Goal: Task Accomplishment & Management: Use online tool/utility

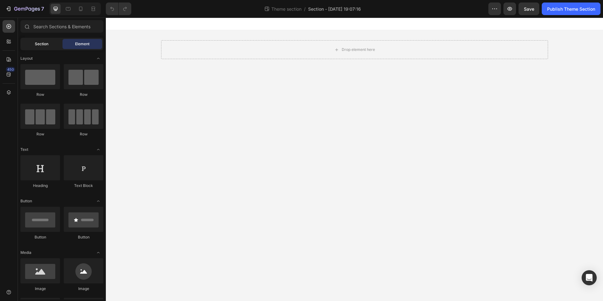
click at [52, 46] on div "Section" at bounding box center [42, 44] width 40 height 10
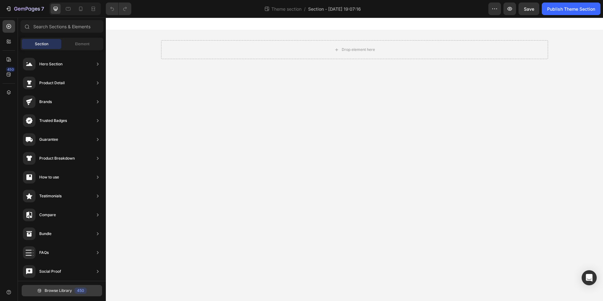
click at [65, 291] on span "Browse Library" at bounding box center [58, 291] width 27 height 6
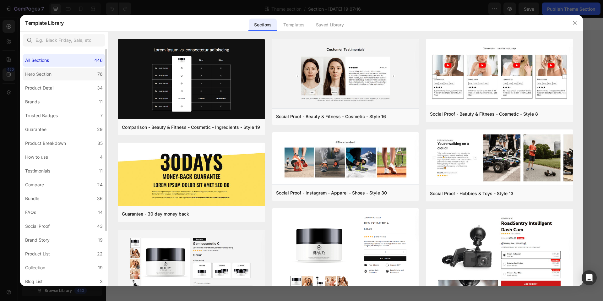
click at [74, 73] on label "Hero Section 76" at bounding box center [64, 74] width 83 height 13
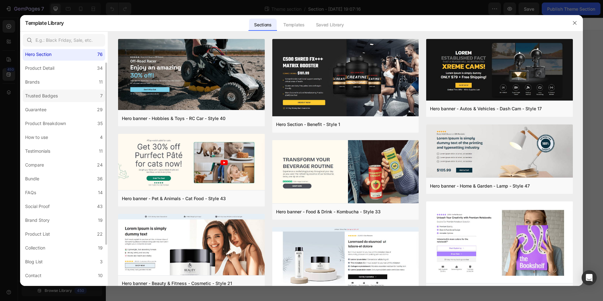
scroll to position [21, 0]
click at [57, 96] on div "Trusted Badges" at bounding box center [41, 95] width 33 height 8
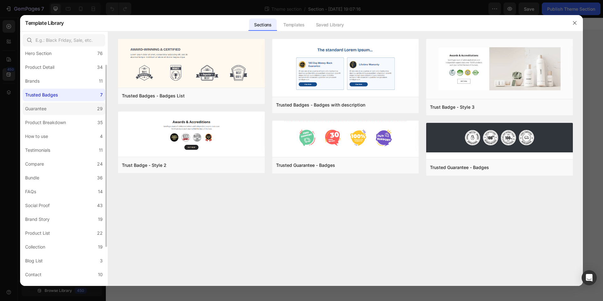
click at [61, 109] on label "Guarantee 29" at bounding box center [64, 108] width 83 height 13
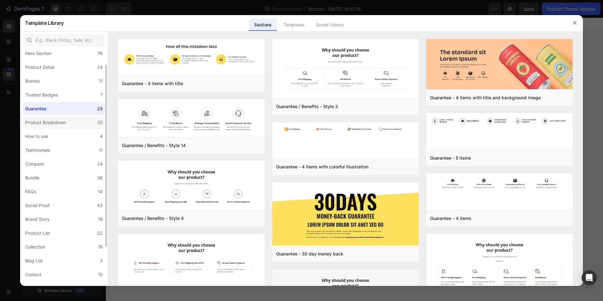
click at [68, 126] on label "Product Breakdown 35" at bounding box center [64, 122] width 83 height 13
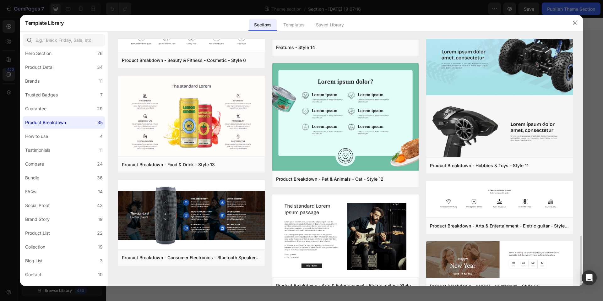
scroll to position [950, 0]
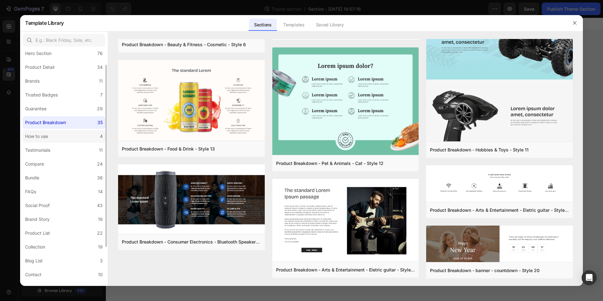
click at [67, 140] on label "How to use 4" at bounding box center [64, 136] width 83 height 13
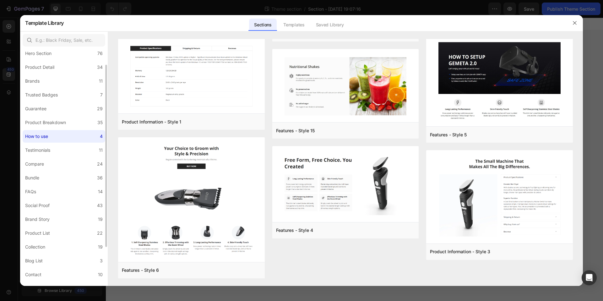
scroll to position [0, 0]
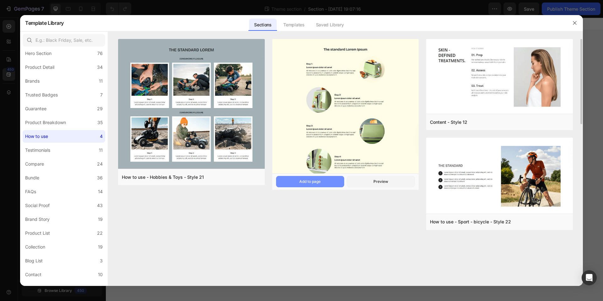
click at [328, 184] on button "Add to page" at bounding box center [310, 181] width 68 height 11
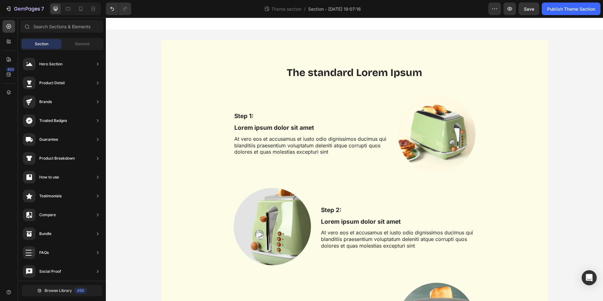
scroll to position [23, 0]
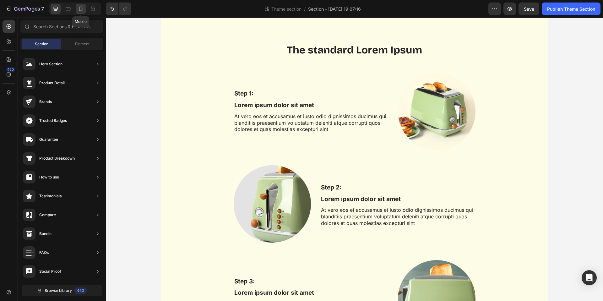
click at [81, 9] on icon at bounding box center [81, 9] width 6 height 6
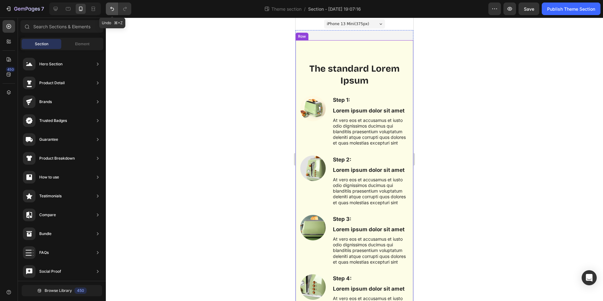
click at [114, 6] on icon "Undo/Redo" at bounding box center [112, 9] width 6 height 6
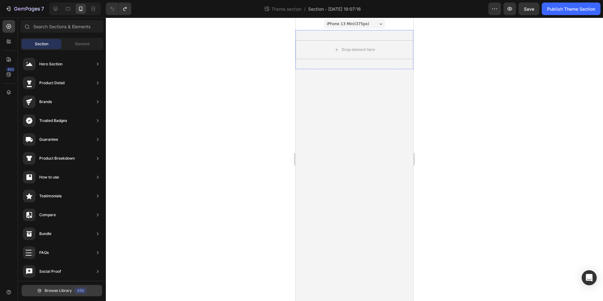
click at [53, 293] on span "Browse Library" at bounding box center [58, 291] width 27 height 6
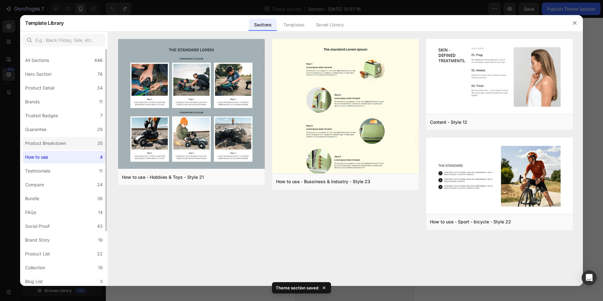
click at [57, 144] on div "Product Breakdown" at bounding box center [45, 144] width 41 height 8
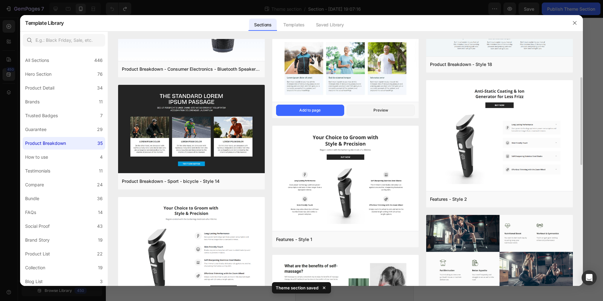
scroll to position [189, 0]
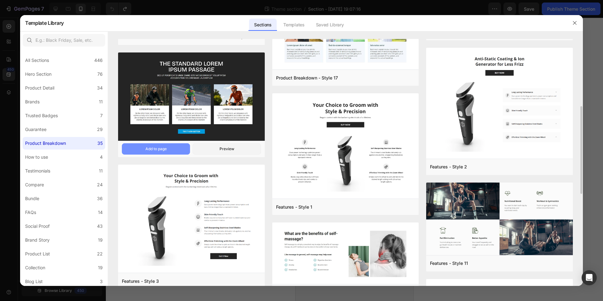
click at [160, 149] on div "Add to page" at bounding box center [155, 149] width 21 height 6
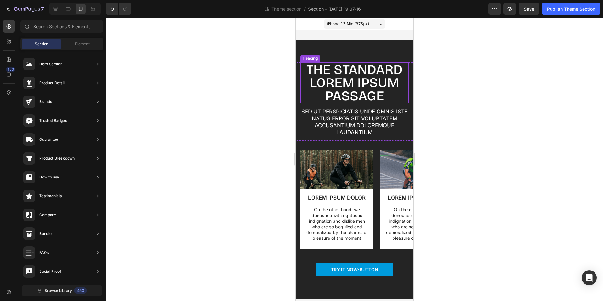
scroll to position [8, 0]
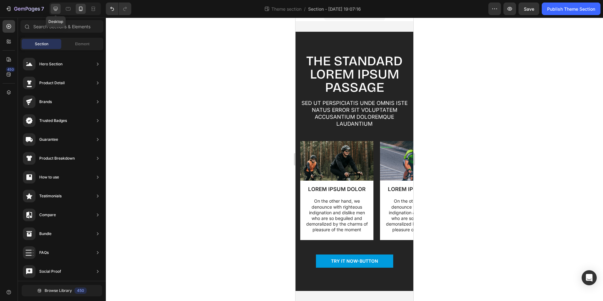
click at [57, 9] on icon at bounding box center [56, 9] width 4 height 4
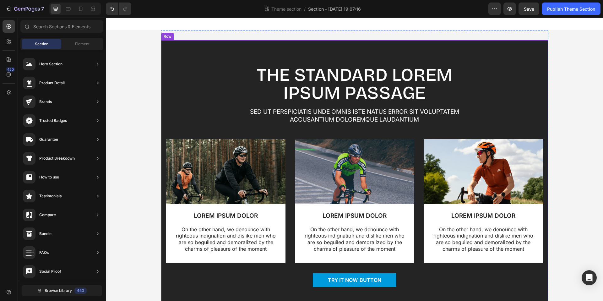
click at [521, 66] on div "The standard Lorem Ipsum passage Heading Sed ut perspiciatis unde omnis iste na…" at bounding box center [355, 181] width 378 height 232
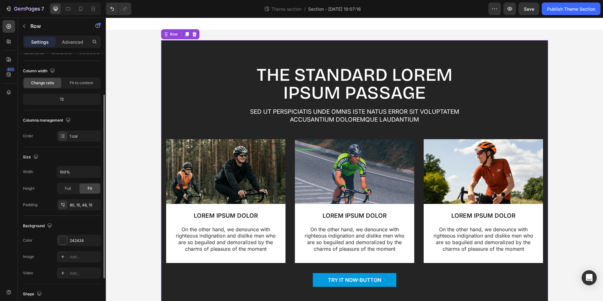
scroll to position [76, 0]
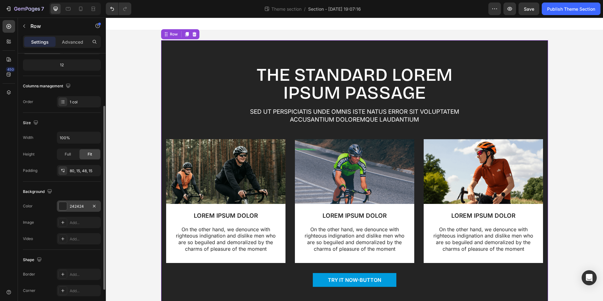
click at [71, 207] on div "242424" at bounding box center [79, 207] width 18 height 6
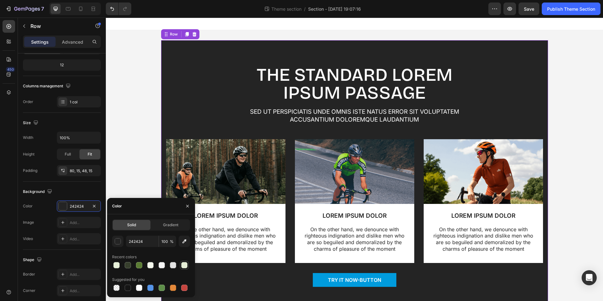
click at [183, 269] on div at bounding box center [184, 265] width 9 height 9
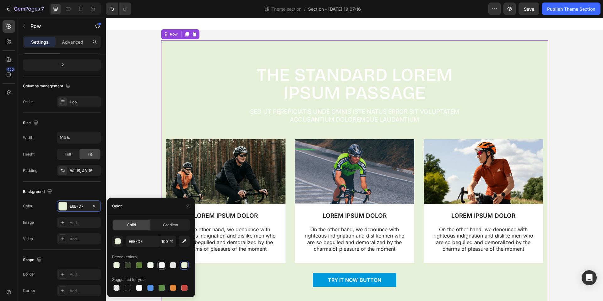
click at [160, 267] on div at bounding box center [162, 265] width 6 height 6
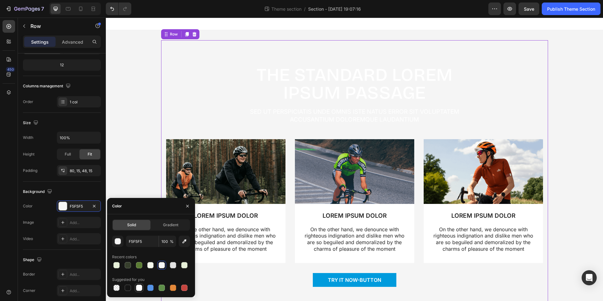
click at [137, 287] on div at bounding box center [139, 288] width 6 height 6
type input "FFFFFF"
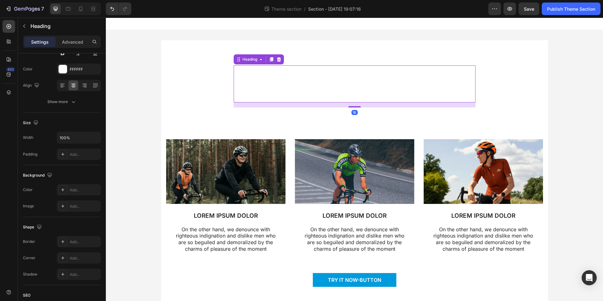
click at [346, 73] on h2 "The standard Lorem Ipsum passage" at bounding box center [355, 83] width 242 height 37
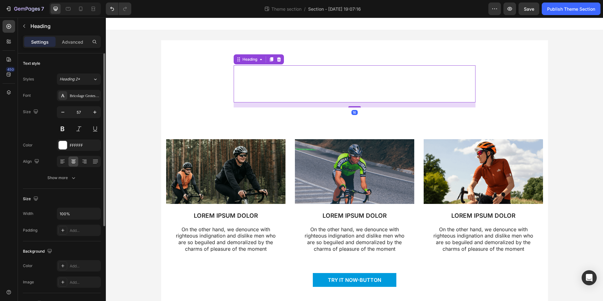
click at [71, 151] on div "Font Bricolage Grotesque Size 57 Color FFFFFF Align Show more" at bounding box center [62, 137] width 78 height 94
click at [72, 149] on div "FFFFFF" at bounding box center [79, 145] width 44 height 11
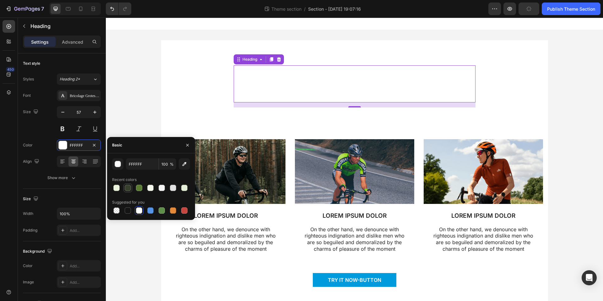
click at [127, 187] on div at bounding box center [128, 188] width 6 height 6
type input "373F2D"
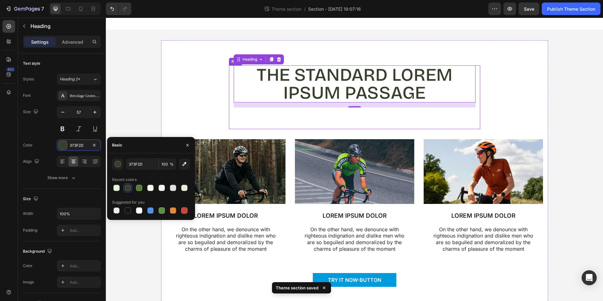
click at [329, 125] on div "The standard Lorem Ipsum passage Heading 16 Sed ut perspiciatis unde omnis iste…" at bounding box center [355, 97] width 242 height 64
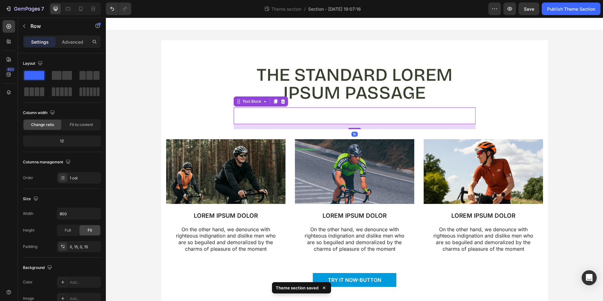
click at [315, 120] on p "Sed ut perspiciatis unde omnis iste natus error sit voluptatem accusantium dolo…" at bounding box center [354, 115] width 241 height 15
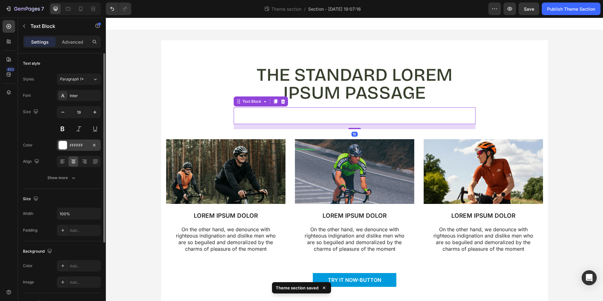
click at [70, 147] on div "FFFFFF" at bounding box center [79, 146] width 18 height 6
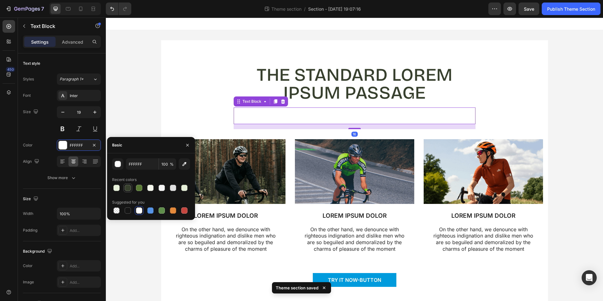
click at [127, 191] on div at bounding box center [128, 188] width 8 height 8
type input "373F2D"
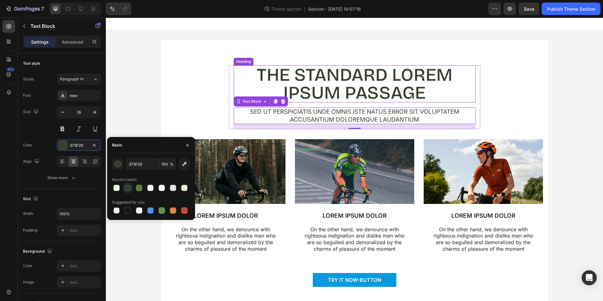
click at [338, 83] on h2 "The standard Lorem Ipsum passage" at bounding box center [355, 83] width 242 height 37
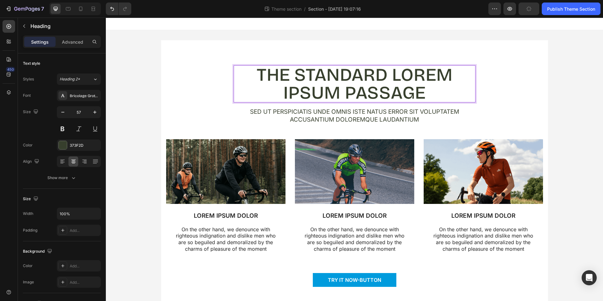
click at [338, 83] on h2 "The standard Lorem Ipsum passage" at bounding box center [355, 83] width 242 height 37
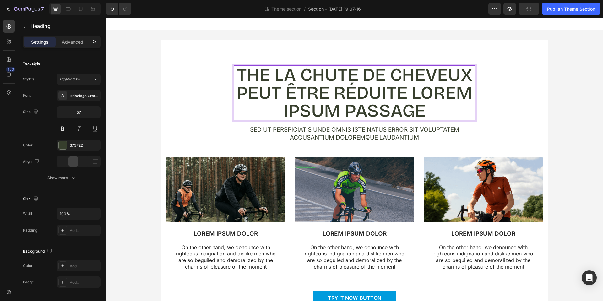
click at [352, 89] on p "The La chute de cheveux peut être réduite Lorem Ipsum passage" at bounding box center [354, 93] width 241 height 54
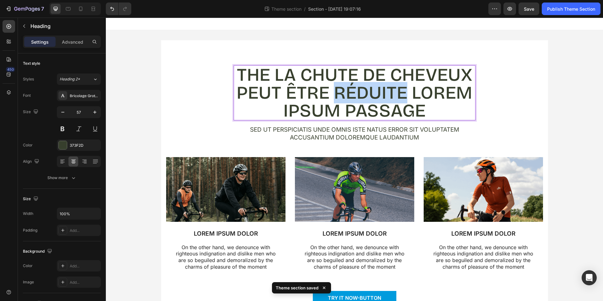
click at [352, 89] on p "The La chute de cheveux peut être réduite Lorem Ipsum passage" at bounding box center [354, 93] width 241 height 54
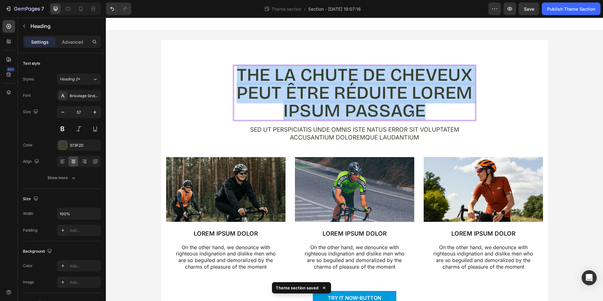
click at [352, 89] on p "The La chute de cheveux peut être réduite Lorem Ipsum passage" at bounding box center [354, 93] width 241 height 54
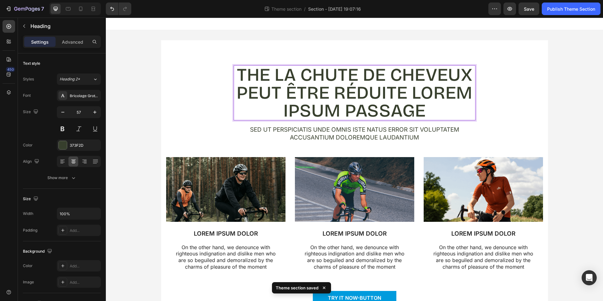
scroll to position [1, 0]
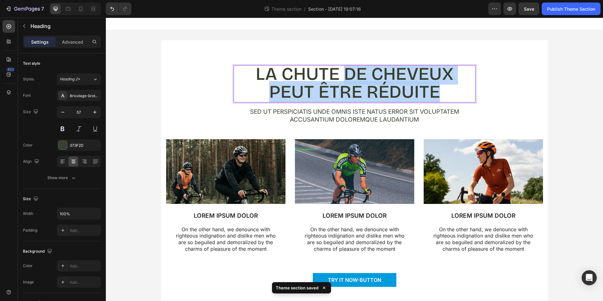
drag, startPoint x: 446, startPoint y: 90, endPoint x: 347, endPoint y: 84, distance: 99.1
click at [347, 84] on p "La chute de cheveux peut être réduite" at bounding box center [354, 83] width 241 height 36
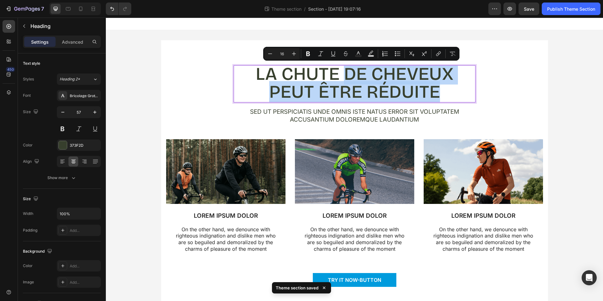
click at [576, 86] on div "La chute de cheveux peut être réduite Heading 16 Sed ut perspiciatis unde omnis…" at bounding box center [354, 176] width 497 height 292
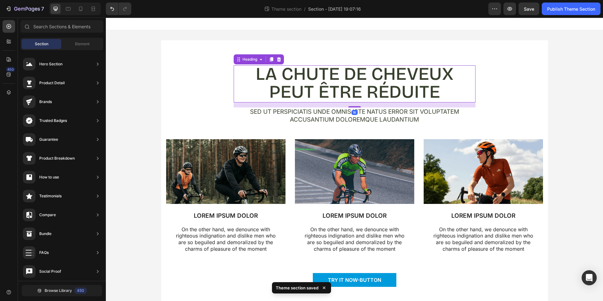
click at [400, 82] on p "La chute de cheveux peut être réduite" at bounding box center [354, 83] width 241 height 36
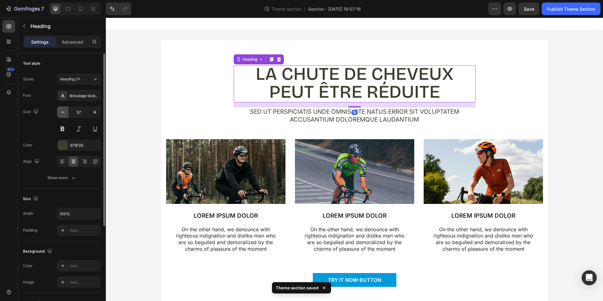
click at [64, 112] on icon "button" at bounding box center [63, 112] width 6 height 6
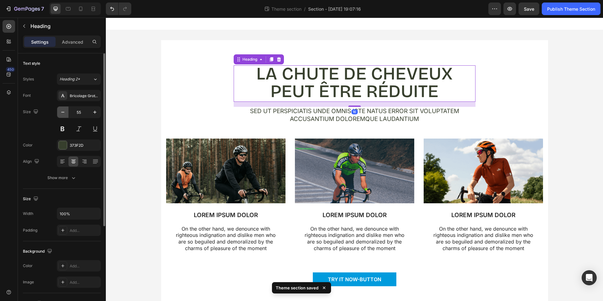
click at [64, 112] on icon "button" at bounding box center [63, 112] width 6 height 6
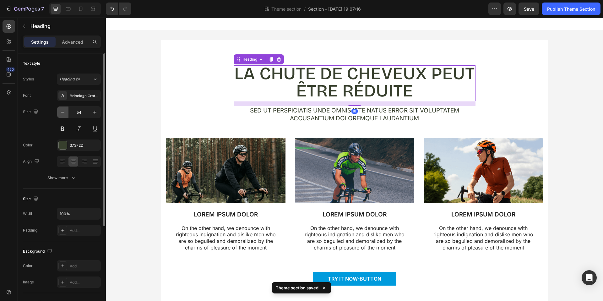
click at [64, 112] on icon "button" at bounding box center [63, 112] width 6 height 6
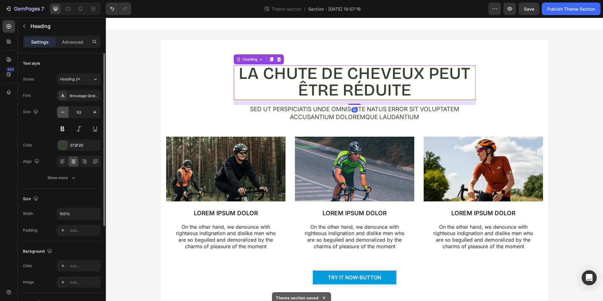
click at [64, 112] on icon "button" at bounding box center [63, 112] width 6 height 6
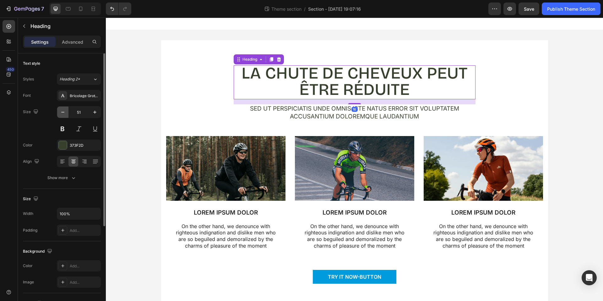
click at [64, 112] on icon "button" at bounding box center [63, 112] width 6 height 6
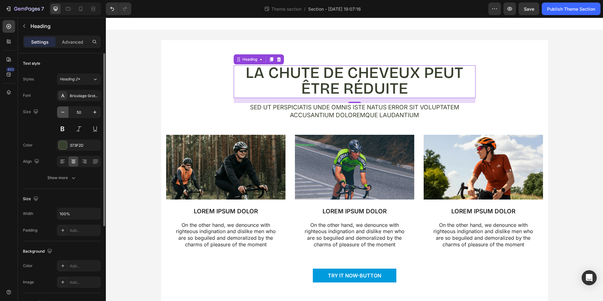
click at [64, 112] on icon "button" at bounding box center [63, 112] width 6 height 6
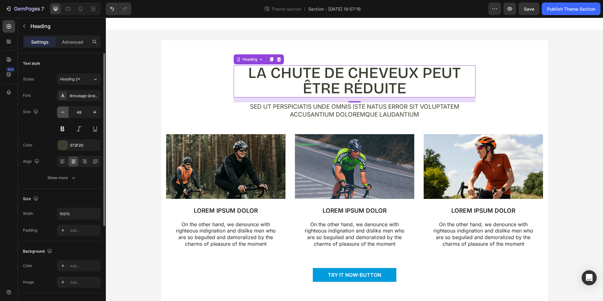
click at [64, 112] on icon "button" at bounding box center [63, 112] width 6 height 6
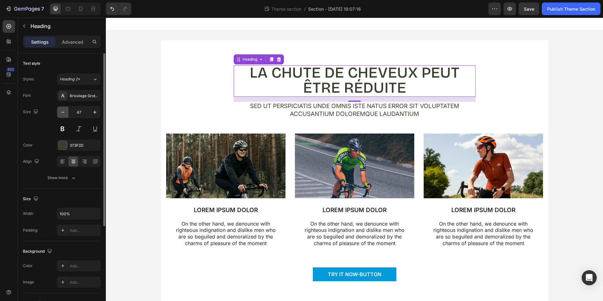
click at [64, 112] on icon "button" at bounding box center [63, 112] width 6 height 6
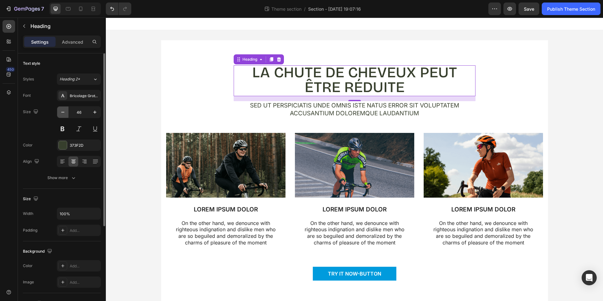
click at [64, 112] on icon "button" at bounding box center [63, 112] width 6 height 6
type input "45"
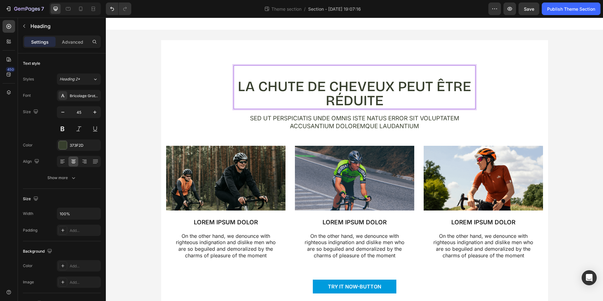
scroll to position [0, 0]
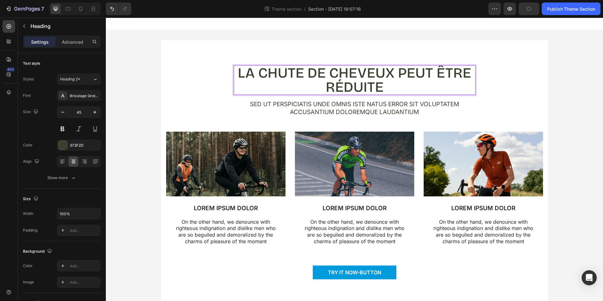
click at [399, 75] on p "La chute de cheveux peut être réduite" at bounding box center [354, 80] width 241 height 28
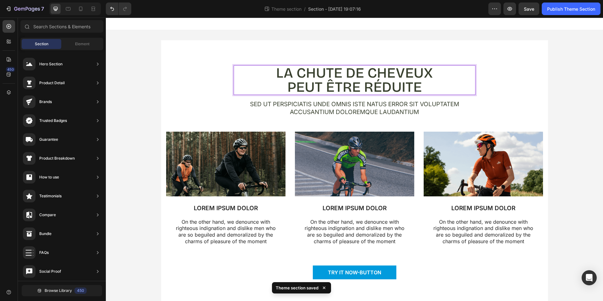
click at [595, 111] on div "La chute de cheveux peut être réduite Heading 16 Sed ut perspiciatis unde omnis…" at bounding box center [354, 172] width 497 height 284
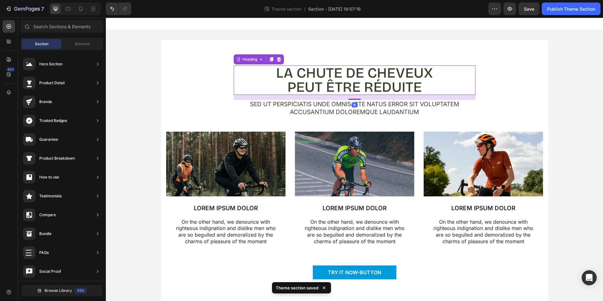
click at [349, 74] on p "La chute de cheveux peut être réduite" at bounding box center [354, 80] width 241 height 28
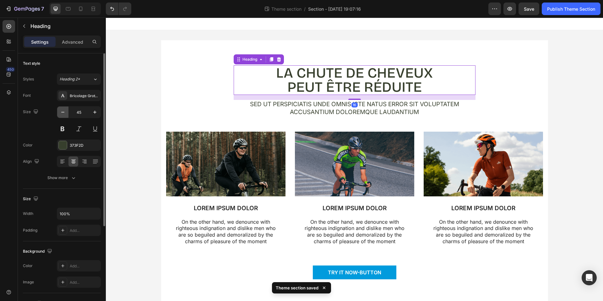
click at [63, 113] on icon "button" at bounding box center [63, 112] width 6 height 6
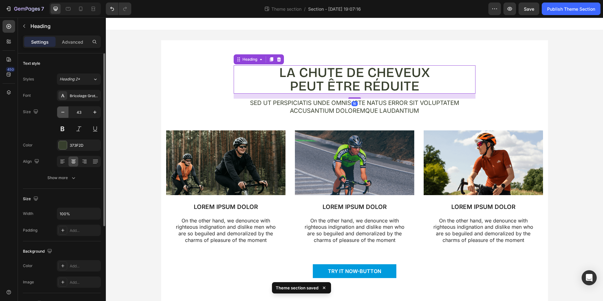
click at [63, 113] on icon "button" at bounding box center [63, 112] width 6 height 6
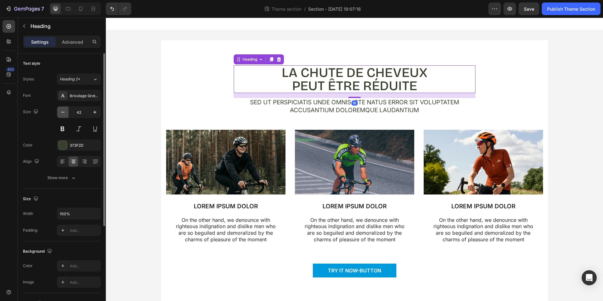
click at [63, 113] on icon "button" at bounding box center [63, 112] width 6 height 6
type input "41"
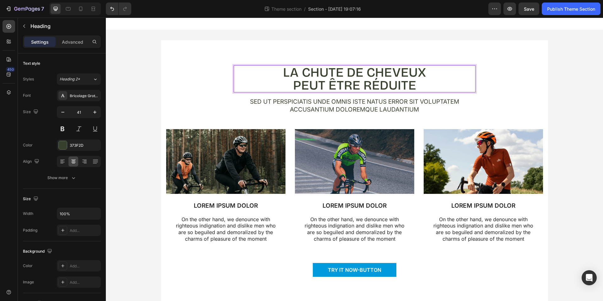
click at [365, 77] on p "La chute de cheveux peut être réduite" at bounding box center [354, 79] width 241 height 26
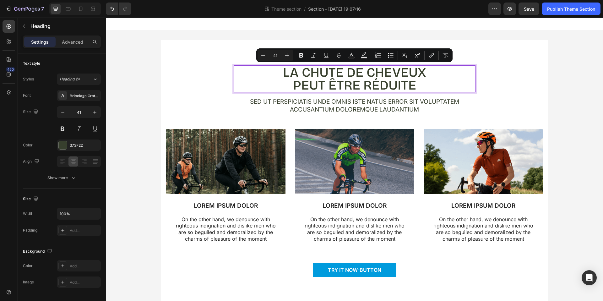
drag, startPoint x: 406, startPoint y: 89, endPoint x: 427, endPoint y: 88, distance: 20.5
click at [407, 89] on p "La chute de cheveux peut être réduite" at bounding box center [354, 79] width 241 height 26
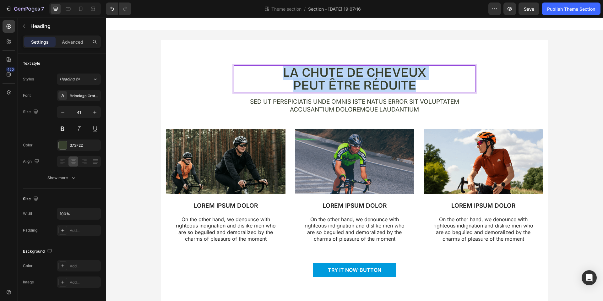
drag, startPoint x: 417, startPoint y: 87, endPoint x: 258, endPoint y: 74, distance: 159.5
click at [258, 74] on p "La chute de cheveux peut être réduite" at bounding box center [354, 79] width 241 height 26
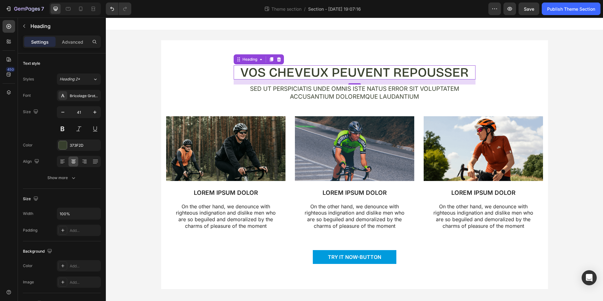
click at [339, 93] on p "Sed ut perspiciatis unde omnis iste natus error sit voluptatem accusantium dolo…" at bounding box center [354, 92] width 241 height 15
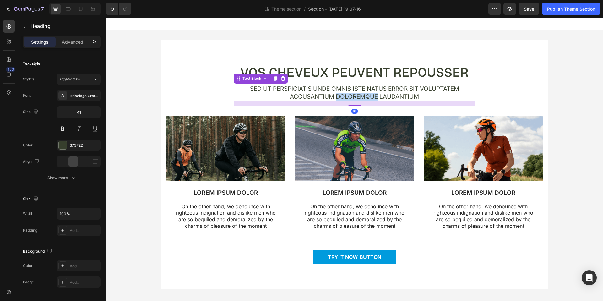
click at [339, 93] on p "Sed ut perspiciatis unde omnis iste natus error sit voluptatem accusantium dolo…" at bounding box center [354, 92] width 241 height 15
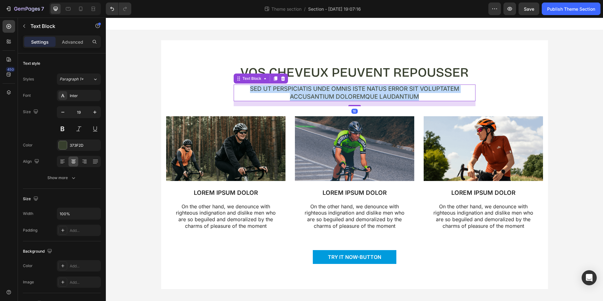
click at [339, 93] on p "Sed ut perspiciatis unde omnis iste natus error sit voluptatem accusantium dolo…" at bounding box center [354, 92] width 241 height 15
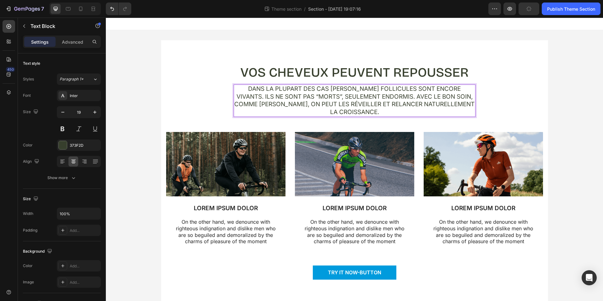
click at [375, 109] on p "Dans la plupart des cas de chute, les follicules sont encore vivants. Ils ne so…" at bounding box center [354, 100] width 241 height 31
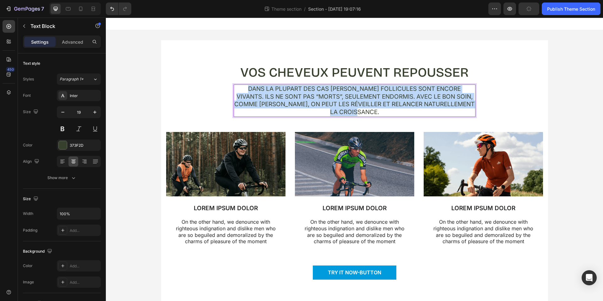
click at [375, 109] on p "Dans la plupart des cas de chute, les follicules sont encore vivants. Ils ne so…" at bounding box center [354, 100] width 241 height 31
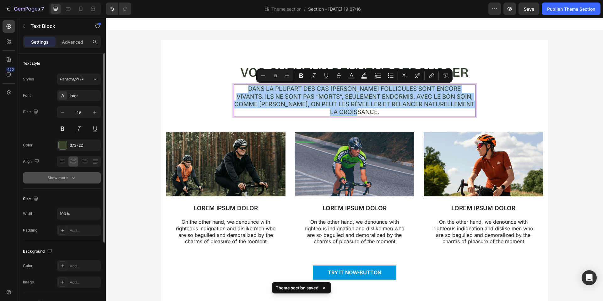
click at [74, 179] on icon "button" at bounding box center [73, 178] width 6 height 6
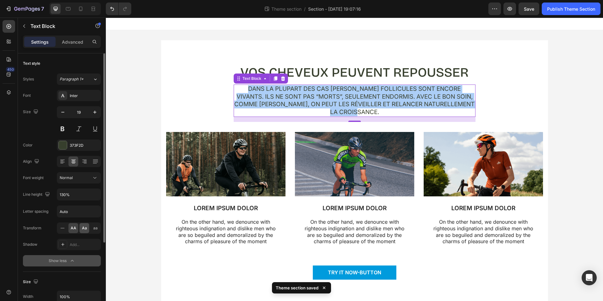
click at [86, 229] on span "Aa" at bounding box center [84, 228] width 5 height 6
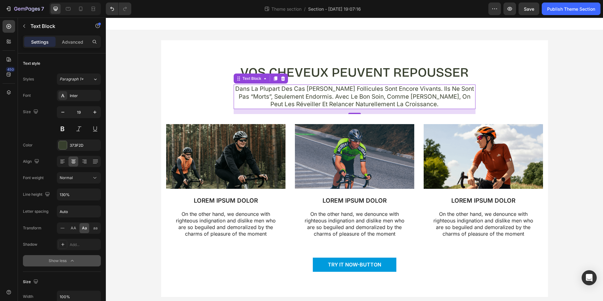
click at [374, 95] on p "Dans la plupart des cas de chute, les follicules sont encore vivants. Ils ne so…" at bounding box center [354, 96] width 241 height 23
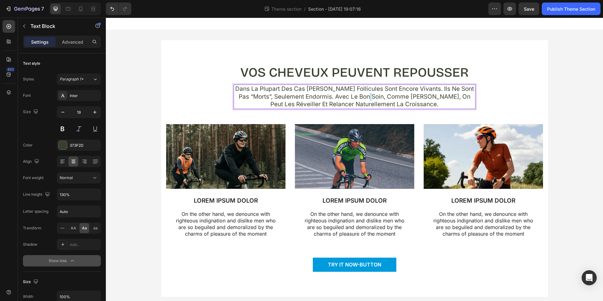
click at [374, 95] on p "Dans la plupart des cas de chute, les follicules sont encore vivants. Ils ne so…" at bounding box center [354, 96] width 241 height 23
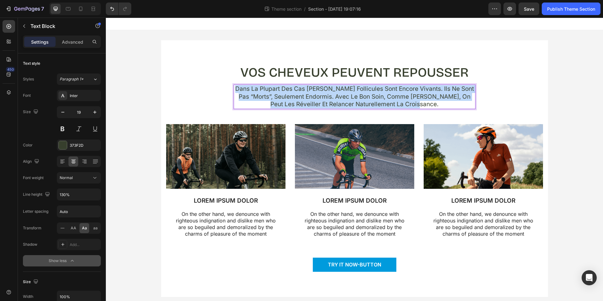
click at [374, 95] on p "Dans la plupart des cas de chute, les follicules sont encore vivants. Ils ne so…" at bounding box center [354, 96] width 241 height 23
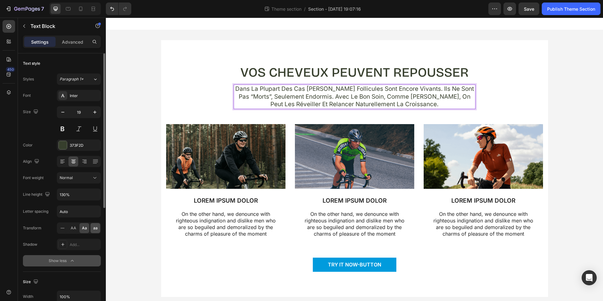
click at [96, 228] on span "aa" at bounding box center [95, 228] width 4 height 6
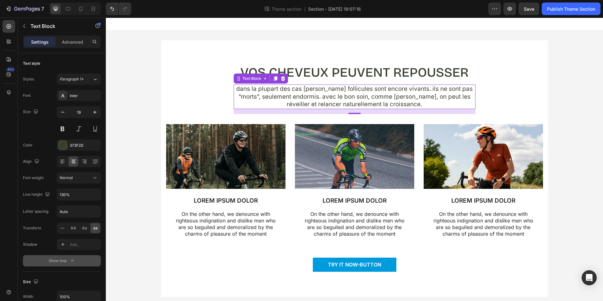
click at [346, 94] on p "Dans la plupart des cas de chute, les follicules sont encore vivants. Ils ne so…" at bounding box center [354, 96] width 241 height 23
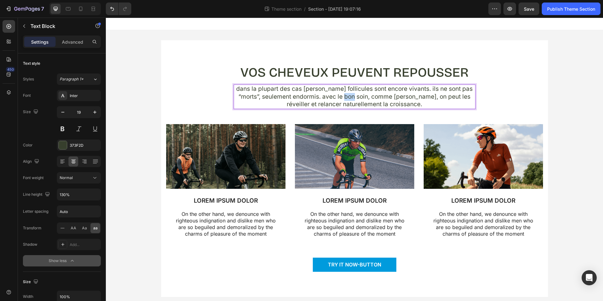
click at [346, 94] on p "Dans la plupart des cas de chute, les follicules sont encore vivants. Ils ne so…" at bounding box center [354, 96] width 241 height 23
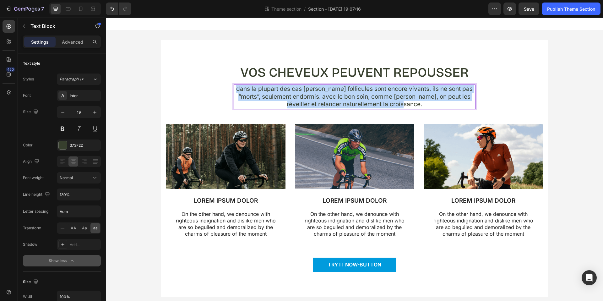
click at [346, 94] on p "Dans la plupart des cas de chute, les follicules sont encore vivants. Ils ne so…" at bounding box center [354, 96] width 241 height 23
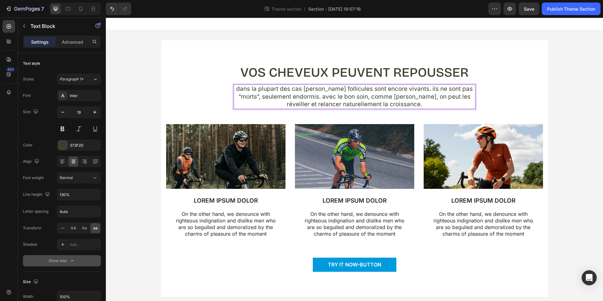
click at [243, 87] on p "Dans la plupart des cas de chute, les follicules sont encore vivants. Ils ne so…" at bounding box center [354, 96] width 241 height 23
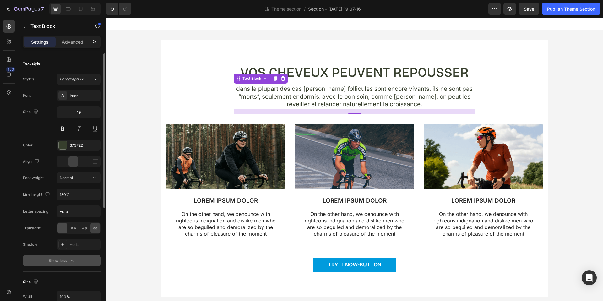
click at [63, 228] on icon at bounding box center [62, 228] width 6 height 6
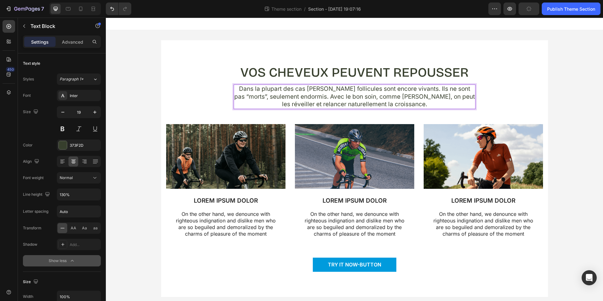
click at [236, 97] on p "Dans la plupart des cas de chute, les follicules sont encore vivants. Ils ne so…" at bounding box center [354, 96] width 241 height 23
click at [254, 97] on p "Dans la plupart des cas de chute, les follicules sont encore vivants. Ils ne so…" at bounding box center [354, 96] width 241 height 23
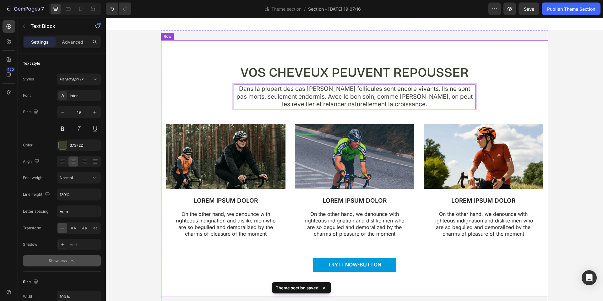
drag, startPoint x: 528, startPoint y: 100, endPoint x: 486, endPoint y: 104, distance: 41.7
click at [528, 100] on div "Vos cheveux peuvent repousser Heading Dans la plupart des cas de chute, les fol…" at bounding box center [355, 173] width 378 height 216
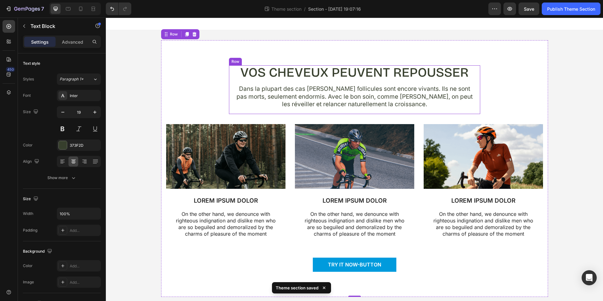
click at [391, 99] on p "Dans la plupart des cas de chute, les follicules sont encore vivants. Ils ne so…" at bounding box center [354, 96] width 241 height 23
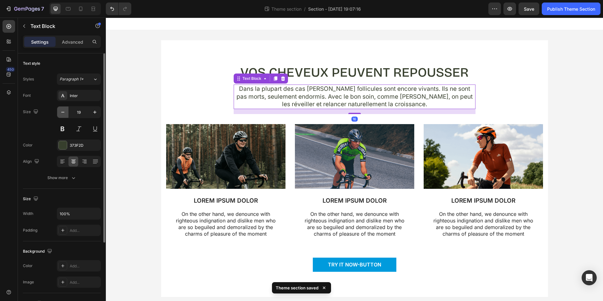
click at [63, 113] on icon "button" at bounding box center [63, 112] width 6 height 6
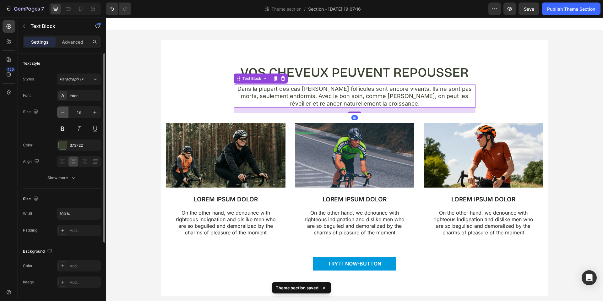
click at [63, 113] on icon "button" at bounding box center [63, 112] width 6 height 6
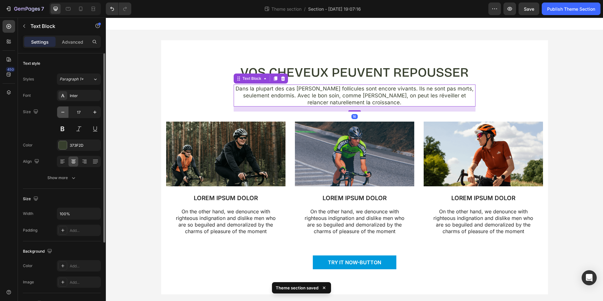
click at [63, 113] on icon "button" at bounding box center [63, 112] width 6 height 6
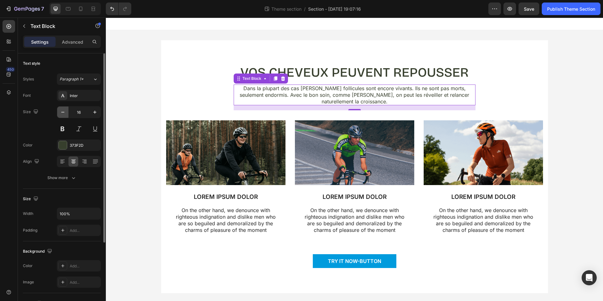
click at [58, 112] on button "button" at bounding box center [62, 112] width 11 height 11
type input "15"
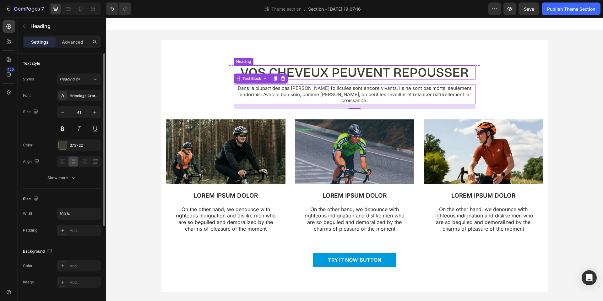
click at [358, 68] on p "Vos cheveux peuvent repousser" at bounding box center [354, 72] width 241 height 13
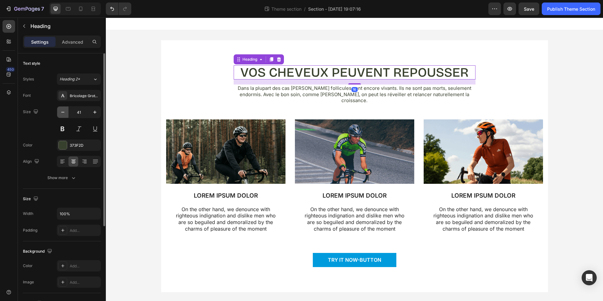
click at [60, 112] on icon "button" at bounding box center [63, 112] width 6 height 6
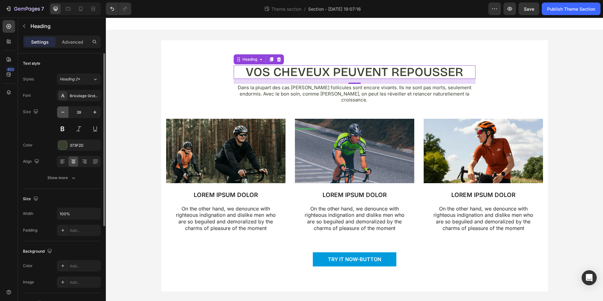
click at [60, 112] on icon "button" at bounding box center [63, 112] width 6 height 6
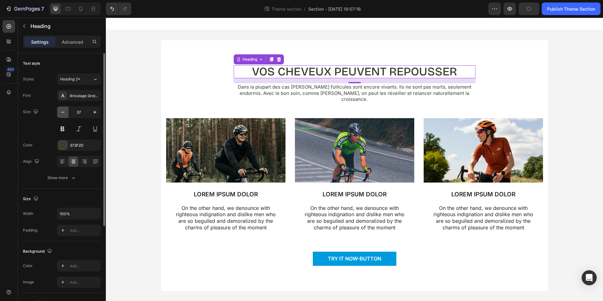
click at [60, 112] on icon "button" at bounding box center [63, 112] width 6 height 6
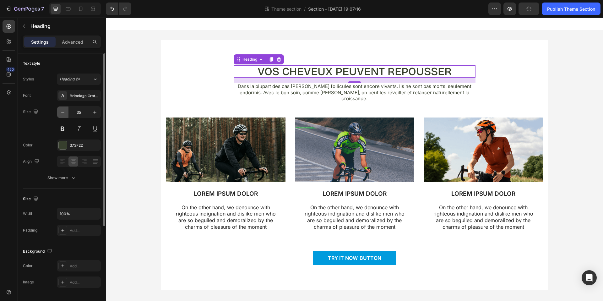
click at [60, 112] on icon "button" at bounding box center [63, 112] width 6 height 6
type input "34"
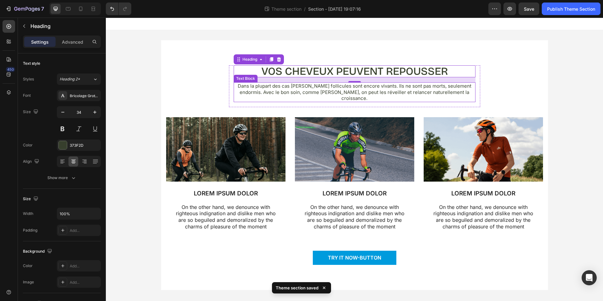
click at [407, 91] on p "Dans la plupart des cas de chute, les follicules sont encore vivants. Ils ne so…" at bounding box center [354, 92] width 241 height 19
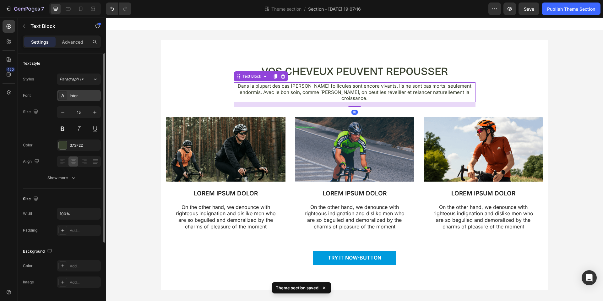
click at [72, 94] on div "Inter" at bounding box center [85, 96] width 30 height 6
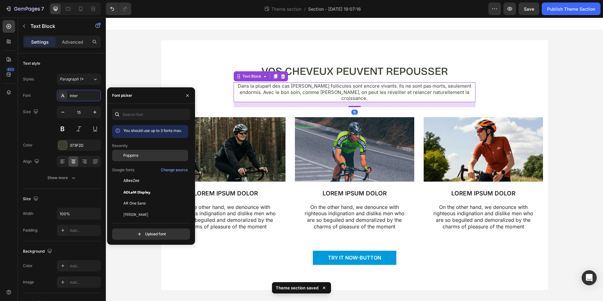
click at [134, 156] on span "Poppins" at bounding box center [130, 156] width 15 height 6
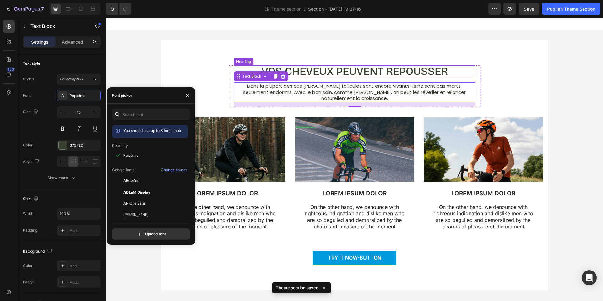
click at [334, 69] on p "Vos cheveux peuvent repousser" at bounding box center [354, 71] width 241 height 11
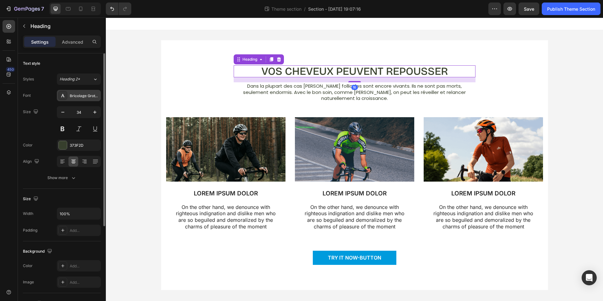
click at [83, 93] on div "Bricolage Grotesque" at bounding box center [85, 96] width 30 height 6
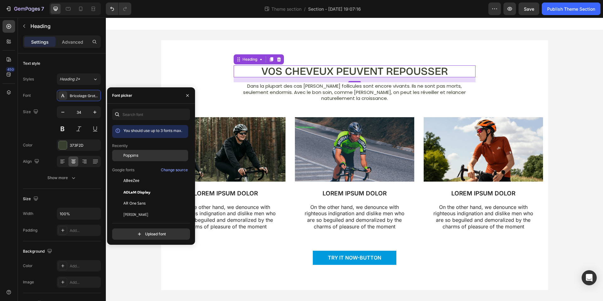
click at [127, 156] on span "Poppins" at bounding box center [130, 156] width 15 height 6
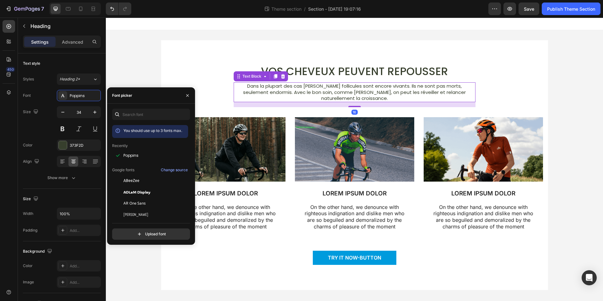
click at [366, 88] on p "Dans la plupart des cas de chute, les follicules sont encore vivants. Ils ne so…" at bounding box center [354, 92] width 241 height 19
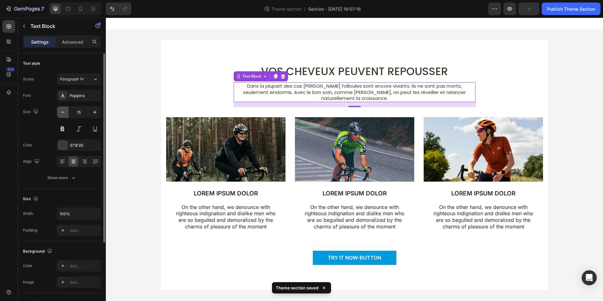
click at [65, 111] on icon "button" at bounding box center [63, 112] width 6 height 6
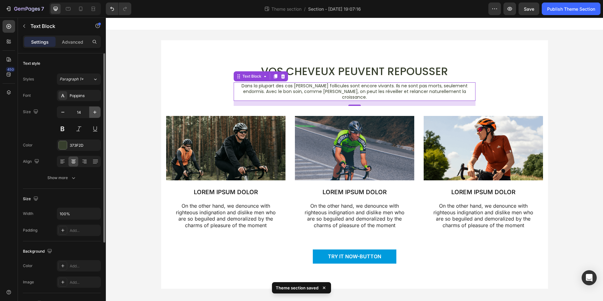
click at [90, 111] on button "button" at bounding box center [94, 112] width 11 height 11
type input "15"
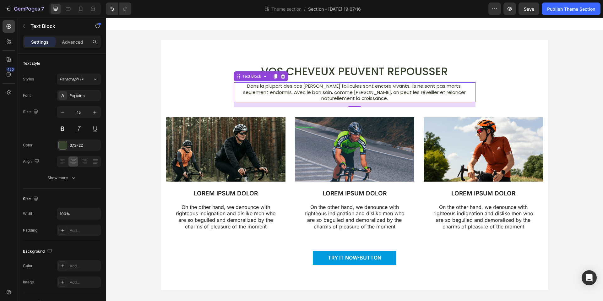
click at [578, 94] on div "Vos cheveux peuvent repousser Heading Dans la plupart des cas de chute, les fol…" at bounding box center [354, 165] width 497 height 270
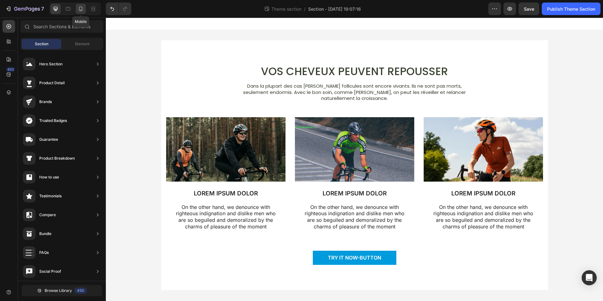
click at [83, 8] on icon at bounding box center [81, 9] width 6 height 6
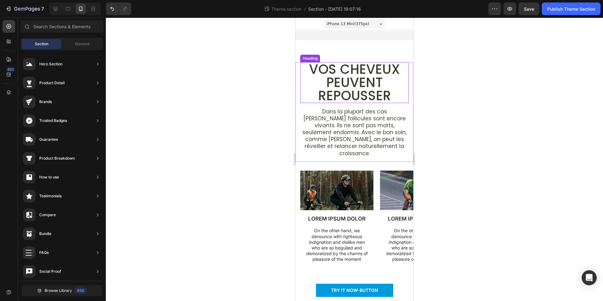
click at [346, 86] on p "Vos cheveux peuvent repousser" at bounding box center [354, 83] width 107 height 40
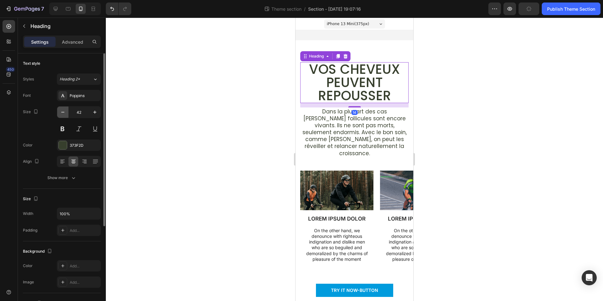
click at [63, 112] on icon "button" at bounding box center [62, 112] width 3 height 1
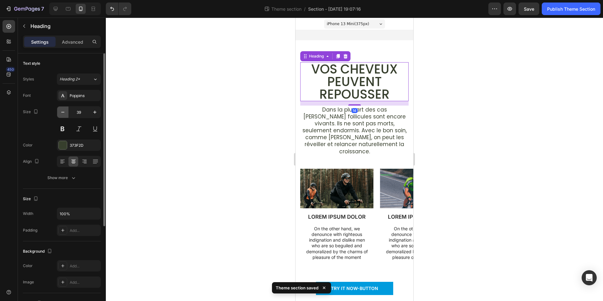
click at [63, 112] on icon "button" at bounding box center [62, 112] width 3 height 1
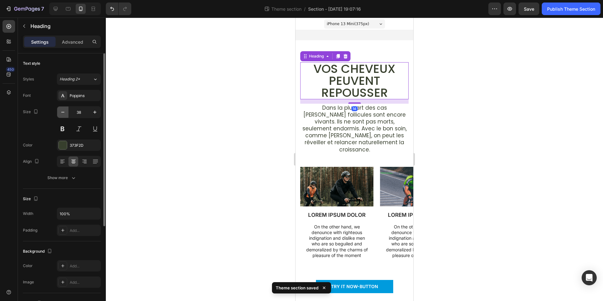
click at [63, 112] on icon "button" at bounding box center [62, 112] width 3 height 1
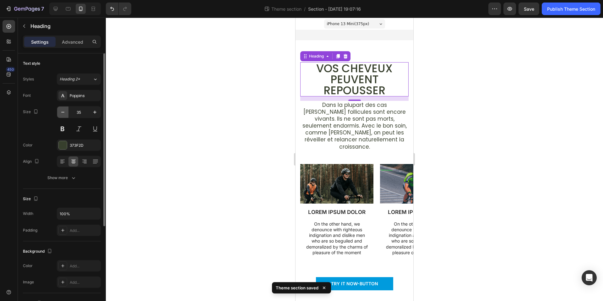
click at [63, 112] on icon "button" at bounding box center [62, 112] width 3 height 1
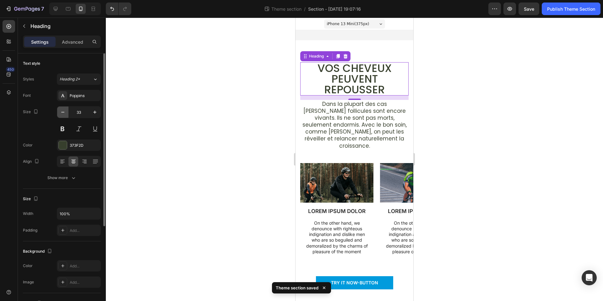
click at [63, 112] on icon "button" at bounding box center [62, 112] width 3 height 1
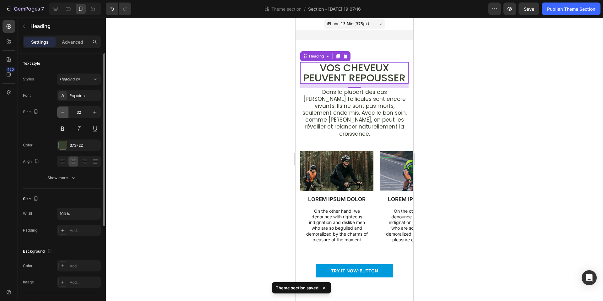
click at [63, 112] on icon "button" at bounding box center [62, 112] width 3 height 1
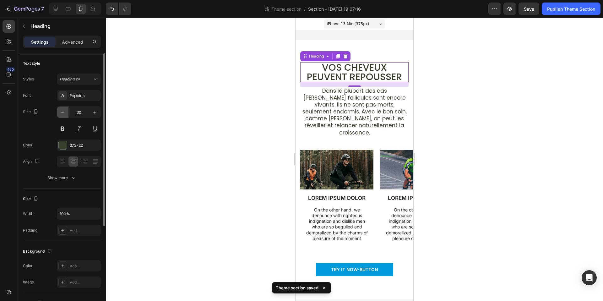
click at [63, 112] on icon "button" at bounding box center [62, 112] width 3 height 1
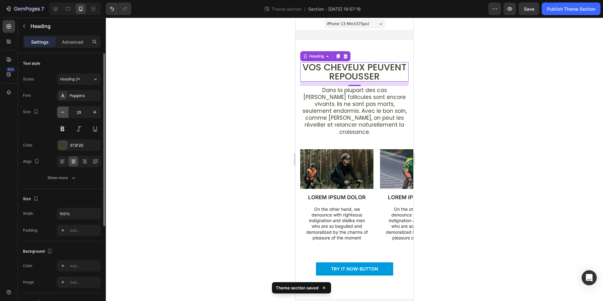
click at [63, 112] on icon "button" at bounding box center [62, 112] width 3 height 1
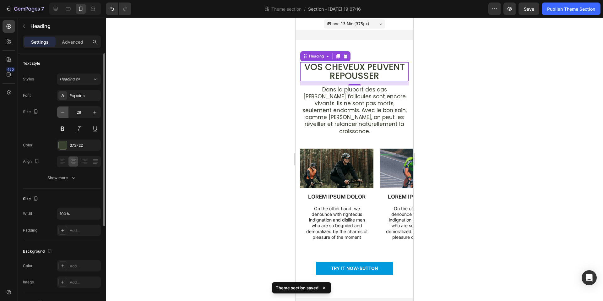
click at [63, 112] on icon "button" at bounding box center [62, 112] width 3 height 1
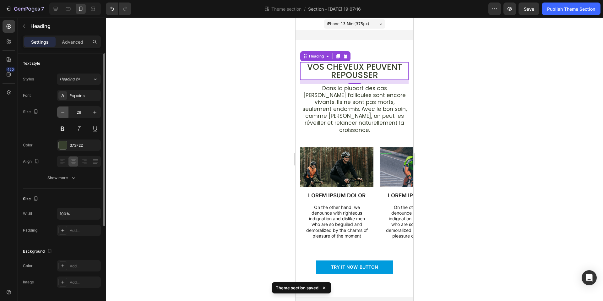
click at [63, 112] on icon "button" at bounding box center [62, 112] width 3 height 1
type input "25"
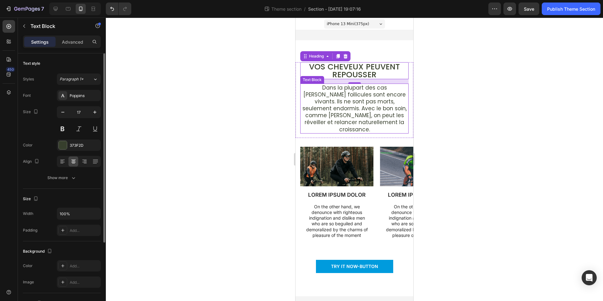
click at [342, 102] on p "Dans la plupart des cas de chute, les follicules sont encore vivants. Ils ne so…" at bounding box center [354, 108] width 107 height 49
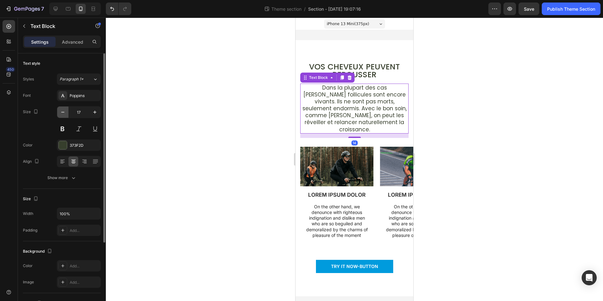
click at [66, 112] on button "button" at bounding box center [62, 112] width 11 height 11
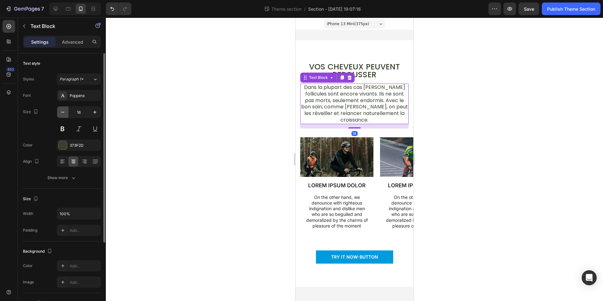
click at [66, 112] on button "button" at bounding box center [62, 112] width 11 height 11
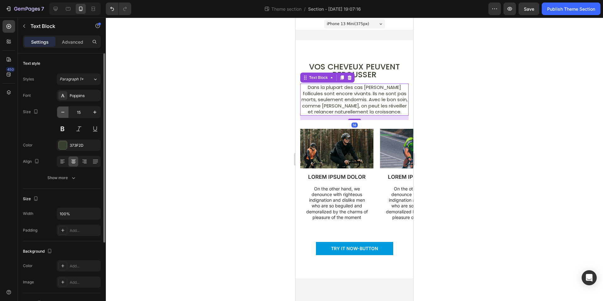
click at [66, 112] on button "button" at bounding box center [62, 112] width 11 height 11
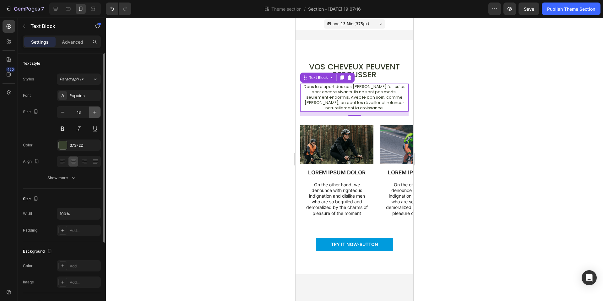
click at [94, 108] on button "button" at bounding box center [94, 112] width 11 height 11
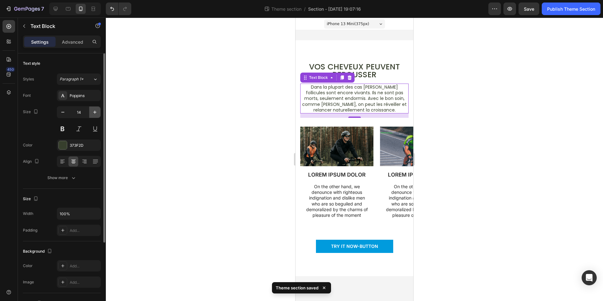
click at [94, 108] on button "button" at bounding box center [94, 112] width 11 height 11
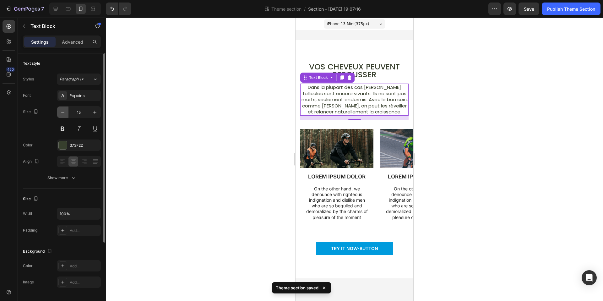
click at [64, 113] on icon "button" at bounding box center [63, 112] width 6 height 6
type input "14"
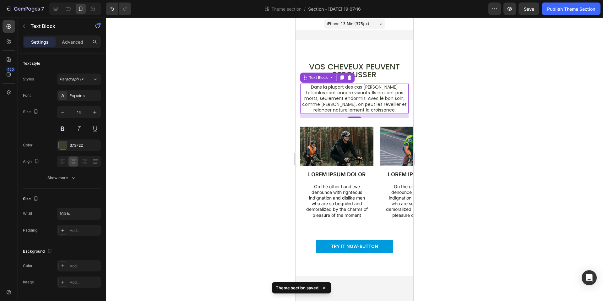
click at [545, 139] on div at bounding box center [354, 159] width 497 height 283
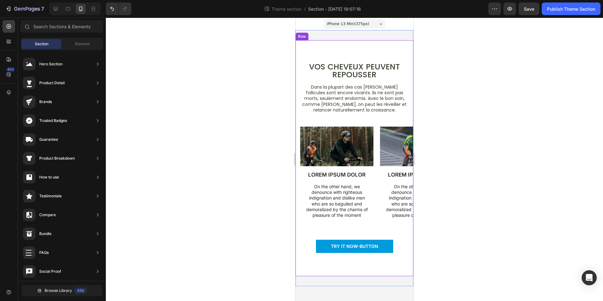
click at [350, 50] on div "Vos cheveux peuvent repousser Heading Dans la plupart des cas de chute, les fol…" at bounding box center [355, 158] width 118 height 236
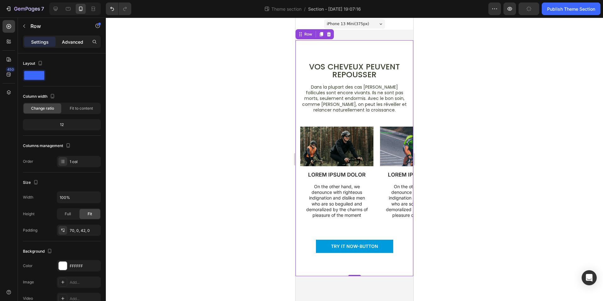
click at [66, 43] on p "Advanced" at bounding box center [72, 42] width 21 height 7
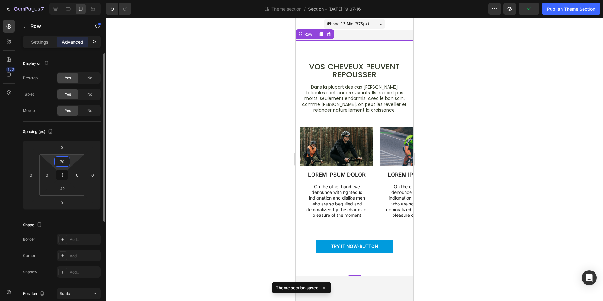
click at [60, 163] on input "70" at bounding box center [62, 161] width 13 height 9
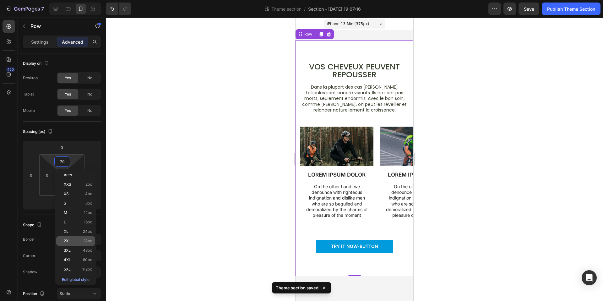
click at [78, 236] on div "2XL 32px" at bounding box center [75, 240] width 39 height 9
type input "32"
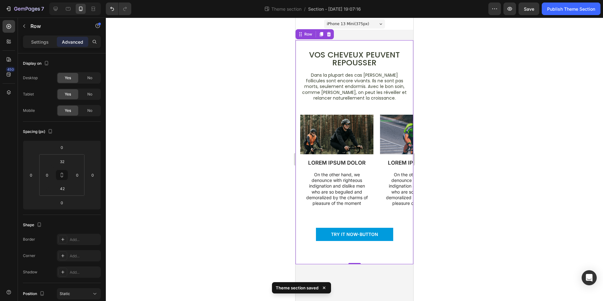
click at [474, 140] on div at bounding box center [354, 159] width 497 height 283
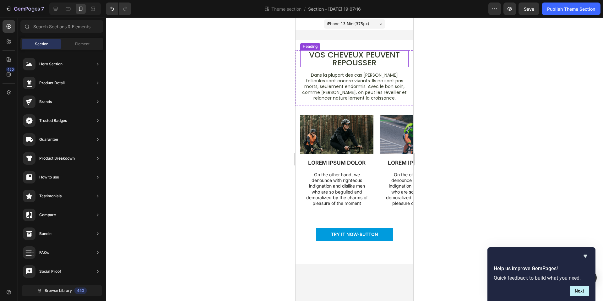
click at [356, 57] on p "Vos cheveux peuvent repousser" at bounding box center [354, 59] width 107 height 16
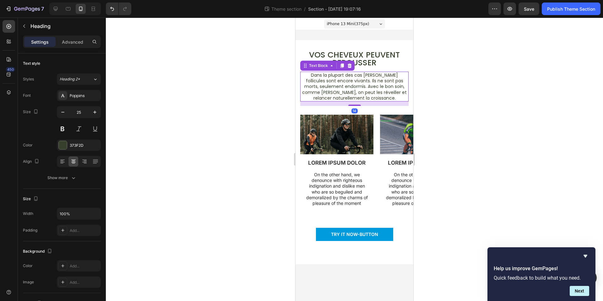
click at [356, 87] on p "Dans la plupart des cas de chute, les follicules sont encore vivants. Ils ne so…" at bounding box center [354, 86] width 107 height 29
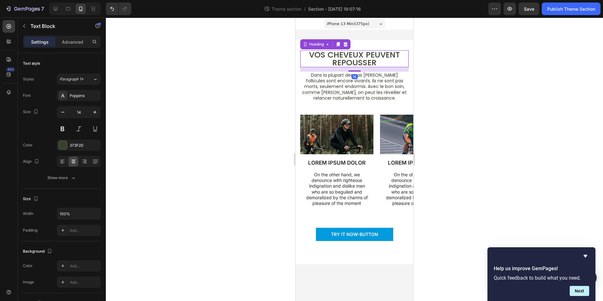
click at [341, 55] on p "Vos cheveux peuvent repousser" at bounding box center [354, 59] width 107 height 16
click at [359, 85] on p "Dans la plupart des cas de chute, les follicules sont encore vivants. Ils ne so…" at bounding box center [354, 86] width 107 height 29
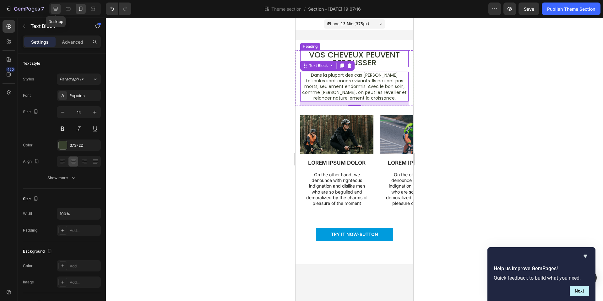
click at [54, 9] on icon at bounding box center [56, 9] width 4 height 4
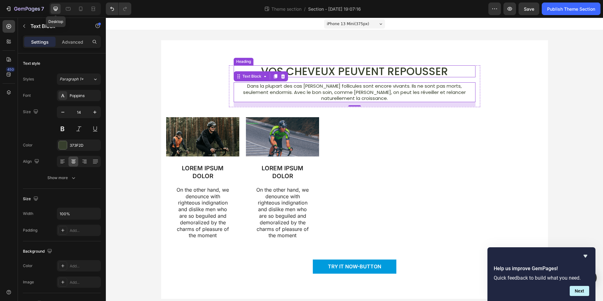
type input "15"
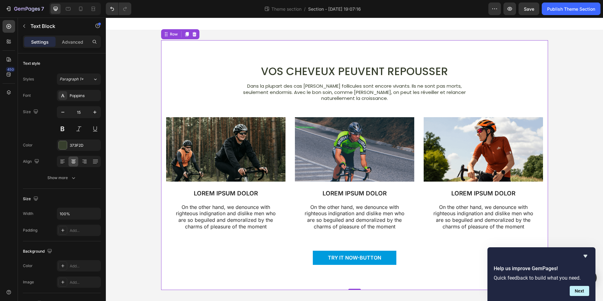
click at [533, 92] on div "Vos cheveux peuvent repousser Heading Dans la plupart des cas de chute, les fol…" at bounding box center [355, 170] width 378 height 210
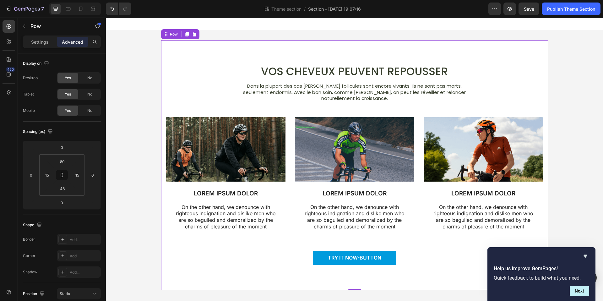
click at [340, 86] on p "Dans la plupart des cas de chute, les follicules sont encore vivants. Ils ne so…" at bounding box center [354, 92] width 241 height 19
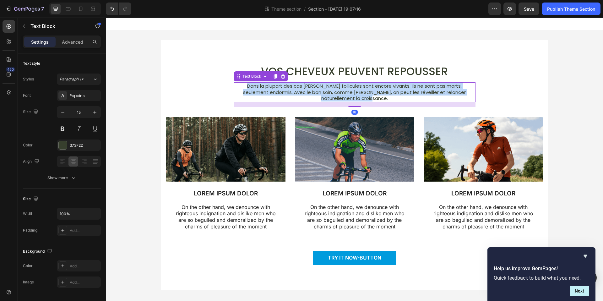
click at [340, 86] on p "Dans la plupart des cas de chute, les follicules sont encore vivants. Ils ne so…" at bounding box center [354, 92] width 241 height 19
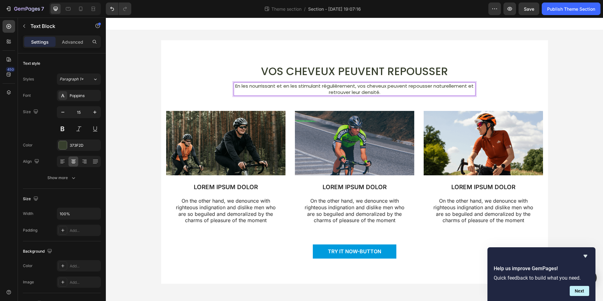
click at [435, 85] on p "En les nourrissant et en les stimulant régulièrement, vos cheveux peuvent repou…" at bounding box center [354, 89] width 241 height 12
click at [409, 86] on p "En les nourrissant et en les stimulant régulièrement, vos cheveux peuvent repou…" at bounding box center [354, 89] width 241 height 12
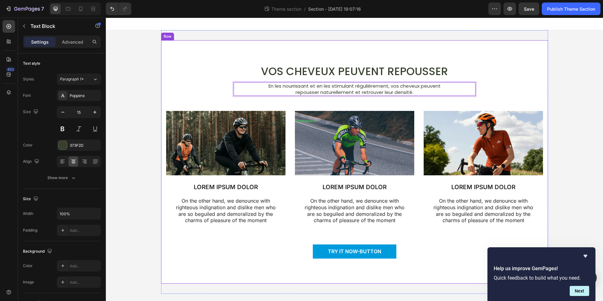
click at [517, 88] on div "Vos cheveux peuvent repousser Heading En les nourrissant et en les stimulant ré…" at bounding box center [355, 166] width 378 height 203
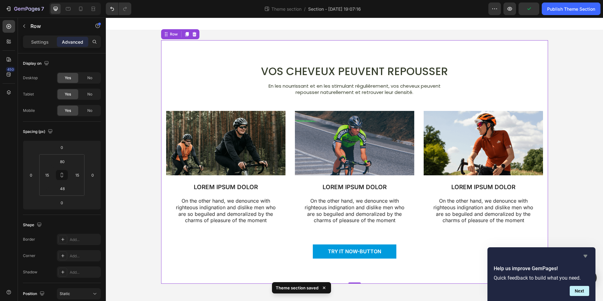
click at [587, 255] on icon "Hide survey" at bounding box center [586, 256] width 4 height 3
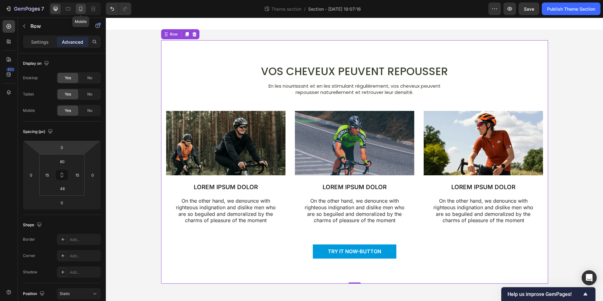
click at [80, 13] on div at bounding box center [81, 9] width 10 height 10
type input "32"
type input "0"
type input "42"
type input "0"
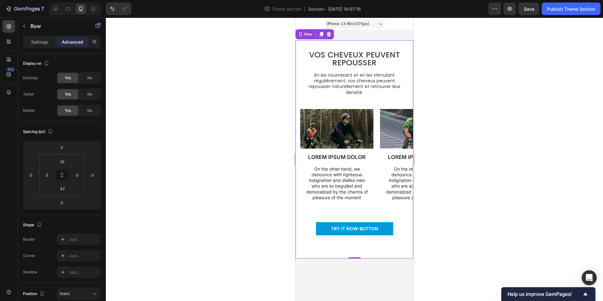
click at [33, 36] on div "Settings Advanced" at bounding box center [62, 42] width 78 height 13
drag, startPoint x: 34, startPoint y: 42, endPoint x: 31, endPoint y: 38, distance: 5.0
click at [34, 42] on p "Settings" at bounding box center [40, 42] width 18 height 7
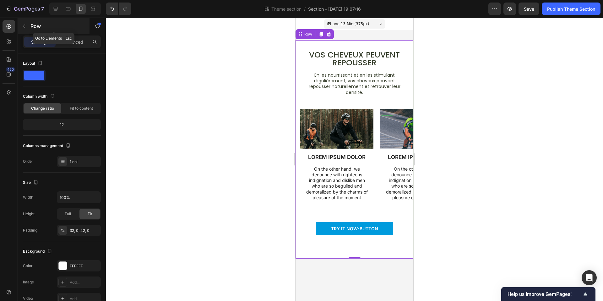
click at [24, 27] on icon "button" at bounding box center [24, 26] width 5 height 5
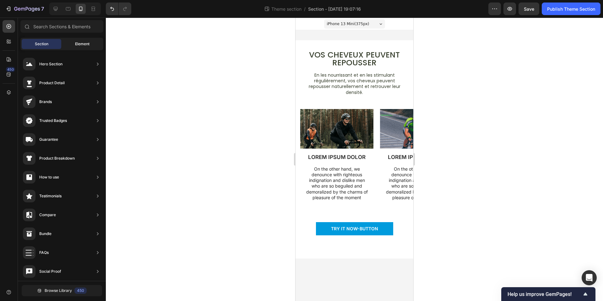
click at [75, 44] on span "Element" at bounding box center [82, 44] width 14 height 6
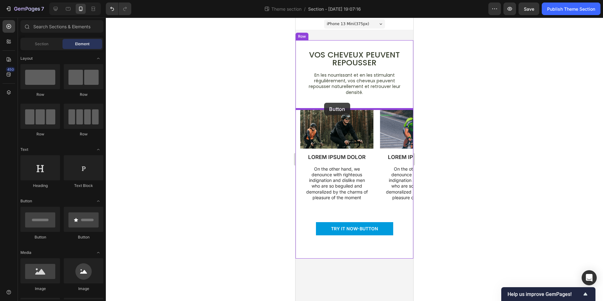
drag, startPoint x: 339, startPoint y: 236, endPoint x: 324, endPoint y: 103, distance: 134.4
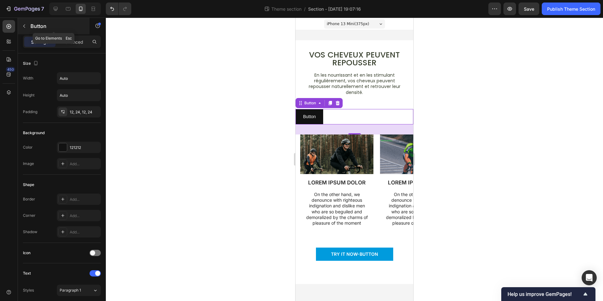
click at [28, 27] on button "button" at bounding box center [24, 26] width 10 height 10
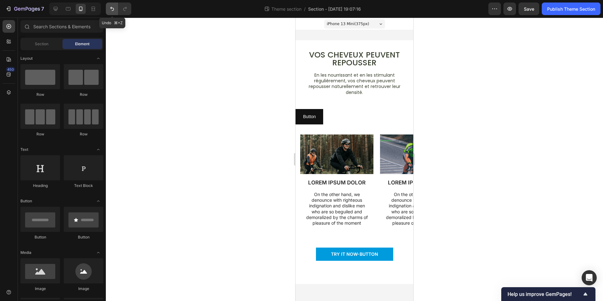
click at [115, 11] on icon "Undo/Redo" at bounding box center [112, 9] width 6 height 6
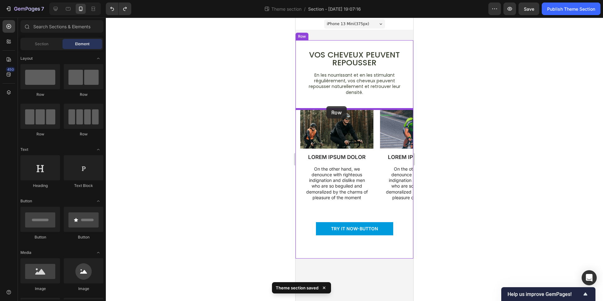
drag, startPoint x: 341, startPoint y: 132, endPoint x: 328, endPoint y: 106, distance: 29.1
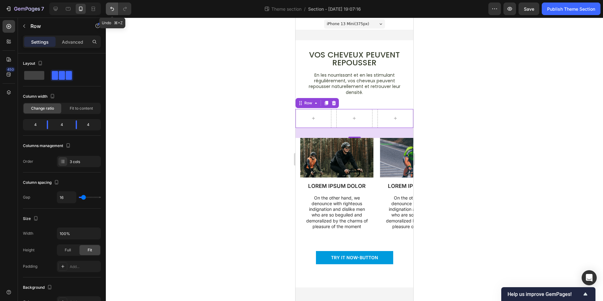
click at [112, 9] on icon "Undo/Redo" at bounding box center [112, 9] width 6 height 6
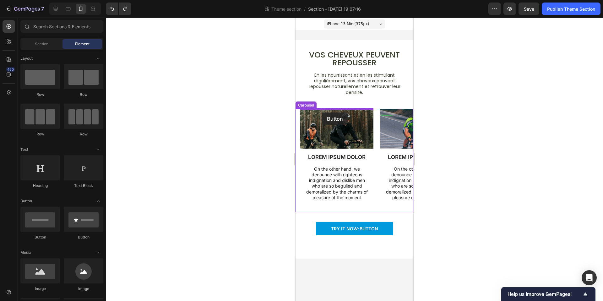
drag, startPoint x: 334, startPoint y: 243, endPoint x: 322, endPoint y: 112, distance: 131.6
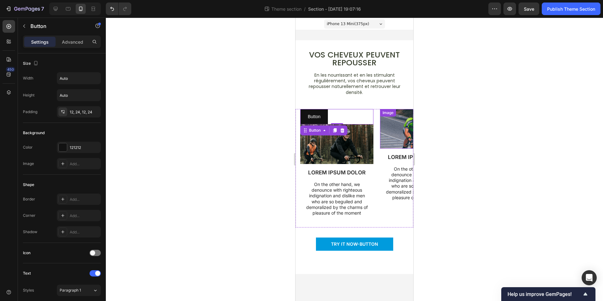
click at [442, 129] on div at bounding box center [354, 159] width 497 height 283
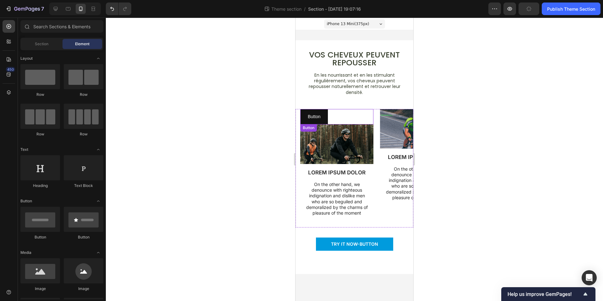
click at [342, 117] on div "Button Button" at bounding box center [336, 116] width 73 height 15
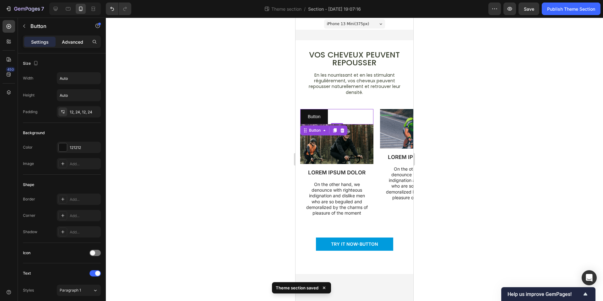
click at [70, 45] on p "Advanced" at bounding box center [72, 42] width 21 height 7
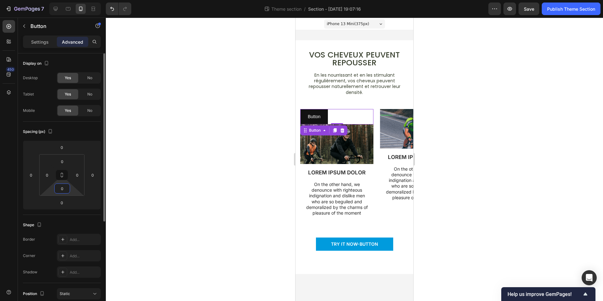
click at [62, 191] on input "0" at bounding box center [62, 188] width 13 height 9
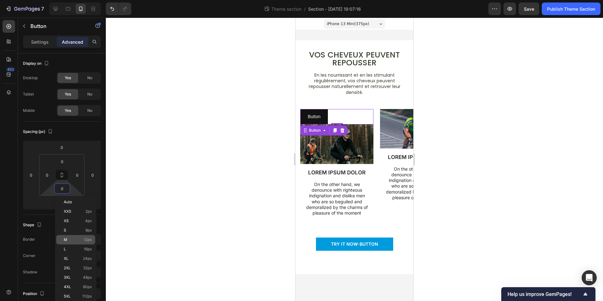
click at [83, 238] on p "M 12px" at bounding box center [78, 240] width 28 height 4
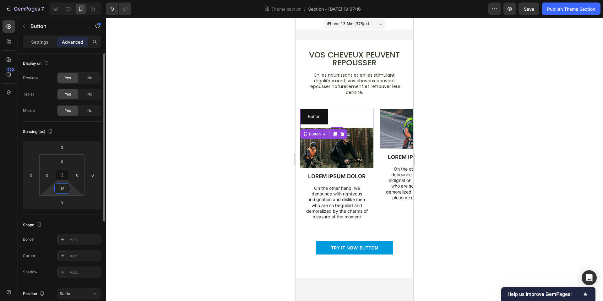
click at [62, 189] on input "12" at bounding box center [62, 188] width 13 height 9
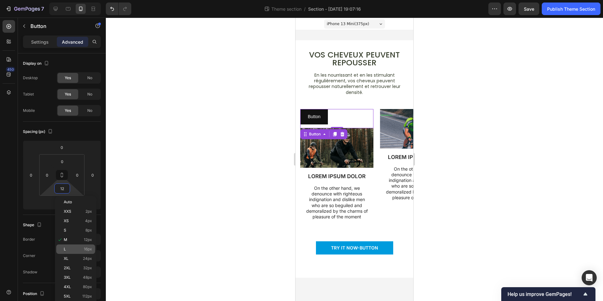
click at [80, 248] on p "L 16px" at bounding box center [78, 249] width 28 height 4
type input "16"
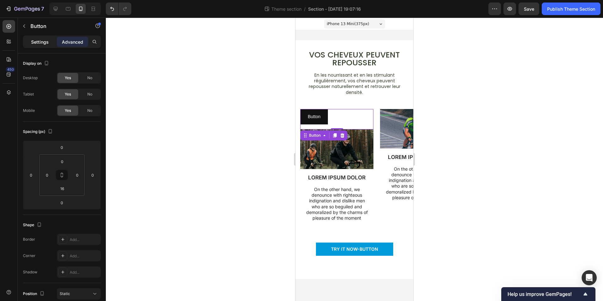
click at [44, 41] on p "Settings" at bounding box center [40, 42] width 18 height 7
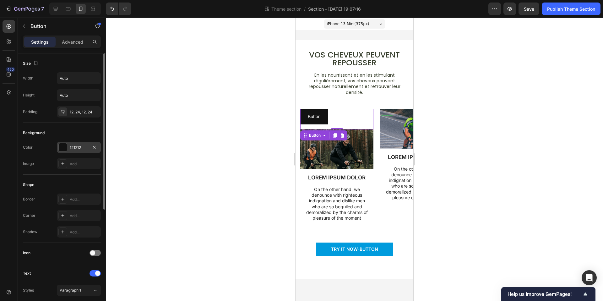
click at [76, 148] on div "121212" at bounding box center [79, 148] width 18 height 6
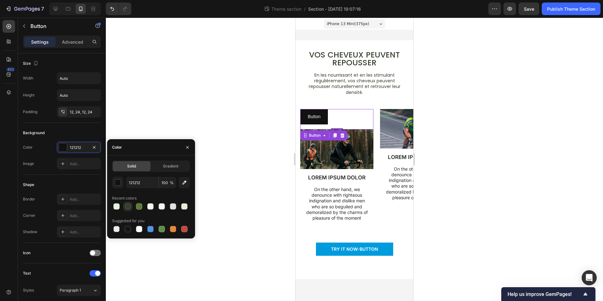
click at [129, 205] on div at bounding box center [128, 206] width 6 height 6
type input "373F2D"
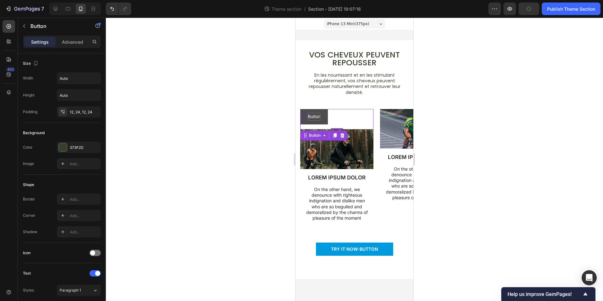
click at [310, 114] on p "Button" at bounding box center [314, 117] width 13 height 8
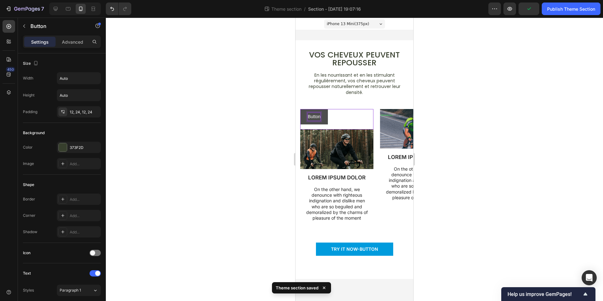
click at [314, 117] on p "Button" at bounding box center [314, 117] width 13 height 8
click at [300, 109] on button "La" at bounding box center [310, 116] width 20 height 15
drag, startPoint x: 462, startPoint y: 119, endPoint x: 419, endPoint y: 121, distance: 43.4
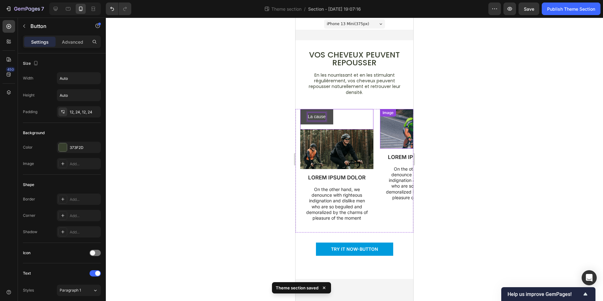
click at [462, 119] on div at bounding box center [354, 159] width 497 height 283
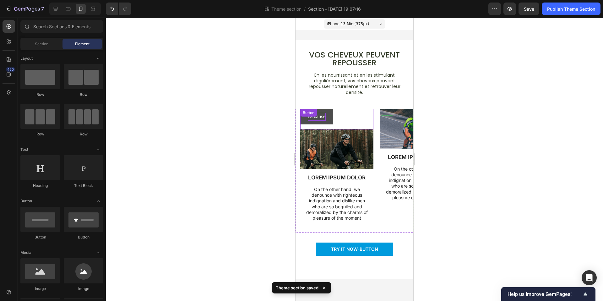
click at [323, 118] on div "La cause Button" at bounding box center [336, 119] width 73 height 20
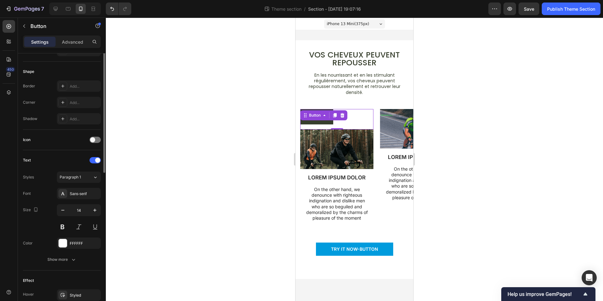
scroll to position [185, 0]
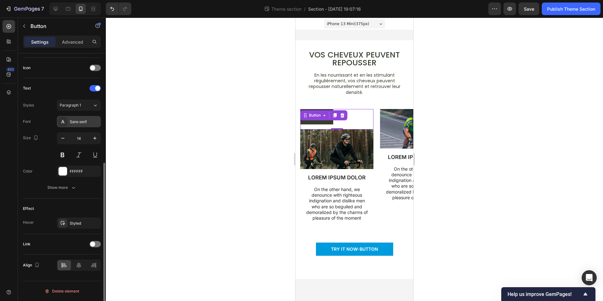
click at [78, 121] on div "Sans-serif" at bounding box center [85, 122] width 30 height 6
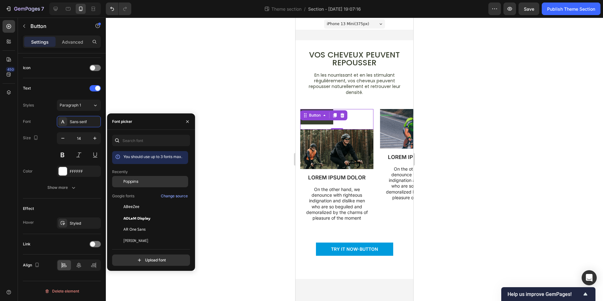
click at [133, 178] on div "Poppins" at bounding box center [150, 181] width 76 height 11
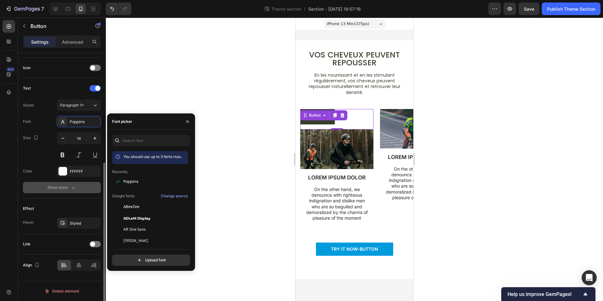
click at [68, 184] on div "Show more" at bounding box center [61, 187] width 29 height 6
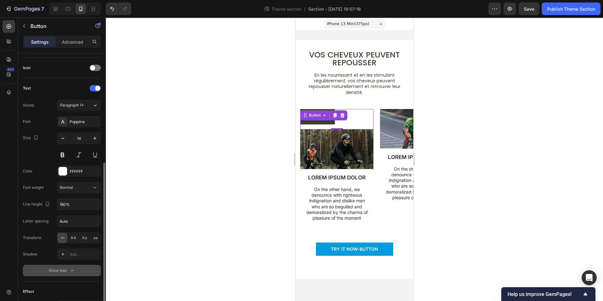
click at [68, 273] on div "Show less" at bounding box center [62, 270] width 27 height 6
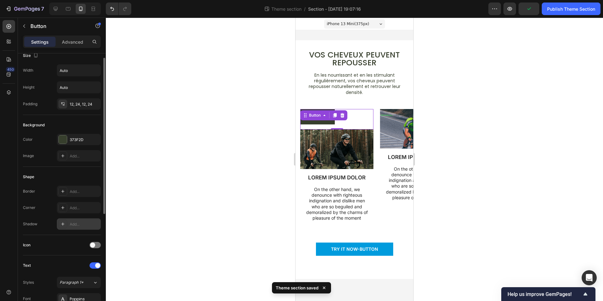
scroll to position [0, 0]
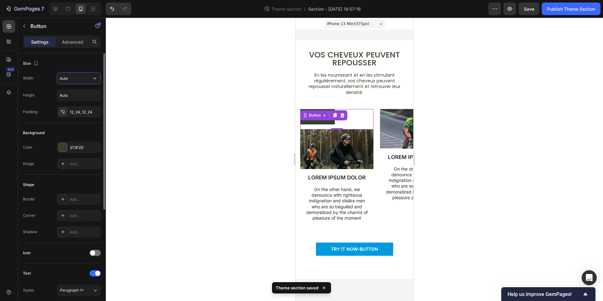
click at [88, 80] on input "Auto" at bounding box center [78, 78] width 43 height 11
click at [92, 79] on icon "button" at bounding box center [95, 78] width 6 height 6
click at [74, 106] on p "Full 100%" at bounding box center [77, 106] width 36 height 6
type input "100%"
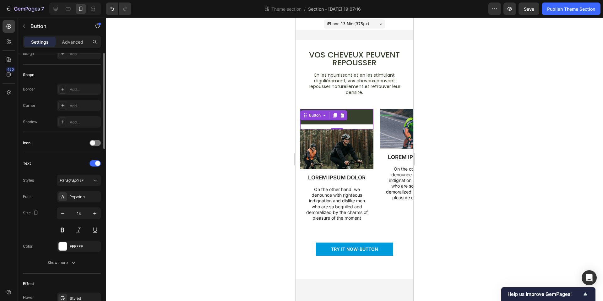
scroll to position [164, 0]
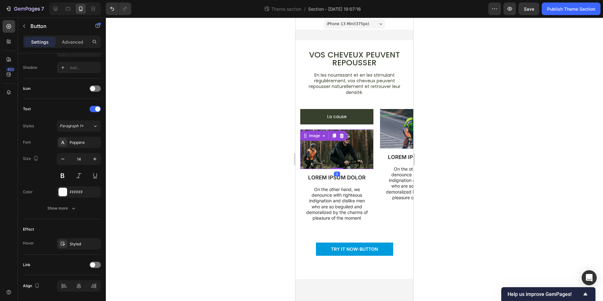
drag, startPoint x: 361, startPoint y: 132, endPoint x: 351, endPoint y: 130, distance: 10.2
click at [361, 132] on img at bounding box center [336, 149] width 73 height 40
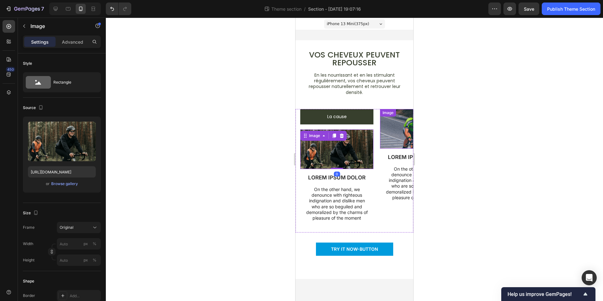
click at [485, 131] on div at bounding box center [354, 159] width 497 height 283
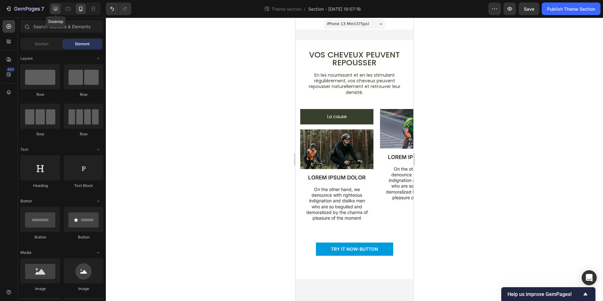
click at [52, 10] on icon at bounding box center [55, 9] width 6 height 6
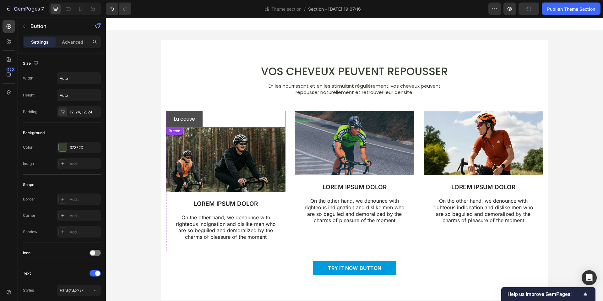
click at [203, 115] on button "La cause" at bounding box center [184, 119] width 36 height 17
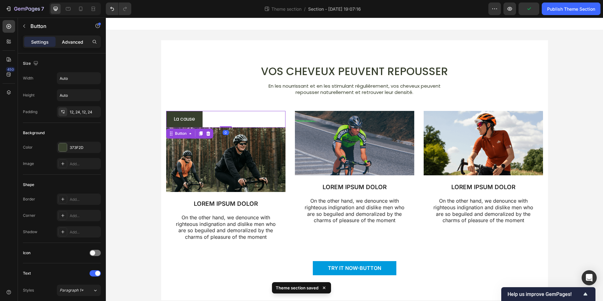
click at [64, 39] on p "Advanced" at bounding box center [72, 42] width 21 height 7
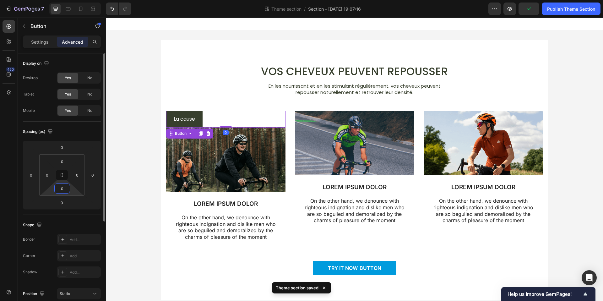
click at [63, 189] on input "0" at bounding box center [62, 188] width 13 height 9
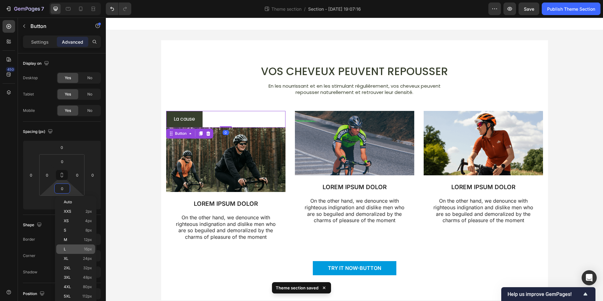
click at [75, 252] on div "L 16px" at bounding box center [75, 248] width 39 height 9
type input "16"
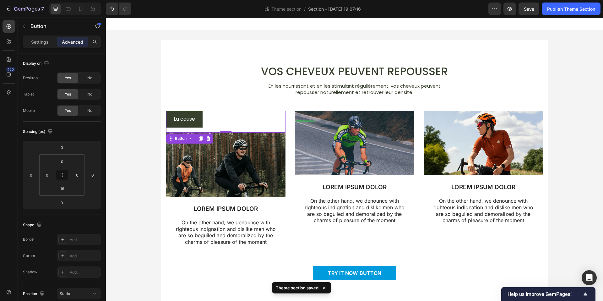
click at [49, 36] on div "Settings Advanced" at bounding box center [62, 42] width 78 height 13
click at [48, 39] on p "Settings" at bounding box center [40, 42] width 18 height 7
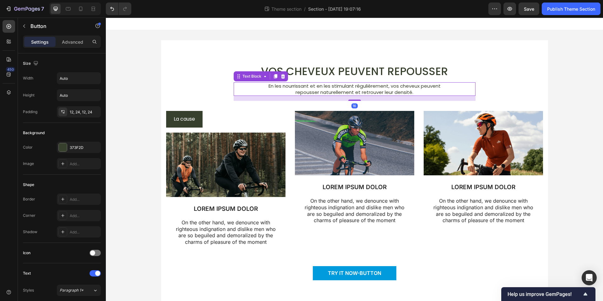
click at [234, 87] on p "En les nourrissant et en les stimulant régulièrement, vos cheveux peuvent" at bounding box center [354, 86] width 241 height 6
click at [198, 114] on div "La cause Button" at bounding box center [225, 122] width 119 height 22
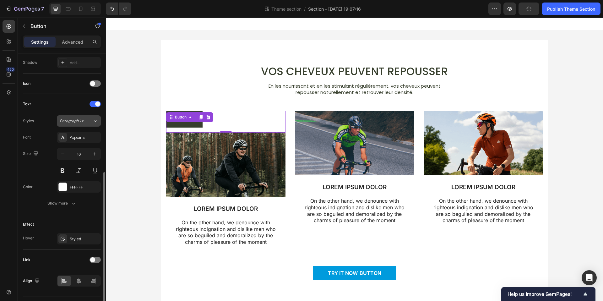
scroll to position [185, 0]
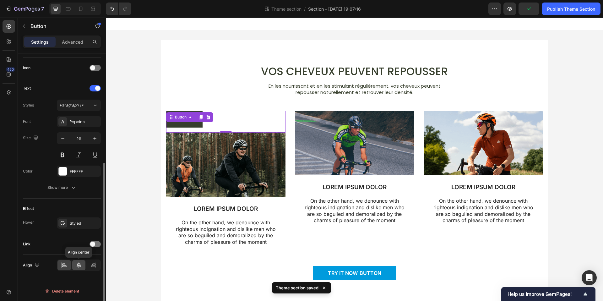
click at [80, 265] on icon at bounding box center [79, 265] width 6 height 6
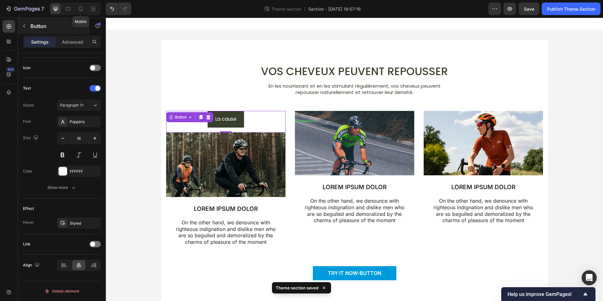
drag, startPoint x: 81, startPoint y: 9, endPoint x: 85, endPoint y: 19, distance: 10.9
click at [81, 9] on icon at bounding box center [81, 9] width 6 height 6
type input "100%"
type input "14"
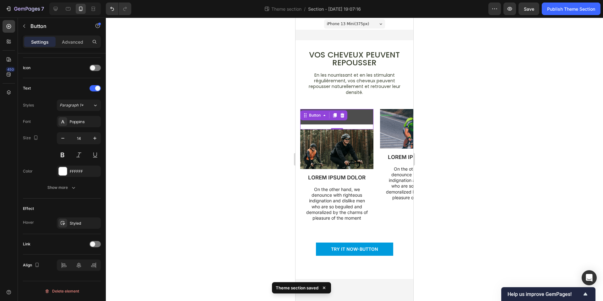
click at [350, 120] on button "La cause" at bounding box center [336, 116] width 73 height 15
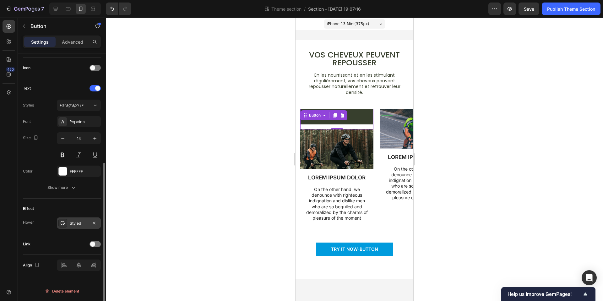
click at [75, 222] on div "Styled" at bounding box center [79, 224] width 18 height 6
click at [78, 260] on div at bounding box center [79, 265] width 44 height 11
click at [77, 265] on div at bounding box center [79, 265] width 44 height 11
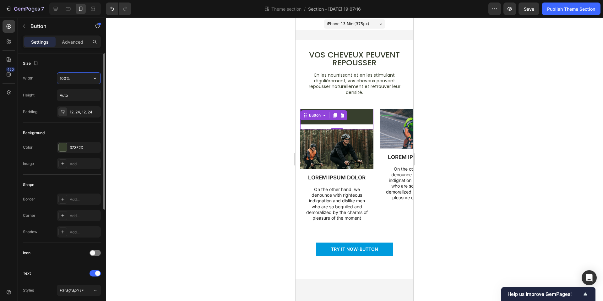
click at [68, 77] on input "100%" at bounding box center [78, 78] width 43 height 11
click at [92, 79] on icon "button" at bounding box center [95, 78] width 6 height 6
click at [76, 92] on span "Fit content" at bounding box center [68, 94] width 19 height 6
type input "Auto"
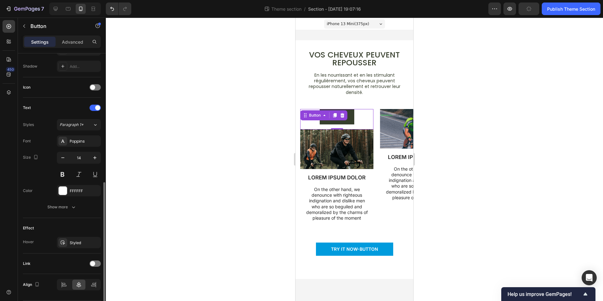
scroll to position [185, 0]
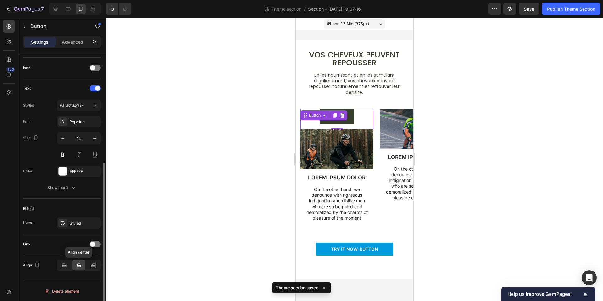
drag, startPoint x: 77, startPoint y: 263, endPoint x: 81, endPoint y: 262, distance: 4.5
click at [77, 263] on icon at bounding box center [79, 265] width 6 height 6
click at [271, 131] on div at bounding box center [354, 159] width 497 height 283
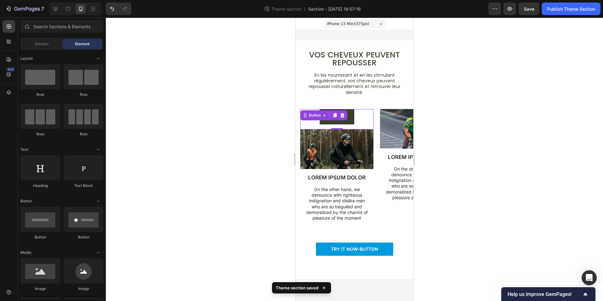
click at [355, 119] on div "La cause Button 0" at bounding box center [336, 119] width 73 height 20
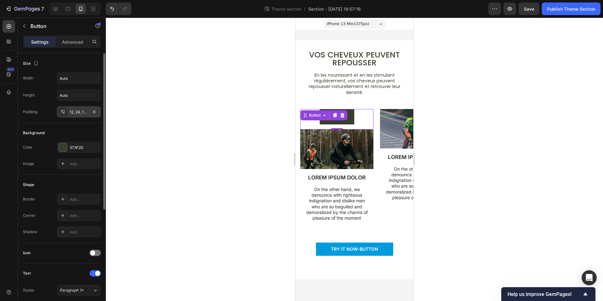
click at [79, 114] on div "12, 24, 12, 24" at bounding box center [79, 112] width 18 height 6
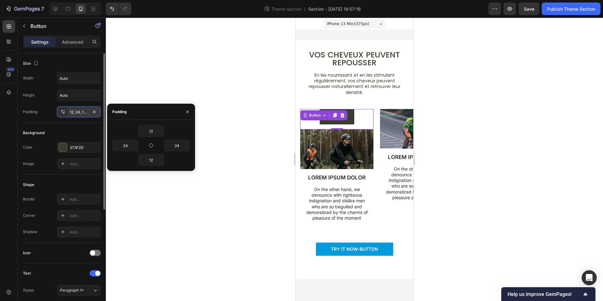
click at [79, 114] on div "12, 24, 12, 24" at bounding box center [79, 112] width 18 height 6
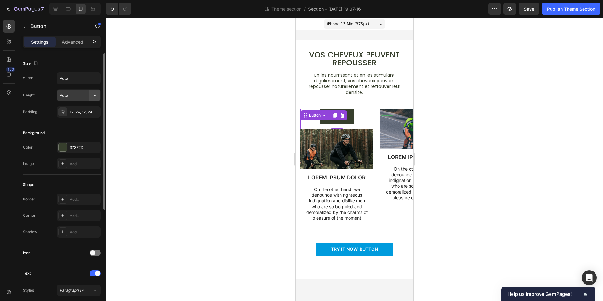
click at [95, 98] on icon "button" at bounding box center [95, 95] width 6 height 6
click at [87, 79] on input "Auto" at bounding box center [78, 78] width 43 height 11
click at [96, 80] on icon "button" at bounding box center [95, 78] width 6 height 6
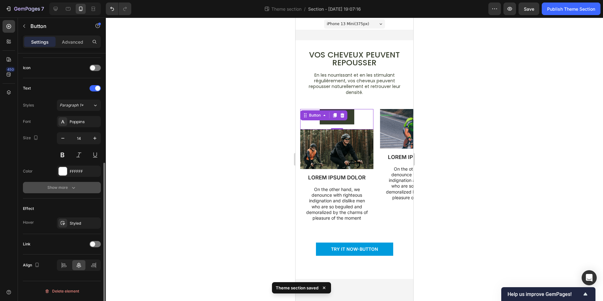
click at [69, 189] on div "Show more" at bounding box center [61, 187] width 29 height 6
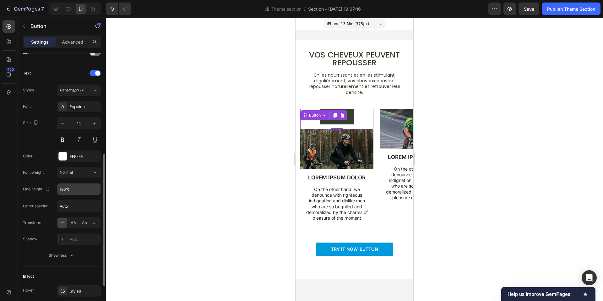
scroll to position [201, 0]
click at [63, 253] on div "Show less" at bounding box center [62, 255] width 27 height 6
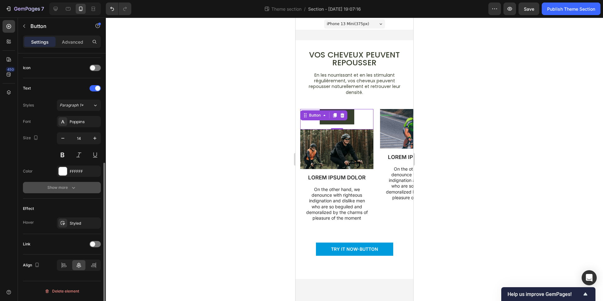
scroll to position [185, 0]
click at [74, 223] on div "Styled" at bounding box center [79, 224] width 18 height 6
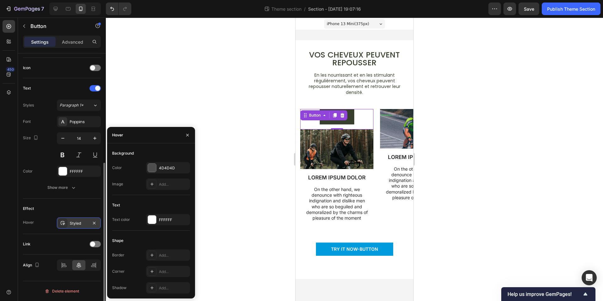
click at [74, 223] on div "Styled" at bounding box center [79, 224] width 18 height 6
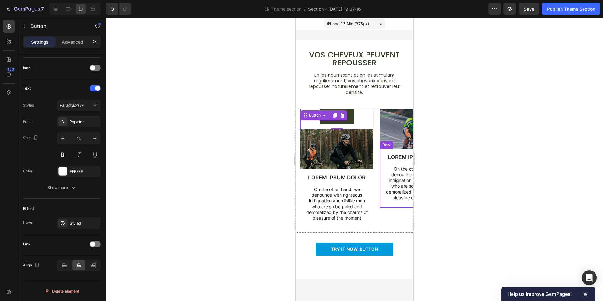
click at [441, 136] on div at bounding box center [354, 159] width 497 height 283
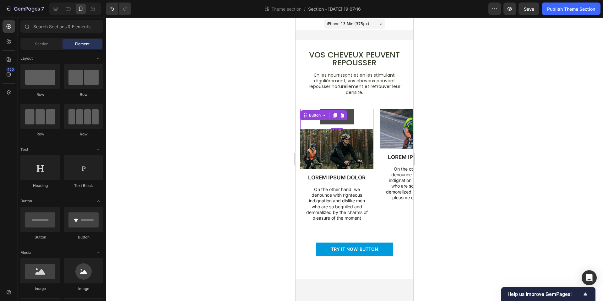
click at [348, 112] on button "La cause" at bounding box center [337, 116] width 35 height 15
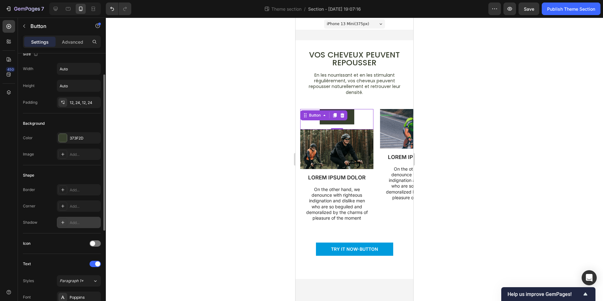
scroll to position [0, 0]
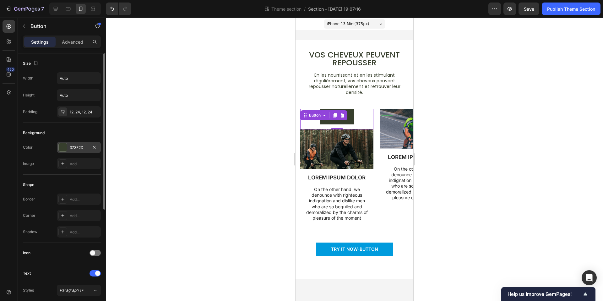
click at [66, 147] on div at bounding box center [63, 147] width 8 height 8
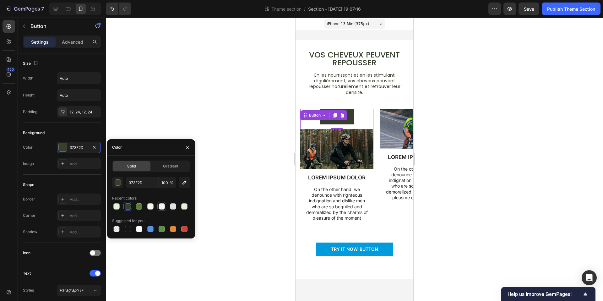
click at [160, 209] on div at bounding box center [162, 206] width 6 height 6
type input "F5F5F5"
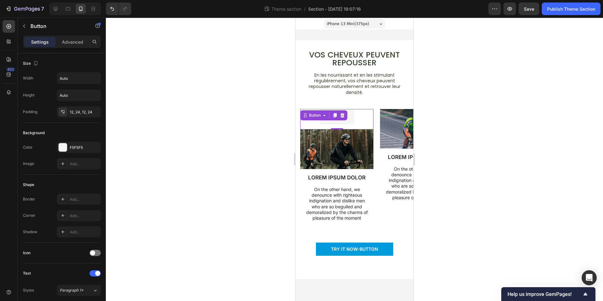
click at [444, 203] on div at bounding box center [354, 159] width 497 height 283
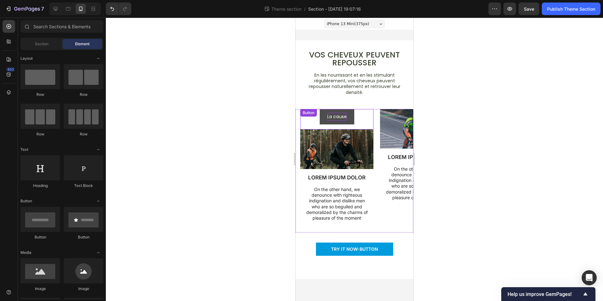
click at [338, 116] on div "La cause Button" at bounding box center [336, 119] width 73 height 20
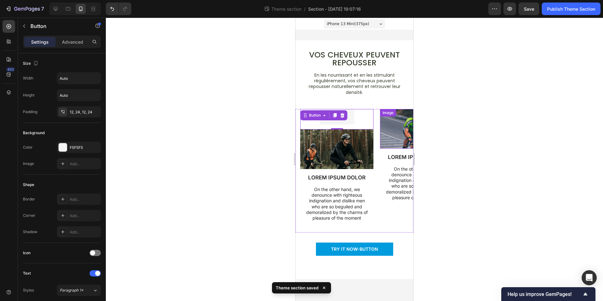
click at [451, 127] on div at bounding box center [354, 159] width 497 height 283
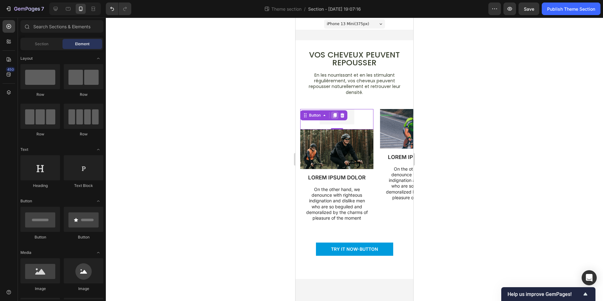
click at [338, 117] on div "La cause Button 0" at bounding box center [336, 119] width 73 height 20
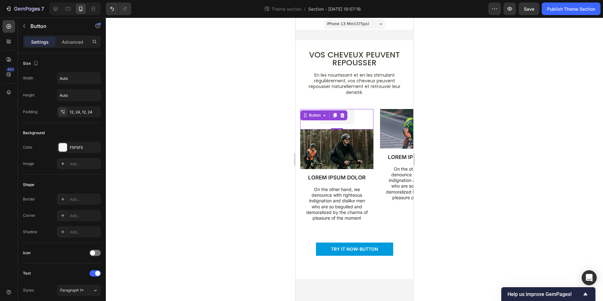
click at [251, 153] on div at bounding box center [354, 159] width 497 height 283
click at [350, 111] on button "La cause" at bounding box center [337, 116] width 35 height 15
click at [68, 150] on div "F5F5F5" at bounding box center [79, 147] width 44 height 11
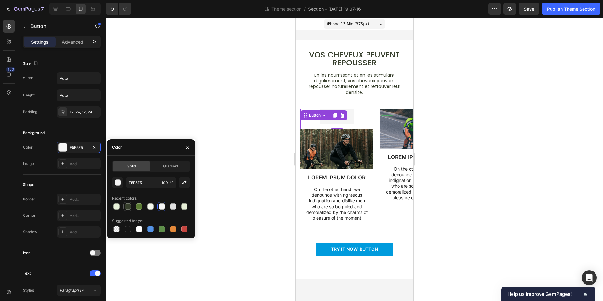
click at [127, 207] on div at bounding box center [128, 206] width 6 height 6
click at [187, 206] on div at bounding box center [184, 206] width 6 height 6
type input "E6EFD7"
drag, startPoint x: 476, startPoint y: 128, endPoint x: 469, endPoint y: 126, distance: 7.6
click at [476, 128] on div at bounding box center [354, 159] width 497 height 283
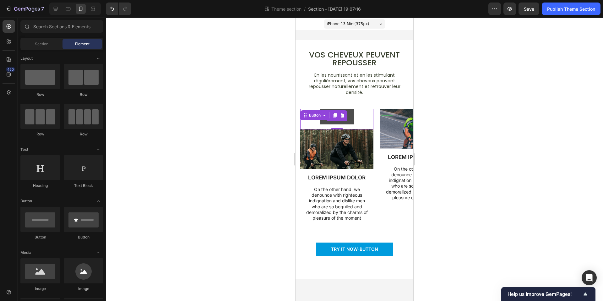
click at [340, 117] on div "La cause Button 0" at bounding box center [336, 119] width 73 height 20
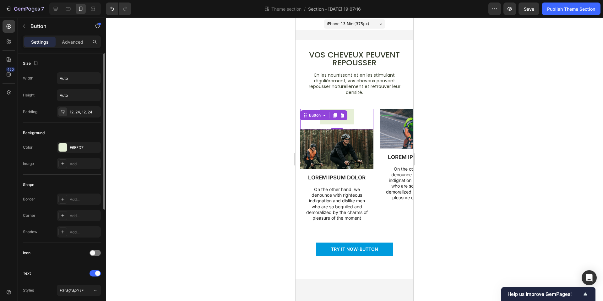
drag, startPoint x: 85, startPoint y: 145, endPoint x: 89, endPoint y: 170, distance: 26.0
click at [85, 145] on div "E6EFD7" at bounding box center [85, 148] width 30 height 6
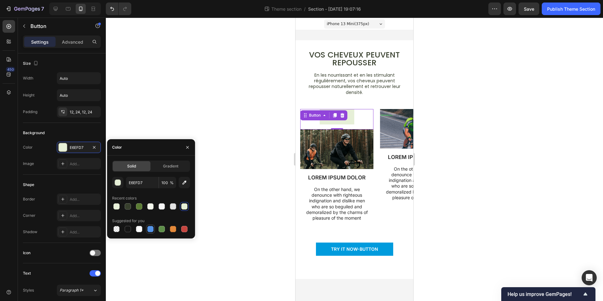
drag, startPoint x: 126, startPoint y: 232, endPoint x: 148, endPoint y: 232, distance: 22.6
click at [126, 232] on div at bounding box center [128, 229] width 8 height 8
type input "151515"
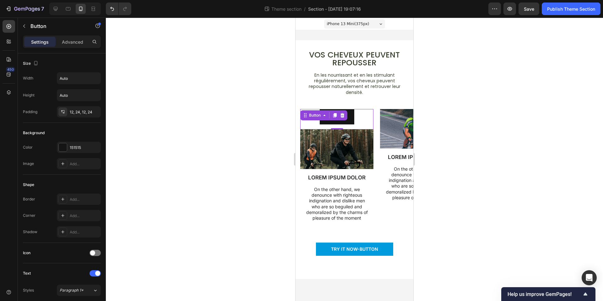
click at [511, 153] on div at bounding box center [354, 159] width 497 height 283
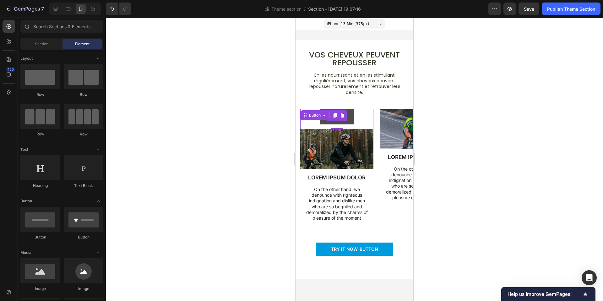
click at [345, 112] on div "La cause Button 0" at bounding box center [336, 119] width 73 height 20
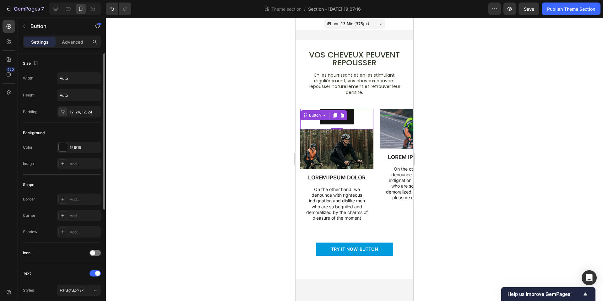
click at [70, 139] on div "Background Color 151515 Image Add..." at bounding box center [62, 149] width 78 height 52
drag, startPoint x: 69, startPoint y: 146, endPoint x: 70, endPoint y: 151, distance: 5.1
click at [69, 146] on div "151515" at bounding box center [79, 147] width 44 height 11
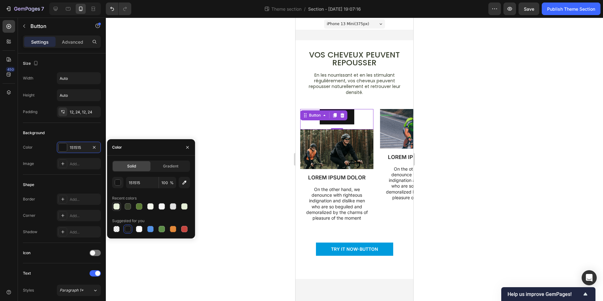
click at [118, 208] on div at bounding box center [116, 206] width 6 height 6
type input "E9F2DA"
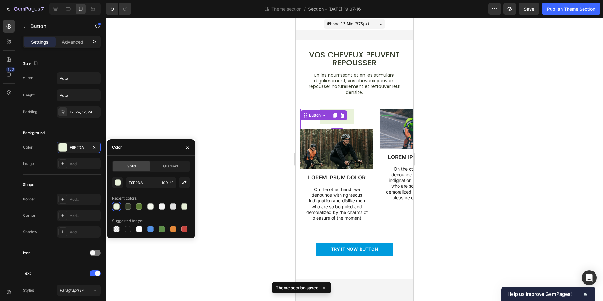
click at [357, 119] on div "La cause Button 0" at bounding box center [336, 119] width 73 height 20
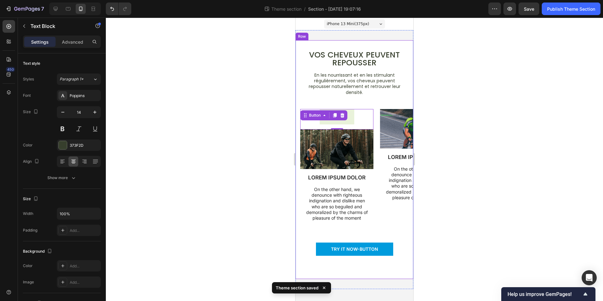
click at [350, 87] on p "repousser naturellement et retrouver leur densité." at bounding box center [354, 89] width 107 height 11
click at [333, 117] on div "La cause Button 0" at bounding box center [336, 119] width 73 height 20
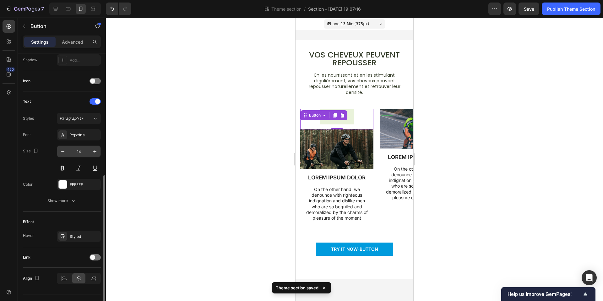
scroll to position [165, 0]
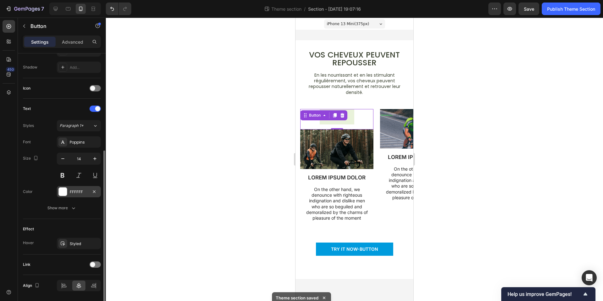
click at [72, 194] on div "FFFFFF" at bounding box center [79, 192] width 18 height 6
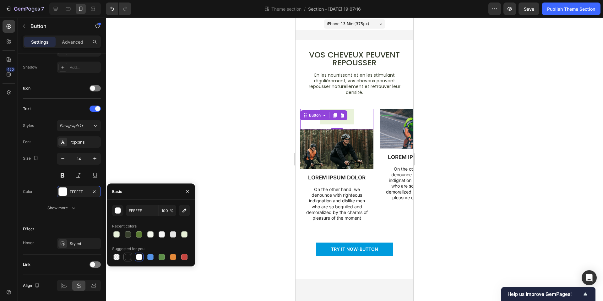
click at [125, 254] on div at bounding box center [128, 257] width 8 height 8
type input "151515"
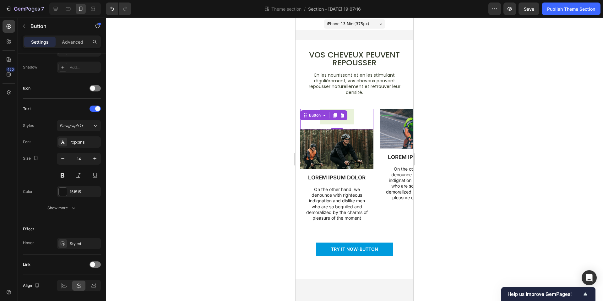
click at [438, 164] on div at bounding box center [354, 159] width 497 height 283
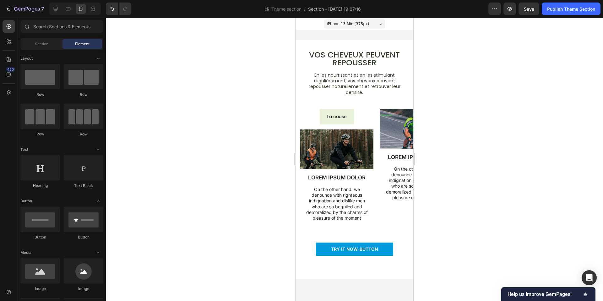
click at [438, 164] on div at bounding box center [354, 159] width 497 height 283
click at [339, 115] on div "La cause Button" at bounding box center [336, 119] width 73 height 20
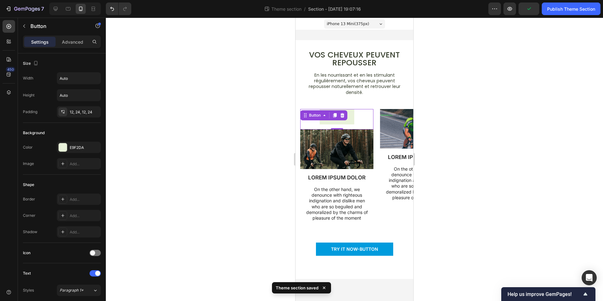
click at [233, 185] on div at bounding box center [354, 159] width 497 height 283
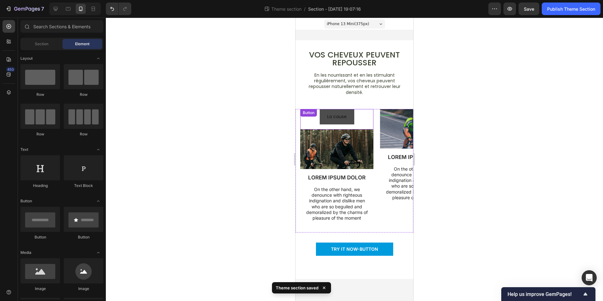
click at [348, 117] on button "La cause" at bounding box center [337, 116] width 35 height 15
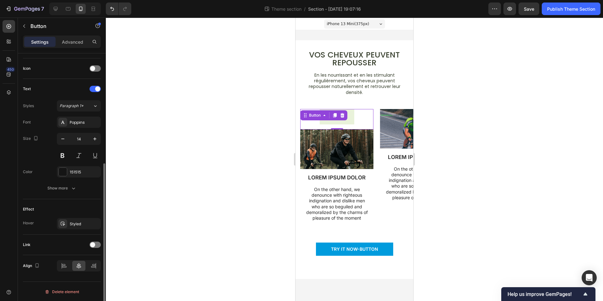
scroll to position [185, 0]
click at [74, 227] on div "Styled" at bounding box center [79, 222] width 44 height 11
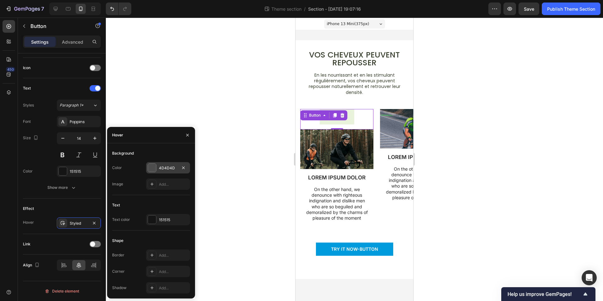
click at [156, 164] on div at bounding box center [152, 168] width 8 height 8
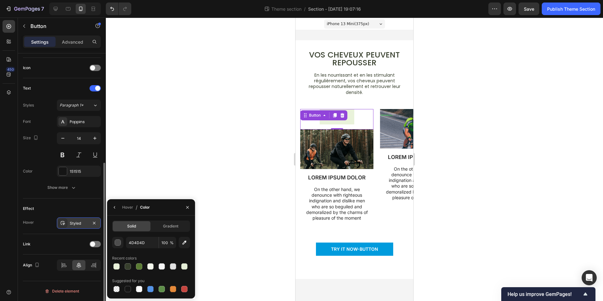
click at [74, 224] on div "Styled" at bounding box center [79, 224] width 18 height 6
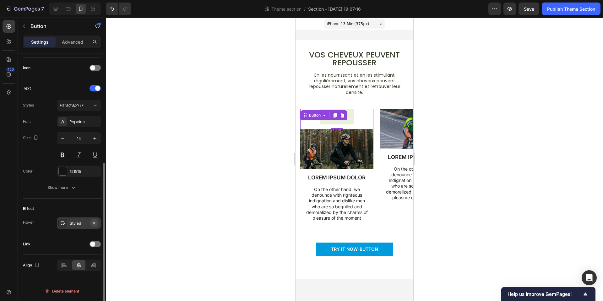
click at [94, 223] on icon "button" at bounding box center [94, 223] width 3 height 3
click at [465, 126] on div at bounding box center [354, 159] width 497 height 283
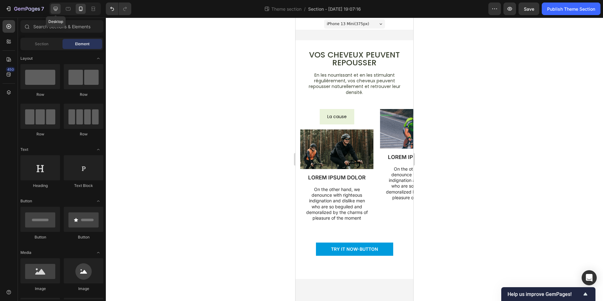
click at [53, 10] on icon at bounding box center [55, 9] width 6 height 6
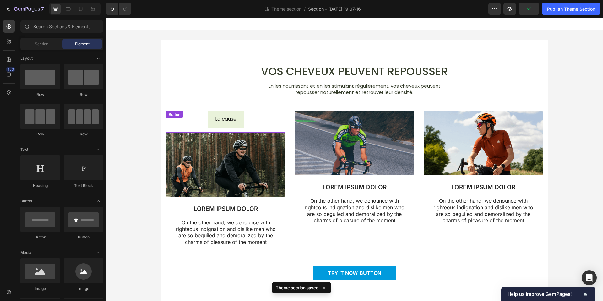
click at [274, 122] on div "La cause Button" at bounding box center [225, 122] width 119 height 22
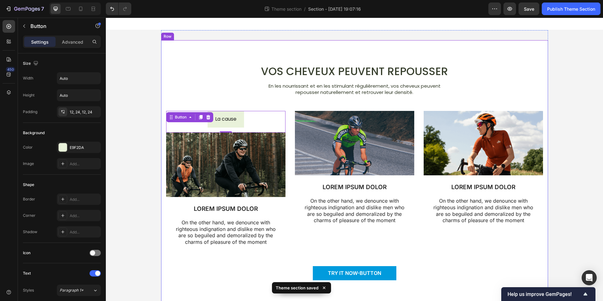
click at [329, 110] on div "Vos cheveux peuvent repousser Heading En les nourrissant et en les stimulant ré…" at bounding box center [355, 177] width 378 height 225
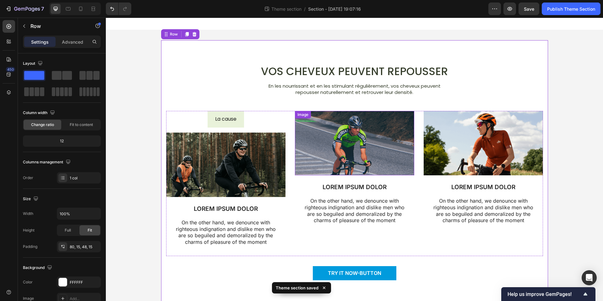
click at [329, 112] on img at bounding box center [354, 143] width 119 height 64
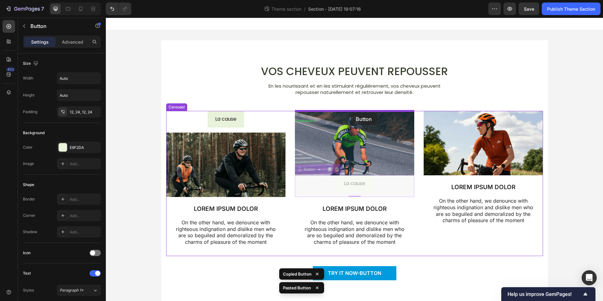
drag, startPoint x: 376, startPoint y: 190, endPoint x: 351, endPoint y: 112, distance: 81.7
click at [351, 112] on div "Vos cheveux peuvent repousser Heading En les nourrissant et en les stimulant ré…" at bounding box center [354, 167] width 497 height 298
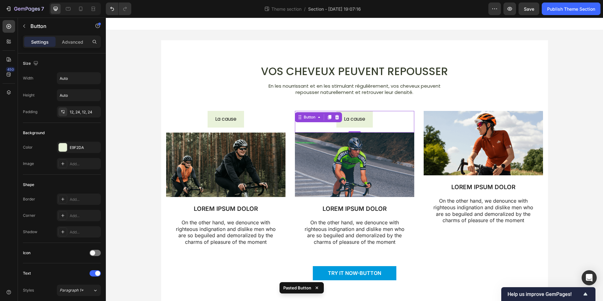
click at [397, 124] on div "La cause Button 0" at bounding box center [354, 122] width 119 height 22
click at [446, 111] on img at bounding box center [483, 143] width 119 height 64
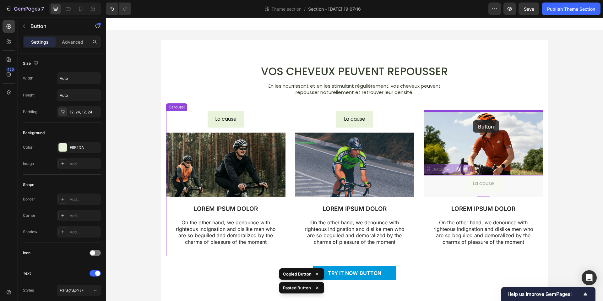
drag, startPoint x: 511, startPoint y: 184, endPoint x: 473, endPoint y: 120, distance: 73.7
click at [473, 120] on div "Vos cheveux peuvent repousser Heading En les nourrissant et en les stimulant ré…" at bounding box center [354, 167] width 497 height 298
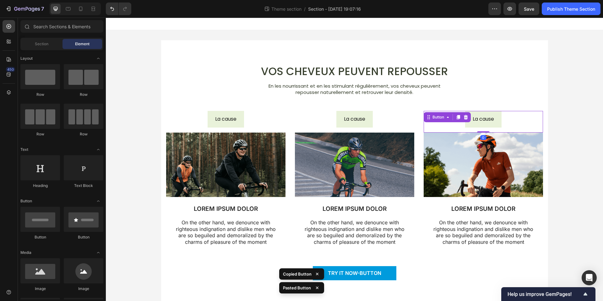
click at [564, 140] on div "Vos cheveux peuvent repousser Heading En les nourrissant et en les stimulant ré…" at bounding box center [354, 172] width 497 height 285
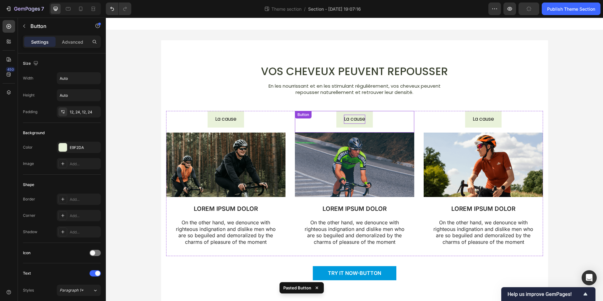
click at [359, 120] on p "La cause" at bounding box center [354, 119] width 21 height 9
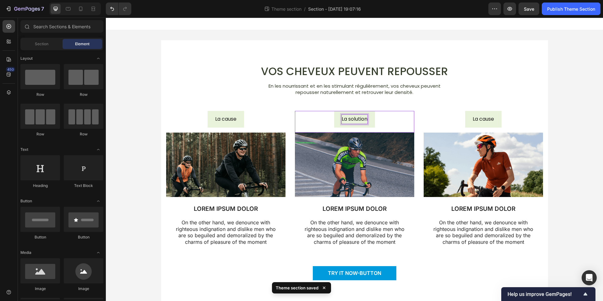
click at [557, 112] on div "Vos cheveux peuvent repousser Heading En les nourrissant et en les stimulant ré…" at bounding box center [354, 172] width 497 height 285
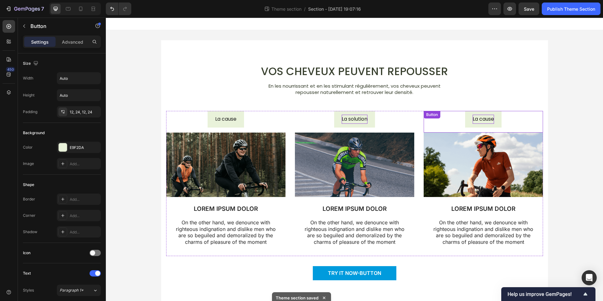
click at [484, 119] on p "La cause" at bounding box center [483, 119] width 21 height 9
click at [465, 111] on button "La cause" at bounding box center [483, 119] width 36 height 17
click at [575, 136] on div "Vos cheveux peuvent repousser Heading En les nourrissant et en les stimulant ré…" at bounding box center [354, 172] width 497 height 285
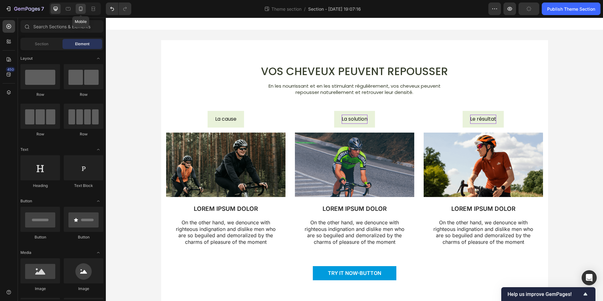
click at [82, 10] on icon at bounding box center [81, 9] width 6 height 6
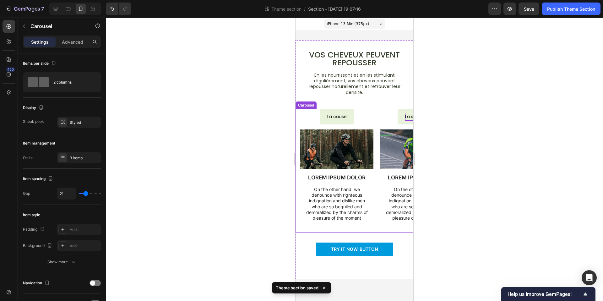
click at [377, 129] on div "La cause Button Image LOREM IPSUM DOLOR Text Block On the other hand, we denoun…" at bounding box center [356, 170] width 113 height 123
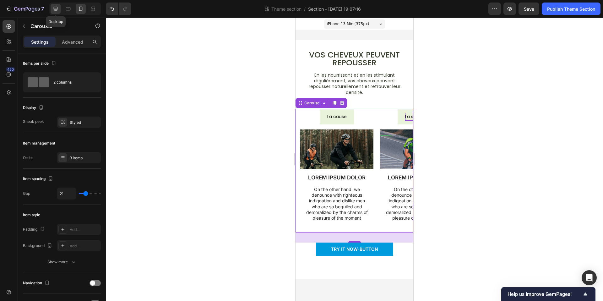
click at [54, 8] on icon at bounding box center [56, 9] width 4 height 4
type input "30"
type input "1200"
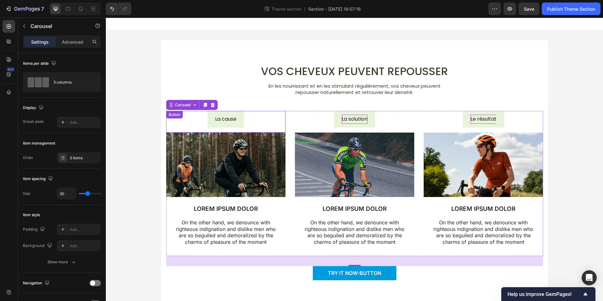
scroll to position [14, 0]
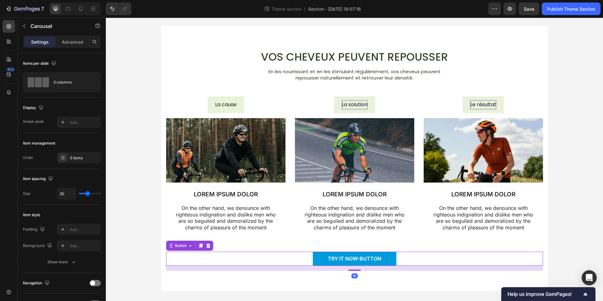
click at [404, 263] on div "TRY IT NOW-BUTTON Button 16" at bounding box center [354, 259] width 377 height 14
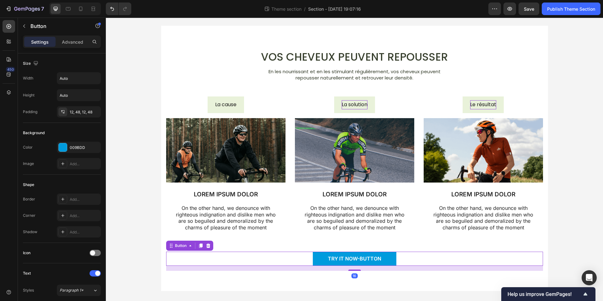
drag, startPoint x: 210, startPoint y: 250, endPoint x: 219, endPoint y: 250, distance: 8.8
click at [210, 250] on div "Button" at bounding box center [189, 246] width 47 height 10
click at [209, 249] on div at bounding box center [209, 246] width 8 height 8
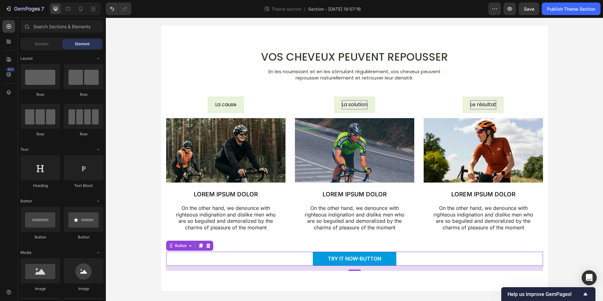
scroll to position [14, 0]
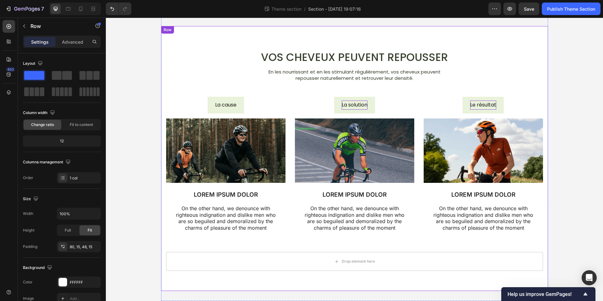
click at [412, 251] on div "La cause Button Image LOREM IPSUM DOLOR Text Block On the other hand, we denoun…" at bounding box center [355, 174] width 378 height 155
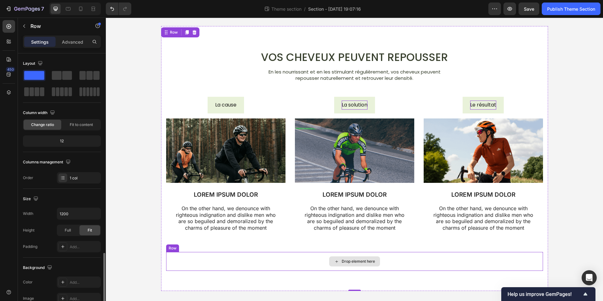
click at [409, 255] on div "Drop element here" at bounding box center [354, 261] width 377 height 19
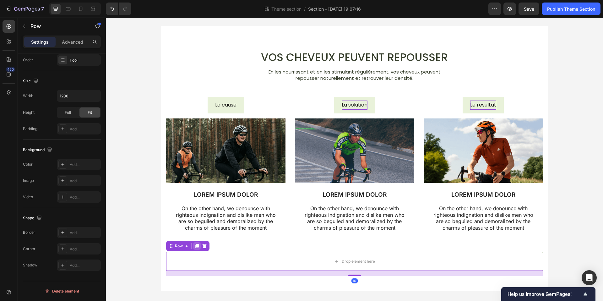
click at [200, 249] on div at bounding box center [197, 246] width 8 height 8
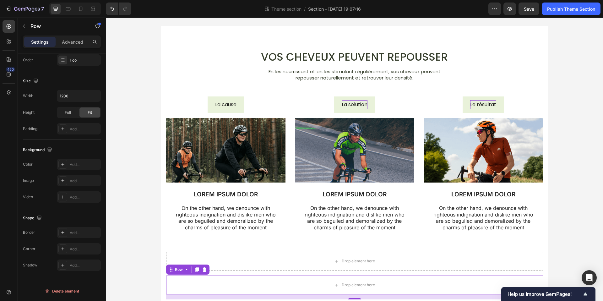
click at [204, 271] on icon at bounding box center [204, 269] width 5 height 5
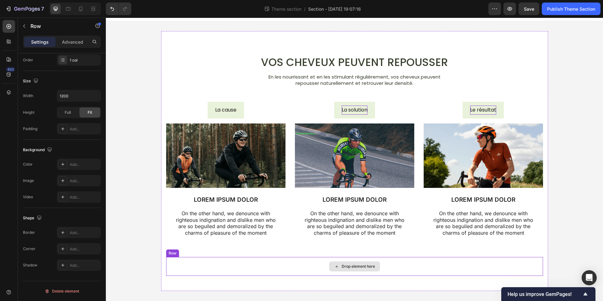
scroll to position [9, 0]
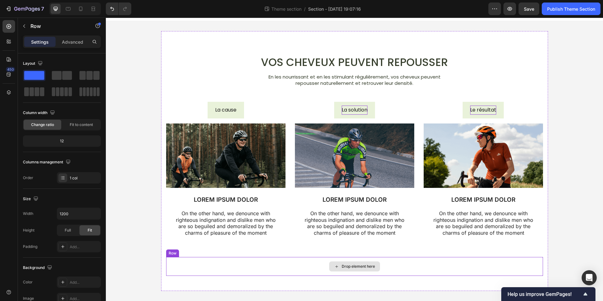
click at [214, 260] on div "Drop element here" at bounding box center [354, 266] width 377 height 19
click at [205, 251] on icon at bounding box center [204, 251] width 5 height 5
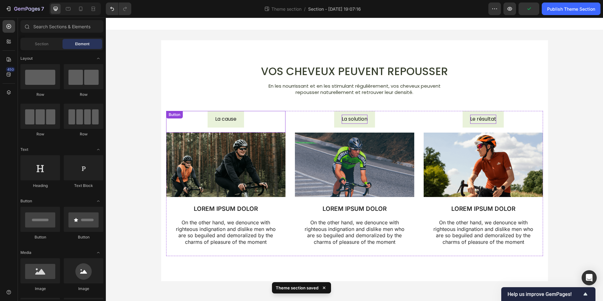
click at [239, 111] on button "La cause" at bounding box center [226, 119] width 36 height 17
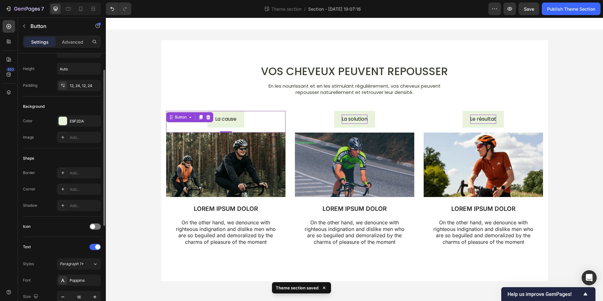
scroll to position [27, 0]
click at [65, 164] on div "Shape Border Add... Corner Add... Shadow Add..." at bounding box center [62, 182] width 78 height 68
click at [66, 178] on div "Border Add... Corner Add... Shadow Add..." at bounding box center [62, 189] width 78 height 44
click at [67, 173] on div at bounding box center [62, 172] width 9 height 9
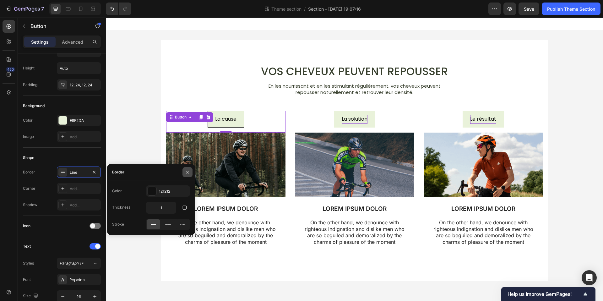
click at [185, 171] on icon "button" at bounding box center [187, 172] width 5 height 5
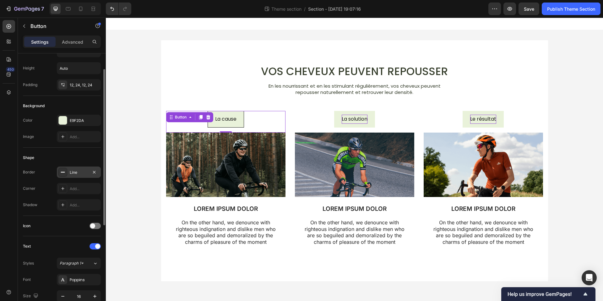
click at [61, 172] on rect at bounding box center [63, 172] width 4 height 1
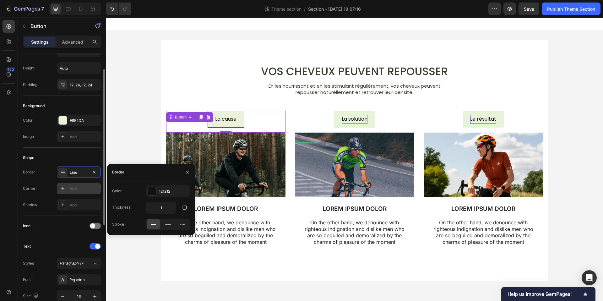
drag, startPoint x: 95, startPoint y: 173, endPoint x: 88, endPoint y: 183, distance: 11.9
click at [95, 173] on icon "button" at bounding box center [94, 172] width 5 height 5
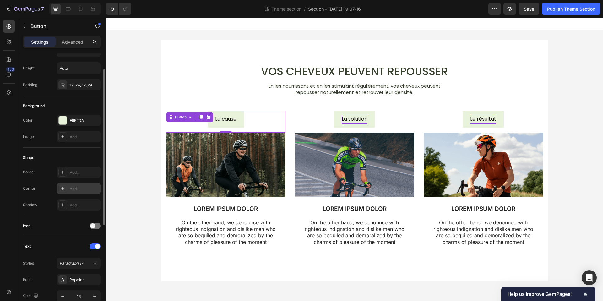
click at [76, 187] on div "Add..." at bounding box center [85, 189] width 30 height 6
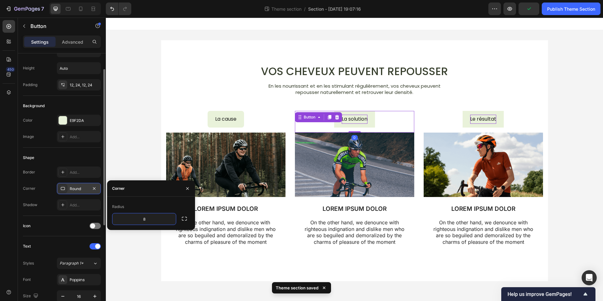
click at [335, 122] on div "La solution Button 0" at bounding box center [354, 122] width 119 height 22
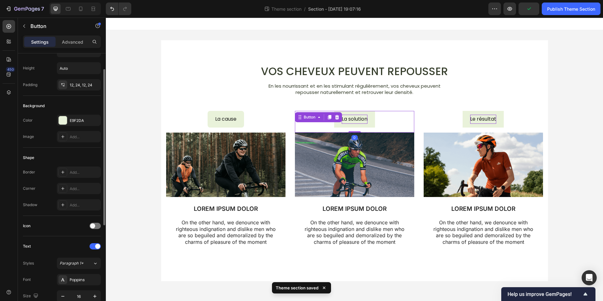
click at [369, 122] on button "La solution" at bounding box center [354, 119] width 41 height 17
click at [74, 191] on div "Add..." at bounding box center [85, 189] width 30 height 6
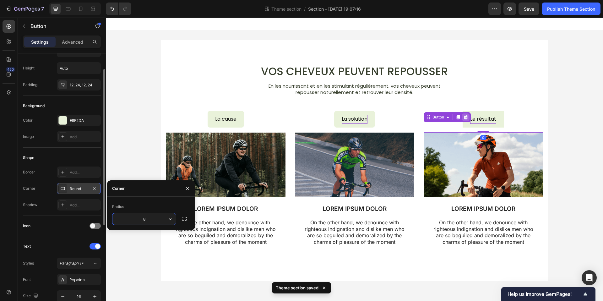
click at [467, 116] on div "Le résultat Button 0" at bounding box center [483, 122] width 119 height 22
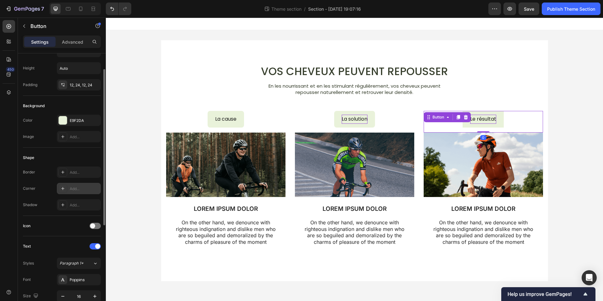
click at [76, 189] on div "Add..." at bounding box center [85, 189] width 30 height 6
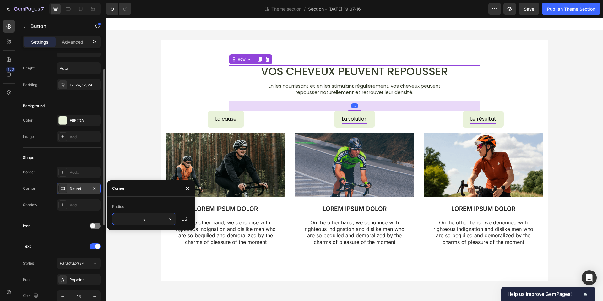
click at [322, 100] on div "Vos cheveux peuvent repousser Heading En les nourrissant et en les stimulant ré…" at bounding box center [355, 83] width 242 height 36
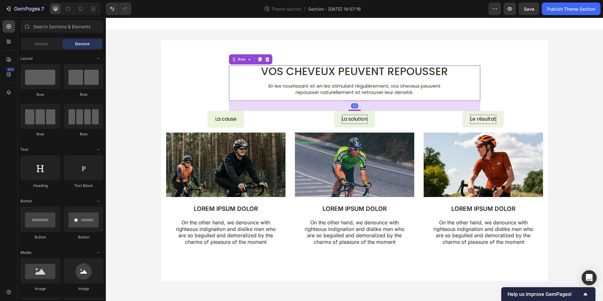
click at [587, 107] on div "Vos cheveux peuvent repousser Heading En les nourrissant et en les stimulant ré…" at bounding box center [354, 160] width 497 height 261
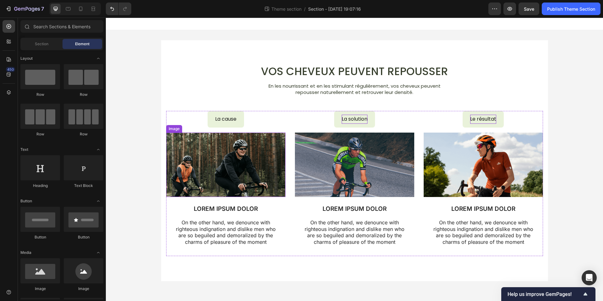
click at [227, 161] on img at bounding box center [225, 165] width 119 height 64
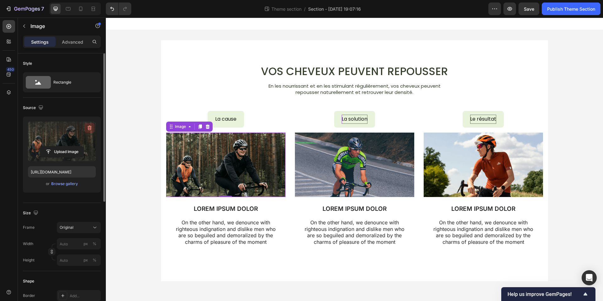
click at [87, 129] on icon "button" at bounding box center [89, 128] width 6 height 6
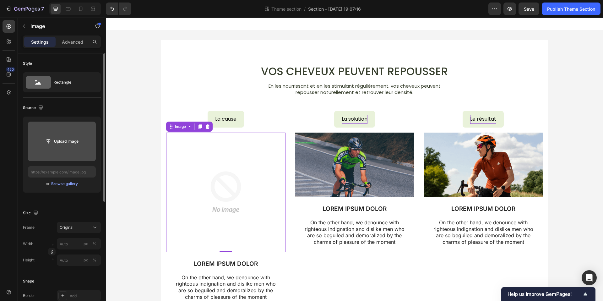
click at [223, 166] on img at bounding box center [225, 192] width 119 height 119
click at [209, 129] on icon at bounding box center [207, 126] width 4 height 4
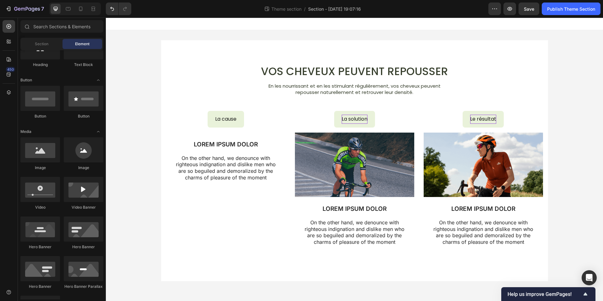
scroll to position [190, 0]
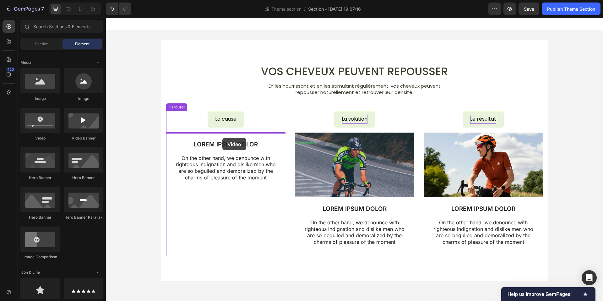
drag, startPoint x: 148, startPoint y: 141, endPoint x: 222, endPoint y: 138, distance: 74.5
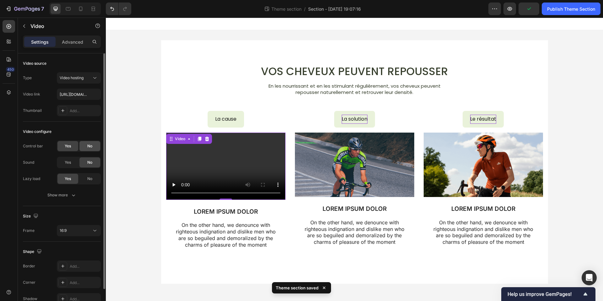
click at [88, 145] on span "No" at bounding box center [89, 146] width 5 height 6
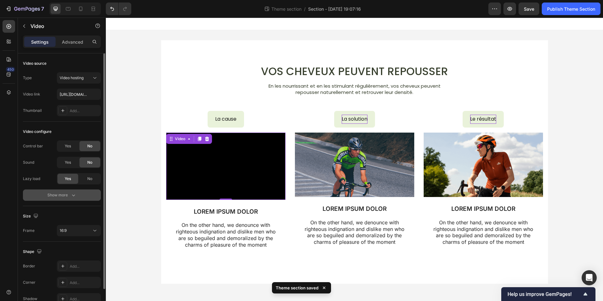
click at [74, 196] on icon "button" at bounding box center [73, 195] width 6 height 6
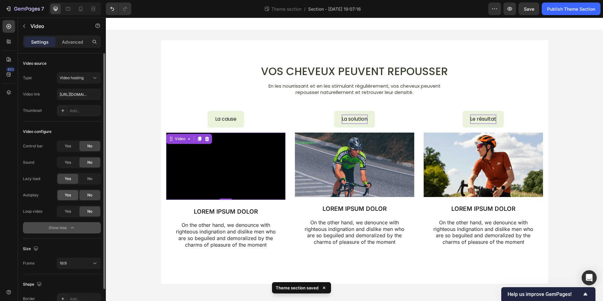
click at [70, 198] on span "Yes" at bounding box center [68, 195] width 6 height 6
click at [74, 211] on div "Yes" at bounding box center [67, 211] width 21 height 10
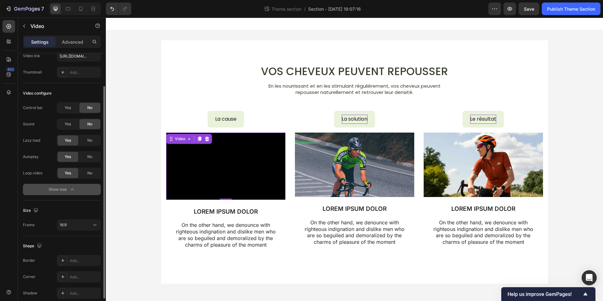
scroll to position [40, 0]
click at [85, 225] on div "16:9" at bounding box center [76, 224] width 32 height 6
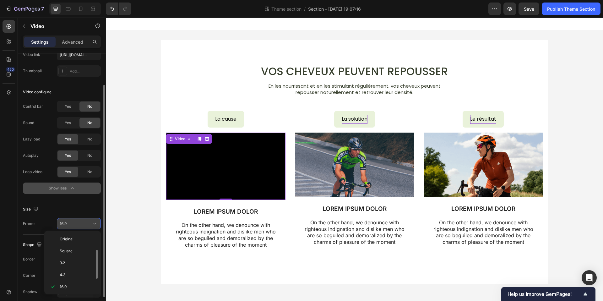
scroll to position [11, 0]
click at [86, 224] on div "16:9" at bounding box center [76, 224] width 32 height 6
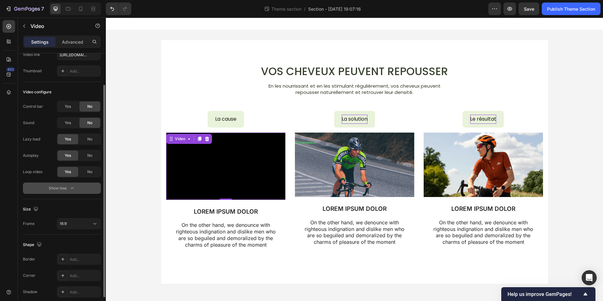
scroll to position [0, 0]
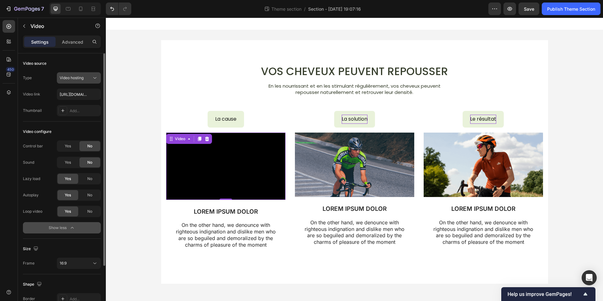
click at [88, 80] on div "Video hosting" at bounding box center [76, 78] width 32 height 6
click at [82, 77] on span "Video hosting" at bounding box center [72, 77] width 24 height 5
paste input "https://cdn.shopify.com/videos/c/o/v/9bfb39d90041458d94a904b0f551567f.mp4"
type input "https://cdn.shopify.com/videos/c/o/v/9bfb39d90041458d94a904b0f551567f.mp4"
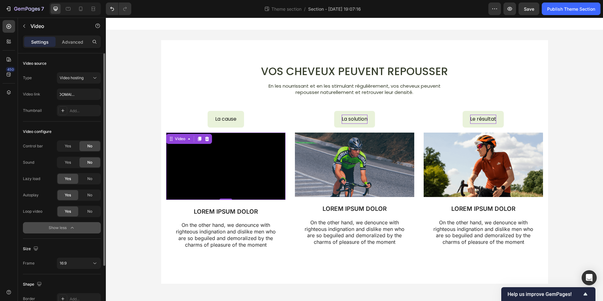
scroll to position [0, 0]
click at [78, 64] on div "Video source" at bounding box center [62, 63] width 78 height 10
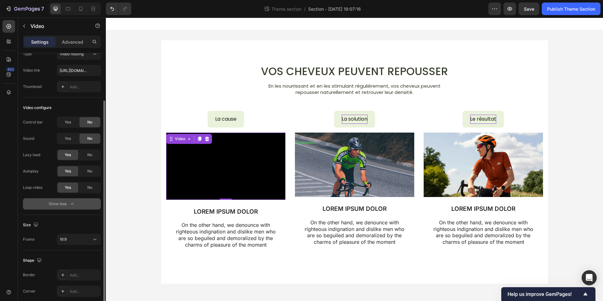
scroll to position [66, 0]
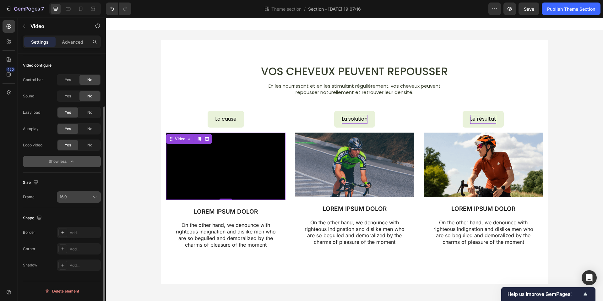
click at [76, 200] on div "16:9" at bounding box center [76, 197] width 32 height 6
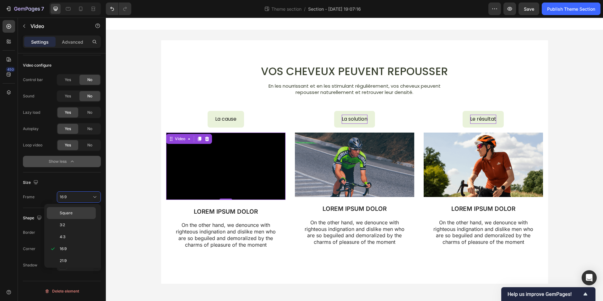
click at [73, 212] on p "Square" at bounding box center [76, 213] width 33 height 6
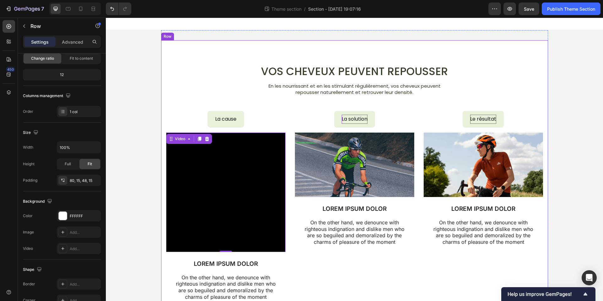
click at [290, 110] on div "Vos cheveux peuvent repousser Heading En les nourrissant et en les stimulant ré…" at bounding box center [355, 193] width 378 height 256
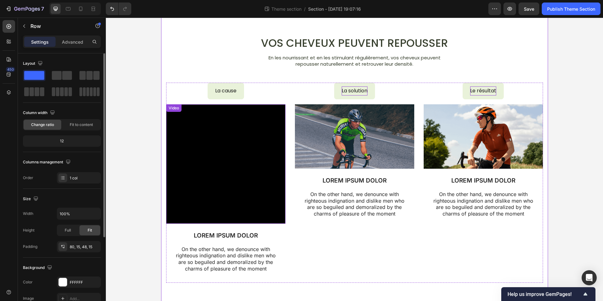
scroll to position [31, 0]
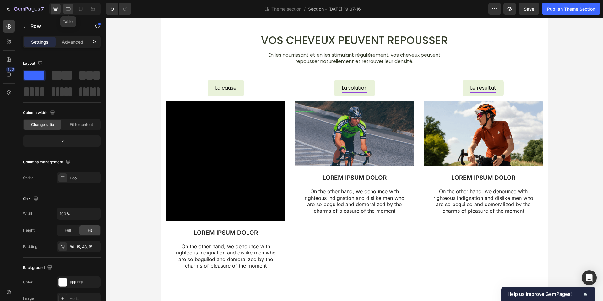
click at [66, 10] on icon at bounding box center [68, 8] width 5 height 3
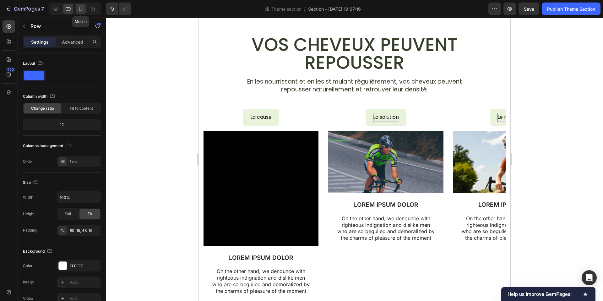
scroll to position [1, 0]
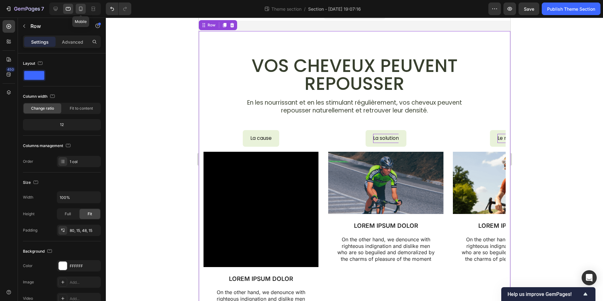
click at [79, 9] on icon at bounding box center [81, 9] width 6 height 6
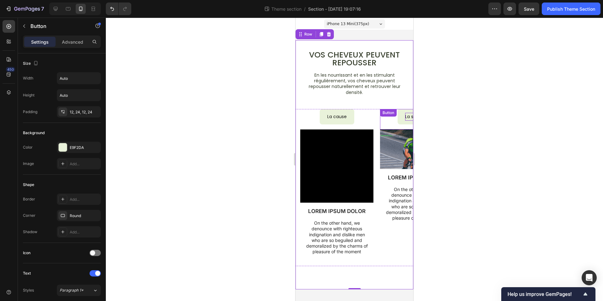
click at [408, 121] on button "La solution" at bounding box center [417, 116] width 38 height 15
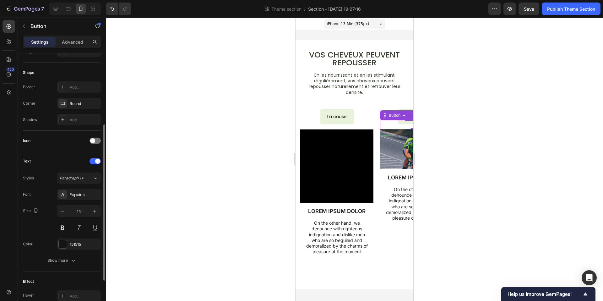
scroll to position [122, 0]
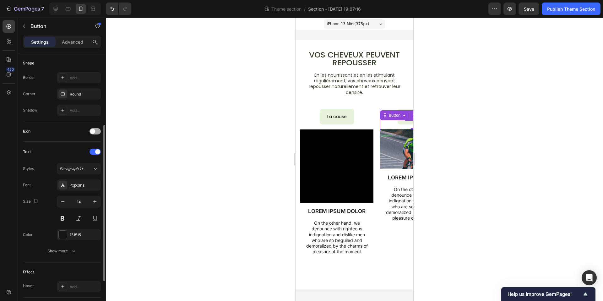
click at [92, 133] on span at bounding box center [92, 131] width 5 height 5
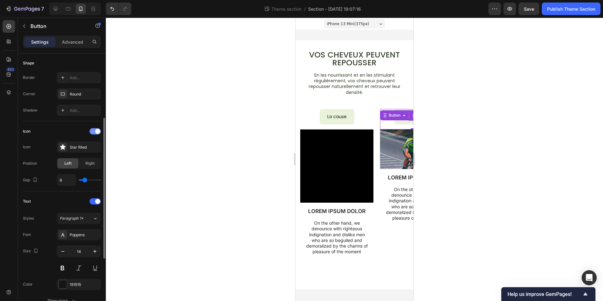
click at [92, 133] on div at bounding box center [95, 131] width 11 height 6
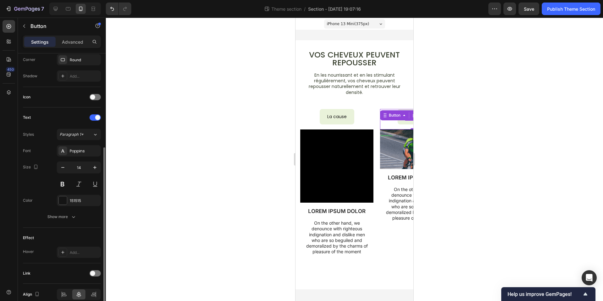
scroll to position [157, 0]
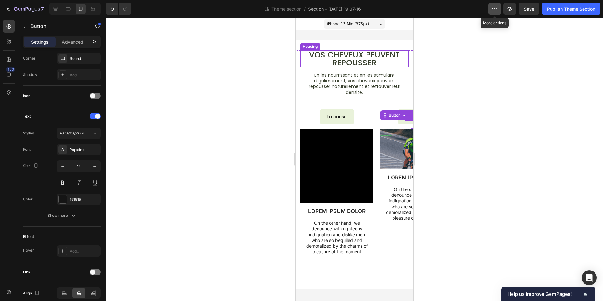
click at [494, 10] on icon "button" at bounding box center [495, 9] width 6 height 6
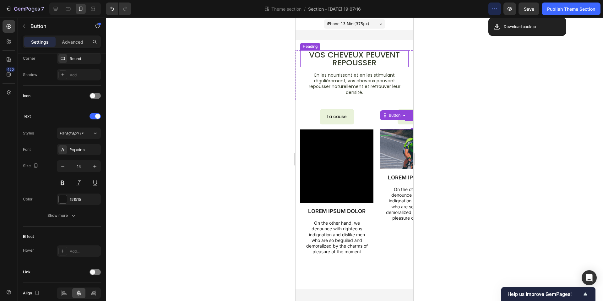
click at [494, 10] on icon "button" at bounding box center [495, 9] width 6 height 6
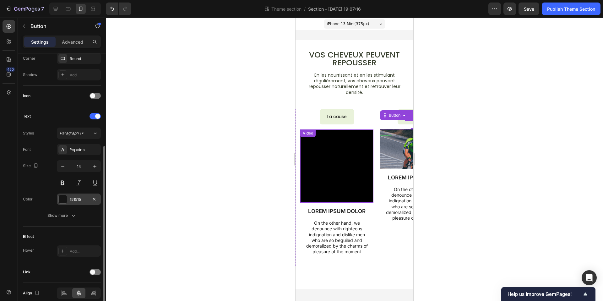
scroll to position [185, 0]
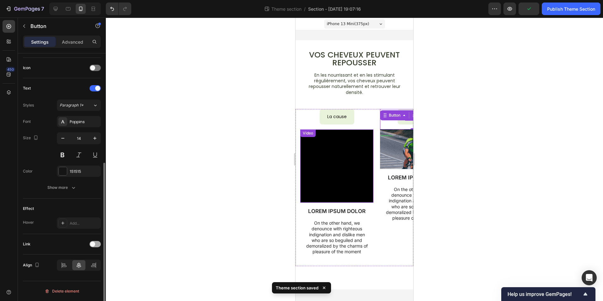
click at [93, 244] on span at bounding box center [92, 244] width 5 height 5
click at [84, 260] on div "Open page" at bounding box center [76, 260] width 32 height 6
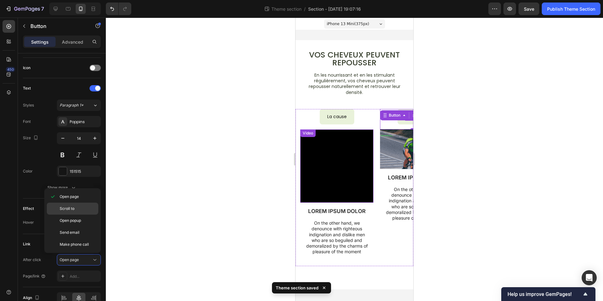
click at [74, 211] on span "Scroll to" at bounding box center [67, 209] width 15 height 6
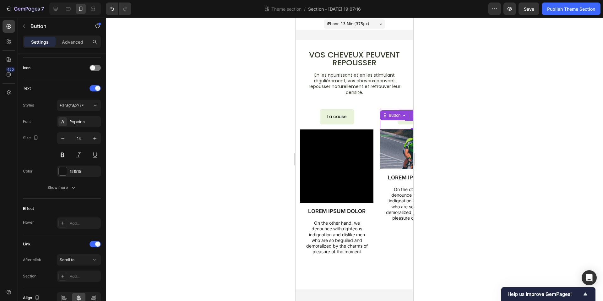
click at [400, 120] on div "Button" at bounding box center [403, 115] width 47 height 10
click at [402, 122] on button "La solution" at bounding box center [417, 116] width 38 height 15
click at [438, 142] on div at bounding box center [354, 159] width 497 height 283
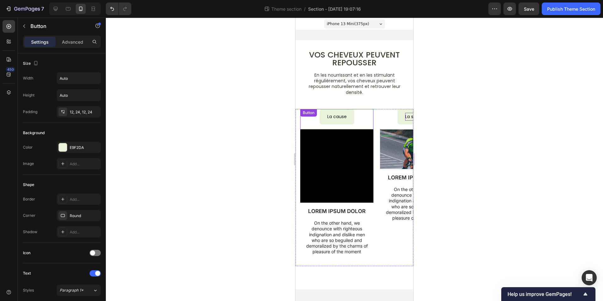
click at [352, 122] on button "La cause" at bounding box center [337, 116] width 35 height 15
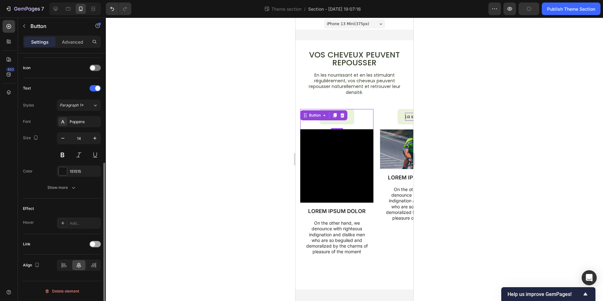
click at [93, 243] on span at bounding box center [92, 244] width 5 height 5
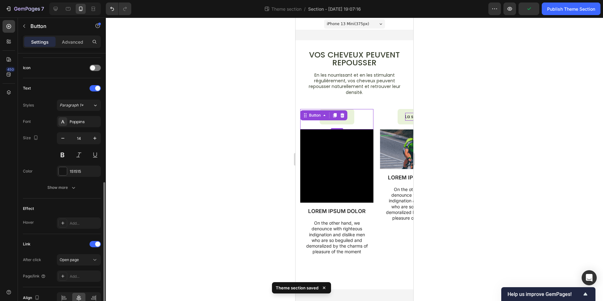
scroll to position [218, 0]
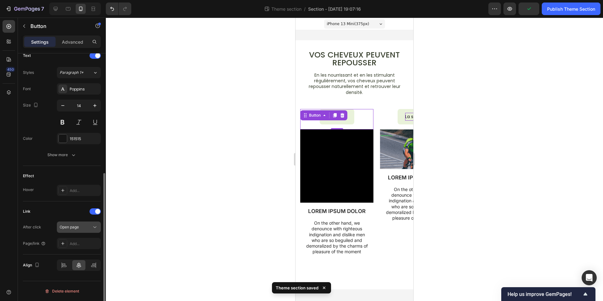
click at [78, 227] on span "Open page" at bounding box center [69, 227] width 19 height 5
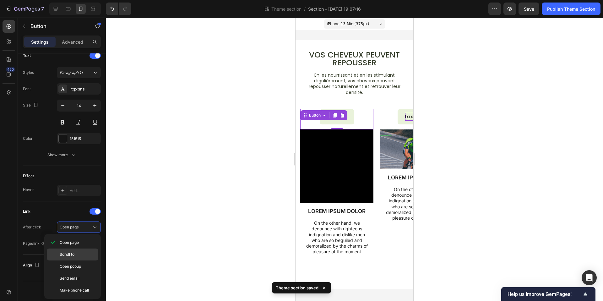
click at [77, 250] on div "Scroll to" at bounding box center [73, 255] width 52 height 12
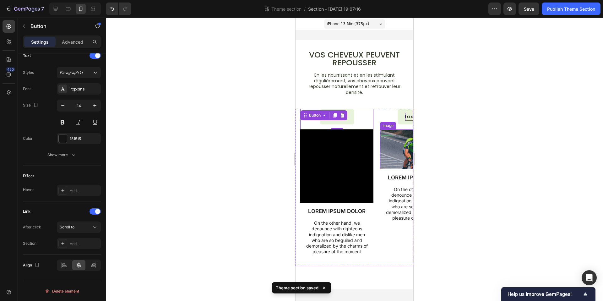
click at [394, 158] on img at bounding box center [416, 149] width 73 height 40
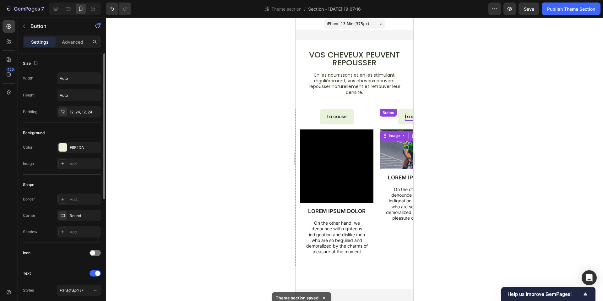
click at [406, 124] on button "La solution" at bounding box center [417, 116] width 38 height 15
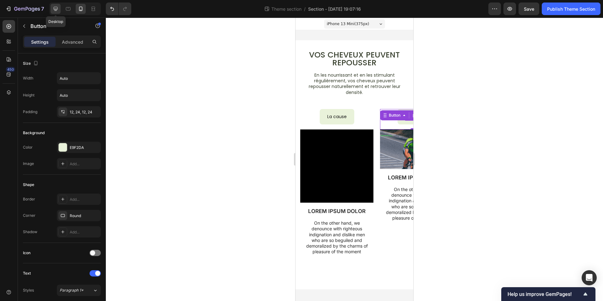
click at [57, 10] on icon at bounding box center [55, 9] width 6 height 6
type input "16"
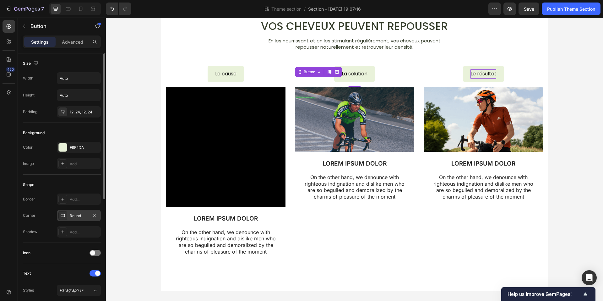
scroll to position [218, 0]
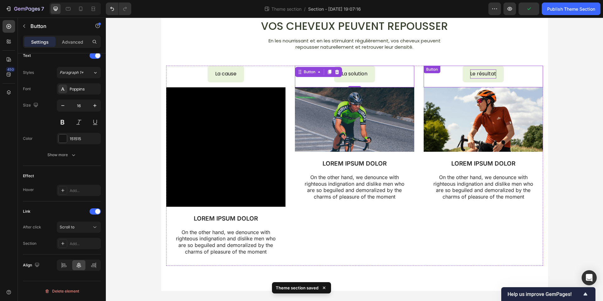
click at [469, 78] on button "Le résultat" at bounding box center [483, 74] width 41 height 17
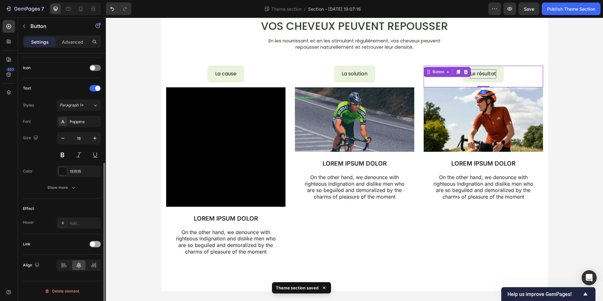
click at [98, 245] on div at bounding box center [95, 244] width 11 height 6
click at [84, 261] on div "Open page" at bounding box center [76, 260] width 32 height 6
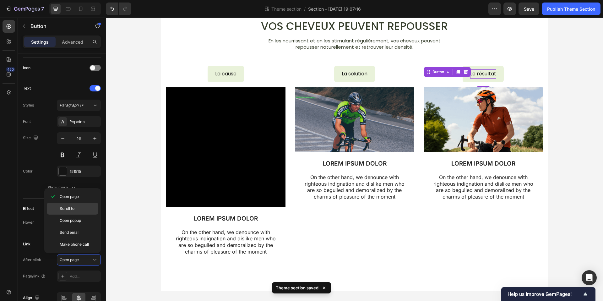
click at [72, 208] on span "Scroll to" at bounding box center [67, 209] width 15 height 6
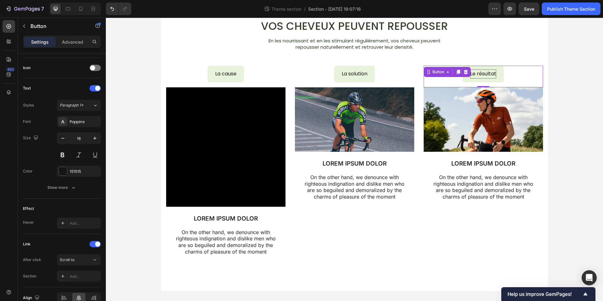
click at [561, 119] on div "Vos cheveux peuvent repousser Heading En les nourrissant et en les stimulant ré…" at bounding box center [354, 143] width 497 height 316
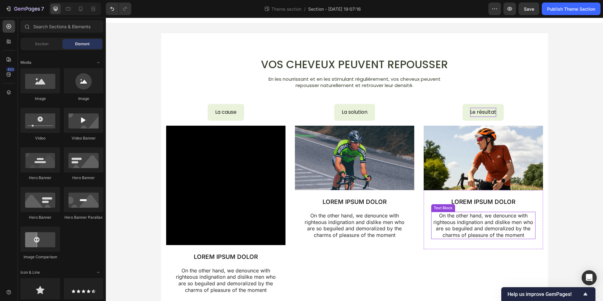
scroll to position [7, 0]
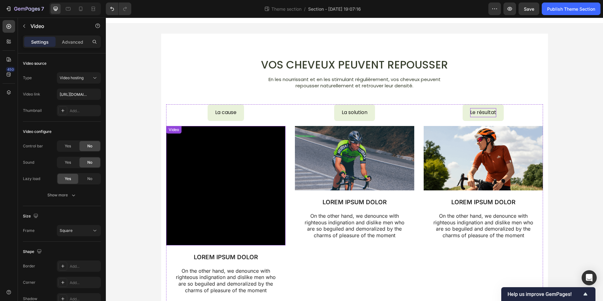
click at [267, 200] on video at bounding box center [225, 185] width 119 height 119
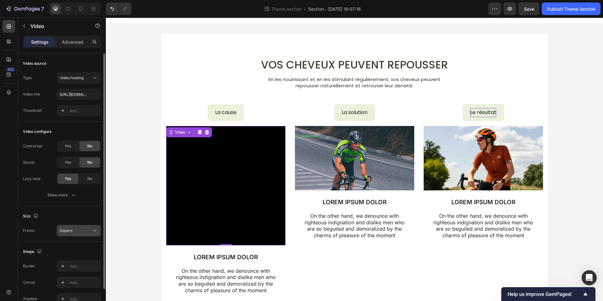
click at [77, 231] on div "Square" at bounding box center [76, 231] width 32 height 6
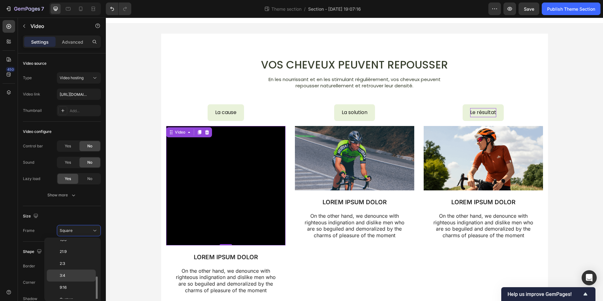
scroll to position [61, 0]
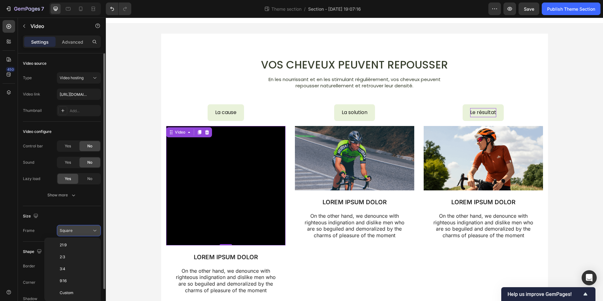
click at [85, 228] on div "Square" at bounding box center [76, 231] width 32 height 6
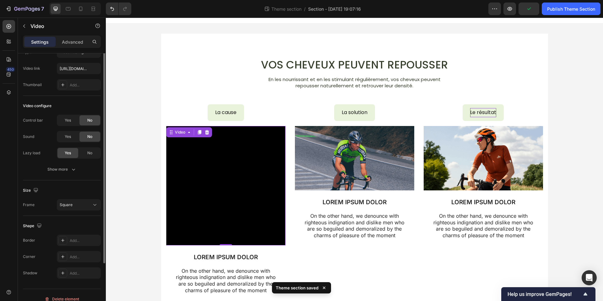
scroll to position [34, 0]
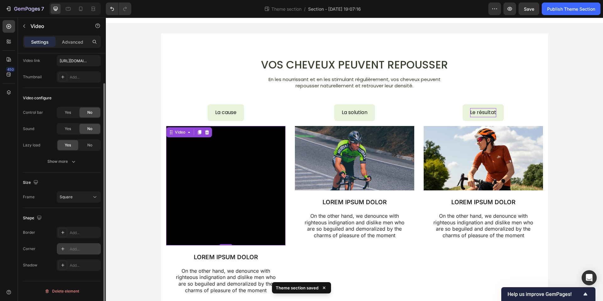
click at [63, 251] on icon at bounding box center [62, 248] width 5 height 5
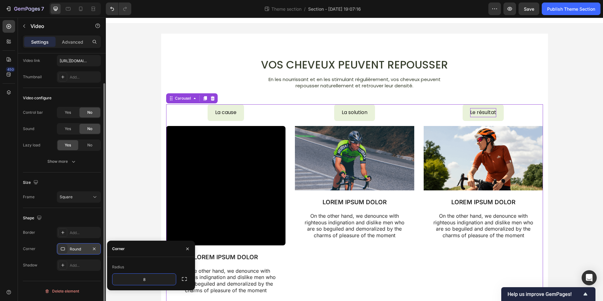
click at [399, 267] on div "La solution Button Image LOREM IPSUM DOLOR Text Block On the other hand, we den…" at bounding box center [354, 204] width 119 height 200
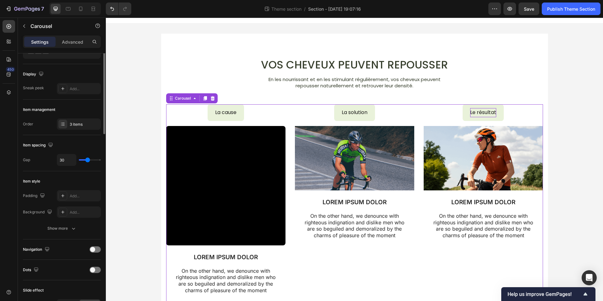
scroll to position [0, 0]
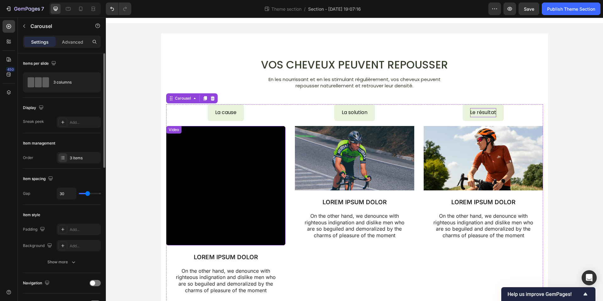
click at [261, 213] on video at bounding box center [225, 185] width 119 height 119
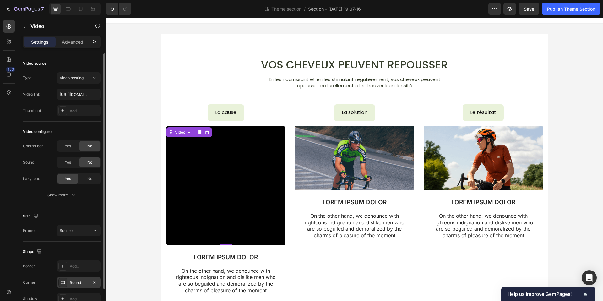
scroll to position [34, 0]
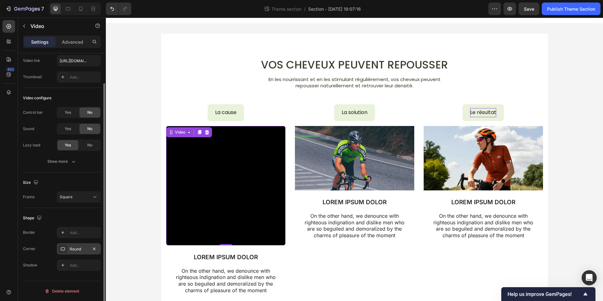
click at [85, 249] on div "Round" at bounding box center [79, 249] width 18 height 6
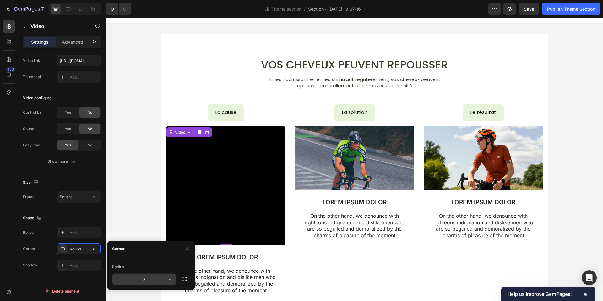
click at [147, 279] on input "8" at bounding box center [143, 279] width 63 height 11
type input "5"
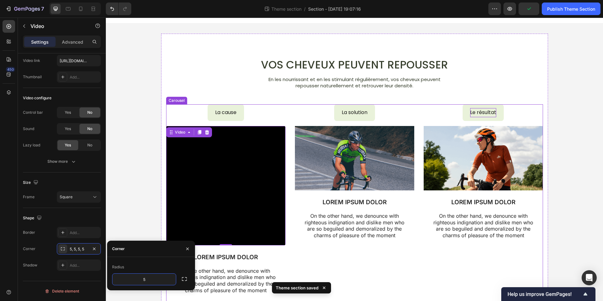
click at [334, 258] on div "La solution Button Image LOREM IPSUM DOLOR Text Block On the other hand, we den…" at bounding box center [354, 204] width 119 height 200
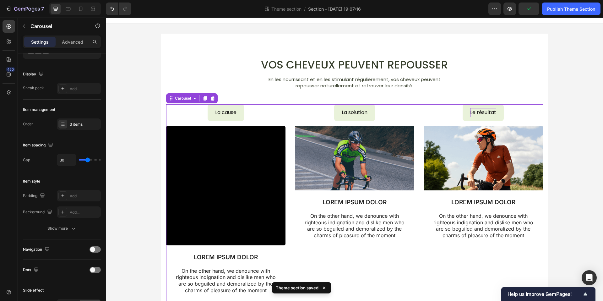
scroll to position [0, 0]
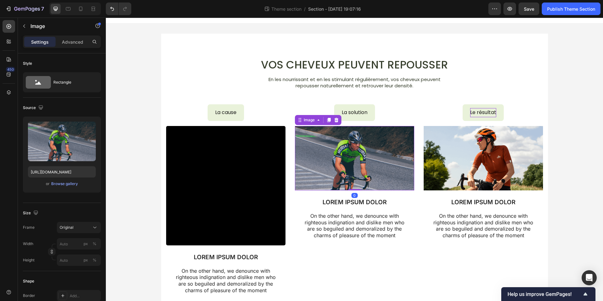
click at [356, 167] on img at bounding box center [354, 158] width 119 height 64
click at [337, 119] on icon at bounding box center [336, 120] width 4 height 4
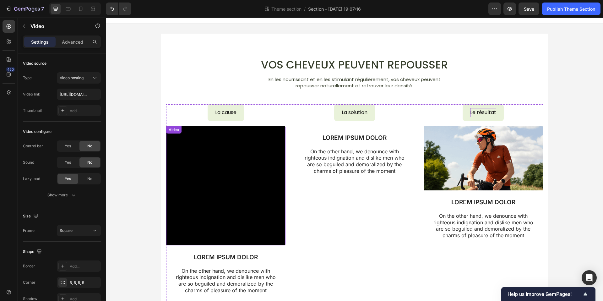
click at [273, 144] on video at bounding box center [225, 185] width 119 height 119
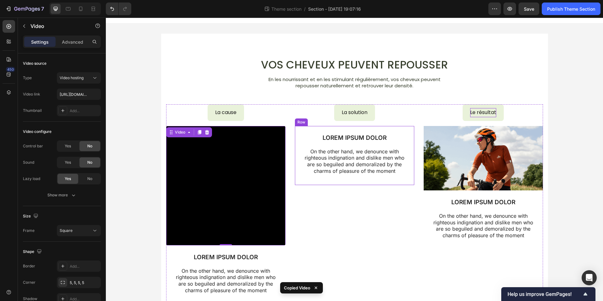
click at [341, 131] on div "LOREM IPSUM DOLOR Text Block On the other hand, we denounce with righteous indi…" at bounding box center [354, 155] width 119 height 59
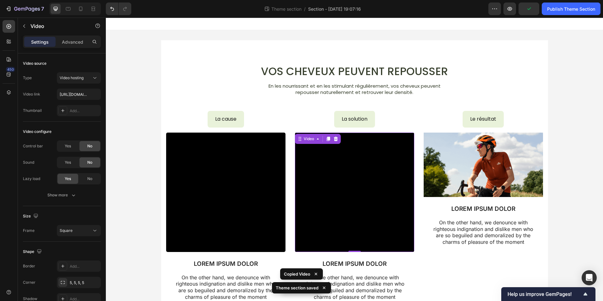
scroll to position [7, 0]
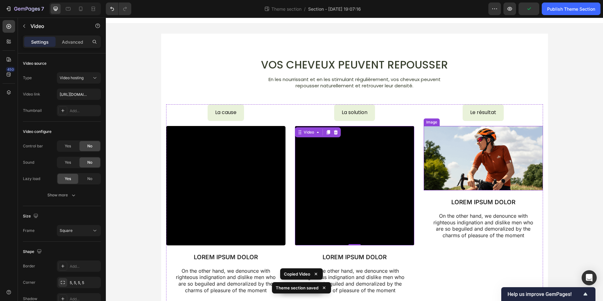
click at [464, 172] on img at bounding box center [483, 158] width 119 height 64
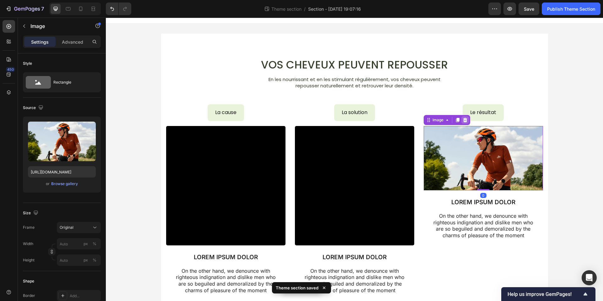
click at [463, 121] on icon at bounding box center [465, 120] width 5 height 5
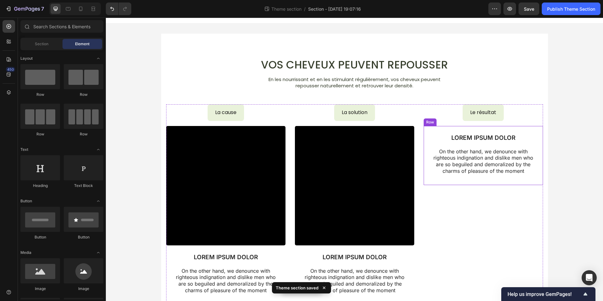
click at [468, 129] on div "LOREM IPSUM DOLOR Text Block On the other hand, we denounce with righteous indi…" at bounding box center [483, 155] width 119 height 59
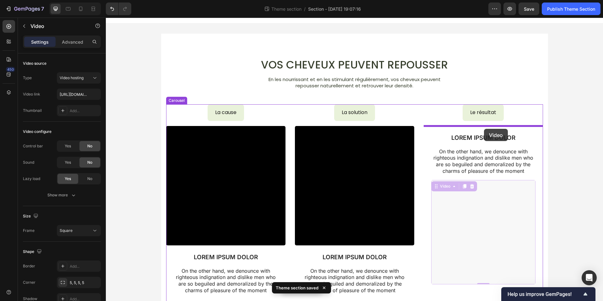
drag, startPoint x: 488, startPoint y: 205, endPoint x: 484, endPoint y: 129, distance: 75.8
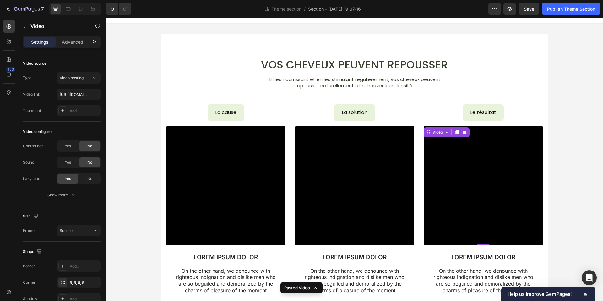
click at [577, 179] on div "Vos cheveux peuvent repousser Heading En les nourrissant et en les stimulant ré…" at bounding box center [354, 182] width 497 height 316
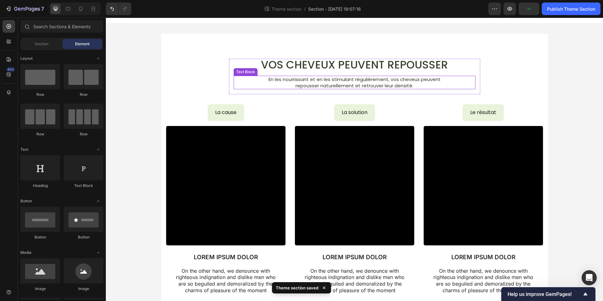
click at [405, 84] on p "repousser naturellement et retrouver leur densité." at bounding box center [354, 86] width 241 height 6
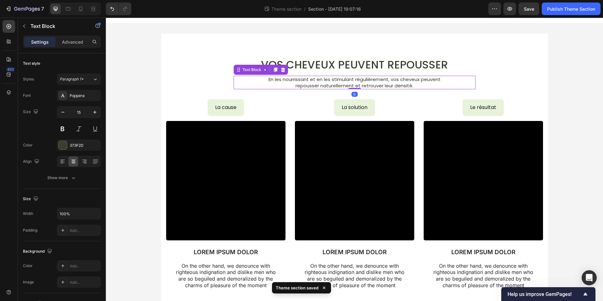
drag, startPoint x: 359, startPoint y: 93, endPoint x: 408, endPoint y: 98, distance: 48.7
click at [358, 87] on div "En les nourrissant et en les stimulant régulièrement, vos cheveux peuvent repou…" at bounding box center [355, 83] width 242 height 14
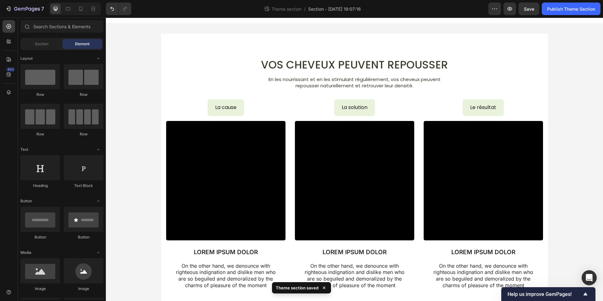
click at [575, 121] on div "Vos cheveux peuvent repousser Heading En les nourrissant et en les stimulant ré…" at bounding box center [354, 179] width 497 height 311
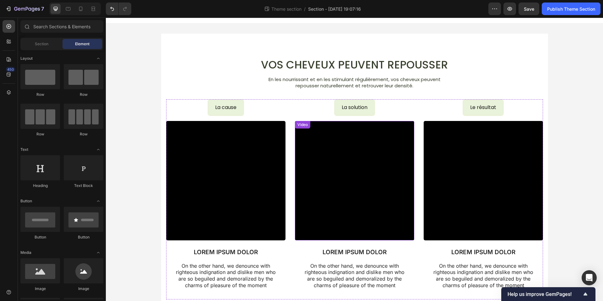
click at [353, 155] on video at bounding box center [354, 180] width 119 height 119
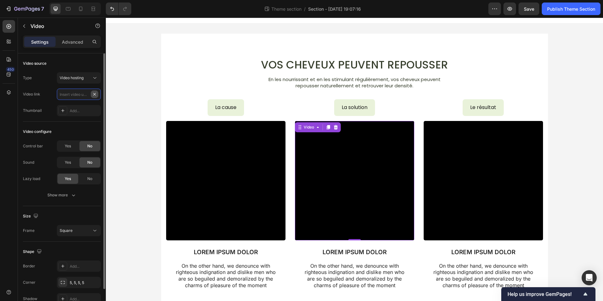
scroll to position [0, 0]
paste input "https://cdn.shopify.com/videos/c/o/v/447963eee6ef48f5929f9694e03c6f9f.mp4"
type input "https://cdn.shopify.com/videos/c/o/v/447963eee6ef48f5929f9694e03c6f9f.mp4"
click at [78, 61] on div "Video source" at bounding box center [62, 63] width 78 height 10
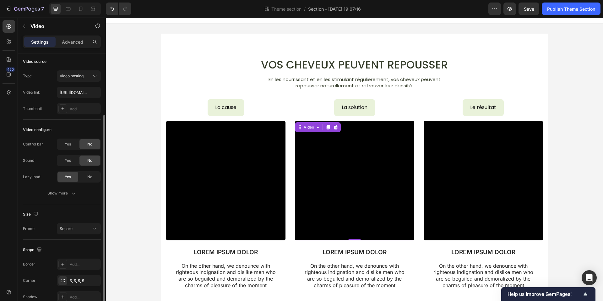
scroll to position [0, 0]
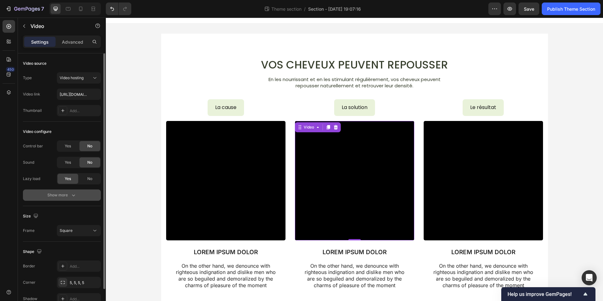
click at [66, 194] on div "Show more" at bounding box center [61, 195] width 29 height 6
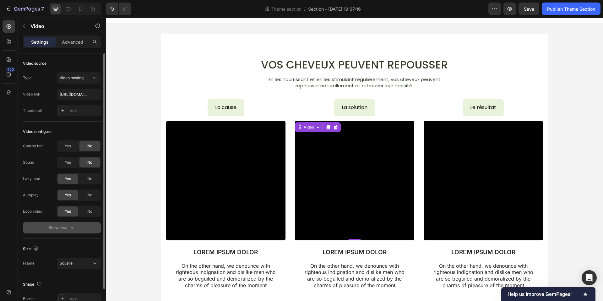
click at [68, 229] on div "Show less" at bounding box center [62, 228] width 27 height 6
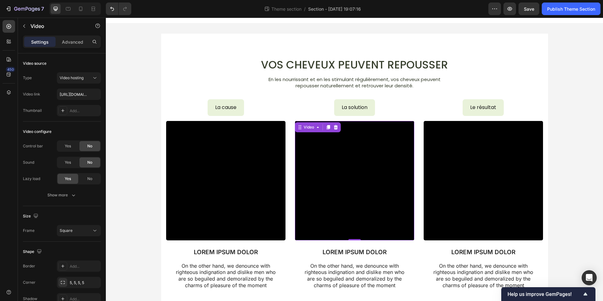
click at [565, 120] on div "Vos cheveux peuvent repousser Heading En les nourrissant et en les stimulant ré…" at bounding box center [354, 179] width 497 height 311
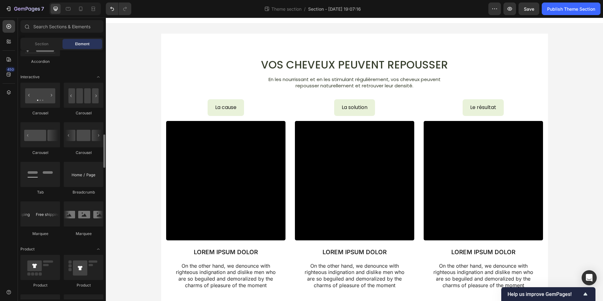
scroll to position [624, 0]
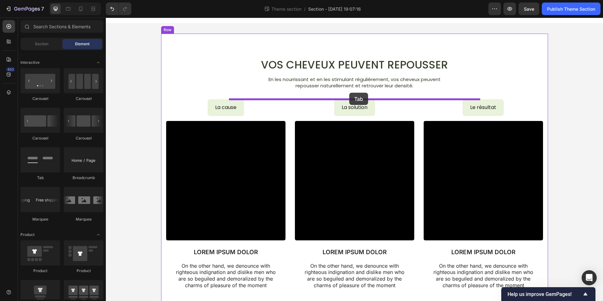
drag, startPoint x: 210, startPoint y: 176, endPoint x: 349, endPoint y: 93, distance: 162.0
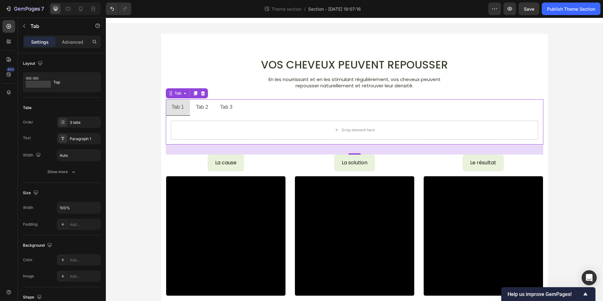
click at [241, 108] on ul "Tab 1 Tab 2 Tab 3" at bounding box center [355, 107] width 378 height 16
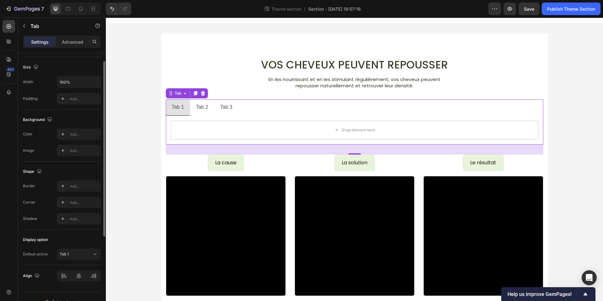
scroll to position [136, 0]
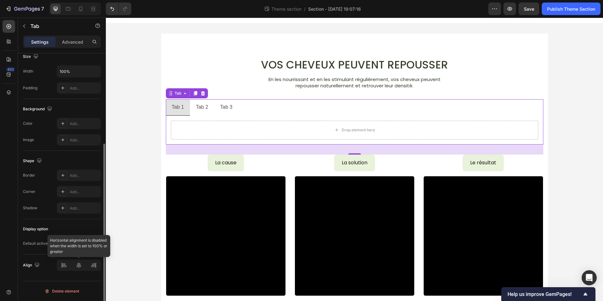
click at [77, 265] on div at bounding box center [79, 265] width 44 height 11
click at [80, 265] on div at bounding box center [79, 265] width 44 height 11
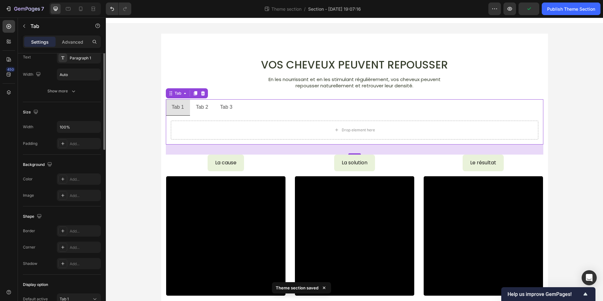
scroll to position [0, 0]
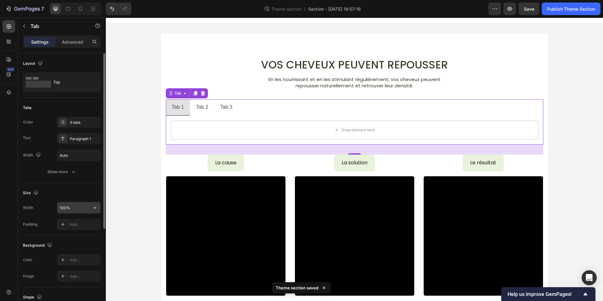
click at [87, 213] on div "100%" at bounding box center [79, 208] width 44 height 12
click at [95, 211] on icon "button" at bounding box center [95, 208] width 6 height 6
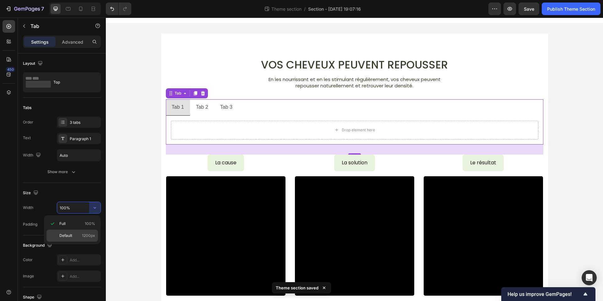
click at [75, 233] on p "Default 1200px" at bounding box center [77, 236] width 36 height 6
type input "1200"
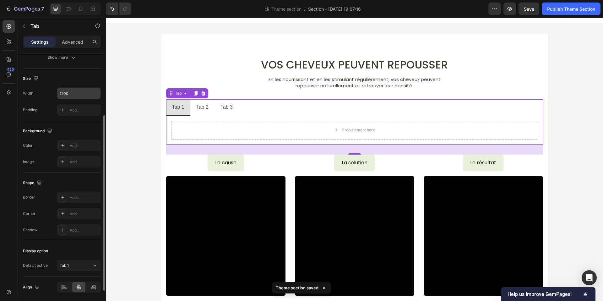
scroll to position [136, 0]
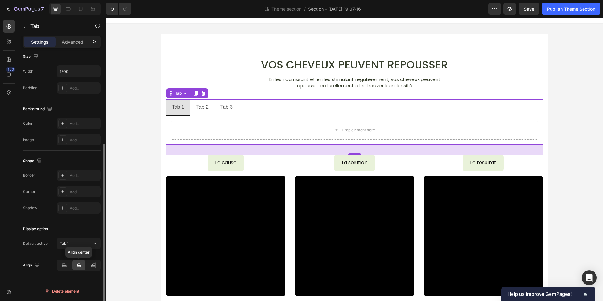
click at [78, 265] on icon at bounding box center [79, 265] width 4 height 6
click at [209, 111] on div "Tab 2" at bounding box center [202, 107] width 14 height 11
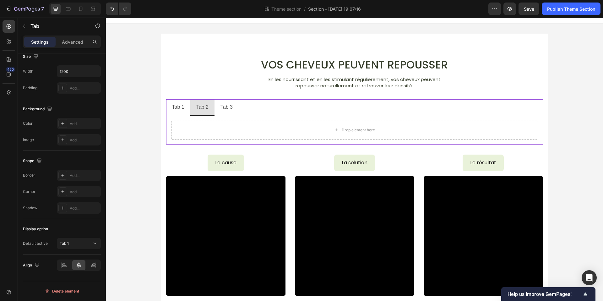
click at [180, 113] on li "Tab 1" at bounding box center [178, 107] width 24 height 16
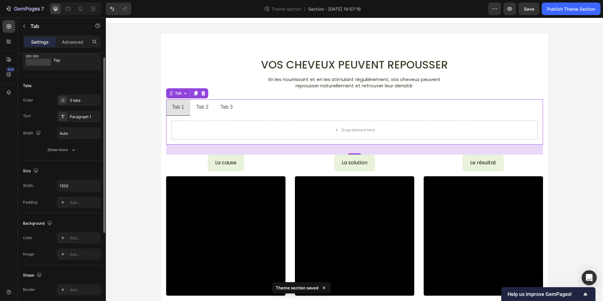
scroll to position [0, 0]
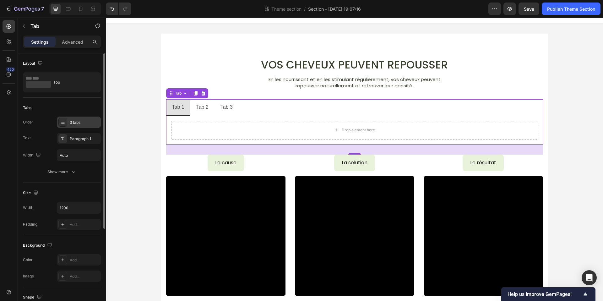
click at [74, 121] on div "3 tabs" at bounding box center [85, 123] width 30 height 6
click at [74, 139] on div "Paragraph 1" at bounding box center [85, 139] width 30 height 6
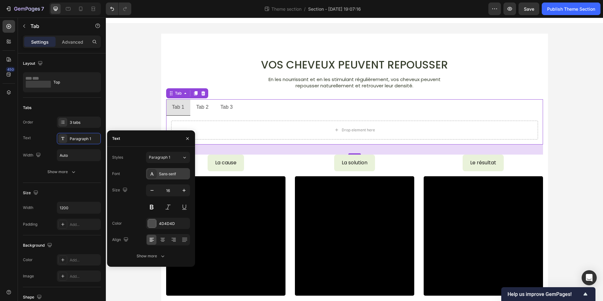
click at [161, 175] on div "Sans-serif" at bounding box center [174, 174] width 30 height 6
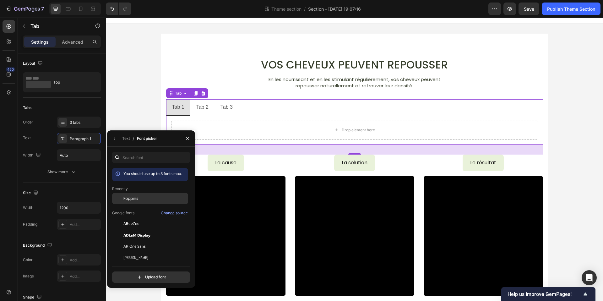
click at [135, 198] on span "Poppins" at bounding box center [130, 199] width 15 height 6
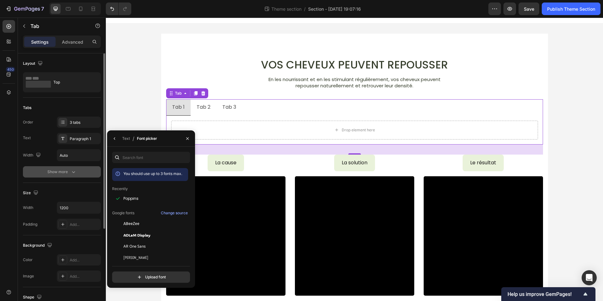
click at [73, 173] on icon "button" at bounding box center [73, 172] width 6 height 6
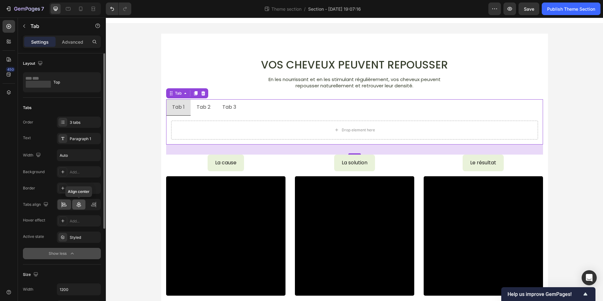
click at [76, 204] on icon at bounding box center [79, 204] width 6 height 6
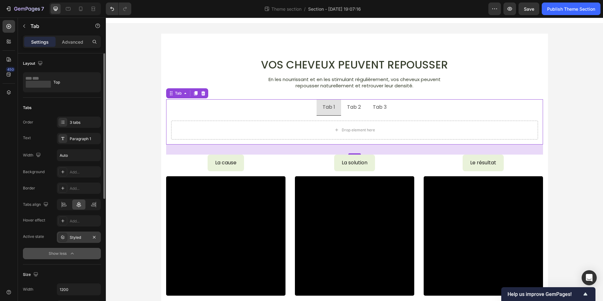
click at [77, 238] on div "Styled" at bounding box center [79, 238] width 18 height 6
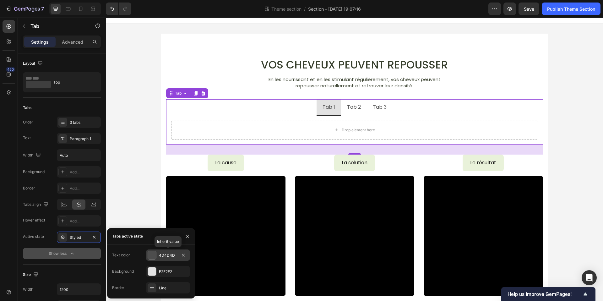
click at [161, 256] on div "4D4D4D" at bounding box center [168, 256] width 18 height 6
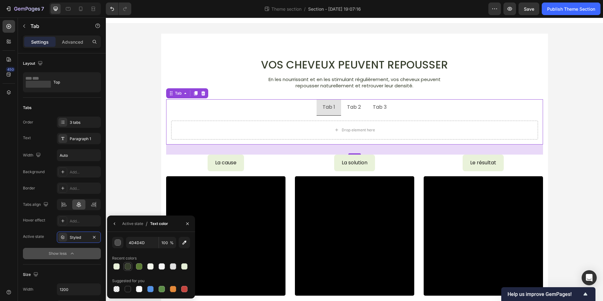
click at [128, 264] on div at bounding box center [128, 266] width 6 height 6
click at [118, 267] on div at bounding box center [116, 266] width 6 height 6
click at [142, 266] on div at bounding box center [139, 266] width 6 height 6
click at [132, 266] on div at bounding box center [127, 266] width 9 height 9
click at [120, 266] on div at bounding box center [116, 266] width 9 height 9
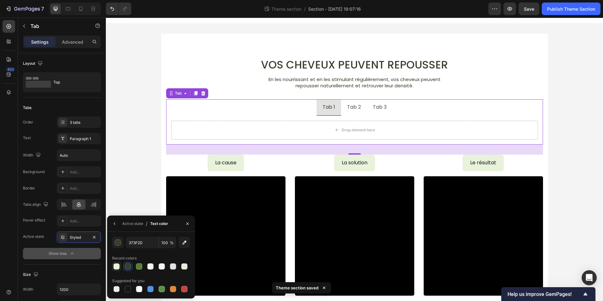
type input "E9F2DA"
click at [98, 239] on button "button" at bounding box center [94, 237] width 8 height 8
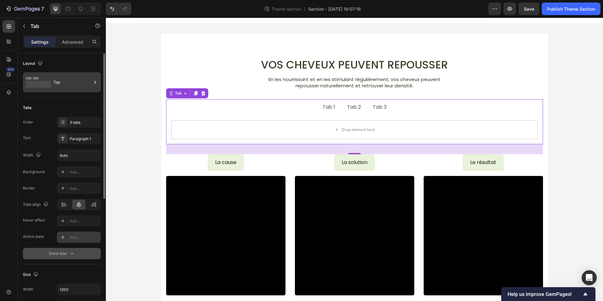
click at [59, 84] on div "Top" at bounding box center [72, 82] width 38 height 14
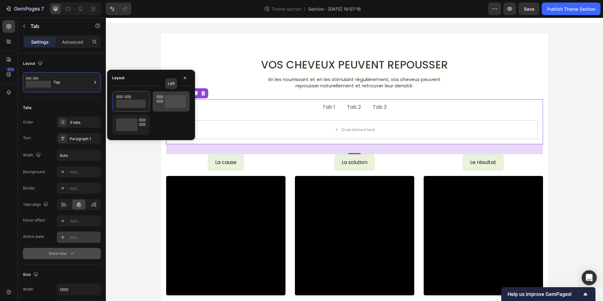
click at [159, 106] on icon at bounding box center [171, 101] width 30 height 13
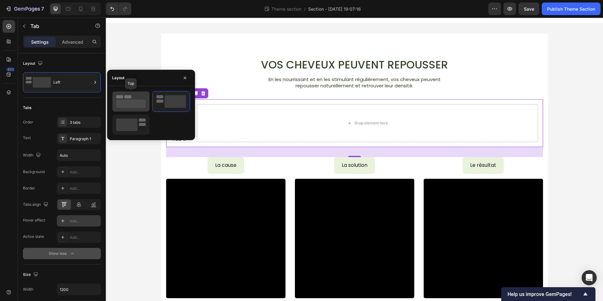
click at [135, 103] on rect at bounding box center [131, 104] width 30 height 8
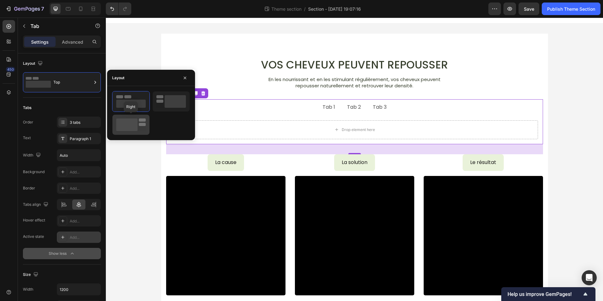
click at [134, 120] on rect at bounding box center [126, 124] width 21 height 13
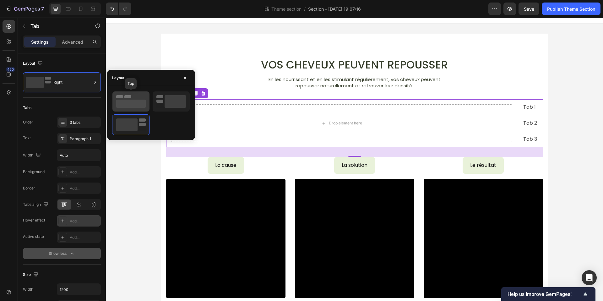
click at [134, 97] on icon at bounding box center [131, 101] width 30 height 13
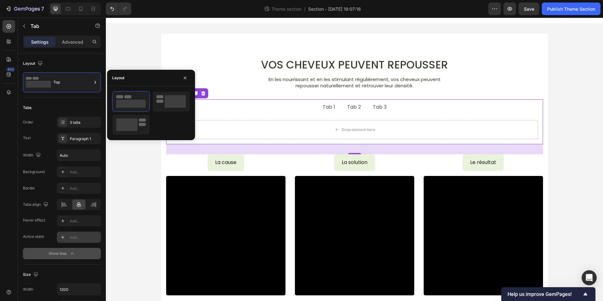
click at [342, 110] on li "Tab 2" at bounding box center [354, 107] width 26 height 16
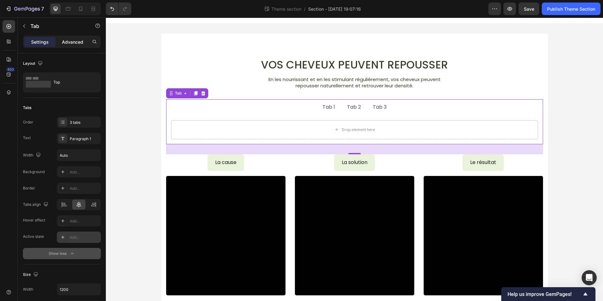
click at [73, 42] on p "Advanced" at bounding box center [72, 42] width 21 height 7
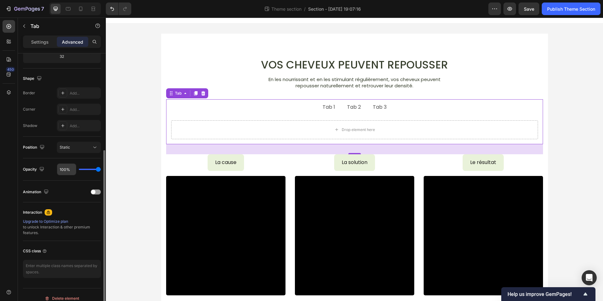
scroll to position [151, 0]
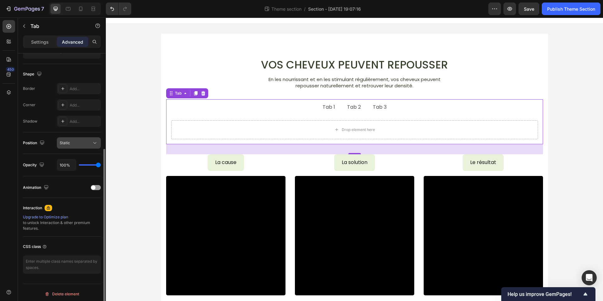
click at [78, 137] on button "Static" at bounding box center [79, 142] width 44 height 11
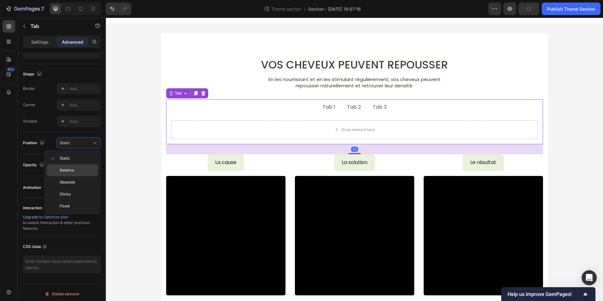
click at [72, 169] on span "Relative" at bounding box center [67, 170] width 14 height 6
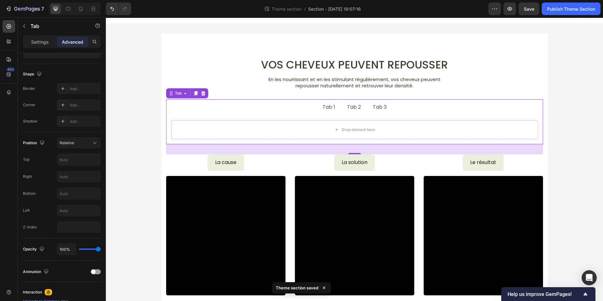
drag, startPoint x: 79, startPoint y: 145, endPoint x: 78, endPoint y: 153, distance: 8.6
click at [79, 145] on div "Relative" at bounding box center [76, 143] width 32 height 6
click at [72, 181] on span "Absolute" at bounding box center [67, 182] width 15 height 6
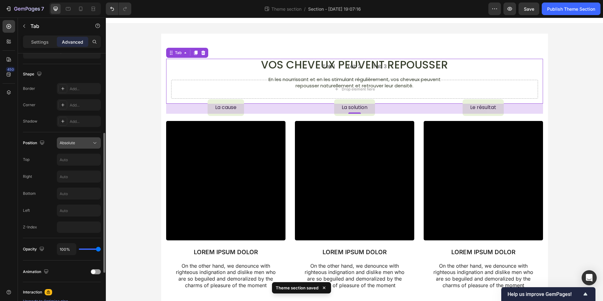
click at [71, 141] on span "Absolute" at bounding box center [67, 142] width 15 height 5
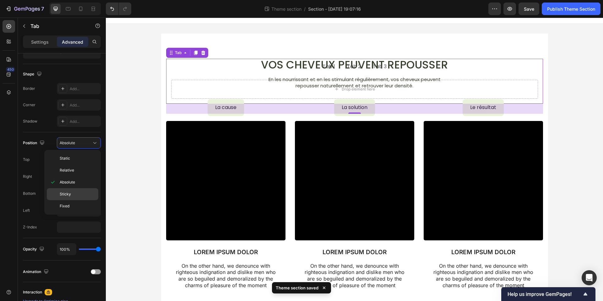
click at [72, 194] on p "Sticky" at bounding box center [78, 194] width 36 height 6
type input "0"
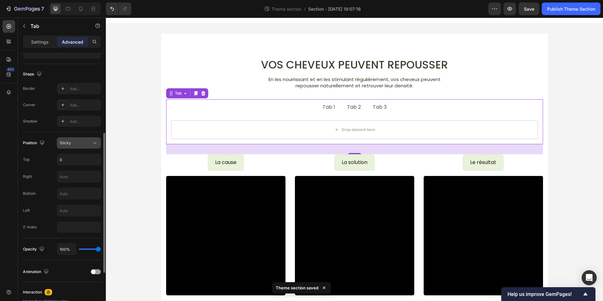
click at [80, 143] on div "Sticky" at bounding box center [76, 143] width 32 height 6
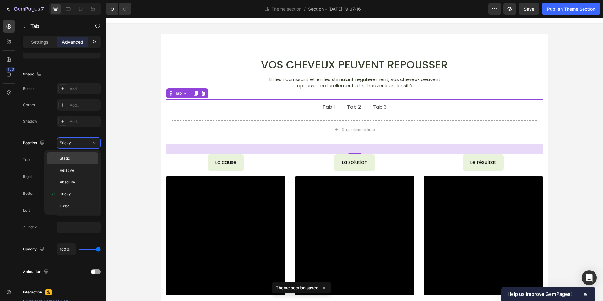
click at [73, 159] on p "Static" at bounding box center [78, 159] width 36 height 6
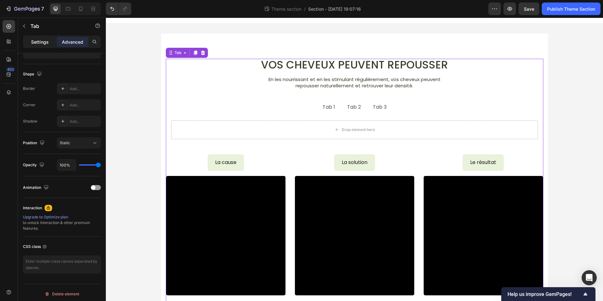
click at [37, 45] on div "Settings" at bounding box center [39, 42] width 31 height 10
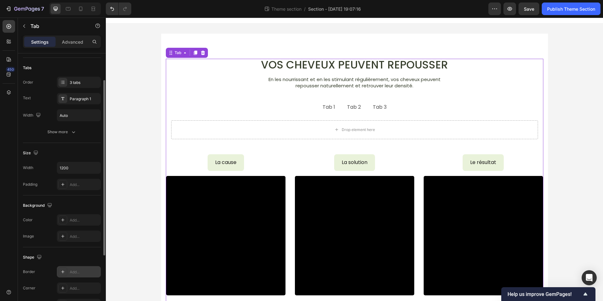
scroll to position [40, 0]
click at [72, 114] on input "Auto" at bounding box center [78, 115] width 43 height 11
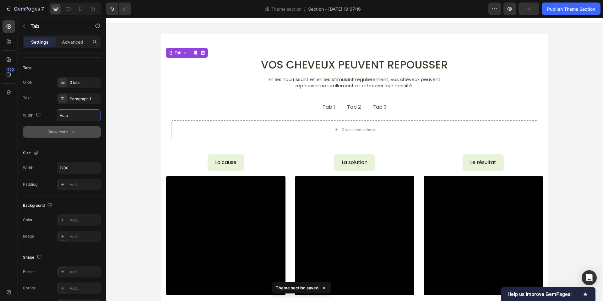
click at [65, 136] on button "Show more" at bounding box center [62, 131] width 78 height 11
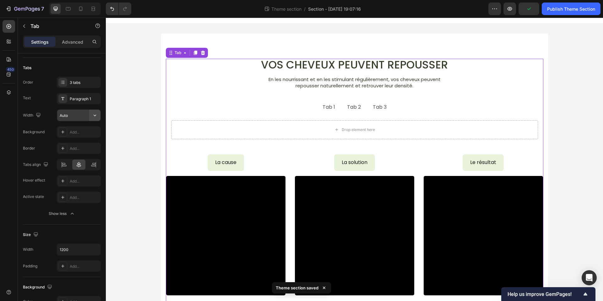
click at [92, 116] on icon "button" at bounding box center [95, 115] width 6 height 6
click at [92, 117] on icon "button" at bounding box center [95, 115] width 6 height 6
drag, startPoint x: 78, startPoint y: 146, endPoint x: 80, endPoint y: 138, distance: 7.9
click at [78, 145] on p "Full 100%" at bounding box center [77, 143] width 36 height 6
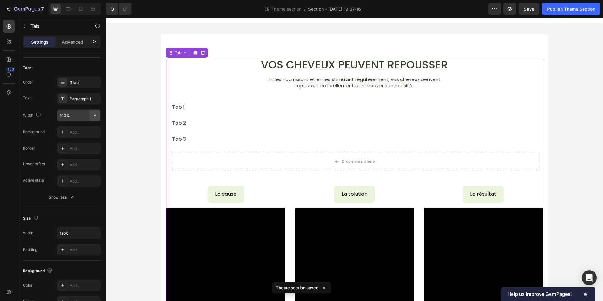
click at [92, 115] on icon "button" at bounding box center [95, 115] width 6 height 6
click at [77, 130] on span "Fit content" at bounding box center [68, 132] width 19 height 6
type input "Auto"
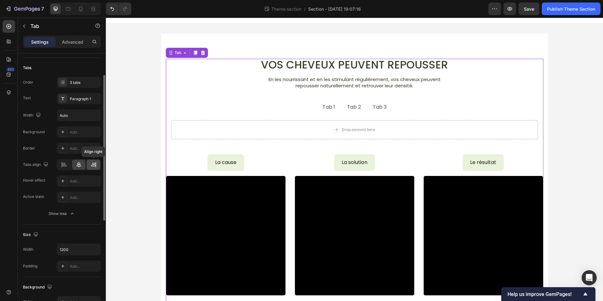
drag, startPoint x: 94, startPoint y: 163, endPoint x: 87, endPoint y: 163, distance: 7.2
click at [94, 163] on icon at bounding box center [93, 164] width 6 height 6
click at [81, 164] on icon at bounding box center [79, 164] width 6 height 6
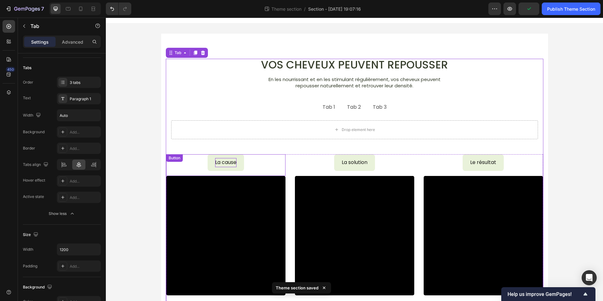
click at [225, 162] on p "La cause" at bounding box center [225, 162] width 21 height 9
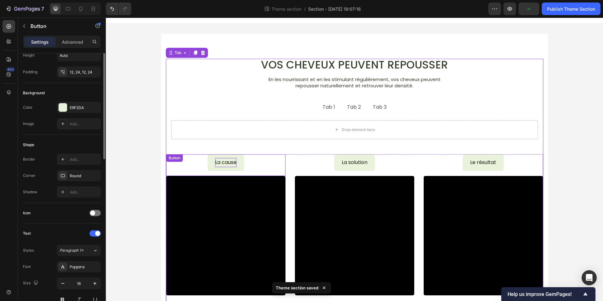
scroll to position [0, 0]
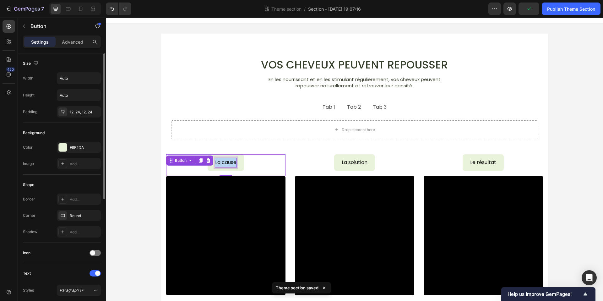
click at [225, 162] on p "La cause" at bounding box center [225, 162] width 21 height 9
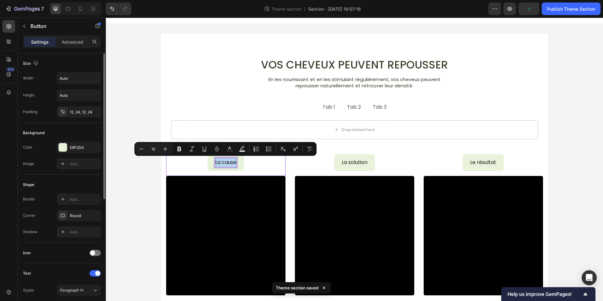
copy p "La cause"
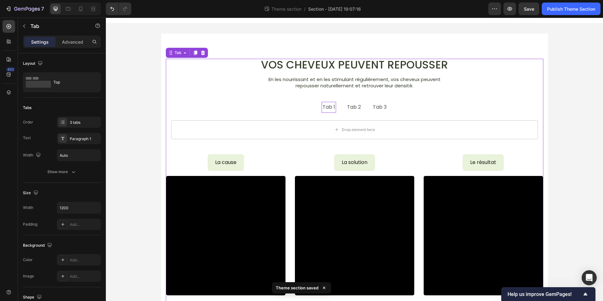
click at [327, 107] on p "Tab 1" at bounding box center [329, 107] width 13 height 9
click at [356, 107] on p "Tab 2" at bounding box center [359, 107] width 14 height 9
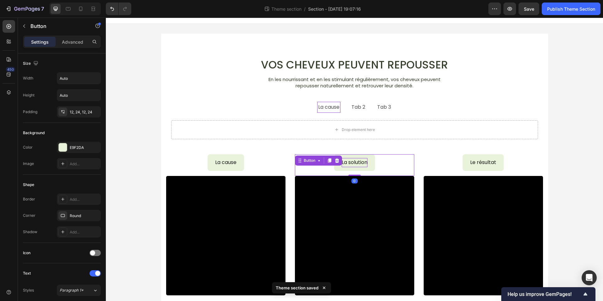
click at [356, 161] on p "La solution" at bounding box center [355, 162] width 26 height 9
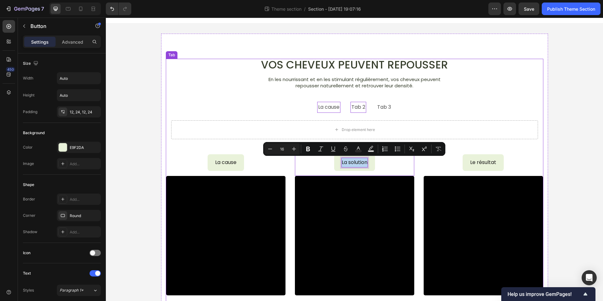
click at [360, 108] on p "Tab 2" at bounding box center [359, 107] width 14 height 9
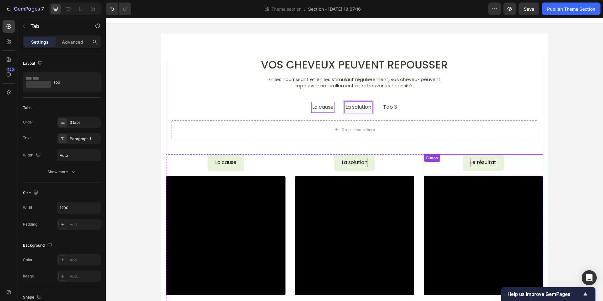
click at [481, 162] on p "Le résultat" at bounding box center [483, 162] width 26 height 9
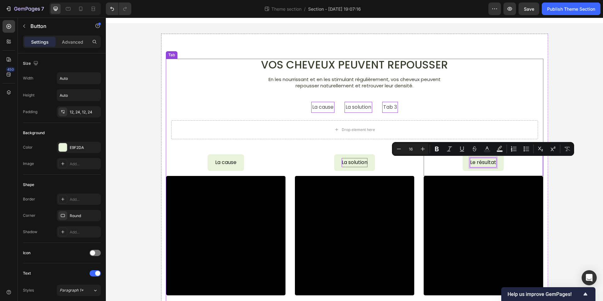
click at [399, 107] on li "Tab 3" at bounding box center [390, 107] width 26 height 16
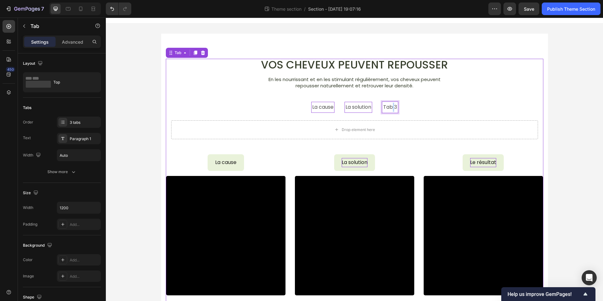
click at [392, 107] on p "Tab 3" at bounding box center [390, 107] width 14 height 9
click at [494, 101] on ul "La cause La solution Le résultat" at bounding box center [354, 107] width 377 height 16
click at [325, 104] on p "La cause" at bounding box center [316, 107] width 21 height 9
click at [343, 104] on p "La solution" at bounding box center [352, 107] width 26 height 9
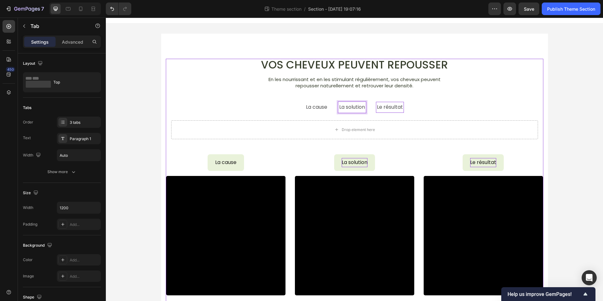
click at [377, 114] on li "Le résultat" at bounding box center [390, 107] width 38 height 16
click at [337, 102] on li "La solution" at bounding box center [352, 107] width 38 height 16
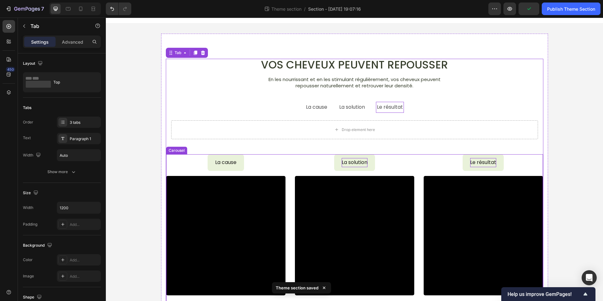
click at [290, 161] on div "La cause Button Video LOREM IPSUM DOLOR Text Block On the other hand, we denoun…" at bounding box center [354, 254] width 377 height 200
click at [335, 110] on li "La solution" at bounding box center [352, 107] width 38 height 16
click at [332, 119] on div "Drop element here" at bounding box center [354, 129] width 377 height 29
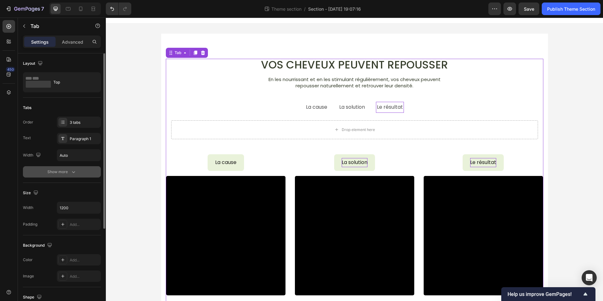
click at [71, 171] on icon "button" at bounding box center [73, 172] width 6 height 6
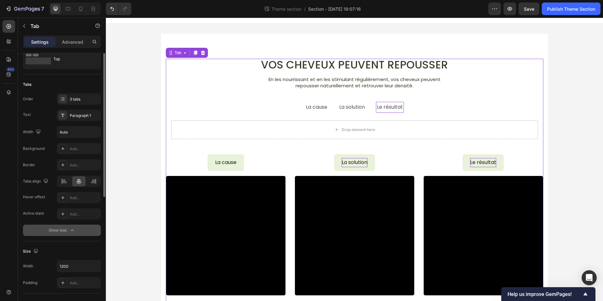
scroll to position [25, 0]
click at [63, 161] on icon at bounding box center [62, 163] width 5 height 5
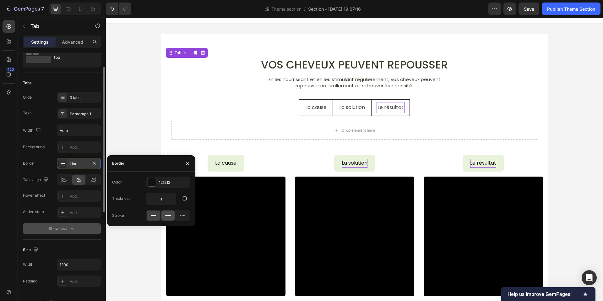
click at [167, 218] on icon at bounding box center [168, 215] width 6 height 6
click at [145, 217] on div "Stroke" at bounding box center [151, 215] width 78 height 11
click at [148, 215] on div at bounding box center [154, 216] width 14 height 10
click at [96, 162] on icon "button" at bounding box center [94, 163] width 5 height 5
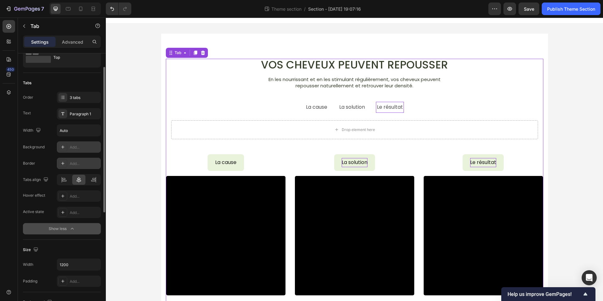
click at [64, 148] on icon at bounding box center [62, 147] width 5 height 5
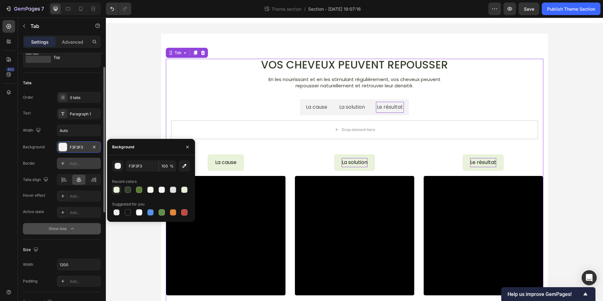
click at [116, 192] on div at bounding box center [116, 190] width 6 height 6
type input "E9F2DA"
click at [96, 144] on button "button" at bounding box center [94, 147] width 8 height 8
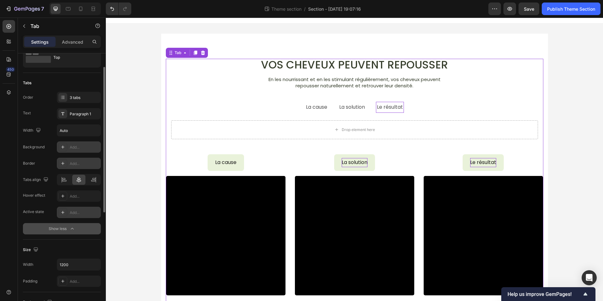
click at [73, 210] on div "Add..." at bounding box center [85, 213] width 30 height 6
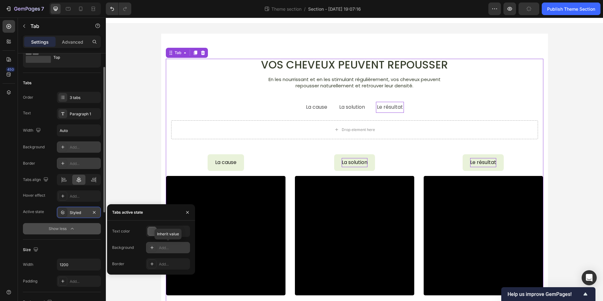
click at [159, 250] on div "Add..." at bounding box center [174, 248] width 30 height 6
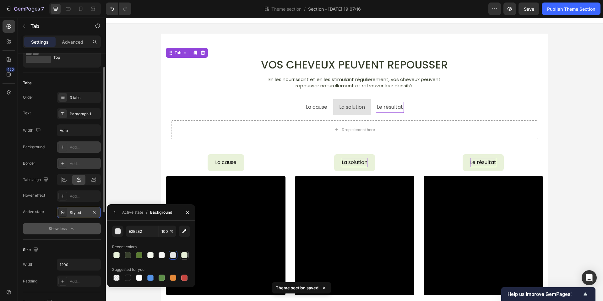
click at [183, 257] on div at bounding box center [184, 255] width 6 height 6
type input "E6EFD7"
click at [116, 212] on icon "button" at bounding box center [114, 212] width 5 height 5
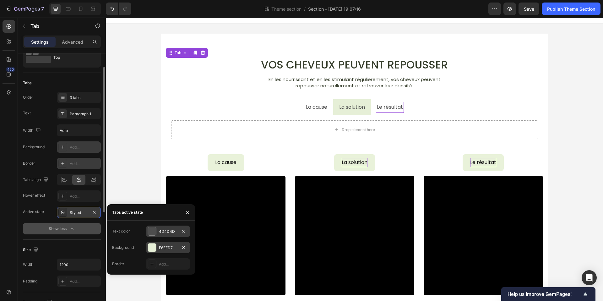
click at [161, 228] on div "4D4D4D" at bounding box center [168, 231] width 44 height 11
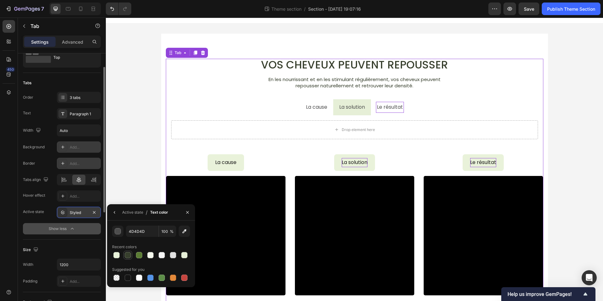
click at [127, 254] on div at bounding box center [128, 255] width 6 height 6
type input "373F2D"
click at [71, 208] on div "Styled" at bounding box center [79, 212] width 44 height 11
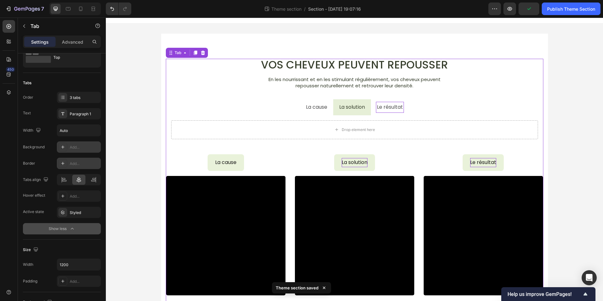
click at [70, 148] on div "Add..." at bounding box center [85, 148] width 30 height 6
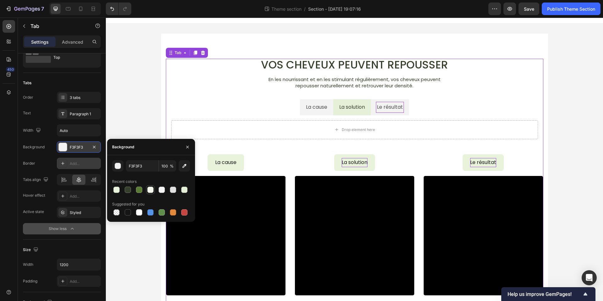
click at [150, 191] on div at bounding box center [150, 190] width 6 height 6
click at [116, 191] on div at bounding box center [116, 190] width 6 height 6
click at [170, 190] on div at bounding box center [173, 190] width 6 height 6
click at [162, 190] on div at bounding box center [162, 190] width 6 height 6
type input "F5F5F5"
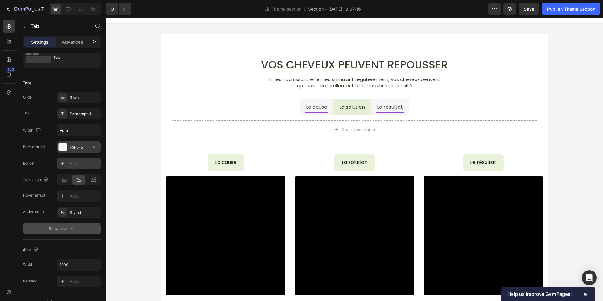
click at [285, 107] on ul "La cause La solution Le résultat" at bounding box center [354, 107] width 377 height 16
click at [99, 127] on button "button" at bounding box center [94, 130] width 11 height 11
click at [77, 154] on div "Full 100%" at bounding box center [73, 158] width 52 height 12
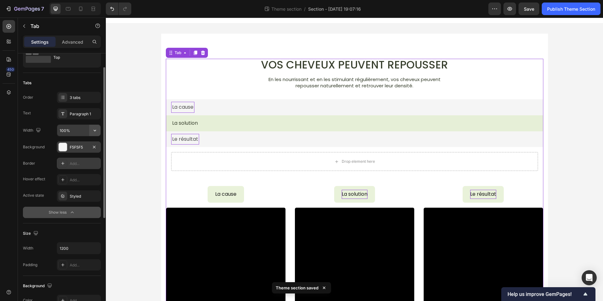
click at [94, 132] on icon "button" at bounding box center [95, 130] width 6 height 6
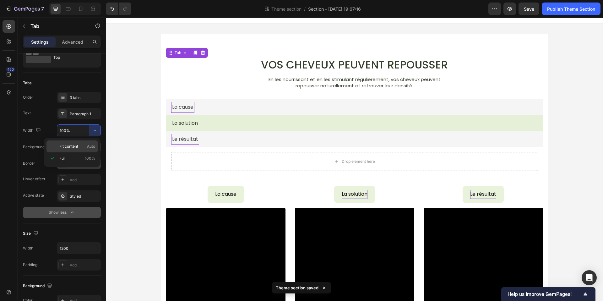
click at [80, 145] on p "Fit content Auto" at bounding box center [77, 147] width 36 height 6
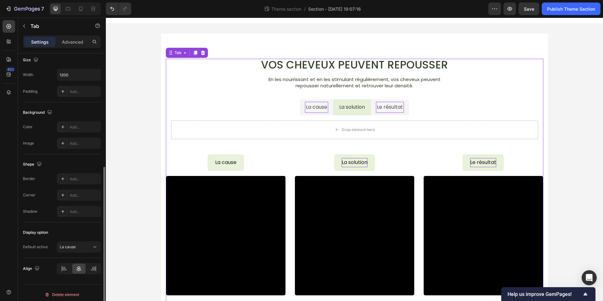
scroll to position [218, 0]
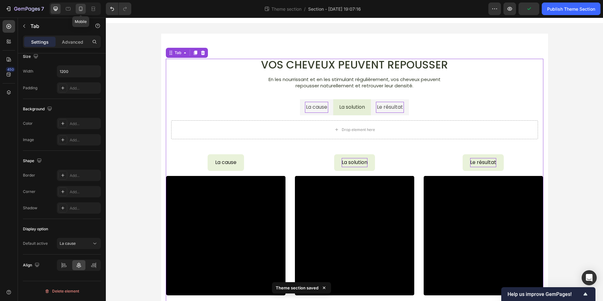
click at [84, 8] on div at bounding box center [81, 9] width 10 height 10
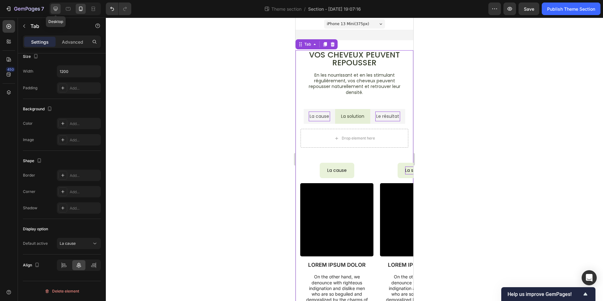
click at [58, 9] on icon at bounding box center [55, 9] width 6 height 6
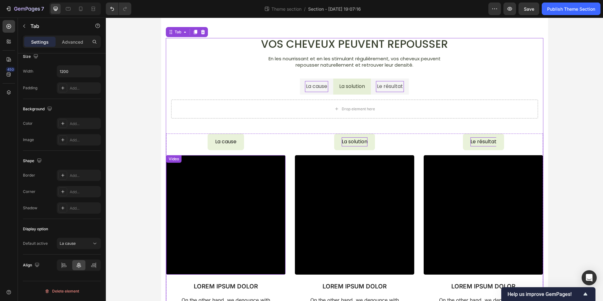
scroll to position [26, 0]
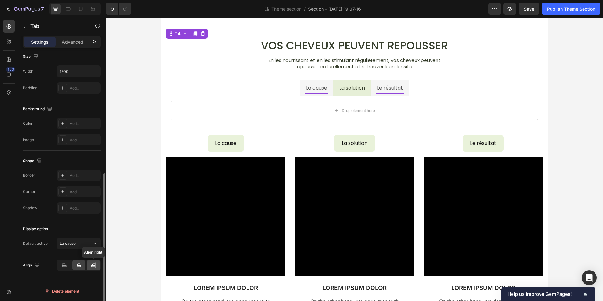
click at [89, 265] on div at bounding box center [94, 265] width 14 height 10
click at [81, 265] on icon at bounding box center [79, 265] width 6 height 6
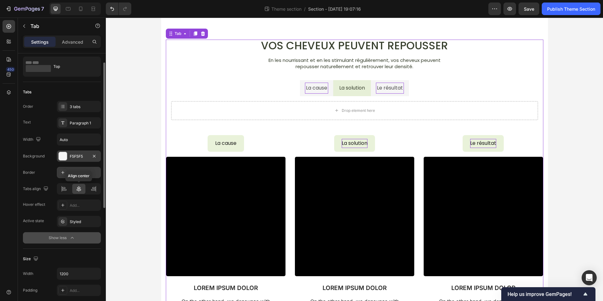
scroll to position [15, 0]
click at [98, 141] on button "button" at bounding box center [94, 139] width 11 height 11
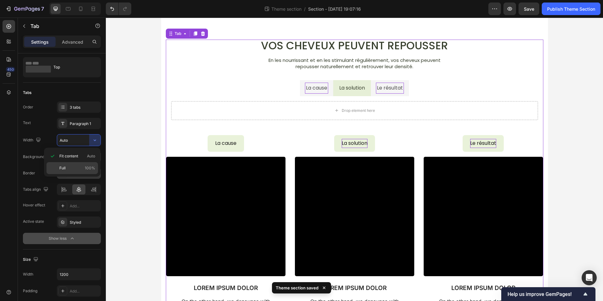
click at [71, 167] on p "Full 100%" at bounding box center [77, 168] width 36 height 6
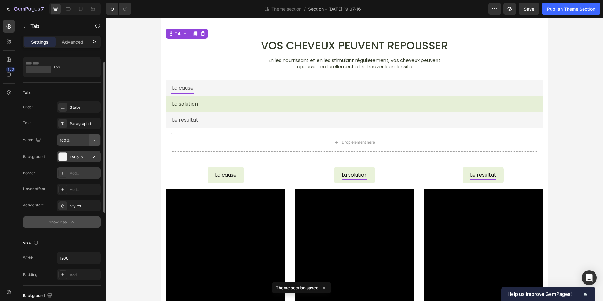
click at [95, 141] on icon "button" at bounding box center [95, 140] width 6 height 6
click at [76, 157] on span "Fit content" at bounding box center [68, 156] width 19 height 6
type input "Auto"
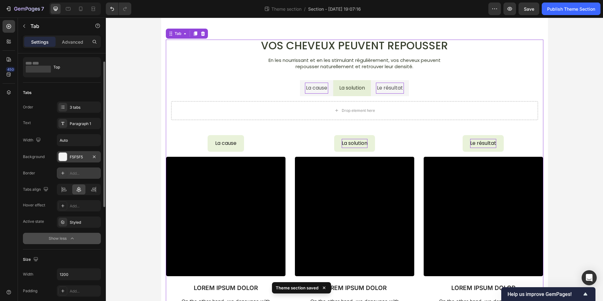
scroll to position [0, 0]
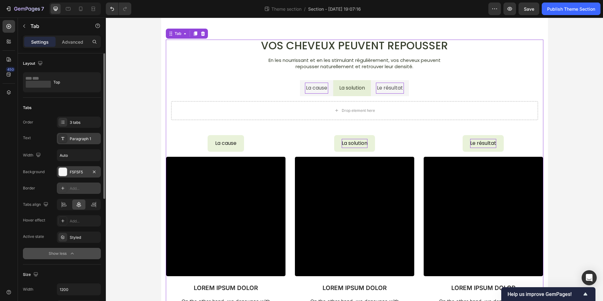
click at [76, 138] on div "Paragraph 1" at bounding box center [85, 139] width 30 height 6
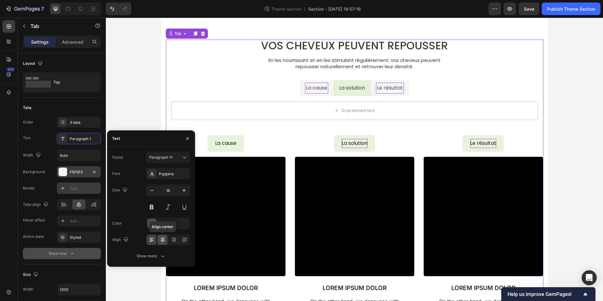
click at [162, 238] on icon at bounding box center [163, 240] width 6 height 6
click at [156, 256] on div "Show more" at bounding box center [151, 256] width 29 height 6
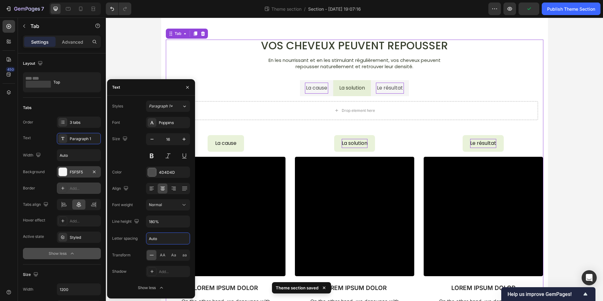
click at [170, 239] on input "Auto" at bounding box center [167, 238] width 43 height 11
click at [185, 86] on icon "button" at bounding box center [187, 87] width 5 height 5
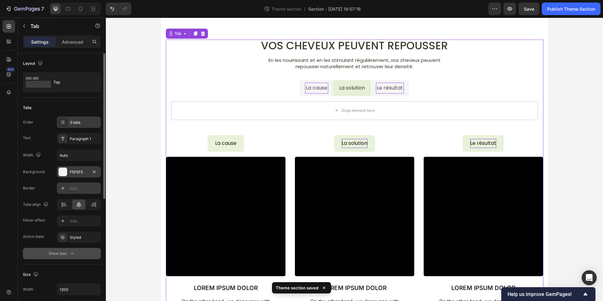
click at [78, 124] on div "3 tabs" at bounding box center [85, 123] width 30 height 6
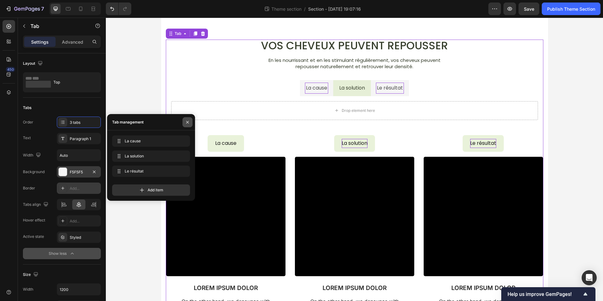
click at [188, 122] on icon "button" at bounding box center [187, 122] width 5 height 5
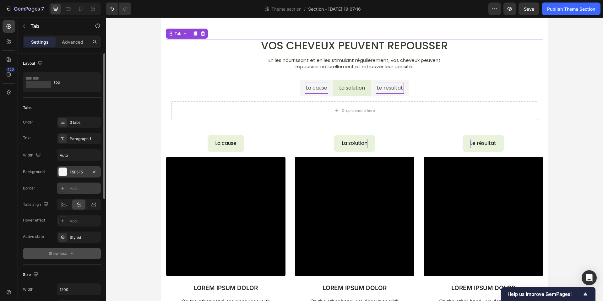
scroll to position [2, 0]
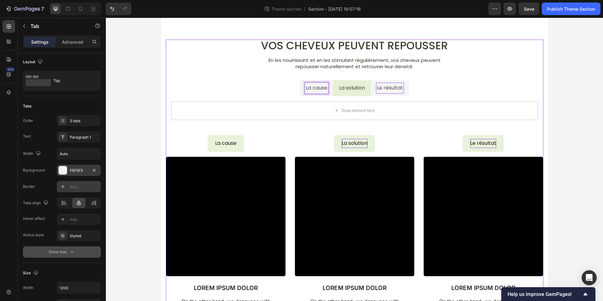
click at [331, 87] on li "La cause" at bounding box center [316, 88] width 33 height 16
click at [350, 81] on li "La solution" at bounding box center [352, 88] width 38 height 16
click at [328, 83] on div "La cause" at bounding box center [316, 88] width 23 height 11
click at [332, 83] on li "La cause" at bounding box center [316, 88] width 33 height 16
click at [59, 41] on div "Advanced" at bounding box center [72, 42] width 31 height 10
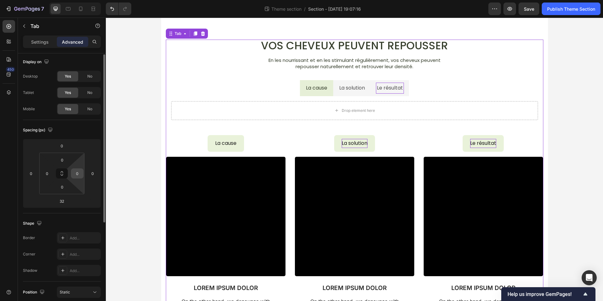
click at [74, 174] on input "0" at bounding box center [77, 173] width 9 height 9
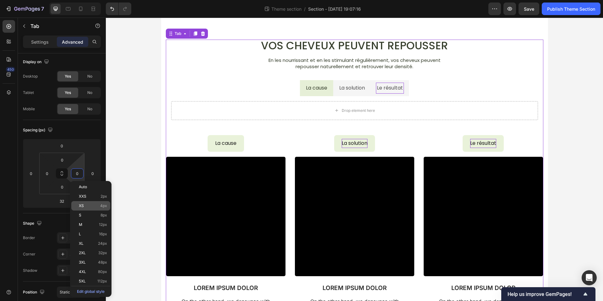
click at [89, 207] on p "XS 4px" at bounding box center [93, 206] width 28 height 4
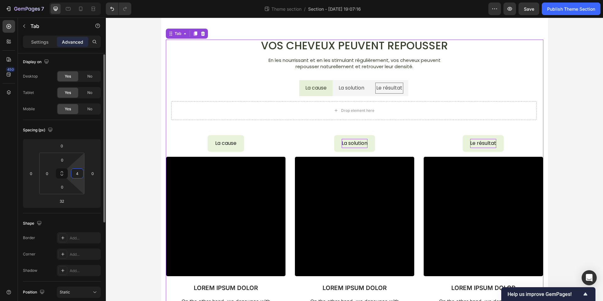
click at [78, 171] on input "4" at bounding box center [77, 173] width 9 height 9
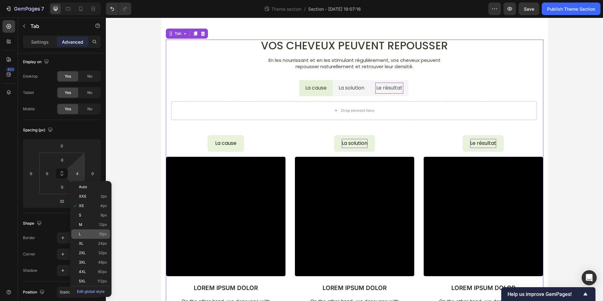
click at [86, 237] on div "L 16px" at bounding box center [90, 233] width 39 height 9
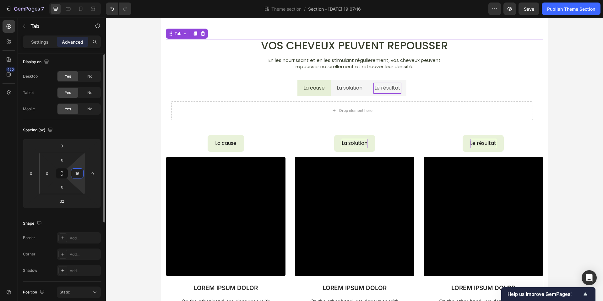
click at [79, 176] on input "16" at bounding box center [77, 173] width 9 height 9
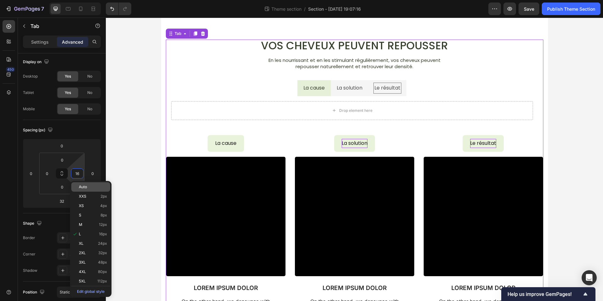
click at [85, 188] on span "Auto" at bounding box center [83, 187] width 8 height 4
type input "Auto"
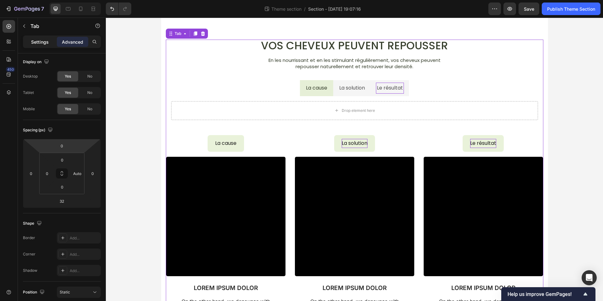
click at [40, 41] on p "Settings" at bounding box center [40, 42] width 18 height 7
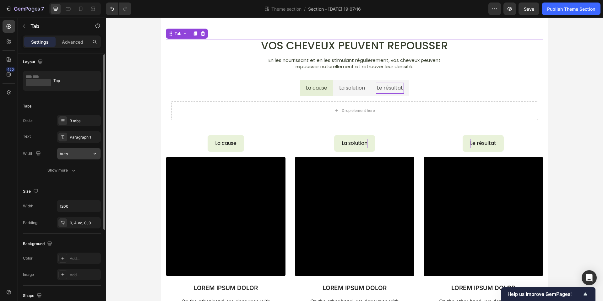
click at [81, 157] on input "Auto" at bounding box center [78, 153] width 43 height 11
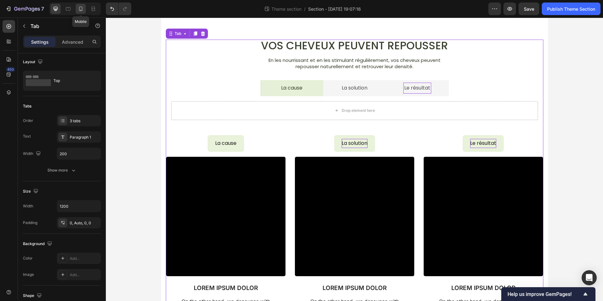
click at [83, 7] on icon at bounding box center [81, 9] width 6 height 6
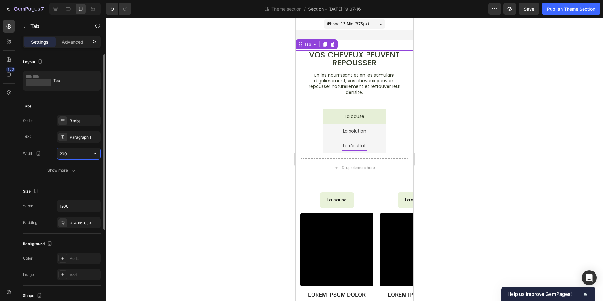
click at [70, 155] on input "200" at bounding box center [78, 153] width 43 height 11
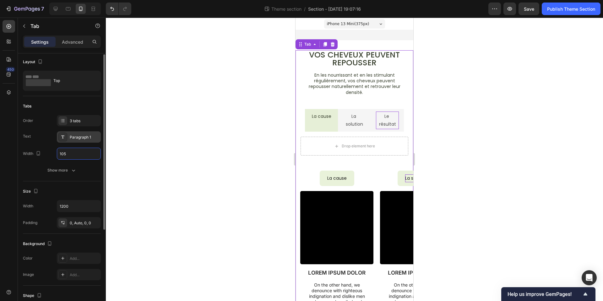
click at [85, 134] on div "Paragraph 1" at bounding box center [85, 137] width 30 height 6
click at [69, 153] on input "105" at bounding box center [78, 153] width 43 height 11
click at [100, 156] on button "button" at bounding box center [94, 153] width 11 height 11
click at [84, 167] on p "Fit content Auto" at bounding box center [77, 170] width 36 height 6
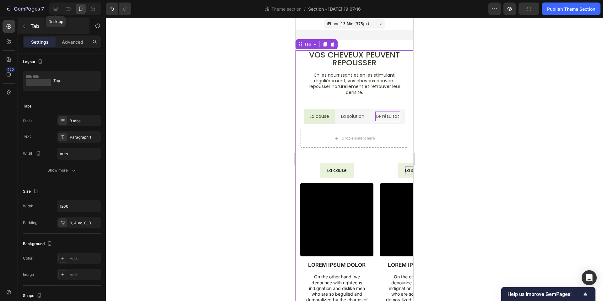
drag, startPoint x: 58, startPoint y: 10, endPoint x: 60, endPoint y: 21, distance: 11.2
click at [58, 10] on icon at bounding box center [55, 9] width 6 height 6
type input "200"
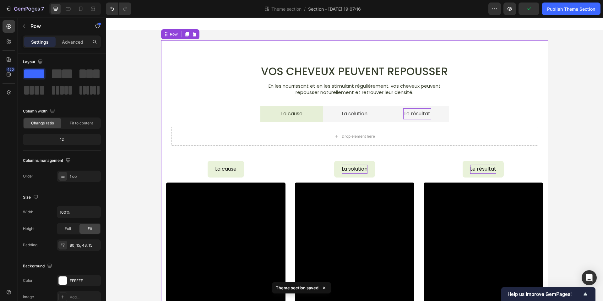
click at [545, 106] on div "Vos cheveux peuvent repousser Heading En les nourrissant et en les stimulant ré…" at bounding box center [354, 213] width 387 height 346
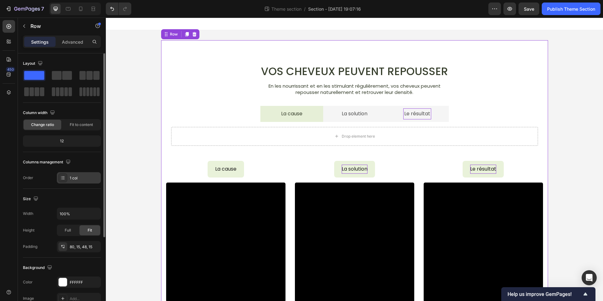
click at [71, 178] on div "1 col" at bounding box center [85, 178] width 30 height 6
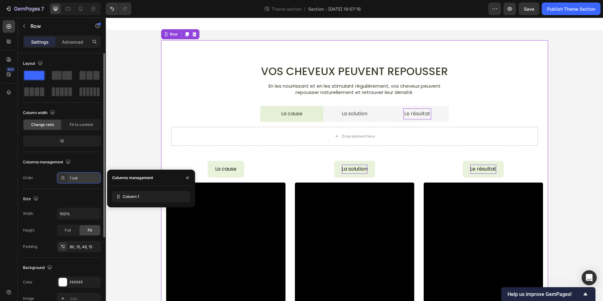
click at [71, 178] on div "1 col" at bounding box center [85, 178] width 30 height 6
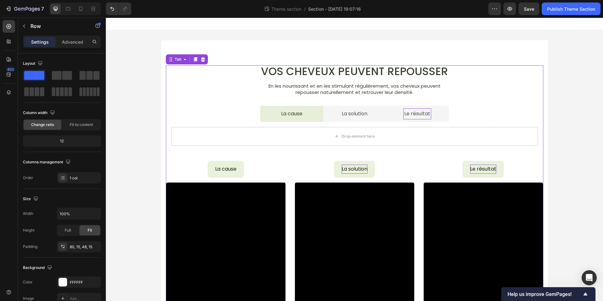
click at [336, 118] on li "La solution" at bounding box center [354, 114] width 63 height 16
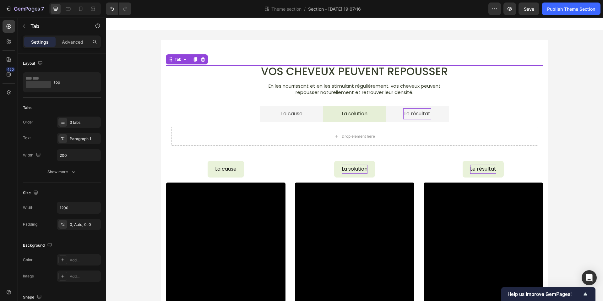
click at [321, 121] on li "La cause" at bounding box center [291, 114] width 63 height 16
click at [334, 121] on li "La solution" at bounding box center [354, 114] width 63 height 16
click at [316, 121] on li "La cause" at bounding box center [291, 114] width 63 height 16
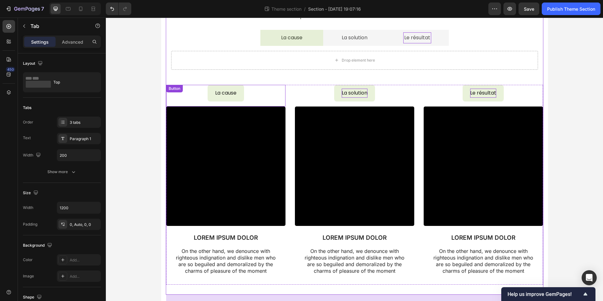
scroll to position [95, 0]
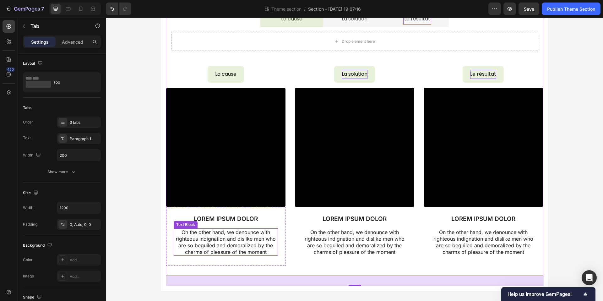
click at [242, 243] on p "On the other hand, we denounce with righteous indignation and dislike men who a…" at bounding box center [225, 242] width 103 height 26
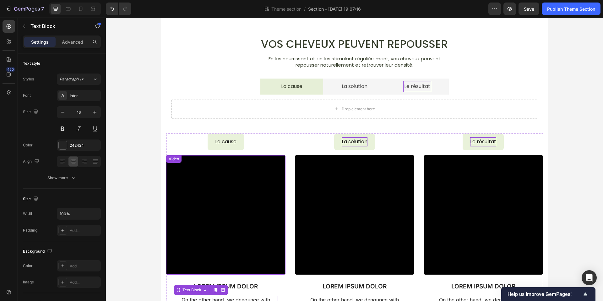
scroll to position [17, 0]
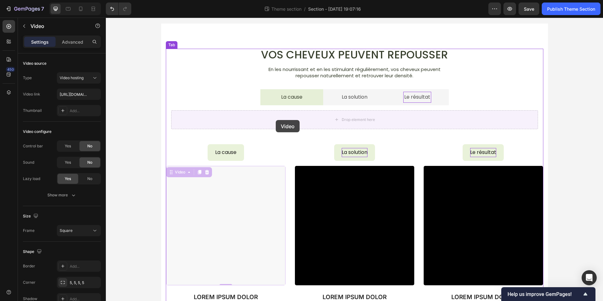
drag, startPoint x: 241, startPoint y: 187, endPoint x: 276, endPoint y: 120, distance: 75.3
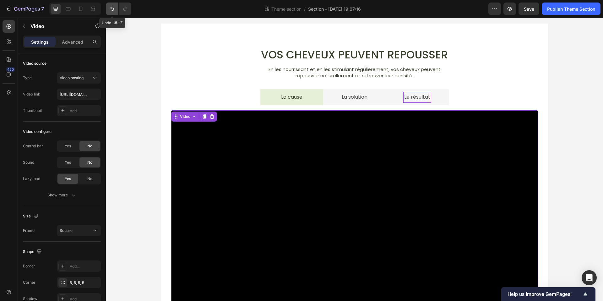
click at [113, 11] on icon "Undo/Redo" at bounding box center [112, 9] width 6 height 6
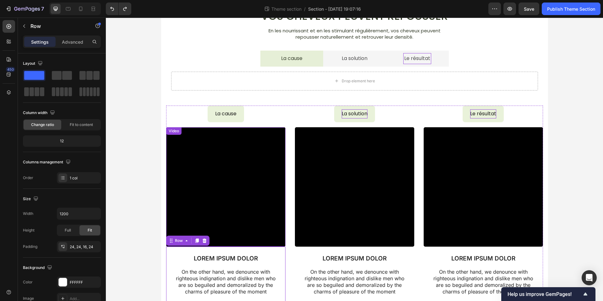
scroll to position [51, 0]
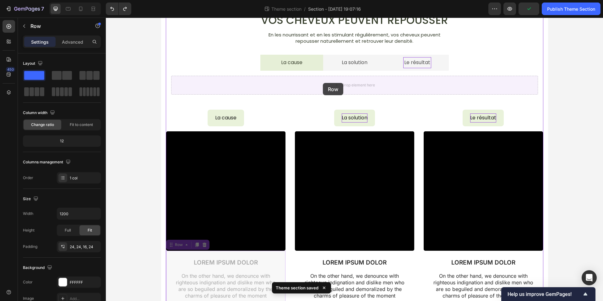
drag, startPoint x: 276, startPoint y: 263, endPoint x: 323, endPoint y: 83, distance: 185.8
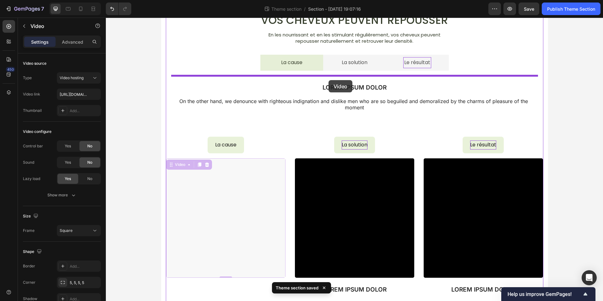
drag, startPoint x: 251, startPoint y: 175, endPoint x: 329, endPoint y: 80, distance: 122.6
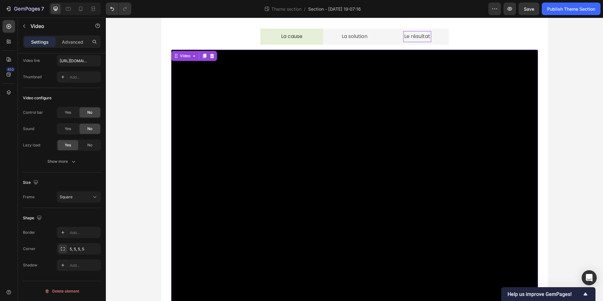
scroll to position [61, 0]
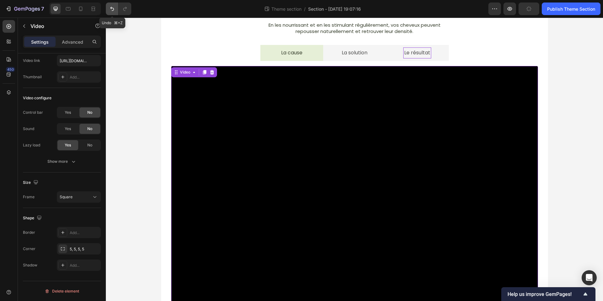
click at [115, 9] on button "Undo/Redo" at bounding box center [112, 9] width 13 height 13
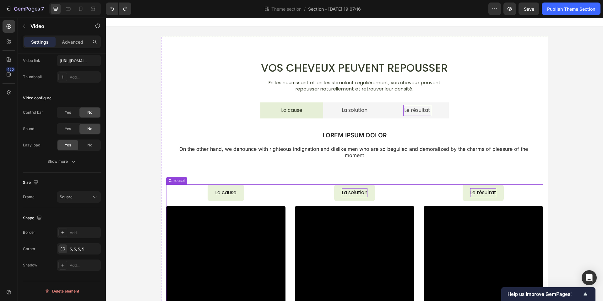
scroll to position [0, 0]
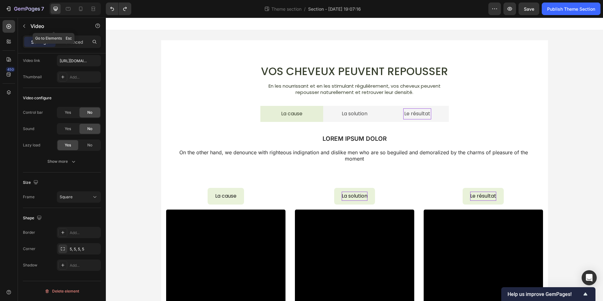
click at [26, 24] on icon "button" at bounding box center [24, 26] width 5 height 5
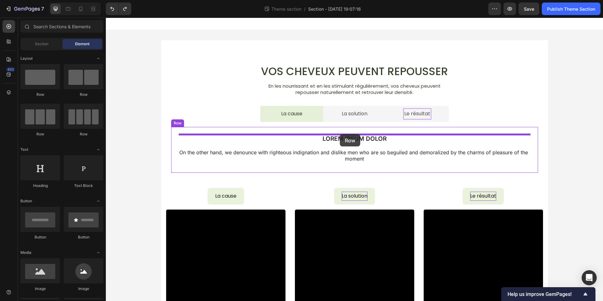
drag, startPoint x: 146, startPoint y: 97, endPoint x: 340, endPoint y: 134, distance: 197.0
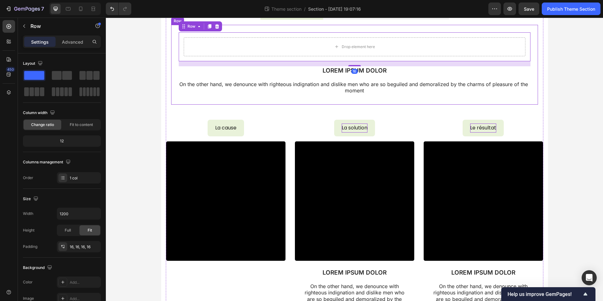
scroll to position [126, 0]
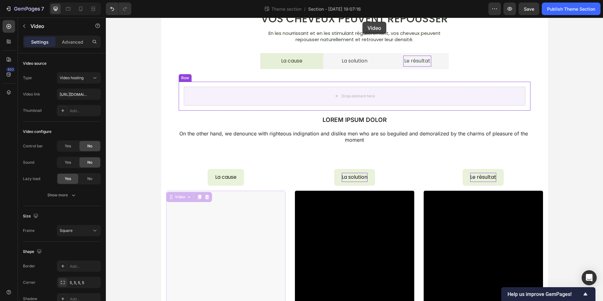
drag, startPoint x: 245, startPoint y: 202, endPoint x: 363, endPoint y: 22, distance: 215.3
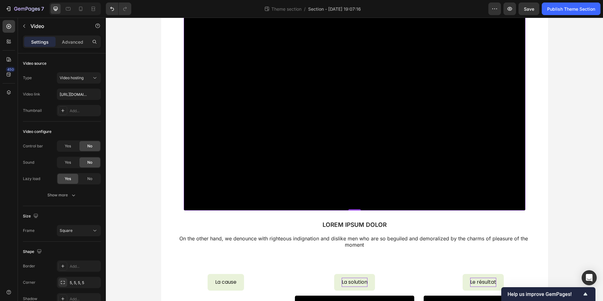
scroll to position [276, 0]
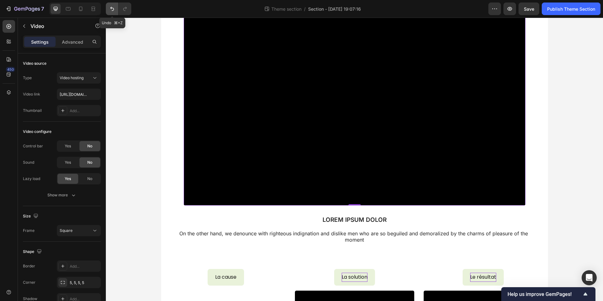
click at [110, 9] on icon "Undo/Redo" at bounding box center [112, 9] width 6 height 6
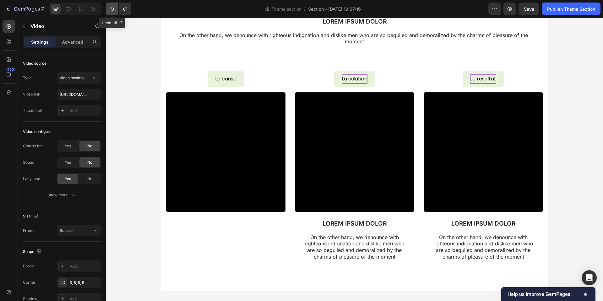
click at [110, 9] on icon "Undo/Redo" at bounding box center [112, 9] width 6 height 6
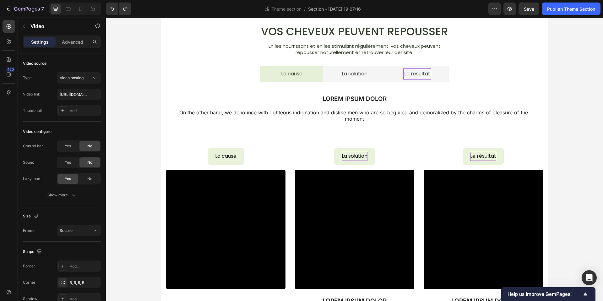
scroll to position [30, 0]
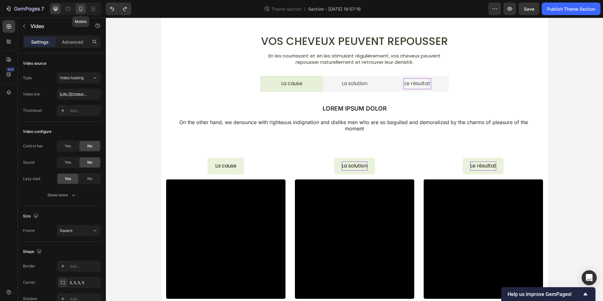
click at [81, 10] on icon at bounding box center [81, 10] width 2 height 1
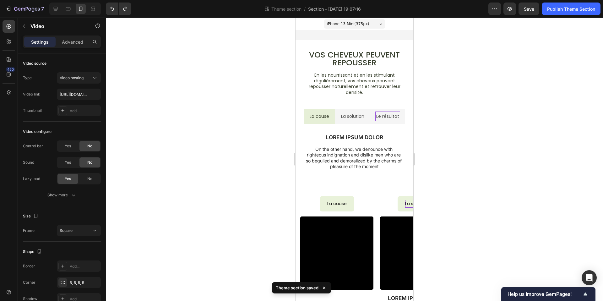
click at [353, 248] on video at bounding box center [336, 252] width 73 height 73
click at [353, 234] on video at bounding box center [336, 252] width 73 height 73
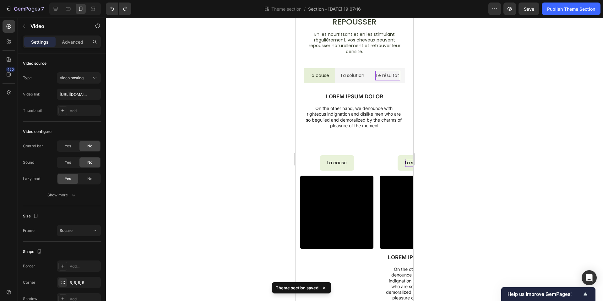
scroll to position [42, 0]
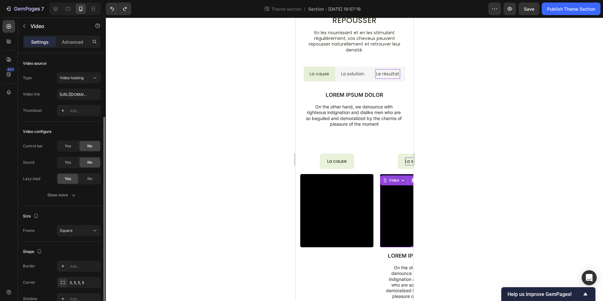
click at [390, 231] on video at bounding box center [416, 210] width 73 height 73
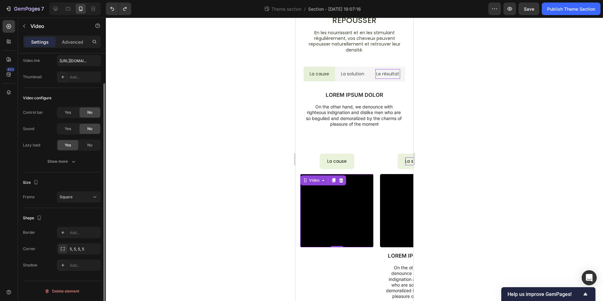
click at [337, 227] on video at bounding box center [336, 210] width 73 height 73
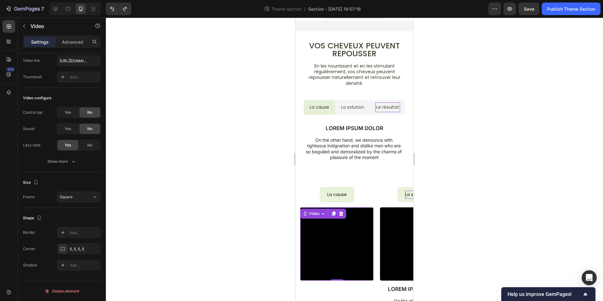
scroll to position [0, 0]
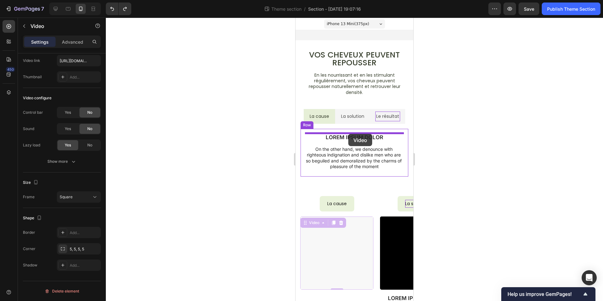
drag, startPoint x: 350, startPoint y: 239, endPoint x: 348, endPoint y: 134, distance: 104.9
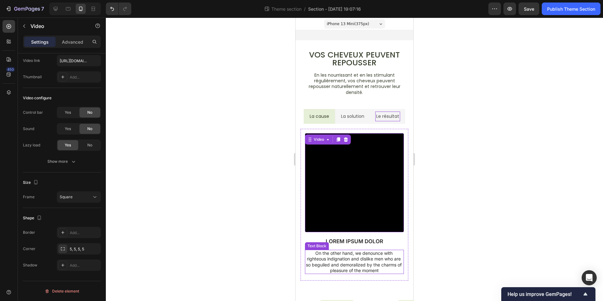
click at [383, 260] on p "On the other hand, we denounce with righteous indignation and dislike men who a…" at bounding box center [355, 261] width 98 height 23
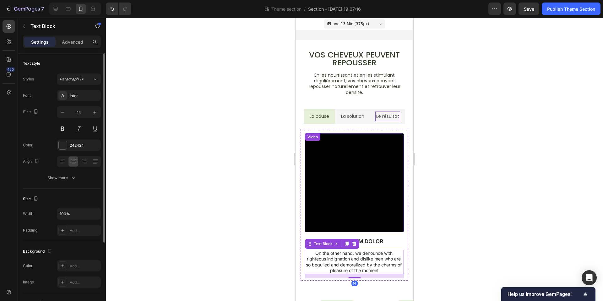
click at [352, 186] on video at bounding box center [354, 182] width 99 height 99
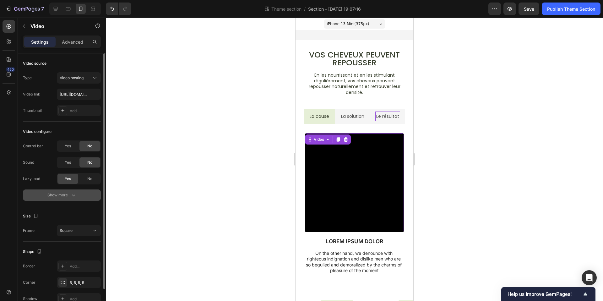
click at [73, 195] on icon "button" at bounding box center [73, 195] width 3 height 2
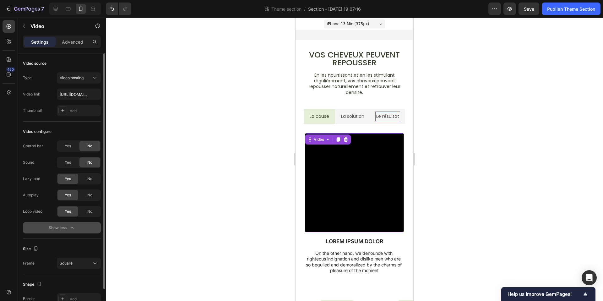
click at [69, 228] on icon "button" at bounding box center [72, 228] width 6 height 6
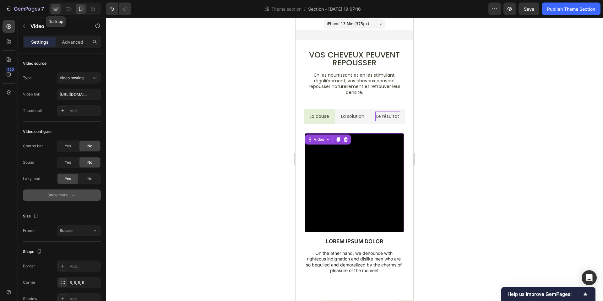
click at [53, 9] on icon at bounding box center [55, 9] width 6 height 6
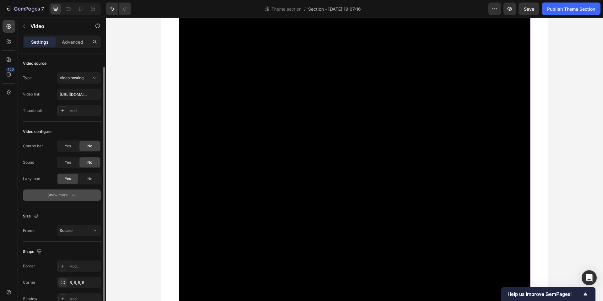
scroll to position [34, 0]
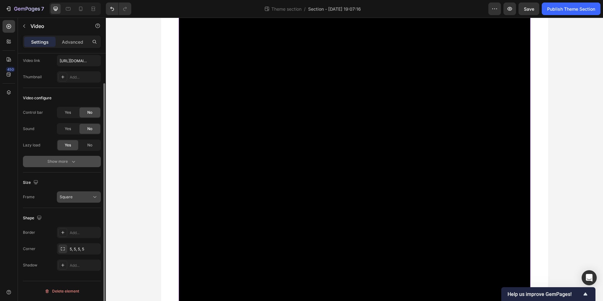
click at [83, 197] on div "Square" at bounding box center [76, 197] width 32 height 6
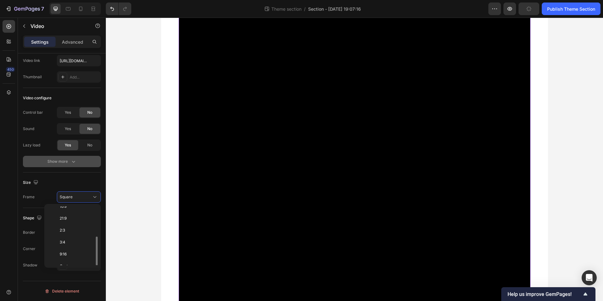
scroll to position [61, 0]
click at [73, 260] on span "Custom" at bounding box center [67, 259] width 14 height 6
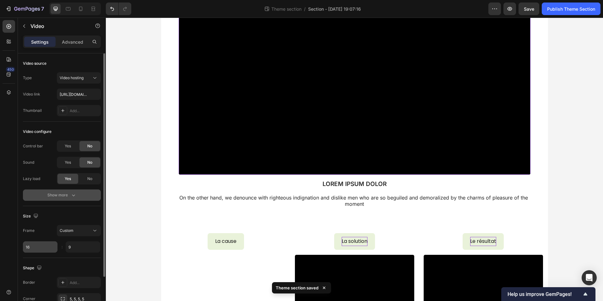
scroll to position [0, 0]
click at [79, 230] on div "Custom" at bounding box center [76, 230] width 32 height 6
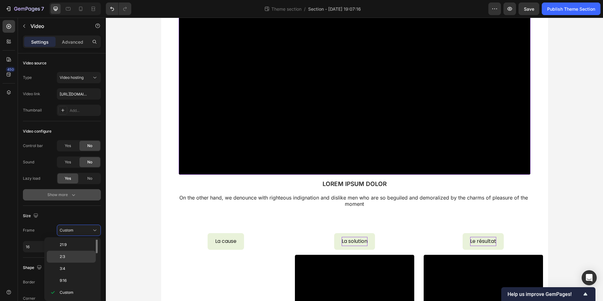
scroll to position [0, 0]
click at [69, 256] on span "Square" at bounding box center [66, 258] width 13 height 6
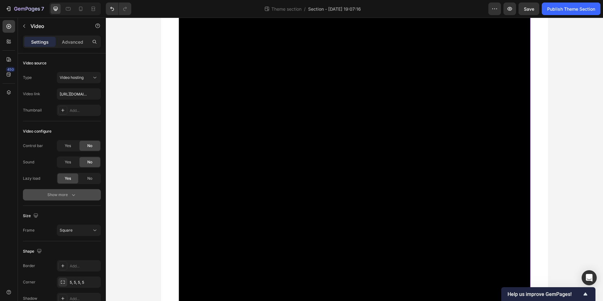
drag, startPoint x: 81, startPoint y: 233, endPoint x: 79, endPoint y: 239, distance: 6.6
click at [81, 233] on div "Square" at bounding box center [76, 230] width 32 height 6
click at [78, 245] on p "Original" at bounding box center [76, 246] width 33 height 6
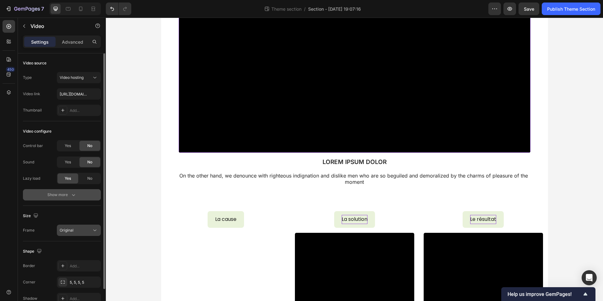
click at [81, 230] on div "Original" at bounding box center [76, 230] width 32 height 6
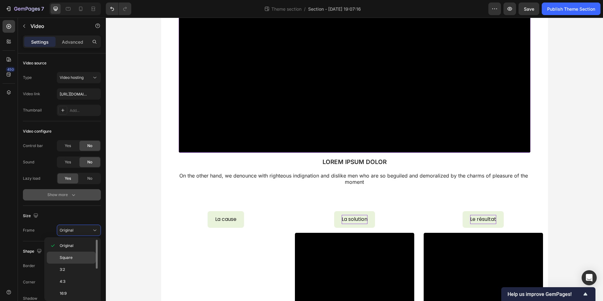
click at [75, 257] on p "Square" at bounding box center [76, 258] width 33 height 6
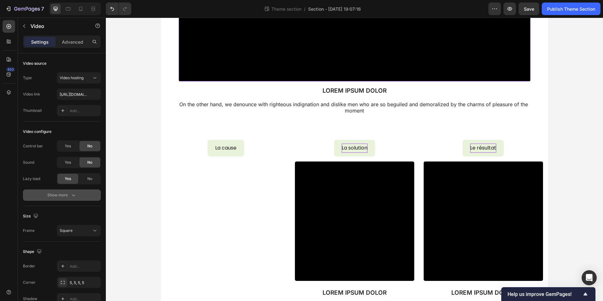
scroll to position [435, 0]
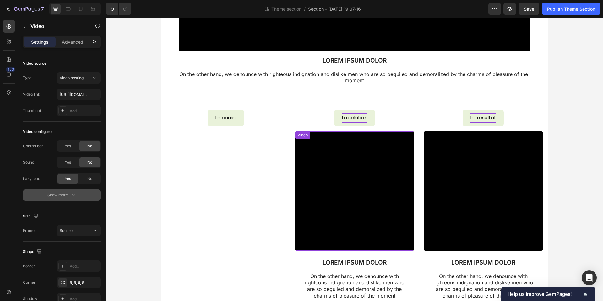
click at [357, 223] on video at bounding box center [354, 190] width 119 height 119
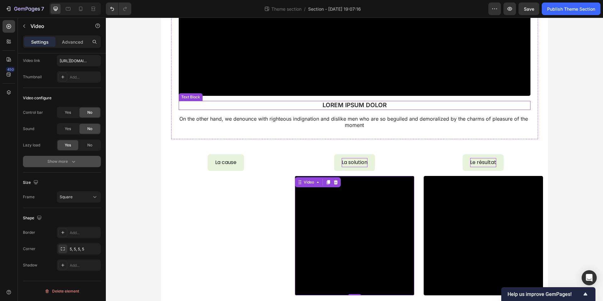
scroll to position [389, 0]
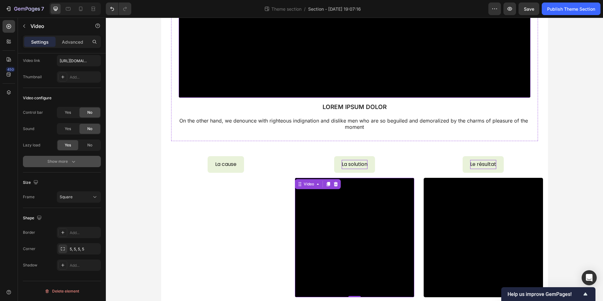
click at [347, 199] on video at bounding box center [354, 237] width 119 height 119
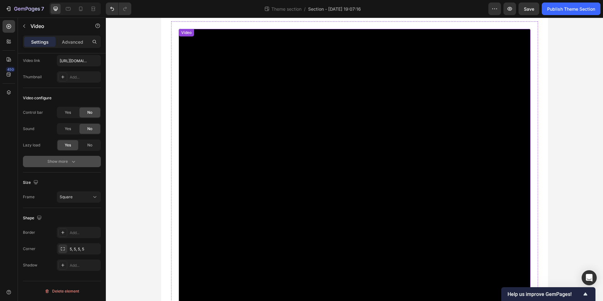
scroll to position [83, 0]
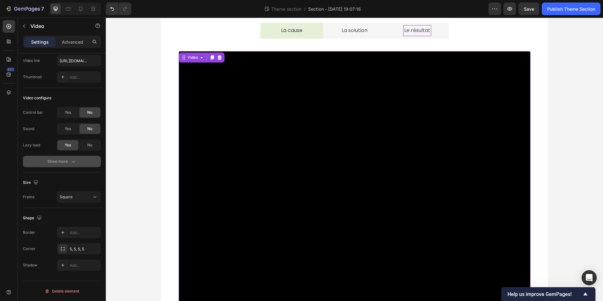
click at [339, 192] on video at bounding box center [355, 227] width 352 height 352
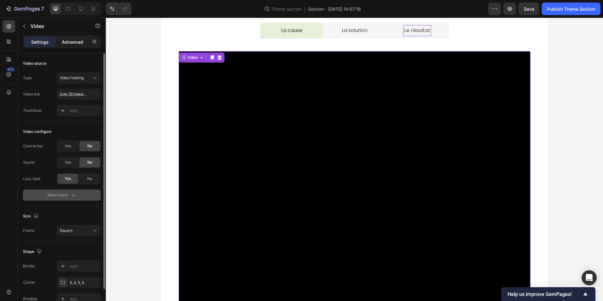
click at [76, 44] on p "Advanced" at bounding box center [72, 42] width 21 height 7
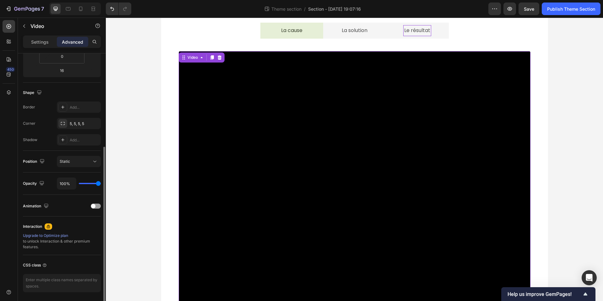
scroll to position [154, 0]
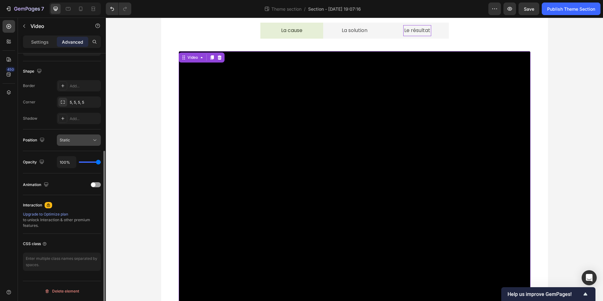
click at [78, 142] on div "Static" at bounding box center [76, 140] width 32 height 6
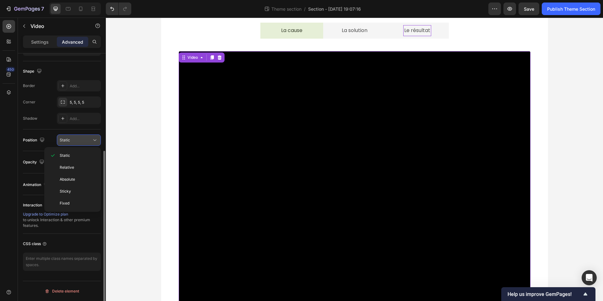
click at [83, 139] on div "Static" at bounding box center [76, 140] width 32 height 6
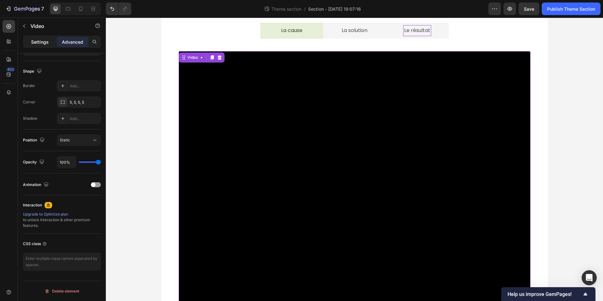
click at [34, 45] on div "Settings" at bounding box center [39, 42] width 31 height 10
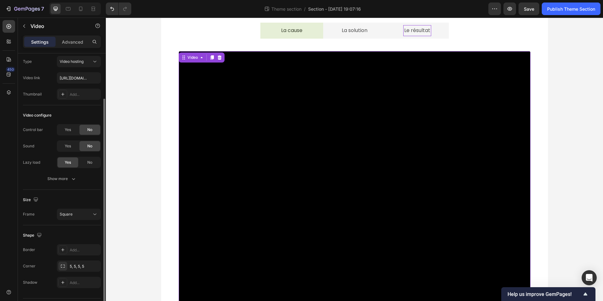
scroll to position [34, 0]
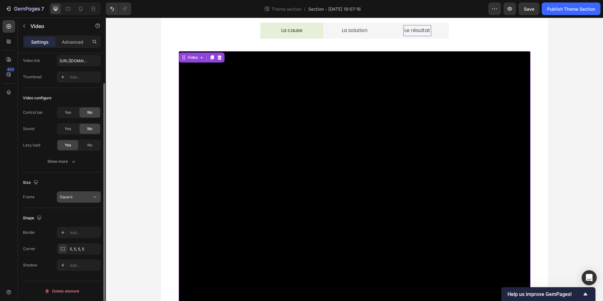
click at [75, 194] on div "Square" at bounding box center [79, 197] width 38 height 6
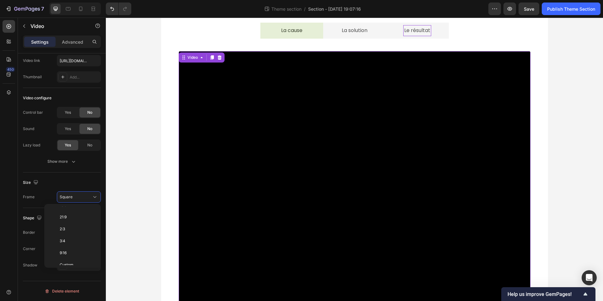
scroll to position [61, 0]
click at [71, 260] on span "Custom" at bounding box center [67, 259] width 14 height 6
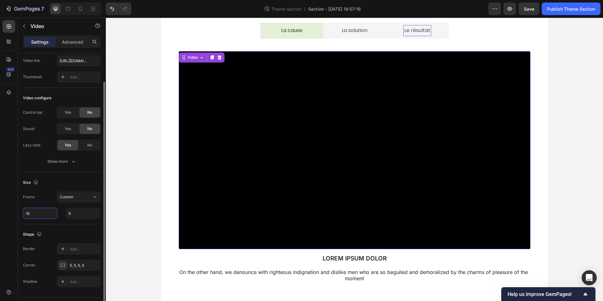
click at [38, 215] on input "16" at bounding box center [40, 213] width 35 height 11
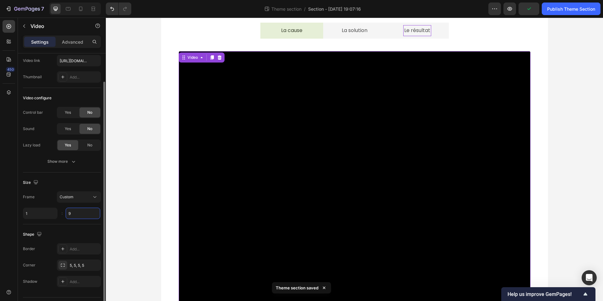
click at [82, 216] on input "9" at bounding box center [83, 213] width 35 height 11
type input "1"
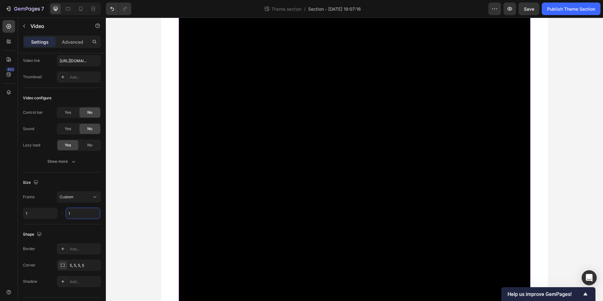
scroll to position [1482, 0]
type input "10"
click at [40, 216] on input "1" at bounding box center [40, 213] width 35 height 11
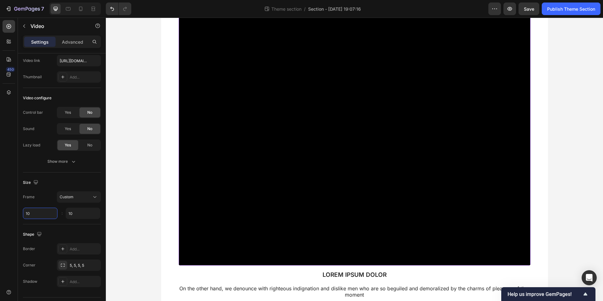
scroll to position [228, 0]
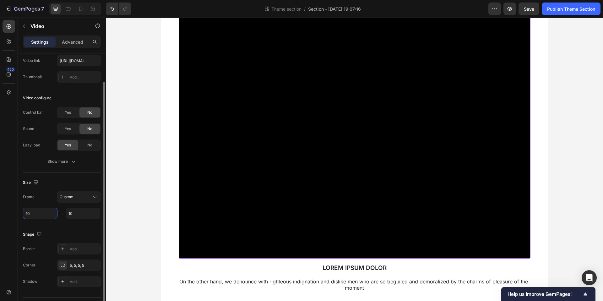
type input "1"
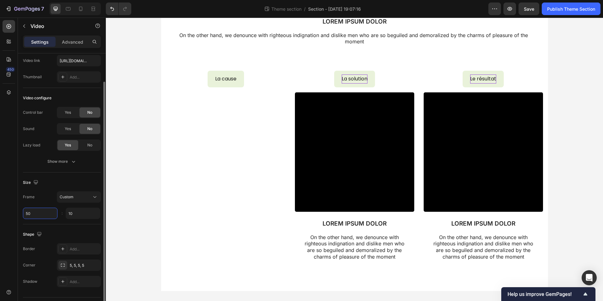
scroll to position [193, 0]
click at [81, 212] on input "10" at bounding box center [83, 213] width 35 height 11
type input "50"
click at [81, 212] on input "10" at bounding box center [83, 213] width 35 height 11
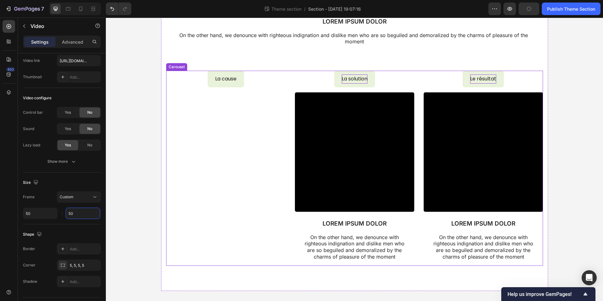
scroll to position [0, 0]
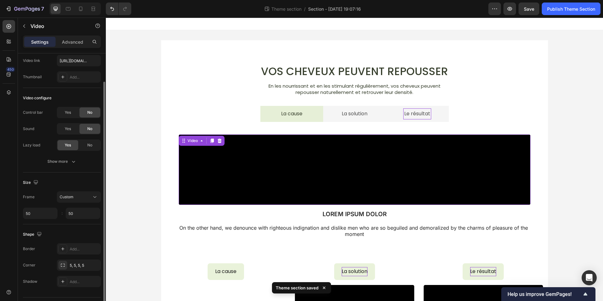
type input "50"
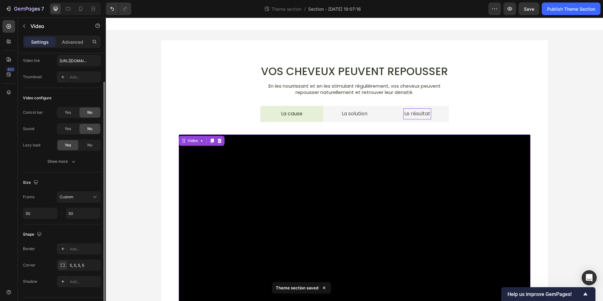
click at [83, 187] on div "Size" at bounding box center [62, 183] width 78 height 10
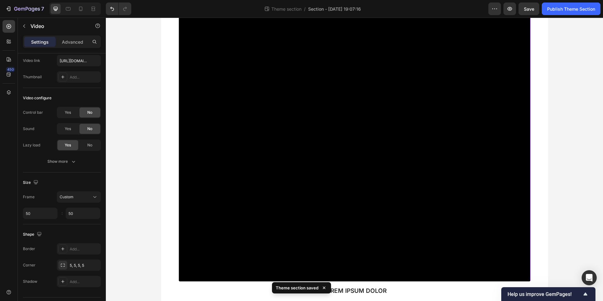
scroll to position [213, 0]
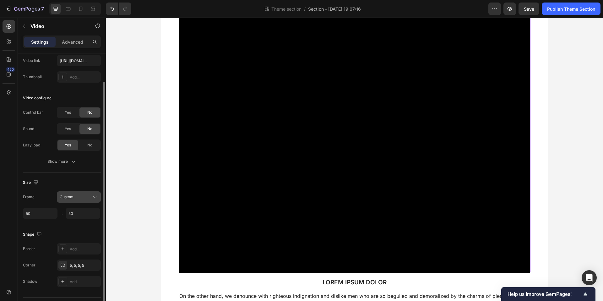
click at [72, 196] on span "Custom" at bounding box center [67, 196] width 14 height 5
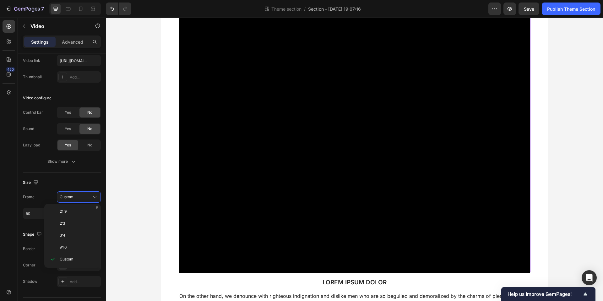
scroll to position [0, 0]
click at [73, 225] on p "Square" at bounding box center [76, 225] width 33 height 6
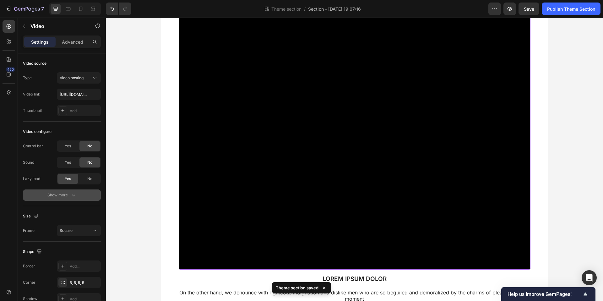
click at [67, 195] on div "Show more" at bounding box center [61, 195] width 29 height 6
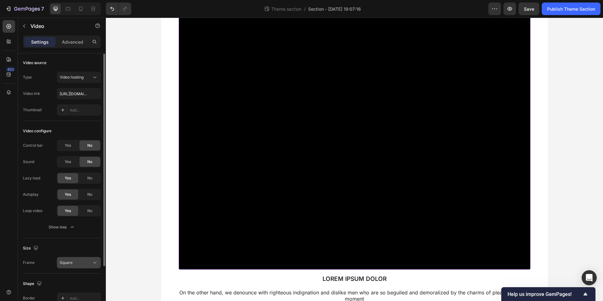
click at [67, 229] on div "Show less" at bounding box center [62, 227] width 27 height 6
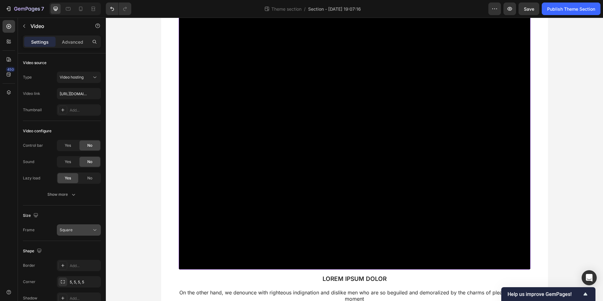
scroll to position [0, 0]
click at [68, 41] on p "Advanced" at bounding box center [72, 42] width 21 height 7
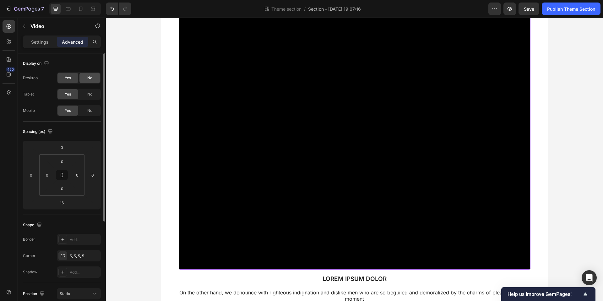
click at [81, 78] on div "No" at bounding box center [89, 78] width 21 height 10
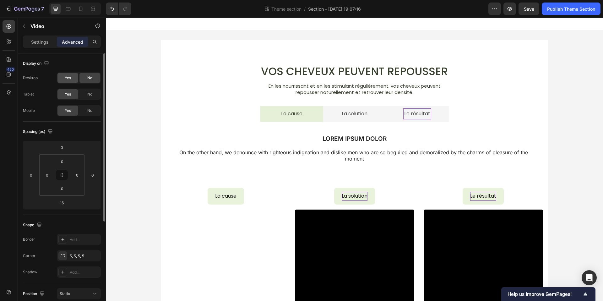
click at [66, 78] on span "Yes" at bounding box center [68, 78] width 6 height 6
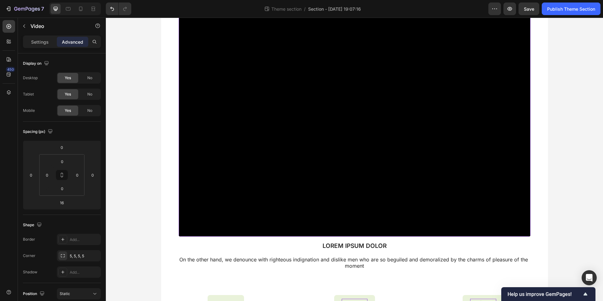
scroll to position [240, 0]
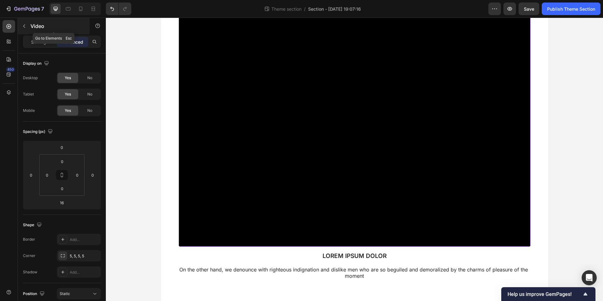
click at [28, 28] on button "button" at bounding box center [24, 26] width 10 height 10
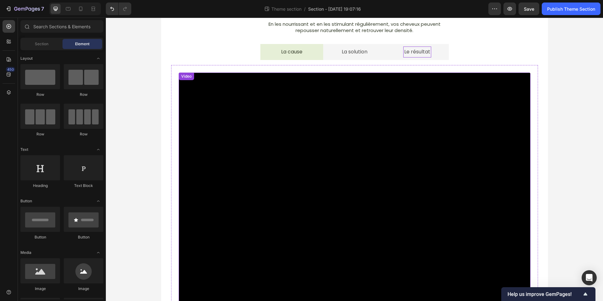
scroll to position [24, 0]
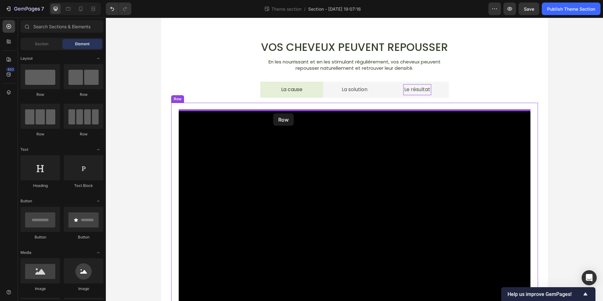
drag, startPoint x: 189, startPoint y: 92, endPoint x: 273, endPoint y: 113, distance: 87.2
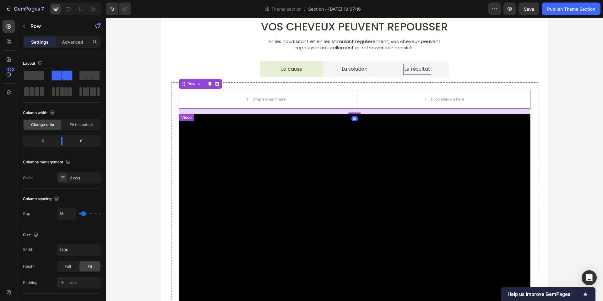
scroll to position [46, 0]
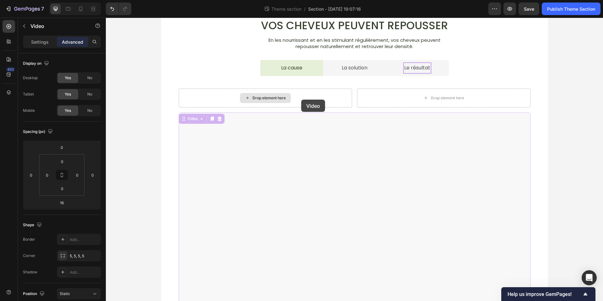
type input "0"
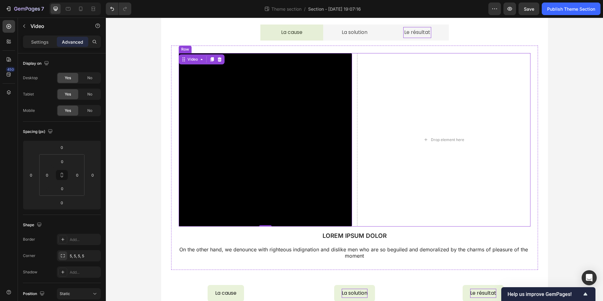
scroll to position [108, 0]
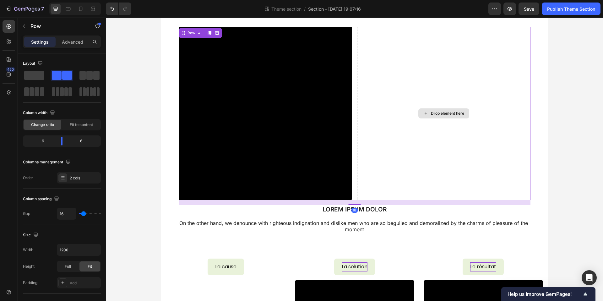
click at [395, 191] on div "Drop element here" at bounding box center [443, 113] width 173 height 173
click at [37, 76] on span at bounding box center [34, 75] width 20 height 9
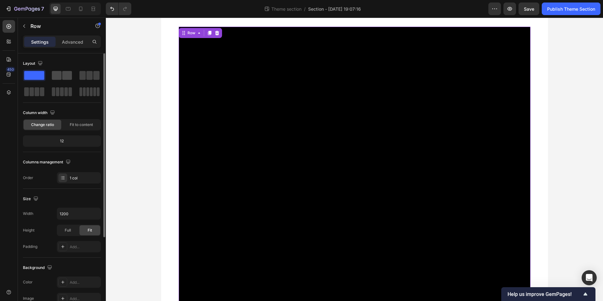
click at [69, 77] on span at bounding box center [67, 75] width 10 height 9
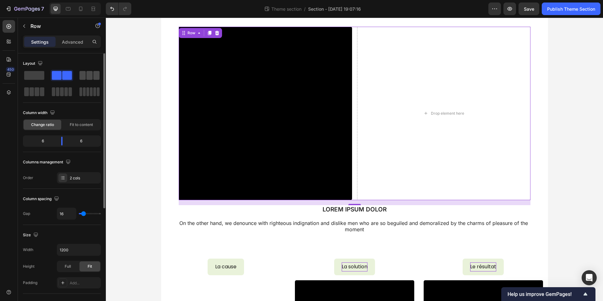
click at [84, 75] on span at bounding box center [82, 75] width 6 height 9
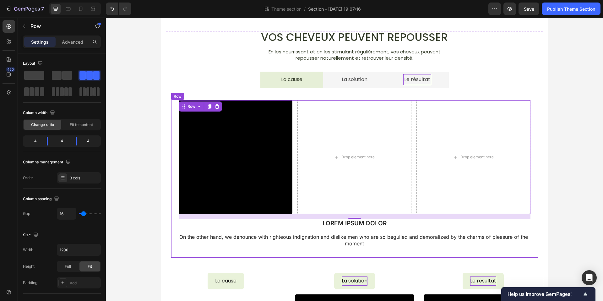
scroll to position [26, 0]
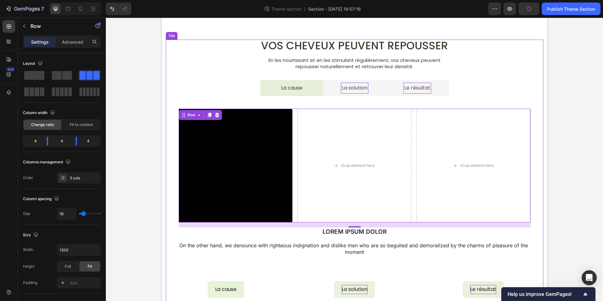
click at [362, 90] on p "La solution" at bounding box center [355, 88] width 26 height 9
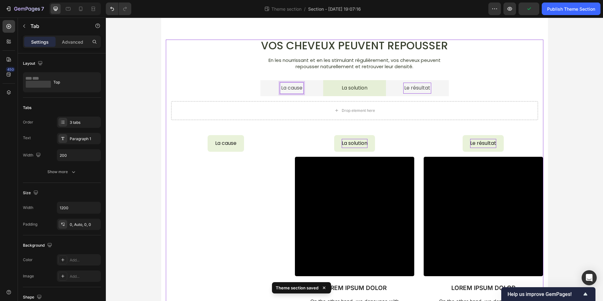
click at [319, 91] on li "La cause" at bounding box center [291, 88] width 63 height 16
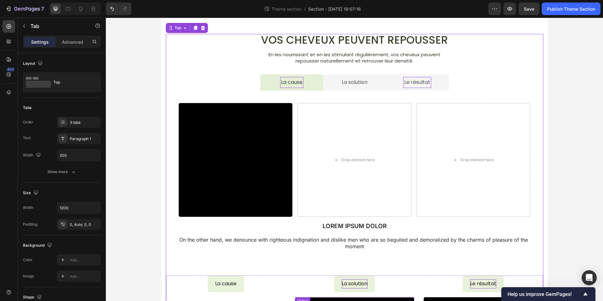
scroll to position [0, 0]
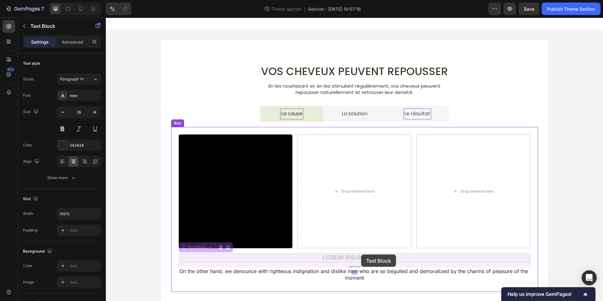
drag, startPoint x: 375, startPoint y: 258, endPoint x: 361, endPoint y: 254, distance: 13.6
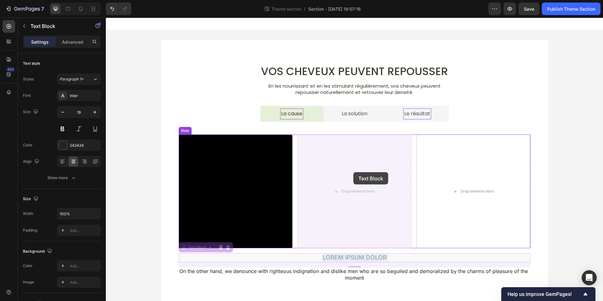
drag, startPoint x: 380, startPoint y: 258, endPoint x: 377, endPoint y: 235, distance: 23.5
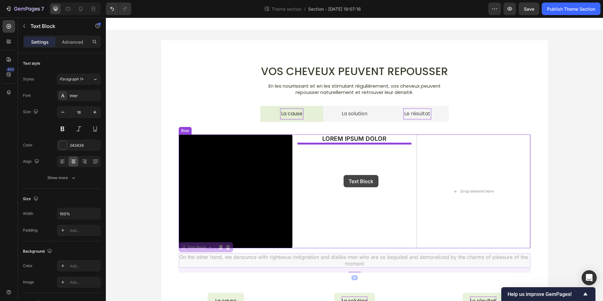
drag, startPoint x: 337, startPoint y: 241, endPoint x: 344, endPoint y: 175, distance: 66.6
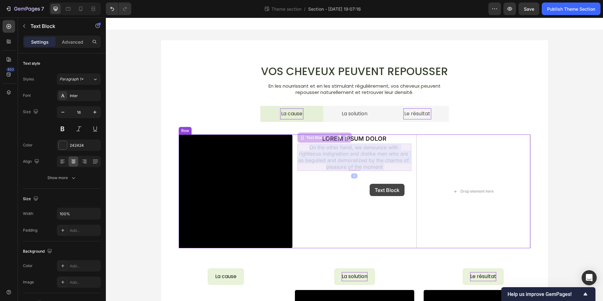
drag, startPoint x: 369, startPoint y: 158, endPoint x: 382, endPoint y: 190, distance: 34.8
click at [369, 188] on div "Vos cheveux peuvent repousser Heading En les nourrissant et en les stimulant ré…" at bounding box center [354, 258] width 497 height 481
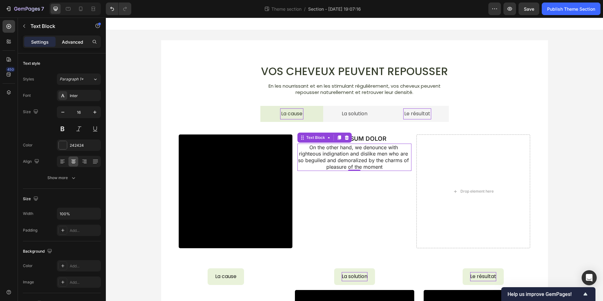
click at [68, 43] on p "Advanced" at bounding box center [72, 42] width 21 height 7
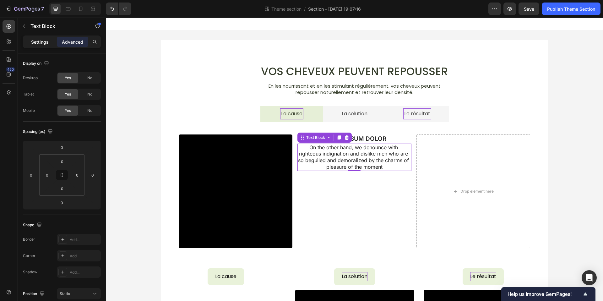
click at [47, 45] on div "Settings" at bounding box center [39, 42] width 31 height 10
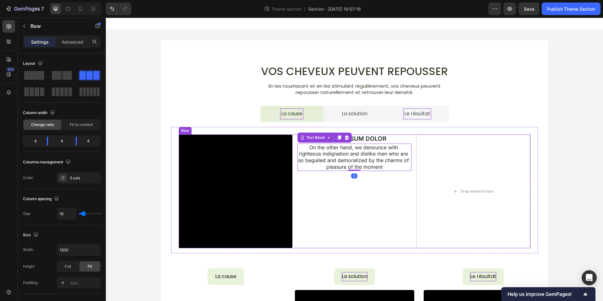
click at [414, 245] on div "Video LOREM IPSUM DOLOR Text Block On the other hand, we denounce with righteou…" at bounding box center [355, 191] width 352 height 114
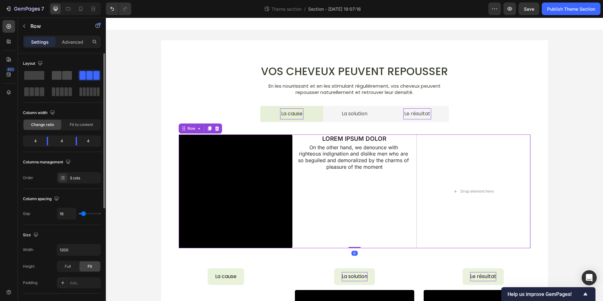
click at [61, 75] on span at bounding box center [57, 75] width 10 height 9
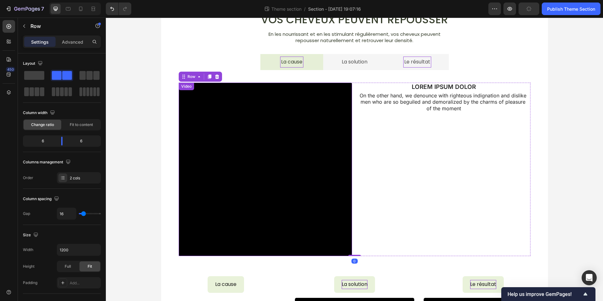
scroll to position [68, 0]
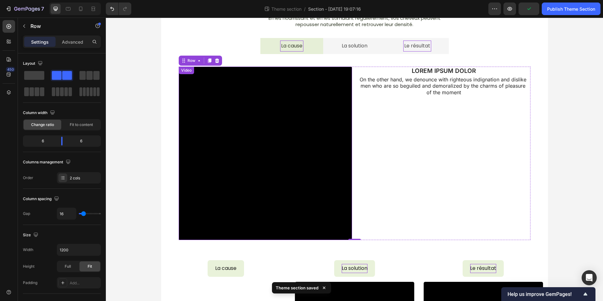
click at [285, 179] on video at bounding box center [265, 153] width 173 height 173
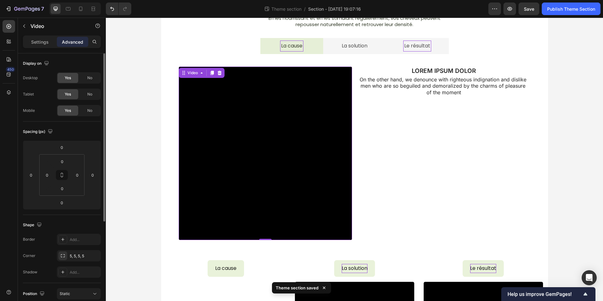
drag, startPoint x: 46, startPoint y: 43, endPoint x: 53, endPoint y: 74, distance: 32.2
click at [46, 43] on p "Settings" at bounding box center [40, 42] width 18 height 7
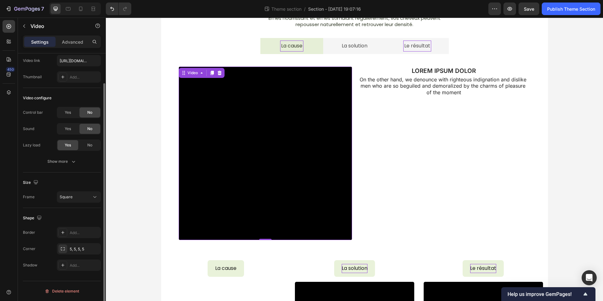
scroll to position [0, 0]
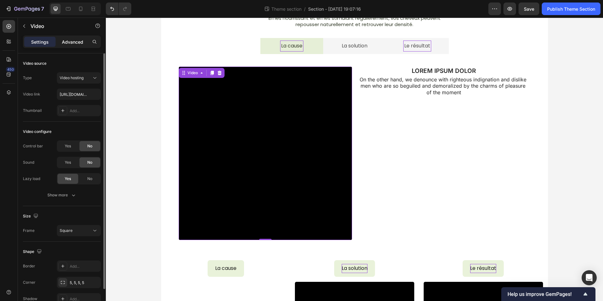
click at [74, 44] on p "Advanced" at bounding box center [72, 42] width 21 height 7
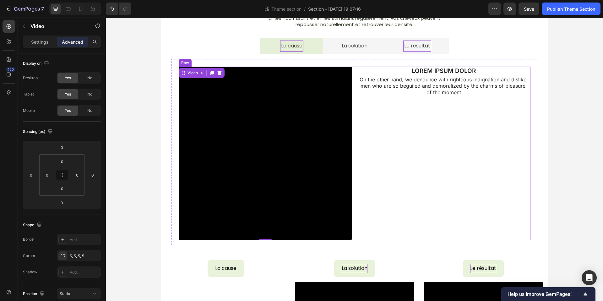
click at [355, 68] on div "Video 0 LOREM IPSUM DOLOR Text Block On the other hand, we denounce with righte…" at bounding box center [355, 153] width 352 height 173
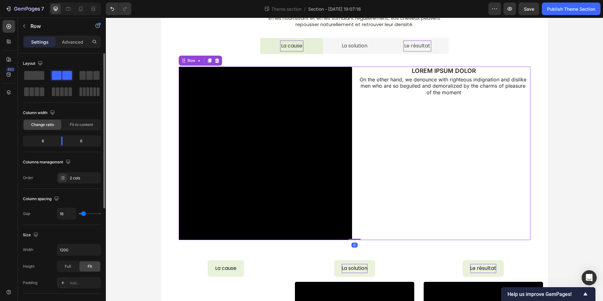
click at [89, 143] on div "6" at bounding box center [84, 141] width 32 height 9
drag, startPoint x: 76, startPoint y: 141, endPoint x: 70, endPoint y: 141, distance: 5.7
click at [76, 141] on div "6" at bounding box center [84, 141] width 32 height 9
click at [68, 140] on div "6" at bounding box center [84, 141] width 32 height 9
click at [75, 126] on span "Fit to content" at bounding box center [81, 125] width 23 height 6
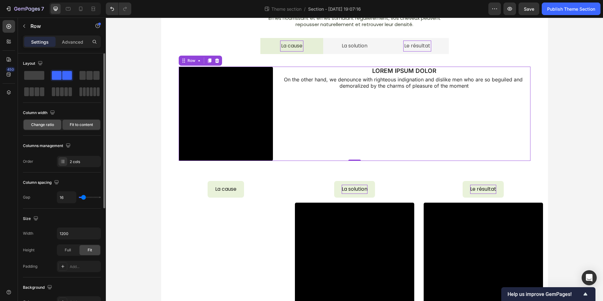
click at [47, 125] on span "Change ratio" at bounding box center [42, 125] width 23 height 6
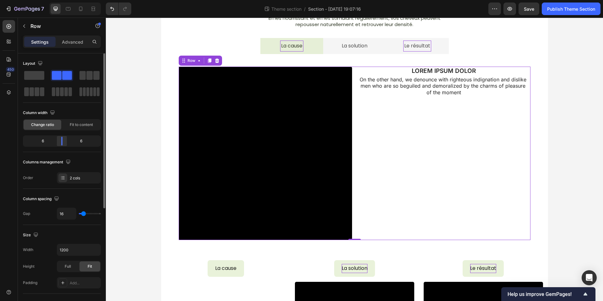
drag, startPoint x: 83, startPoint y: 142, endPoint x: 66, endPoint y: 141, distance: 17.0
click at [83, 142] on div "6" at bounding box center [84, 141] width 32 height 9
click at [60, 0] on body "7 Theme section / Section - Sep 26 19:07:16 Preview Save Publish Theme Section …" at bounding box center [301, 0] width 603 height 0
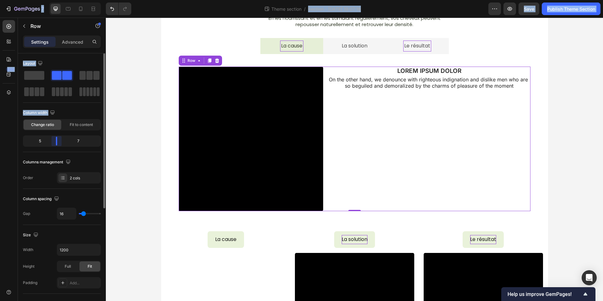
drag, startPoint x: 66, startPoint y: 141, endPoint x: 83, endPoint y: 149, distance: 18.9
click at [55, 0] on body "7 Theme section / Section - Sep 26 19:07:16 Preview Save Publish Theme Section …" at bounding box center [301, 0] width 603 height 0
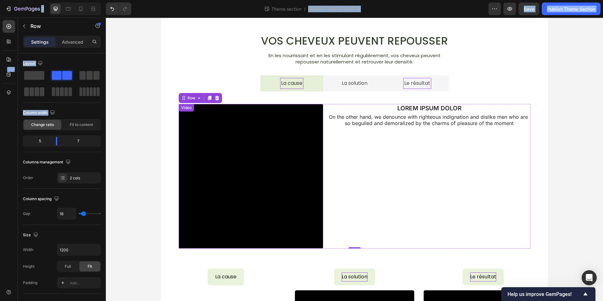
scroll to position [21, 0]
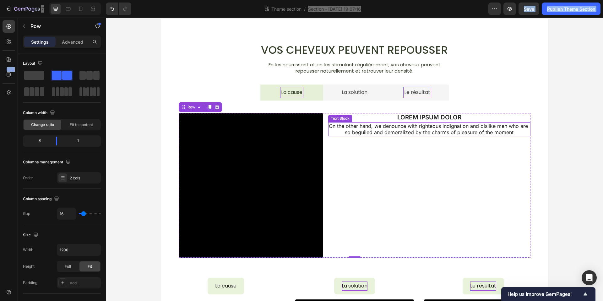
click at [408, 124] on p "On the other hand, we denounce with righteous indignation and dislike men who a…" at bounding box center [429, 129] width 201 height 13
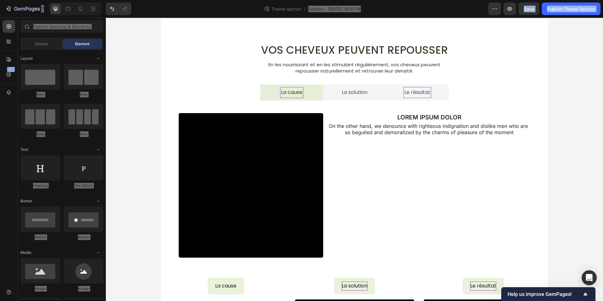
click at [576, 145] on div "Vos cheveux peuvent repousser Heading En les nourrissant et en les stimulant ré…" at bounding box center [354, 258] width 497 height 499
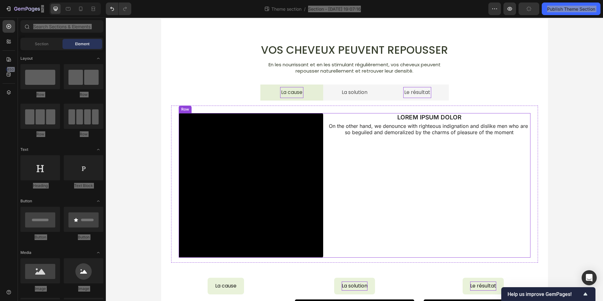
click at [326, 120] on div "Video LOREM IPSUM DOLOR Text Block On the other hand, we denounce with righteou…" at bounding box center [355, 185] width 352 height 145
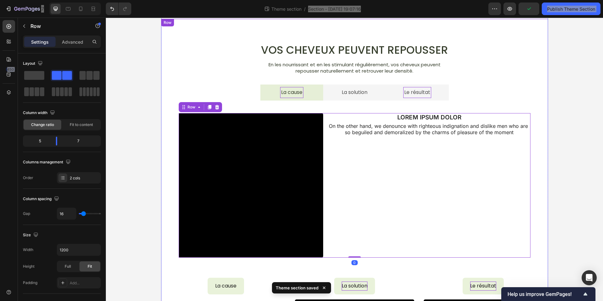
click at [300, 39] on div "Vos cheveux peuvent repousser Heading En les nourrissant et en les stimulant ré…" at bounding box center [354, 258] width 387 height 479
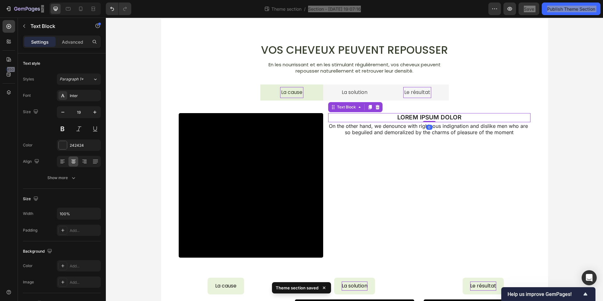
click at [328, 122] on div "LOREM IPSUM DOLOR" at bounding box center [429, 117] width 202 height 9
click at [85, 9] on div at bounding box center [81, 9] width 10 height 10
type input "17"
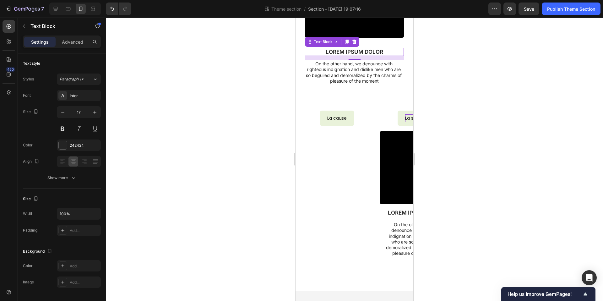
drag, startPoint x: 521, startPoint y: 151, endPoint x: 515, endPoint y: 151, distance: 5.7
click at [518, 151] on div at bounding box center [354, 159] width 497 height 283
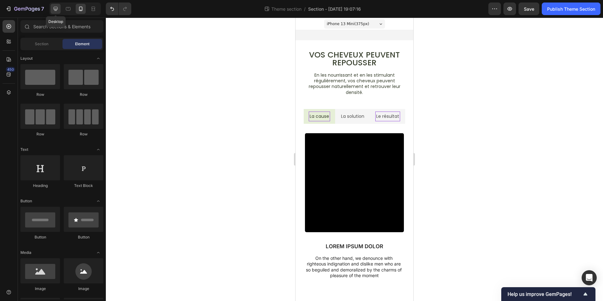
click at [55, 10] on icon at bounding box center [56, 9] width 4 height 4
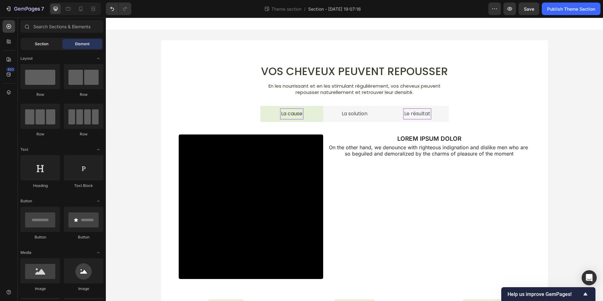
click at [31, 46] on div "Section" at bounding box center [42, 44] width 40 height 10
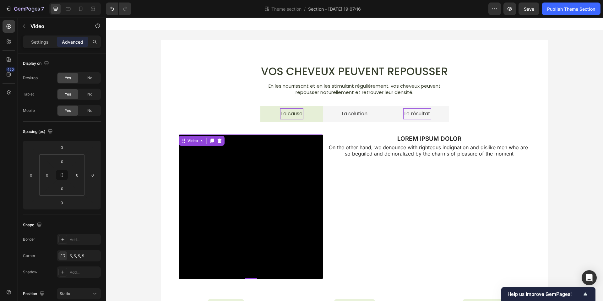
click at [298, 183] on video at bounding box center [251, 206] width 145 height 145
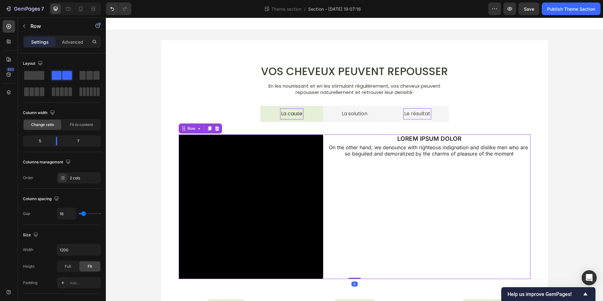
click at [324, 138] on div "Video LOREM IPSUM DOLOR Text Block On the other hand, we denounce with righteou…" at bounding box center [355, 206] width 352 height 145
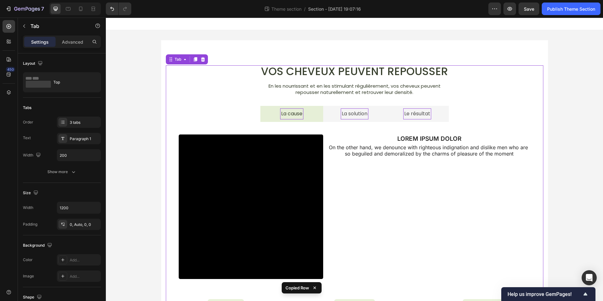
click at [342, 111] on p "La solution" at bounding box center [355, 113] width 26 height 9
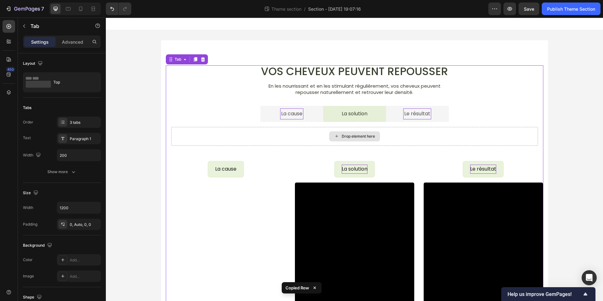
click at [357, 141] on div "Drop element here" at bounding box center [354, 136] width 51 height 10
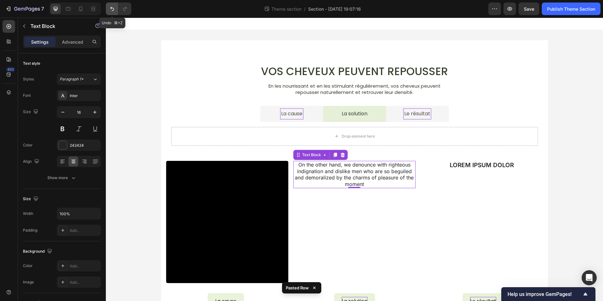
click at [109, 11] on icon "Undo/Redo" at bounding box center [112, 9] width 6 height 6
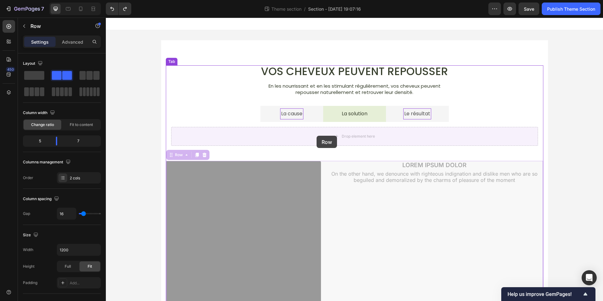
drag, startPoint x: 325, startPoint y: 165, endPoint x: 317, endPoint y: 136, distance: 30.6
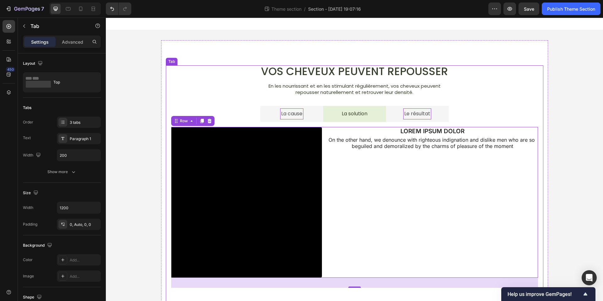
click at [398, 116] on li "Le résultat" at bounding box center [417, 114] width 63 height 16
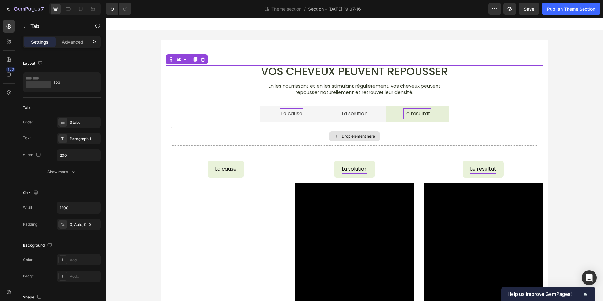
click at [361, 143] on div "Drop element here" at bounding box center [354, 136] width 367 height 19
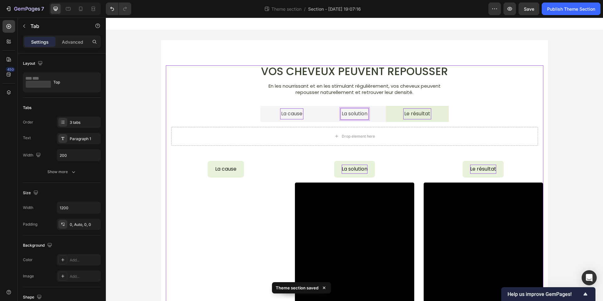
click at [334, 118] on li "La solution" at bounding box center [354, 114] width 63 height 16
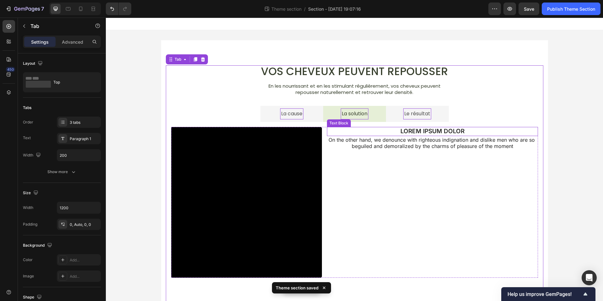
click at [327, 132] on div "LOREM IPSUM DOLOR" at bounding box center [432, 131] width 211 height 9
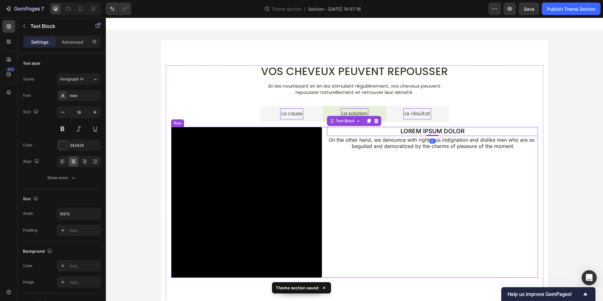
click at [326, 132] on div "Video LOREM IPSUM DOLOR Text Block 0 On the other hand, we denounce with righte…" at bounding box center [354, 202] width 367 height 151
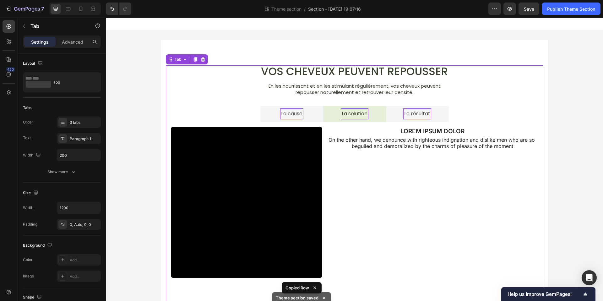
click at [391, 115] on li "Le résultat" at bounding box center [417, 114] width 63 height 16
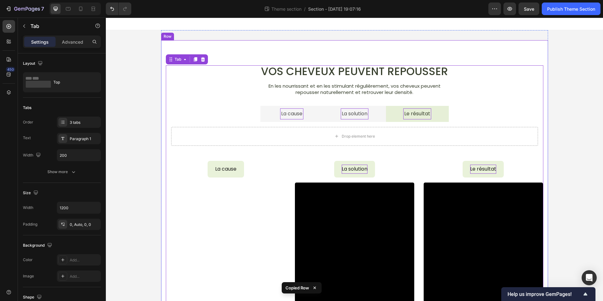
click at [316, 151] on div "Vos cheveux peuvent repousser Heading En les nourrissant et en les stimulant ré…" at bounding box center [355, 215] width 378 height 300
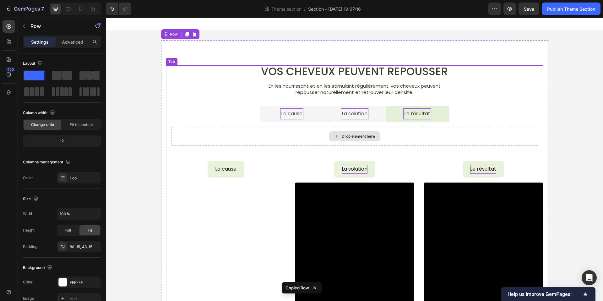
click at [315, 137] on div "Drop element here" at bounding box center [354, 136] width 367 height 19
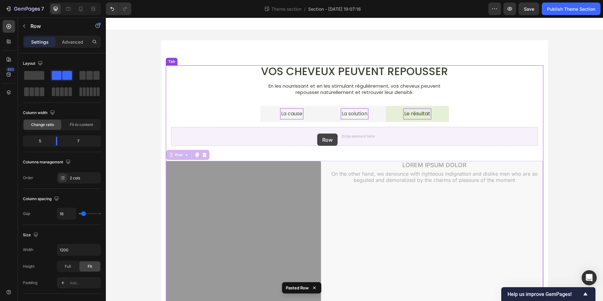
drag, startPoint x: 324, startPoint y: 164, endPoint x: 317, endPoint y: 134, distance: 31.3
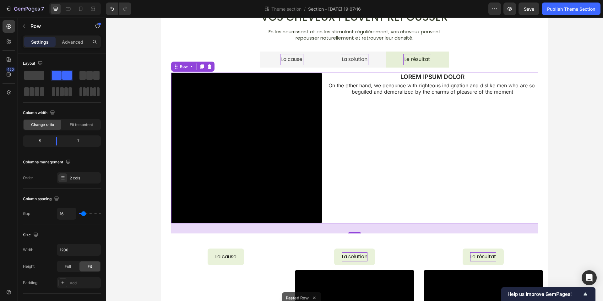
scroll to position [54, 0]
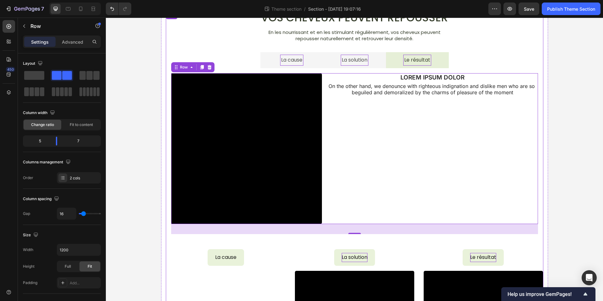
click at [332, 61] on li "La solution" at bounding box center [354, 60] width 63 height 16
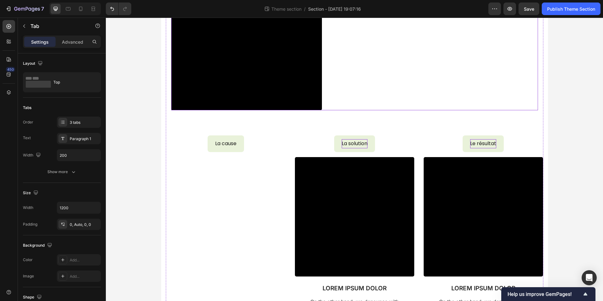
scroll to position [201, 0]
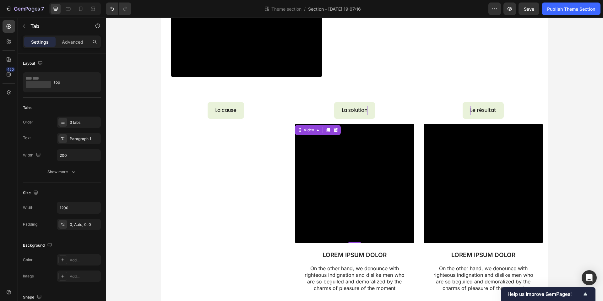
click at [360, 184] on video at bounding box center [354, 183] width 119 height 119
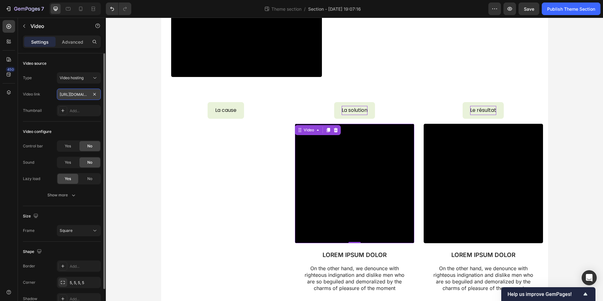
click at [65, 92] on input "https://cdn.shopify.com/videos/c/o/v/447963eee6ef48f5929f9694e03c6f9f.mp4" at bounding box center [79, 94] width 44 height 11
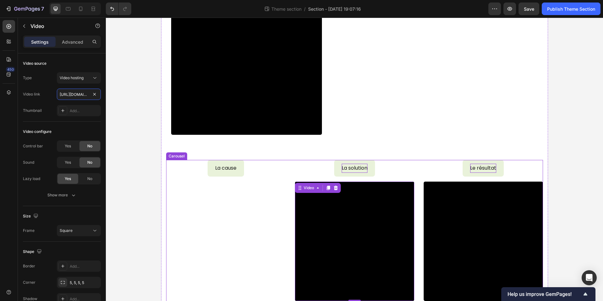
scroll to position [0, 0]
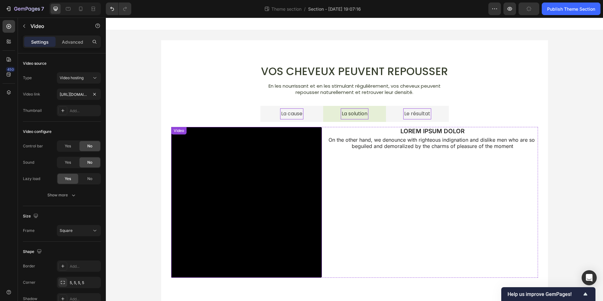
drag, startPoint x: 299, startPoint y: 174, endPoint x: 108, endPoint y: 118, distance: 198.8
click at [299, 174] on video at bounding box center [246, 202] width 151 height 151
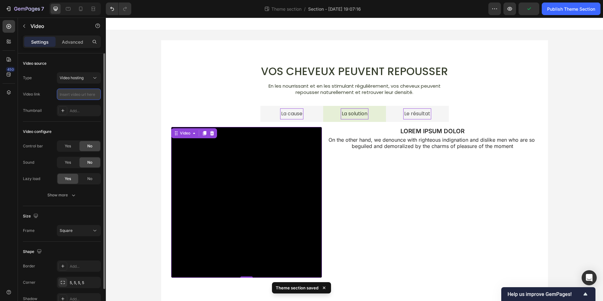
drag, startPoint x: 93, startPoint y: 94, endPoint x: 75, endPoint y: 96, distance: 17.7
click at [73, 96] on input "text" at bounding box center [79, 94] width 44 height 11
paste input "https://cdn.shopify.com/videos/c/o/v/447963eee6ef48f5929f9694e03c6f9f.mp4"
type input "https://cdn.shopify.com/videos/c/o/v/447963eee6ef48f5929f9694e03c6f9f.mp4"
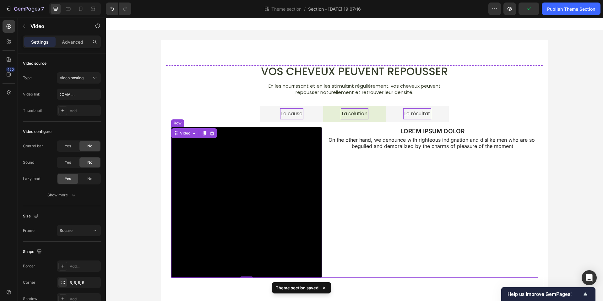
click at [417, 190] on div "LOREM IPSUM DOLOR Text Block On the other hand, we denounce with righteous indi…" at bounding box center [432, 202] width 211 height 151
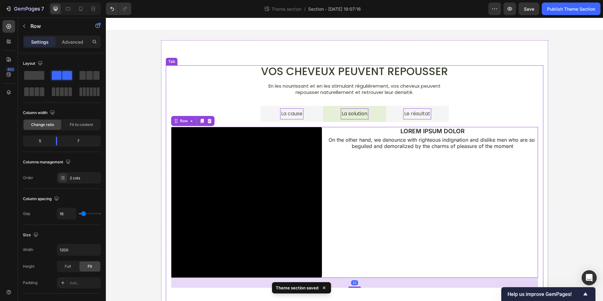
click at [309, 116] on li "La cause" at bounding box center [291, 114] width 63 height 16
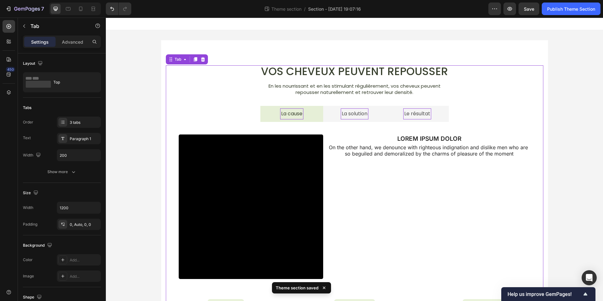
click at [376, 115] on li "La solution" at bounding box center [354, 114] width 63 height 16
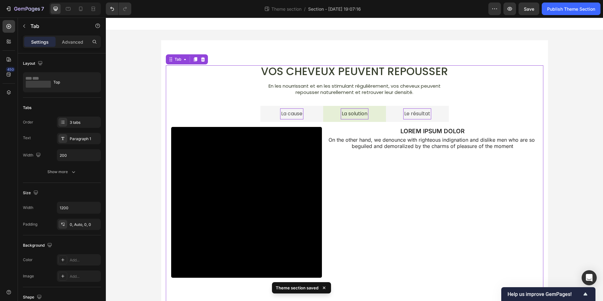
click at [313, 116] on li "La cause" at bounding box center [291, 114] width 63 height 16
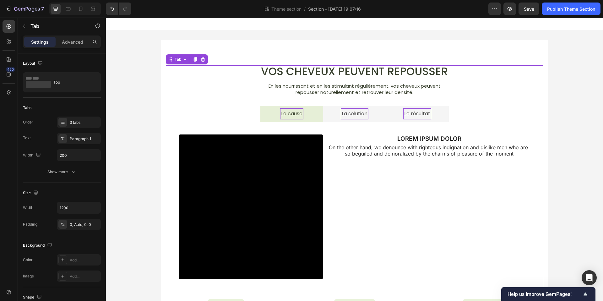
drag, startPoint x: 375, startPoint y: 119, endPoint x: 342, endPoint y: 118, distance: 32.7
click at [375, 119] on li "La solution" at bounding box center [354, 114] width 63 height 16
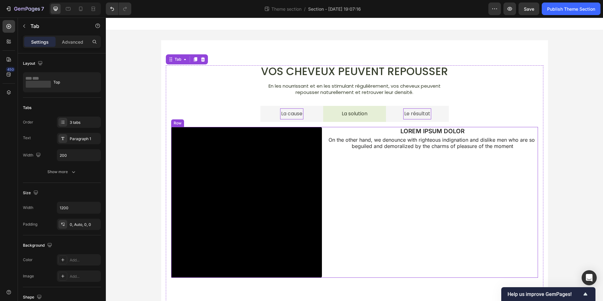
click at [324, 133] on div "Video LOREM IPSUM DOLOR Text Block On the other hand, we denounce with righteou…" at bounding box center [354, 202] width 367 height 151
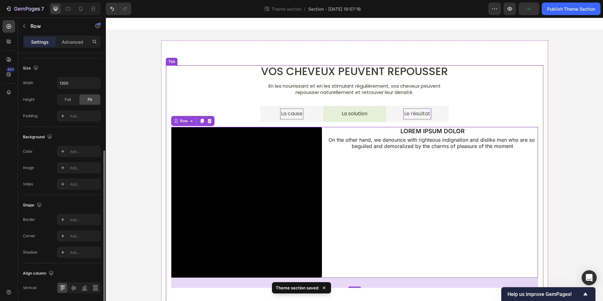
scroll to position [0, 0]
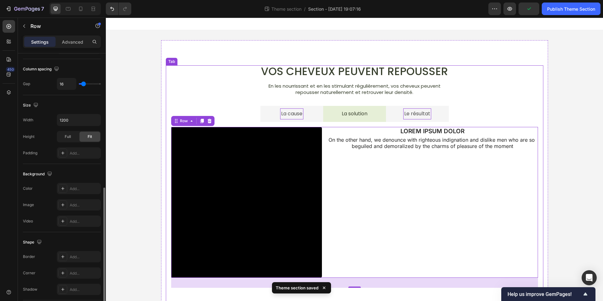
click at [312, 118] on li "La cause" at bounding box center [291, 114] width 63 height 16
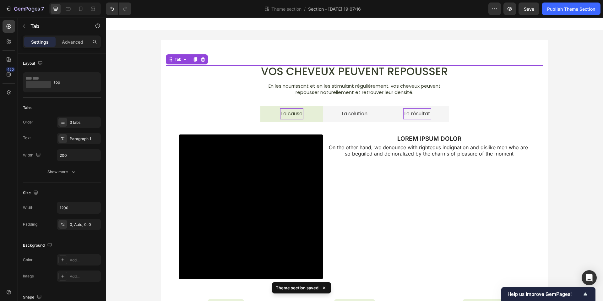
click at [376, 118] on li "La solution" at bounding box center [354, 114] width 63 height 16
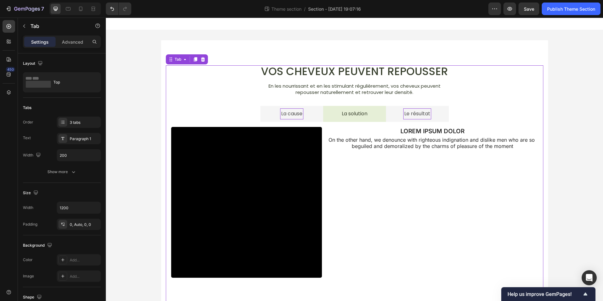
click at [318, 118] on li "La cause" at bounding box center [291, 114] width 63 height 16
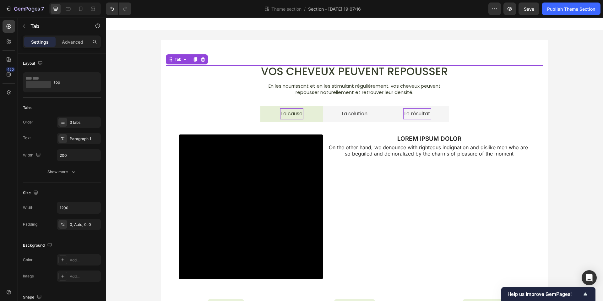
click at [384, 118] on li "La solution" at bounding box center [354, 114] width 63 height 16
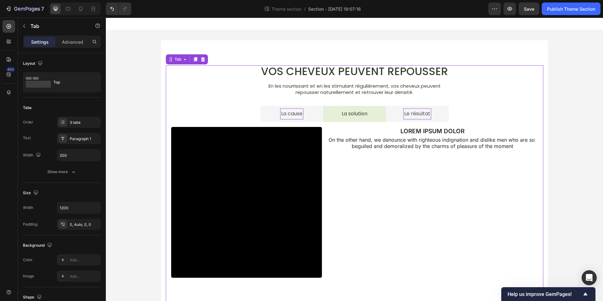
click at [313, 118] on li "La cause" at bounding box center [291, 114] width 63 height 16
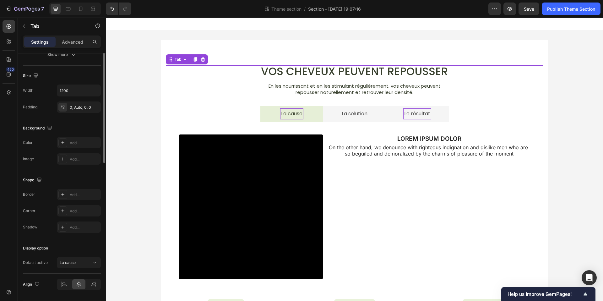
scroll to position [136, 0]
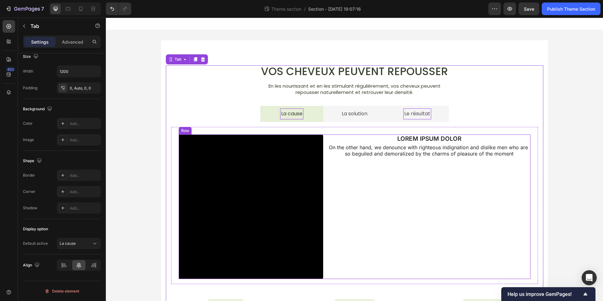
click at [327, 140] on div "Video LOREM IPSUM DOLOR Text Block On the other hand, we denounce with righteou…" at bounding box center [355, 206] width 352 height 145
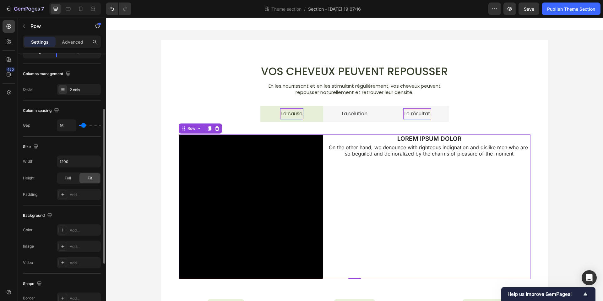
scroll to position [66, 0]
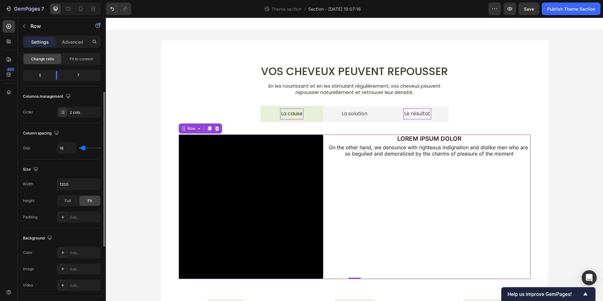
type input "21"
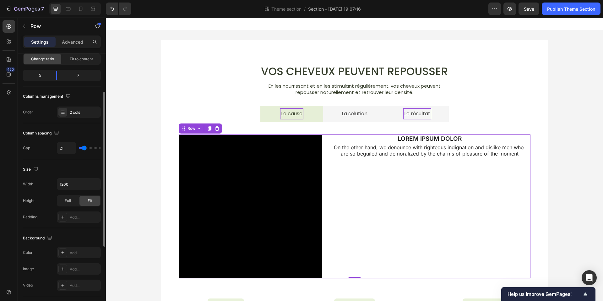
type input "20"
type input "19"
type input "18"
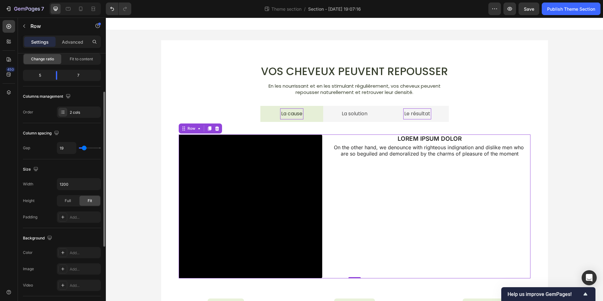
type input "18"
type input "16"
type input "14"
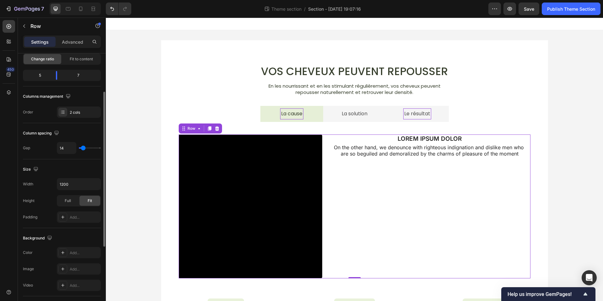
type input "11"
type input "8"
type input "7"
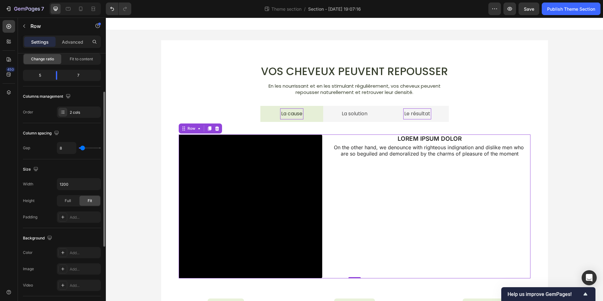
type input "7"
type input "6"
type input "5"
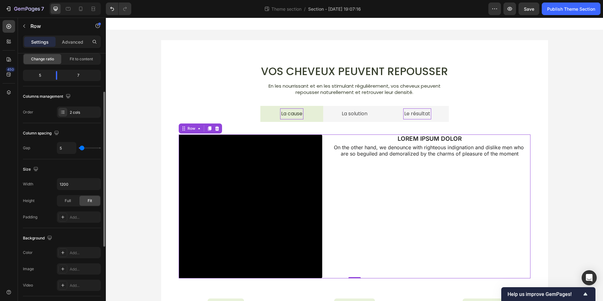
type input "4"
type input "3"
type input "2"
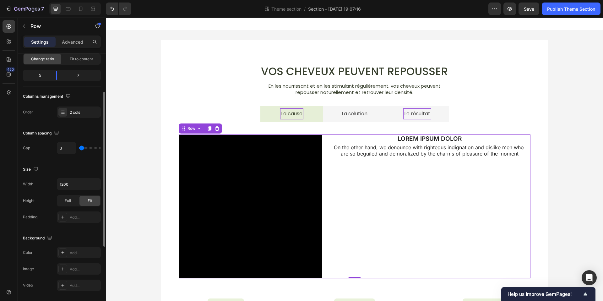
type input "2"
type input "1"
type input "0"
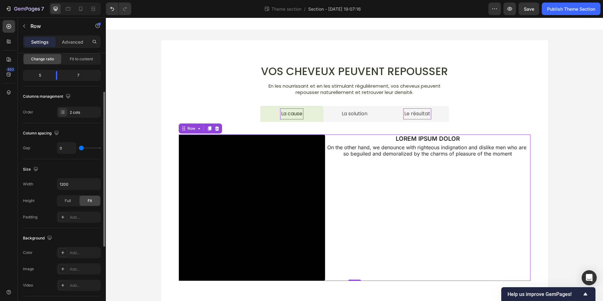
type input "2"
type input "6"
type input "8"
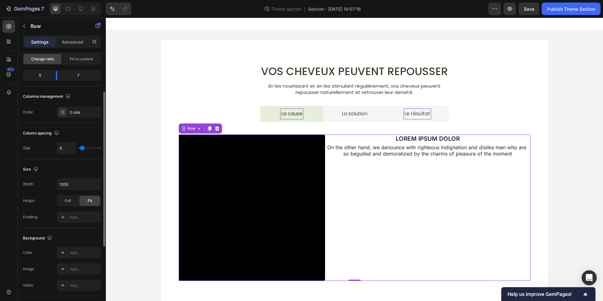
type input "8"
type input "12"
type input "70"
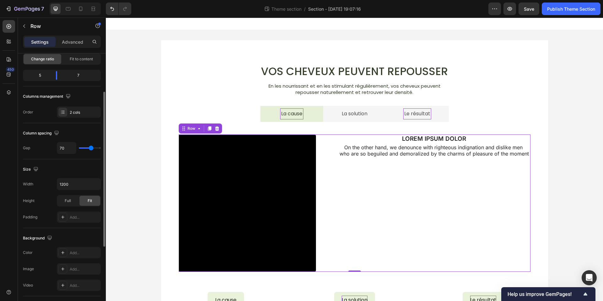
type input "74"
type input "87"
type input "94"
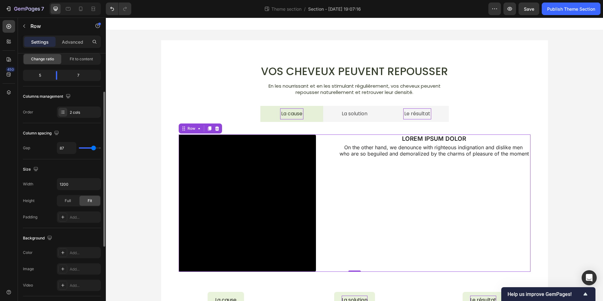
type input "94"
type input "101"
type input "110"
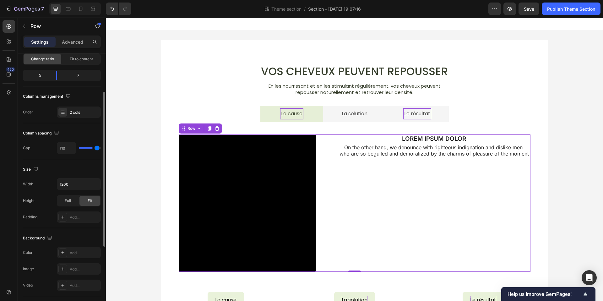
type input "119"
type input "120"
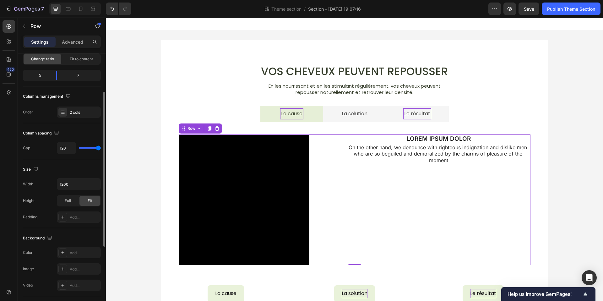
type input "97"
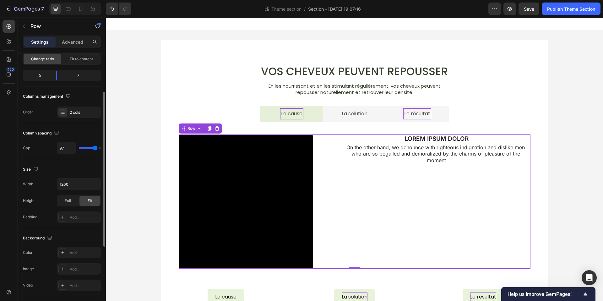
type input "95"
type input "93"
type input "92"
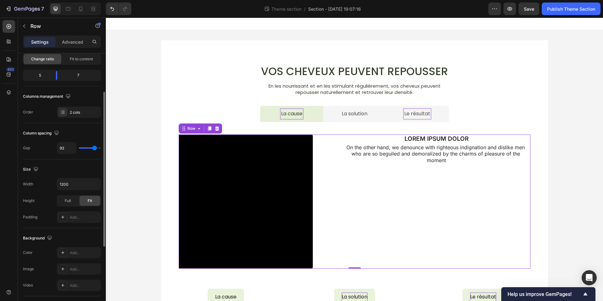
type input "92"
type input "90"
type input "88"
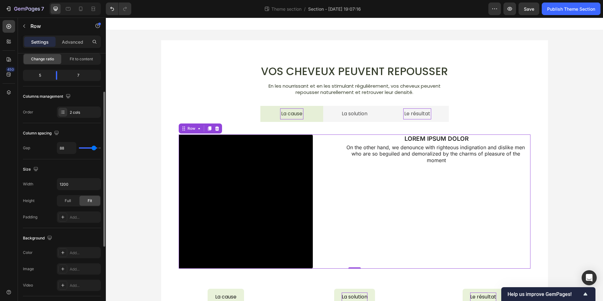
type input "85"
type input "80"
type input "79"
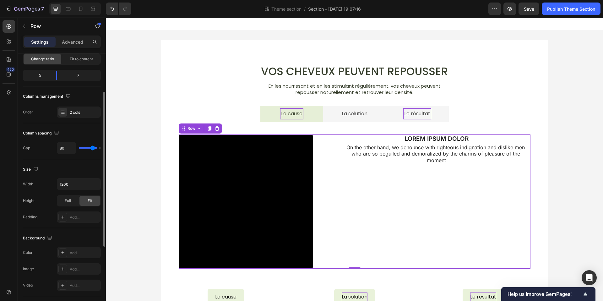
type input "79"
type input "78"
type input "76"
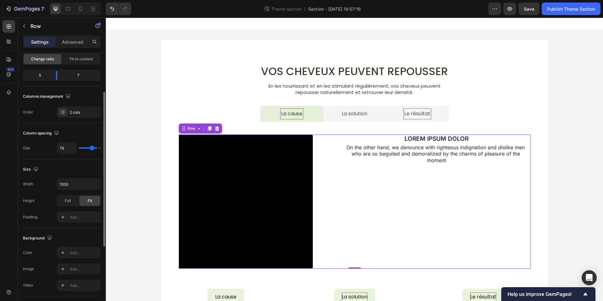
type input "74"
type input "73"
type input "71"
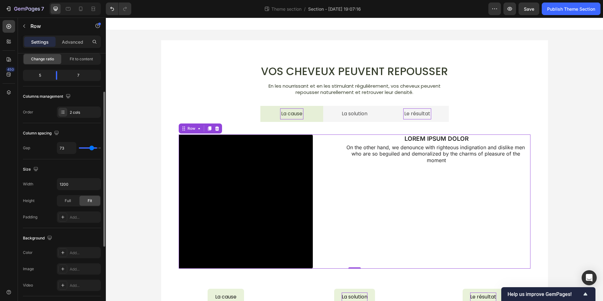
type input "71"
type input "69"
type input "67"
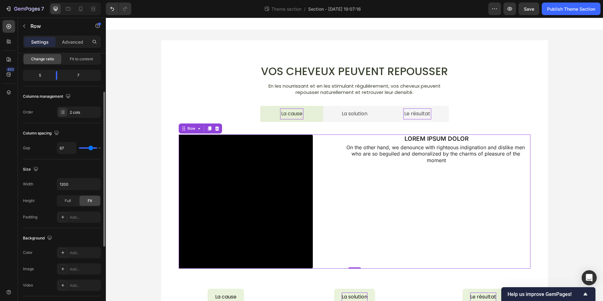
type input "66"
type input "65"
type input "64"
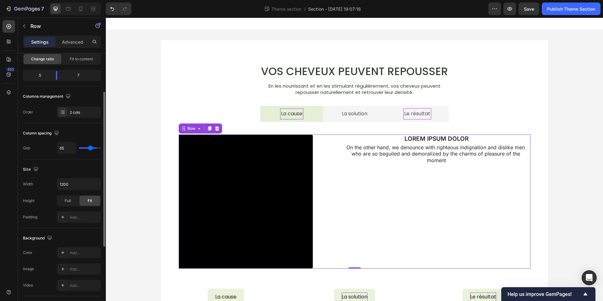
type input "64"
type input "62"
type input "61"
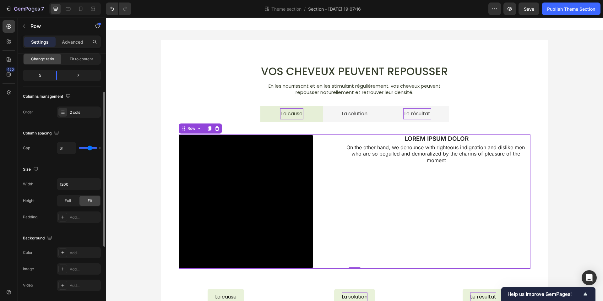
type input "60"
type input "59"
type input "58"
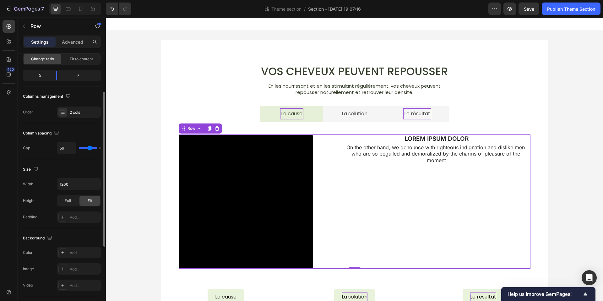
type input "58"
type input "56"
type input "53"
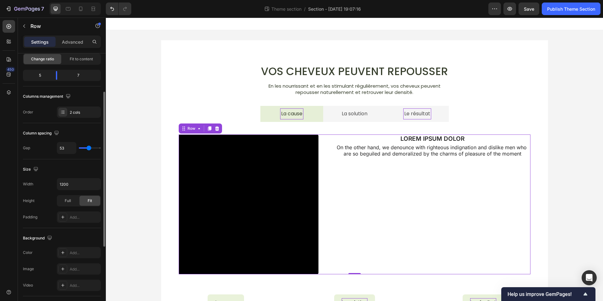
type input "52"
type input "51"
type input "50"
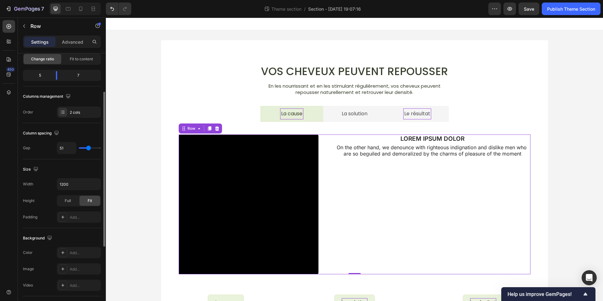
type input "50"
type input "48"
type input "47"
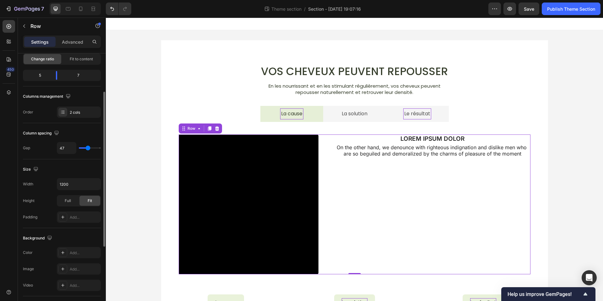
type input "45"
type input "40"
type input "36"
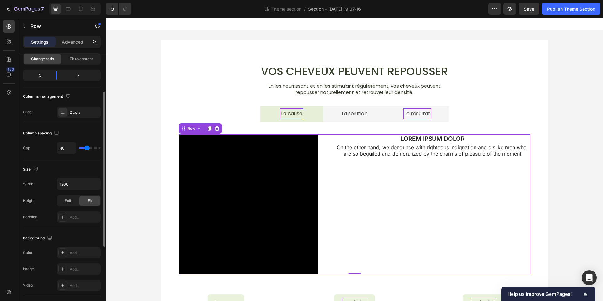
type input "36"
type input "34"
type input "32"
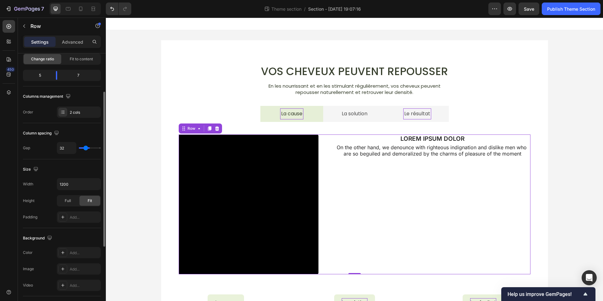
type input "31"
type input "30"
type input "26"
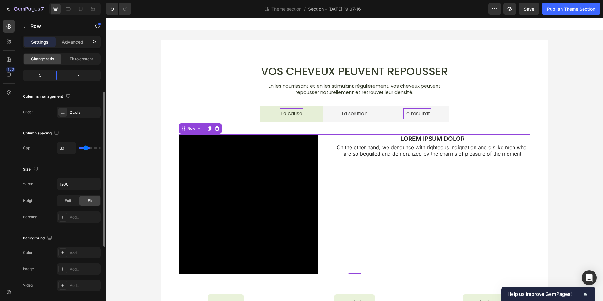
type input "26"
type input "24"
type input "22"
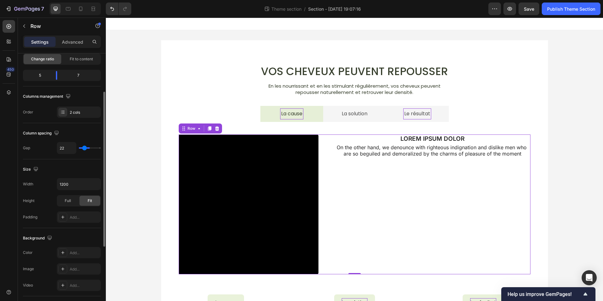
type input "20"
type input "18"
type input "15"
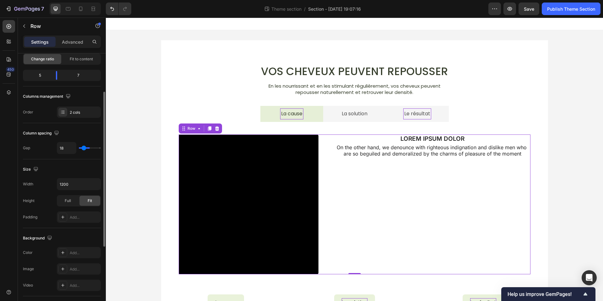
type input "15"
type input "12"
type input "9"
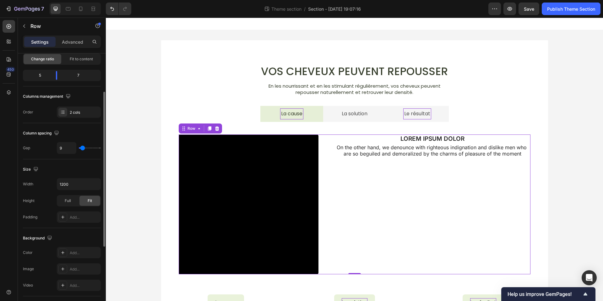
type input "6"
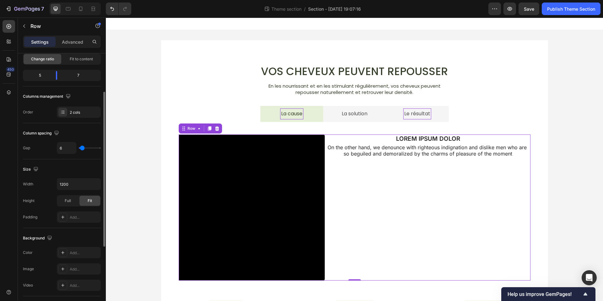
type input "3"
type input "0"
type input "18"
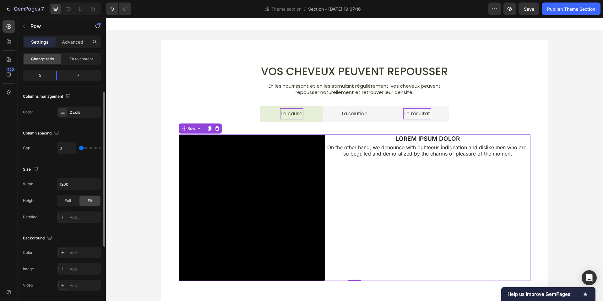
type input "18"
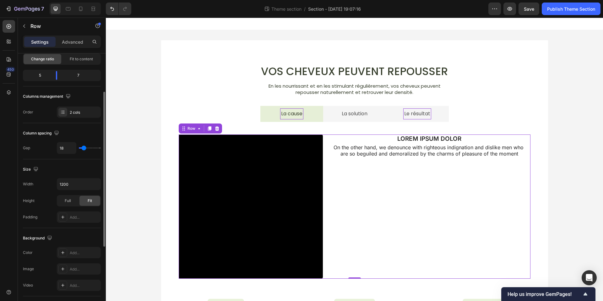
type input "19"
type input "20"
type input "21"
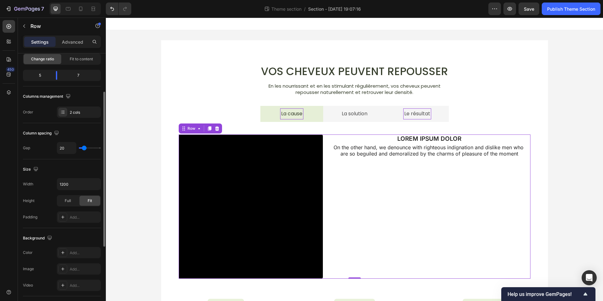
type input "21"
type input "22"
type input "23"
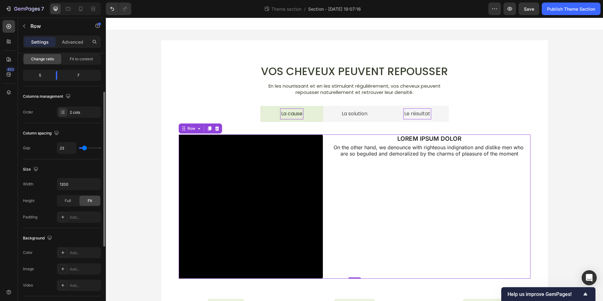
type input "25"
type input "26"
type input "27"
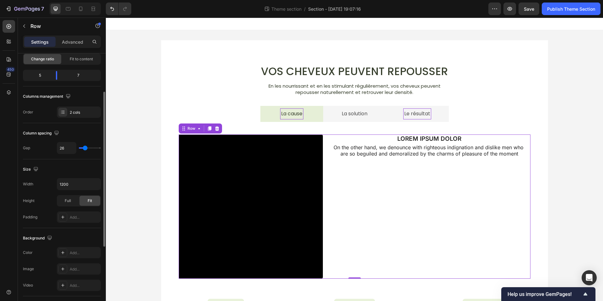
type input "27"
type input "29"
type input "31"
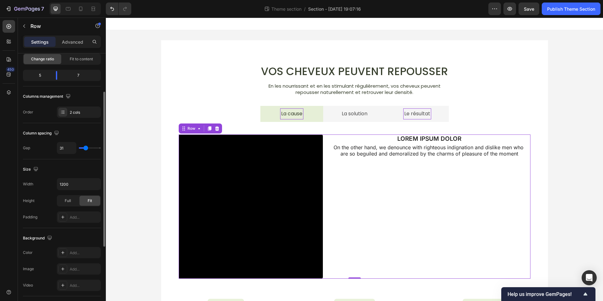
type input "32"
type input "33"
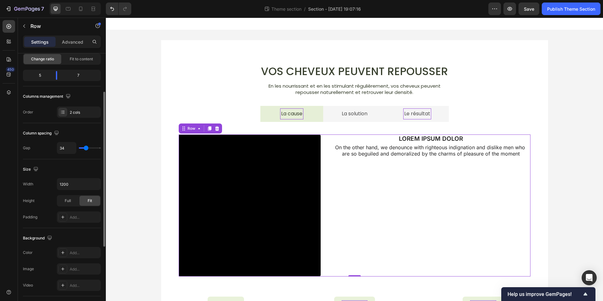
click at [86, 149] on input "range" at bounding box center [90, 147] width 22 height 1
click at [111, 8] on icon "Undo/Redo" at bounding box center [112, 9] width 4 height 4
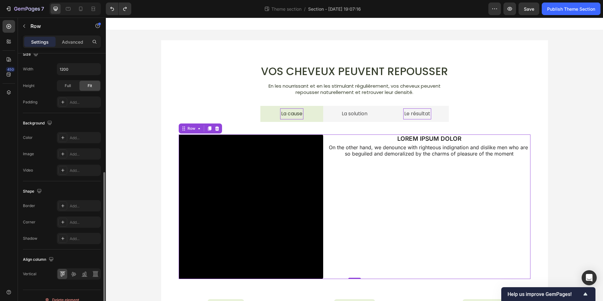
scroll to position [189, 0]
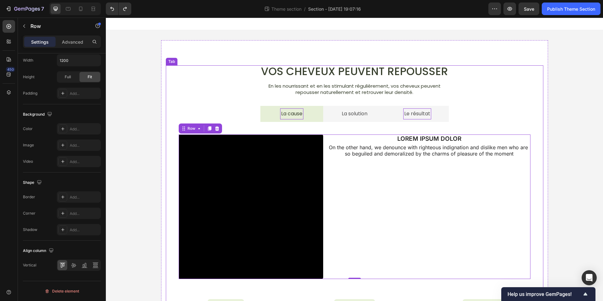
click at [330, 118] on li "La solution" at bounding box center [354, 114] width 63 height 16
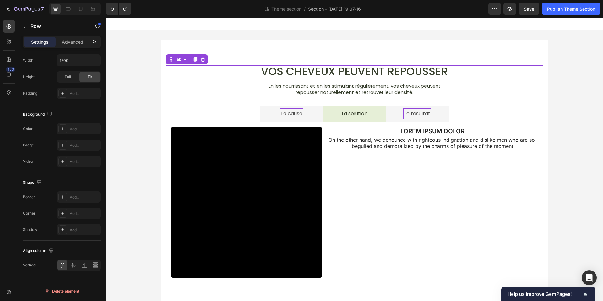
scroll to position [0, 0]
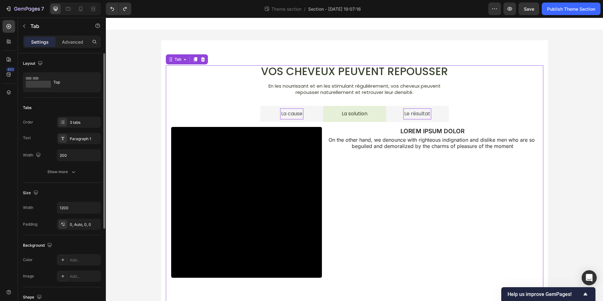
click at [317, 121] on li "La cause" at bounding box center [291, 114] width 63 height 16
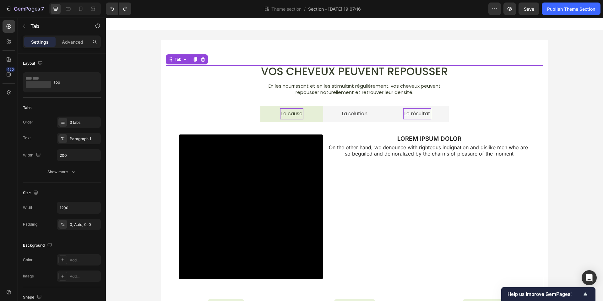
click at [332, 119] on li "La solution" at bounding box center [354, 114] width 63 height 16
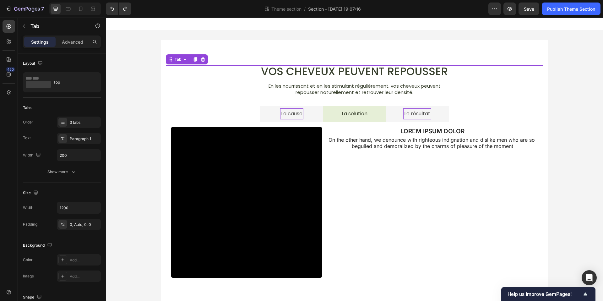
click at [315, 120] on li "La cause" at bounding box center [291, 114] width 63 height 16
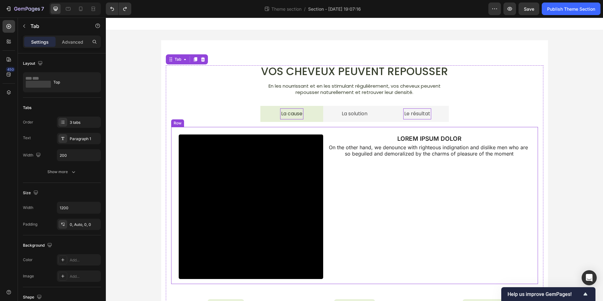
click at [350, 129] on div "Video LOREM IPSUM DOLOR Text Block On the other hand, we denounce with righteou…" at bounding box center [354, 205] width 367 height 157
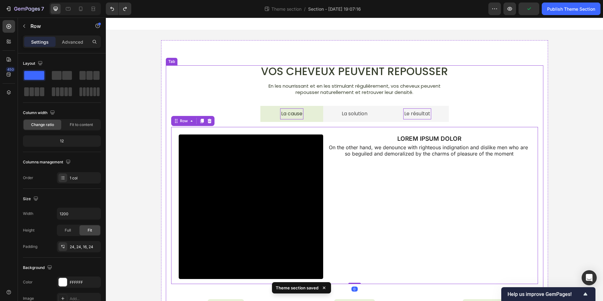
click at [333, 117] on li "La solution" at bounding box center [354, 114] width 63 height 16
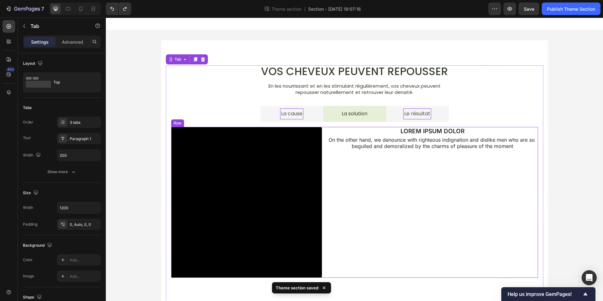
click at [323, 129] on div "Video LOREM IPSUM DOLOR Text Block On the other hand, we denounce with righteou…" at bounding box center [354, 202] width 367 height 151
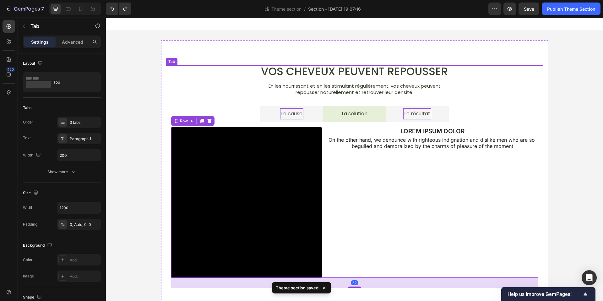
click at [320, 118] on li "La cause" at bounding box center [291, 114] width 63 height 16
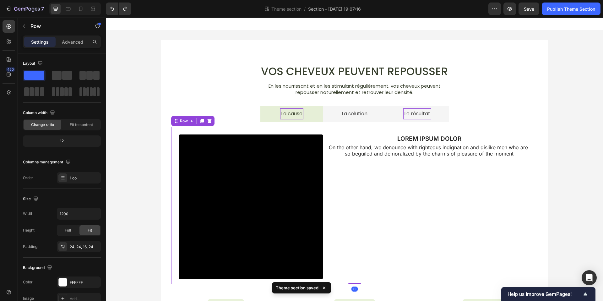
click at [324, 131] on div "Video LOREM IPSUM DOLOR Text Block On the other hand, we denounce with righteou…" at bounding box center [354, 205] width 367 height 157
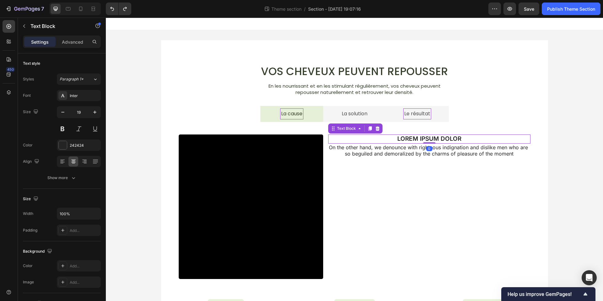
click at [402, 136] on p "LOREM IPSUM DOLOR" at bounding box center [429, 139] width 201 height 8
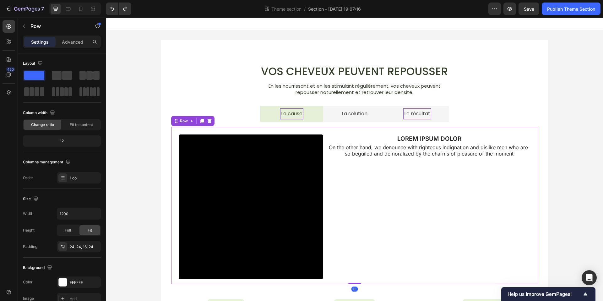
click at [322, 132] on div "Video LOREM IPSUM DOLOR Text Block On the other hand, we denounce with righteou…" at bounding box center [354, 205] width 367 height 157
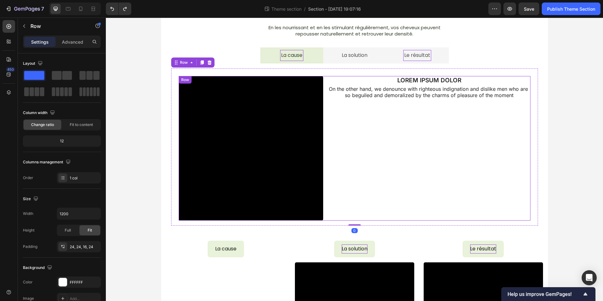
scroll to position [16, 0]
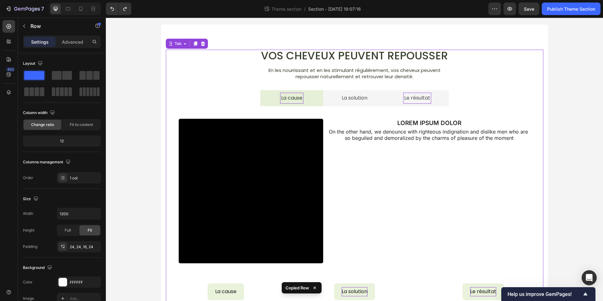
click at [331, 100] on li "La solution" at bounding box center [354, 98] width 63 height 16
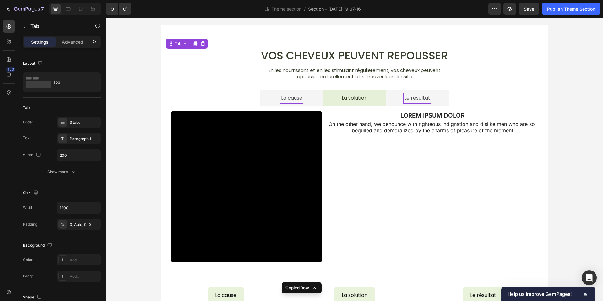
click at [329, 272] on div "Video LOREM IPSUM DOLOR Text Block On the other hand, we denounce with righteou…" at bounding box center [354, 191] width 377 height 171
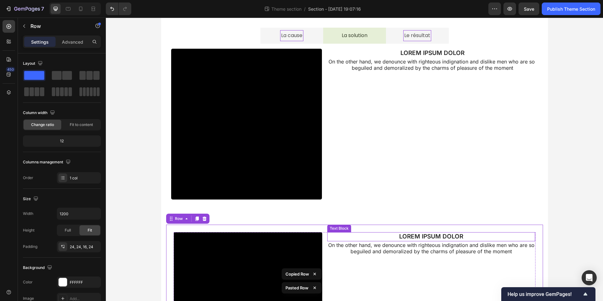
scroll to position [73, 0]
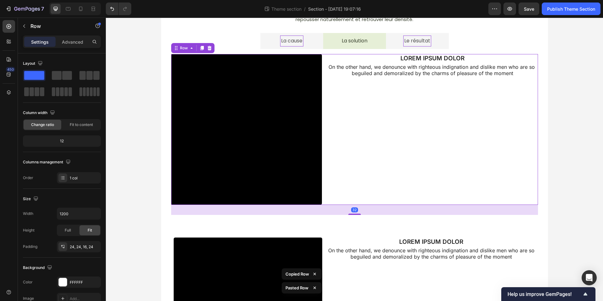
click at [353, 151] on div "LOREM IPSUM DOLOR Text Block On the other hand, we denounce with righteous indi…" at bounding box center [432, 129] width 211 height 151
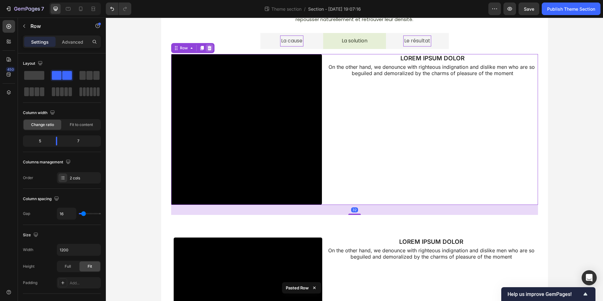
click at [211, 47] on icon at bounding box center [209, 48] width 4 height 4
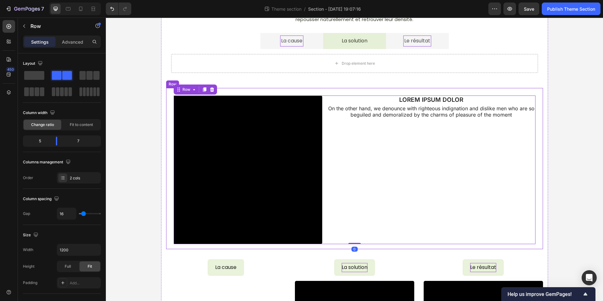
click at [324, 91] on div "Video LOREM IPSUM DOLOR Text Block On the other hand, we denounce with righteou…" at bounding box center [354, 168] width 377 height 161
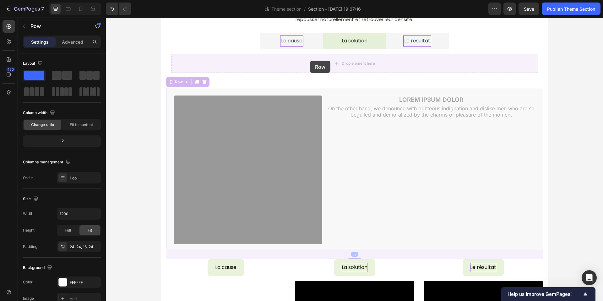
drag, startPoint x: 310, startPoint y: 87, endPoint x: 310, endPoint y: 61, distance: 26.7
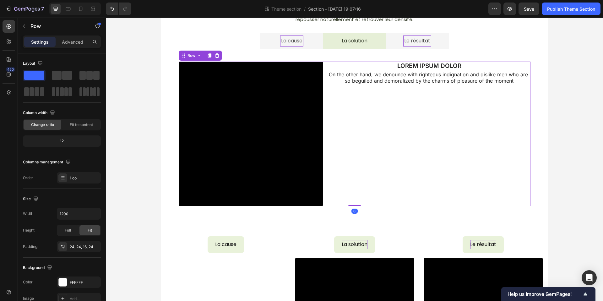
click at [389, 174] on div "LOREM IPSUM DOLOR Text Block On the other hand, we denounce with righteous indi…" at bounding box center [429, 134] width 202 height 145
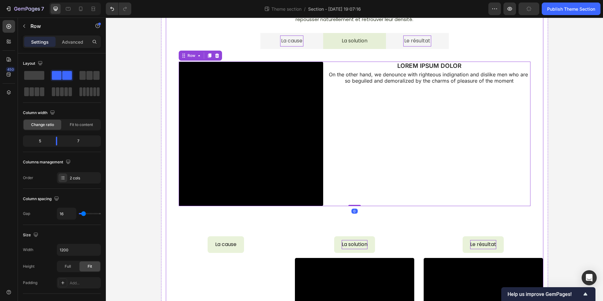
click at [314, 46] on li "La cause" at bounding box center [291, 41] width 63 height 16
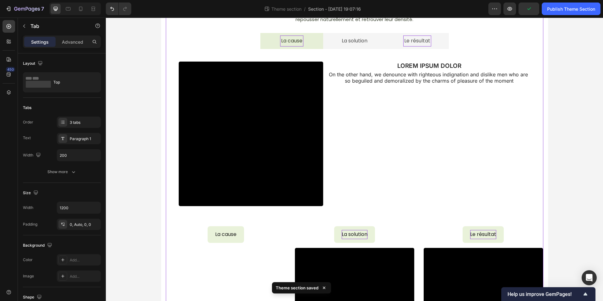
click at [343, 48] on li "La solution" at bounding box center [354, 41] width 63 height 16
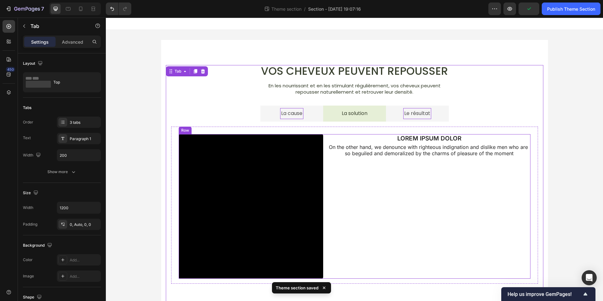
scroll to position [0, 0]
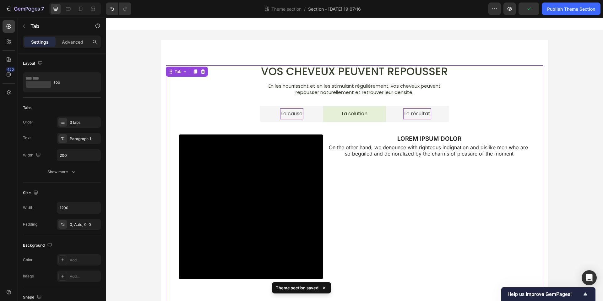
click at [305, 113] on li "La cause" at bounding box center [291, 114] width 63 height 16
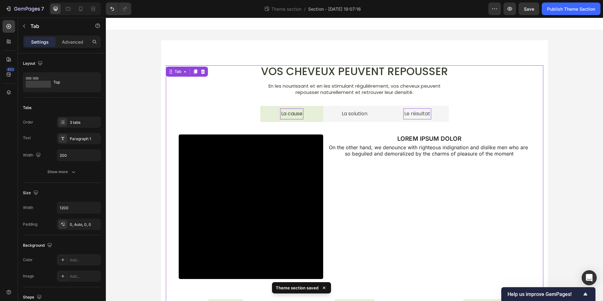
click at [331, 112] on li "La solution" at bounding box center [354, 114] width 63 height 16
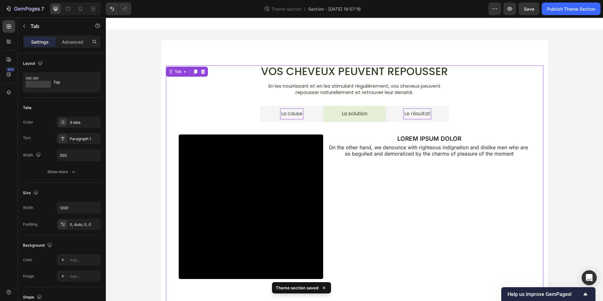
click at [306, 112] on li "La cause" at bounding box center [291, 114] width 63 height 16
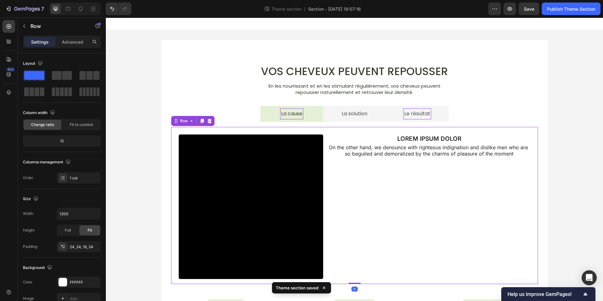
click at [329, 131] on div "Video LOREM IPSUM DOLOR Text Block On the other hand, we denounce with righteou…" at bounding box center [354, 205] width 367 height 157
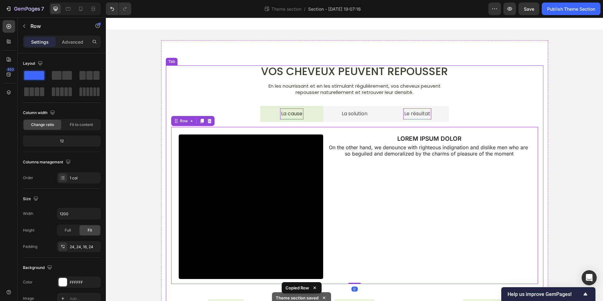
click at [389, 109] on li "Le résultat" at bounding box center [417, 114] width 63 height 16
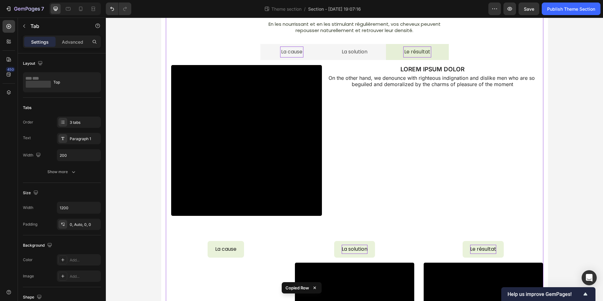
click at [342, 226] on div "Video LOREM IPSUM DOLOR Text Block On the other hand, we denounce with righteou…" at bounding box center [354, 145] width 377 height 171
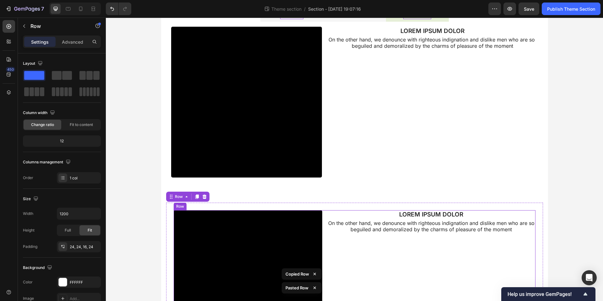
scroll to position [53, 0]
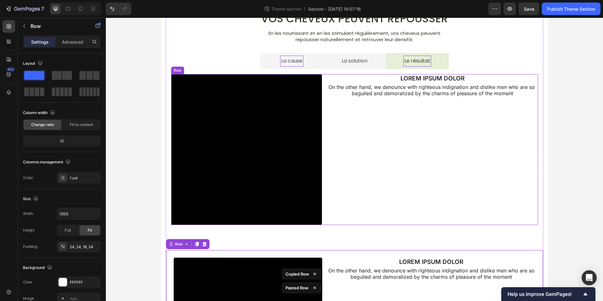
click at [325, 78] on div "Video LOREM IPSUM DOLOR Text Block On the other hand, we denounce with righteou…" at bounding box center [354, 149] width 367 height 151
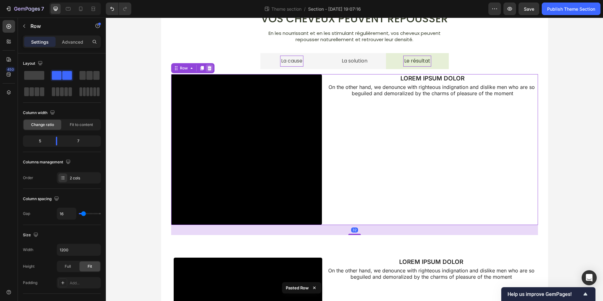
click at [211, 69] on icon at bounding box center [209, 68] width 5 height 5
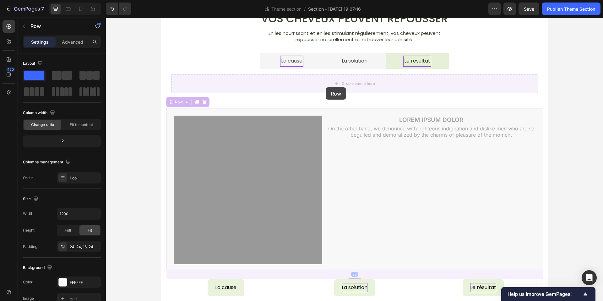
drag, startPoint x: 326, startPoint y: 112, endPoint x: 326, endPoint y: 87, distance: 24.5
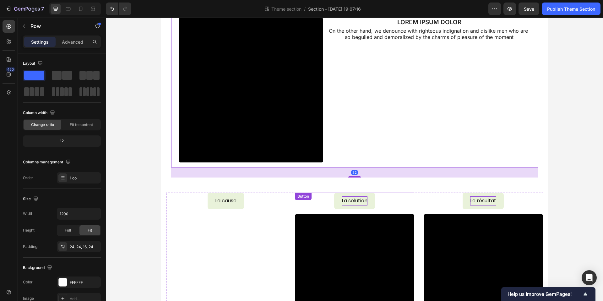
scroll to position [131, 0]
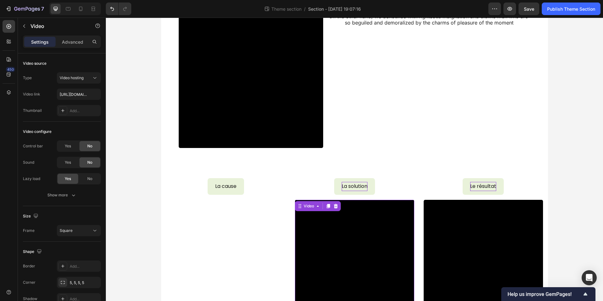
click at [348, 240] on video at bounding box center [354, 259] width 119 height 119
click at [77, 96] on input "https://cdn.shopify.com/videos/c/o/v/447963eee6ef48f5929f9694e03c6f9f.mp4" at bounding box center [79, 94] width 44 height 11
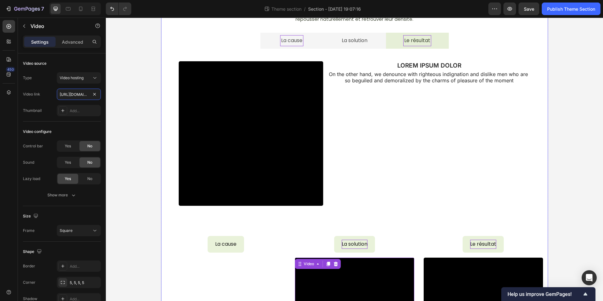
scroll to position [0, 0]
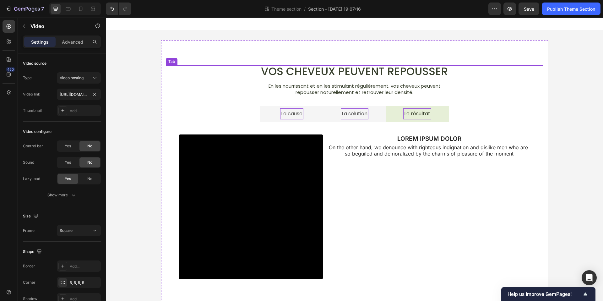
click at [347, 116] on p "La solution" at bounding box center [355, 113] width 26 height 9
click at [331, 117] on li "La solution" at bounding box center [354, 114] width 63 height 16
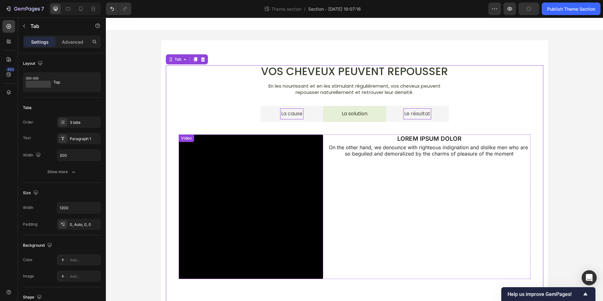
click at [275, 190] on video at bounding box center [251, 206] width 145 height 145
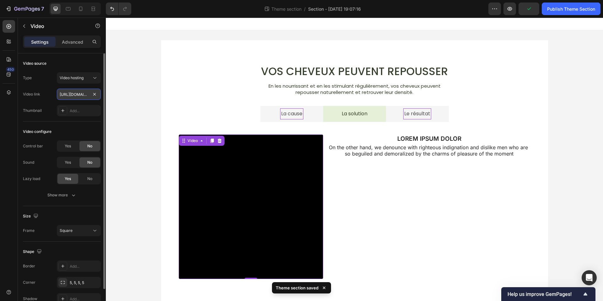
click at [72, 95] on input "https://cdn.shopify.com/videos/c/o/v/9bfb39d90041458d94a904b0f551567f.mp4" at bounding box center [79, 94] width 44 height 11
paste input "447963eee6ef48f5929f9694e03c6f9"
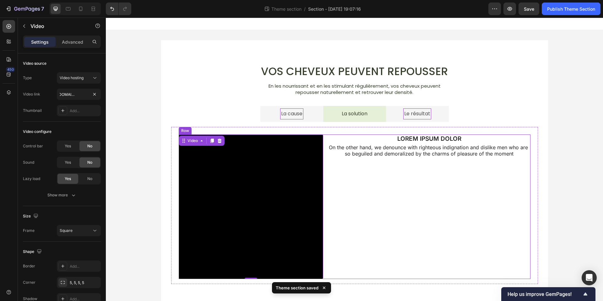
click at [381, 203] on div "LOREM IPSUM DOLOR Text Block On the other hand, we denounce with righteous indi…" at bounding box center [429, 206] width 202 height 145
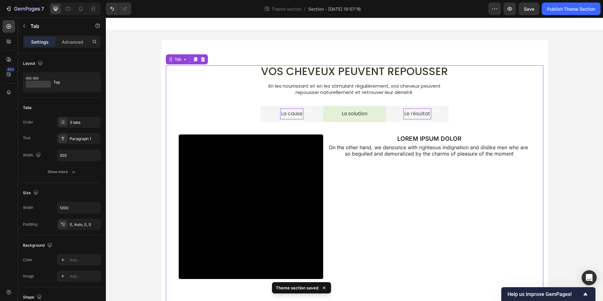
click at [440, 117] on li "Le résultat" at bounding box center [417, 114] width 63 height 16
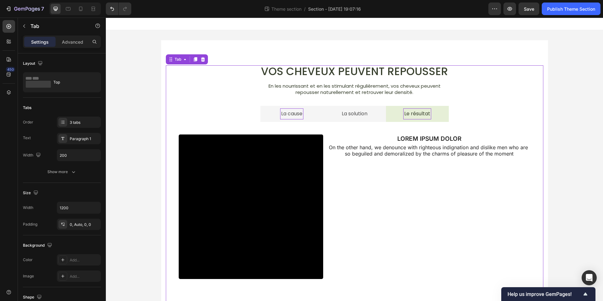
click at [377, 116] on li "La solution" at bounding box center [354, 114] width 63 height 16
click at [391, 118] on li "Le résultat" at bounding box center [417, 114] width 63 height 16
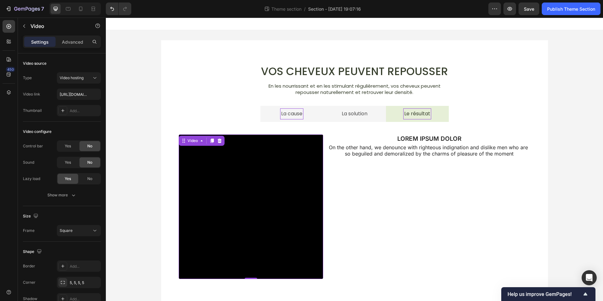
click at [275, 192] on video at bounding box center [251, 206] width 145 height 145
paste input "https://cdn.shopify.com/videos/c/o/v/390b6468e53d435d86ce434d7d6d123a.mp4"
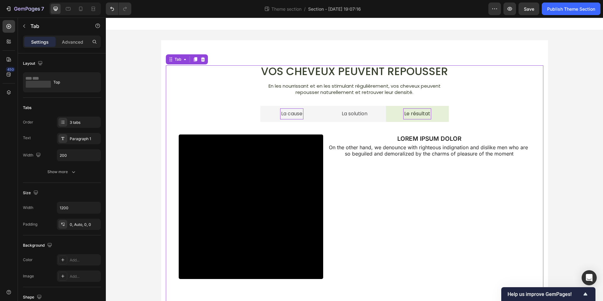
click at [308, 116] on li "La cause" at bounding box center [291, 114] width 63 height 16
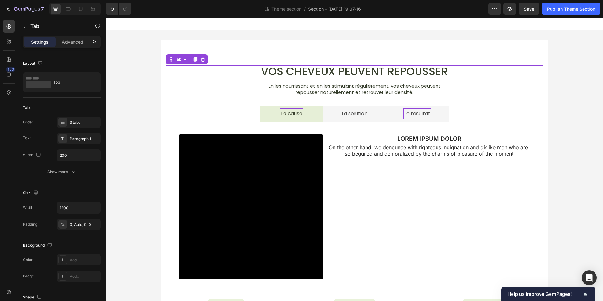
click at [328, 113] on li "La solution" at bounding box center [354, 114] width 63 height 16
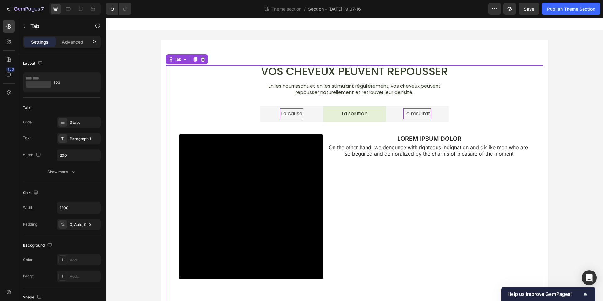
click at [392, 116] on li "Le résultat" at bounding box center [417, 114] width 63 height 16
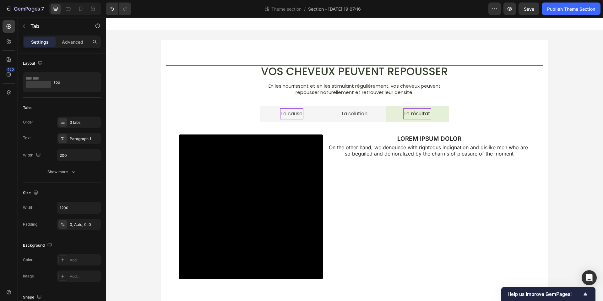
click at [310, 118] on li "La cause" at bounding box center [291, 114] width 63 height 16
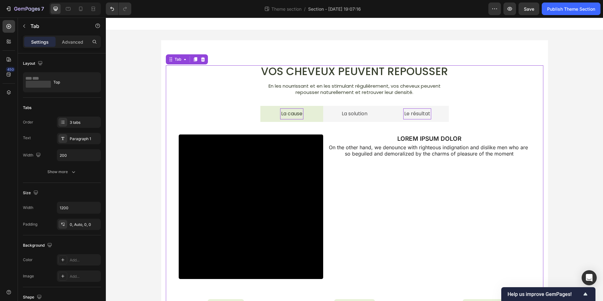
click at [327, 117] on li "La solution" at bounding box center [354, 114] width 63 height 16
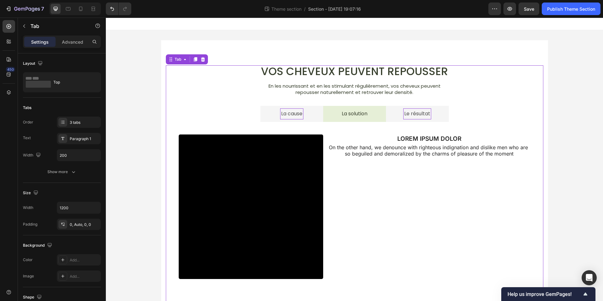
click at [309, 120] on li "La cause" at bounding box center [291, 114] width 63 height 16
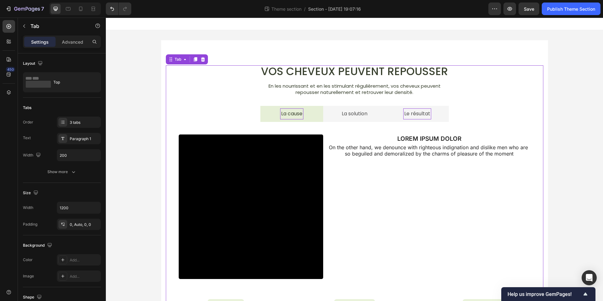
click at [330, 116] on li "La solution" at bounding box center [354, 114] width 63 height 16
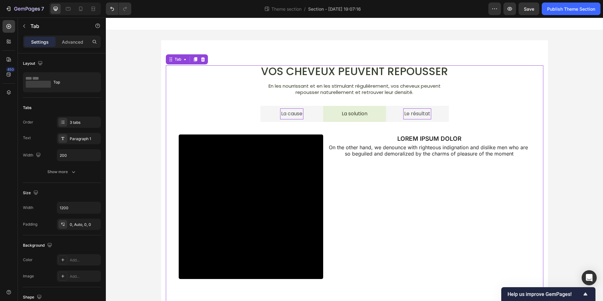
click at [395, 119] on li "Le résultat" at bounding box center [417, 114] width 63 height 16
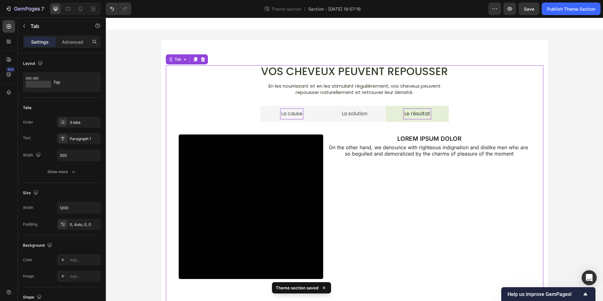
click at [310, 120] on li "La cause" at bounding box center [291, 114] width 63 height 16
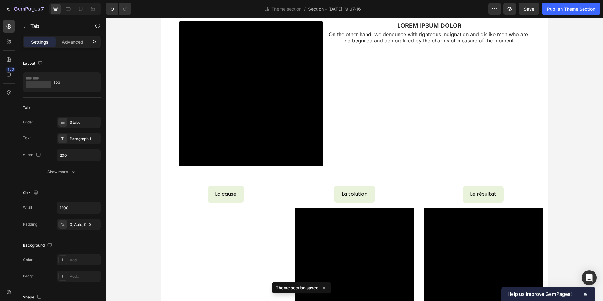
scroll to position [174, 0]
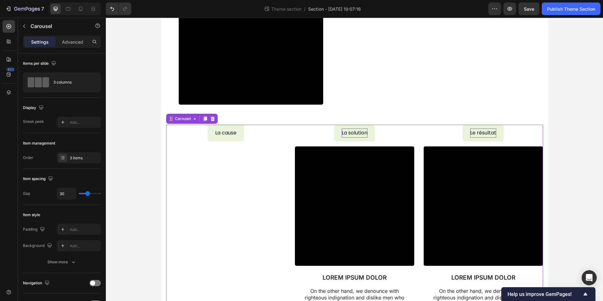
click at [289, 129] on div "La cause Button La solution Button Video LOREM IPSUM DOLOR Text Block On the ot…" at bounding box center [354, 222] width 377 height 195
click at [215, 121] on icon at bounding box center [212, 118] width 5 height 5
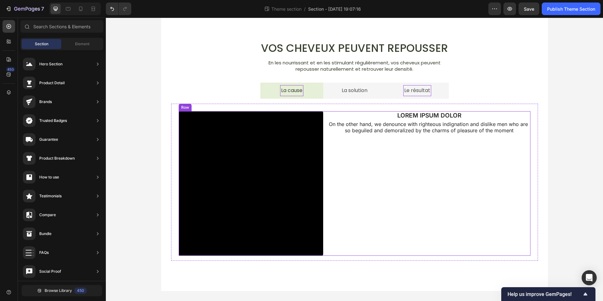
scroll to position [0, 0]
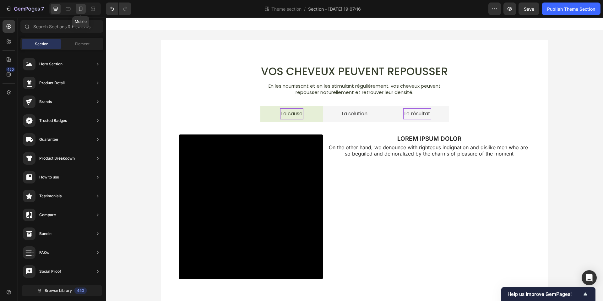
click at [79, 8] on icon at bounding box center [81, 9] width 6 height 6
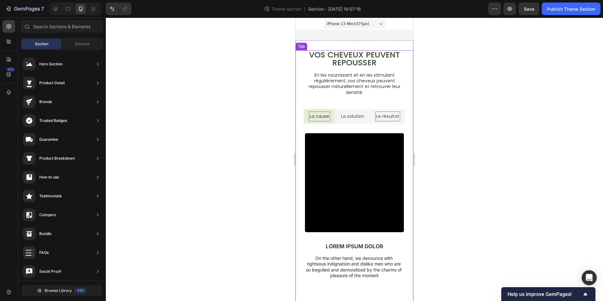
click at [370, 120] on li "La solution" at bounding box center [352, 116] width 35 height 15
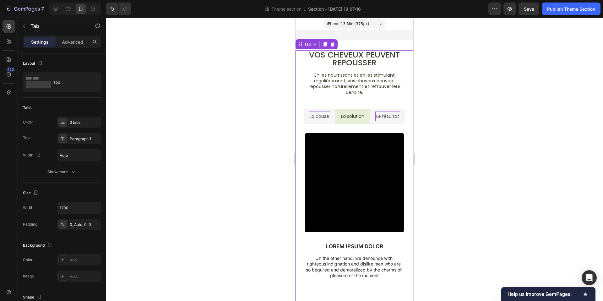
click at [400, 122] on li "Le résultat" at bounding box center [387, 116] width 35 height 15
click at [331, 122] on li "La cause" at bounding box center [319, 116] width 31 height 15
drag, startPoint x: 361, startPoint y: 121, endPoint x: 366, endPoint y: 121, distance: 5.3
click at [361, 121] on li "La solution" at bounding box center [352, 116] width 35 height 15
click at [377, 121] on li "Le résultat" at bounding box center [387, 116] width 35 height 15
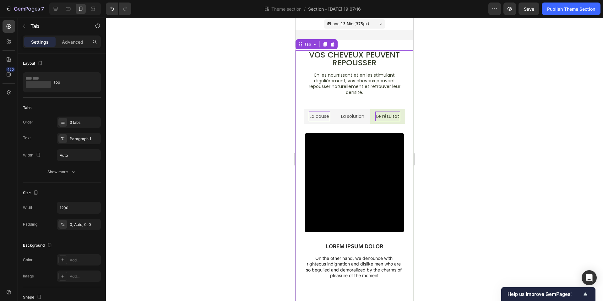
click at [330, 122] on li "La cause" at bounding box center [319, 116] width 31 height 15
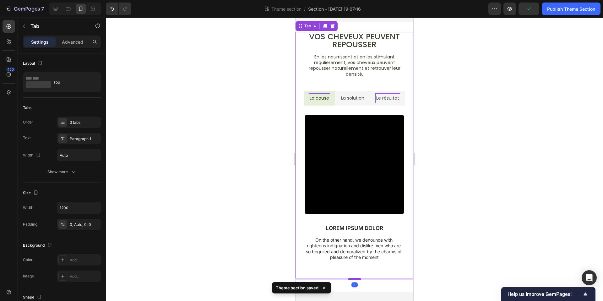
scroll to position [17, 0]
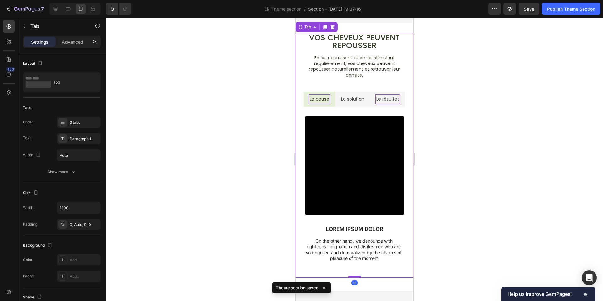
drag, startPoint x: 355, startPoint y: 287, endPoint x: 356, endPoint y: 276, distance: 10.1
click at [355, 276] on div at bounding box center [354, 277] width 13 height 2
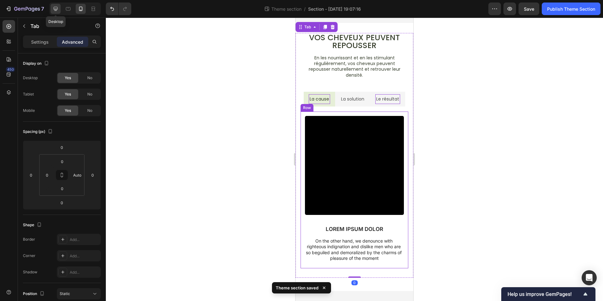
click at [52, 11] on icon at bounding box center [55, 9] width 6 height 6
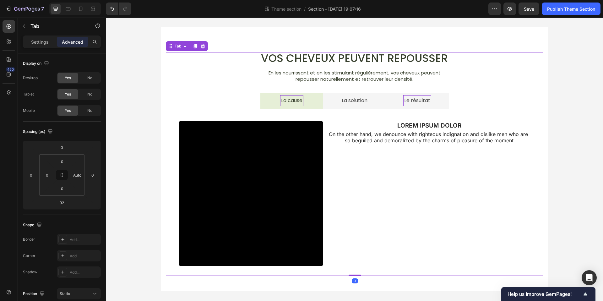
scroll to position [13, 0]
drag, startPoint x: 352, startPoint y: 278, endPoint x: 363, endPoint y: 259, distance: 21.6
click at [353, 273] on div "La cause La solution Le résultat Video LOREM IPSUM DOLOR Text Block On the othe…" at bounding box center [354, 184] width 377 height 183
click at [596, 176] on div "Vos cheveux peuvent repousser Heading En les nourrissant et en les stimulant ré…" at bounding box center [354, 159] width 497 height 284
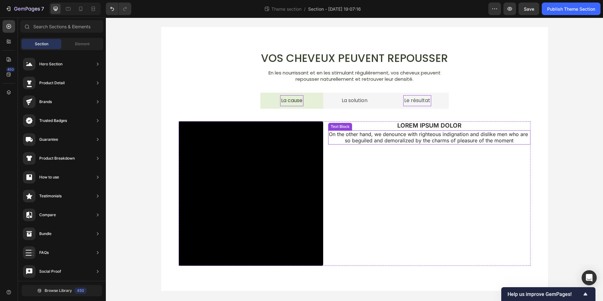
click at [414, 133] on p "On the other hand, we denounce with righteous indignation and dislike men who a…" at bounding box center [429, 137] width 201 height 13
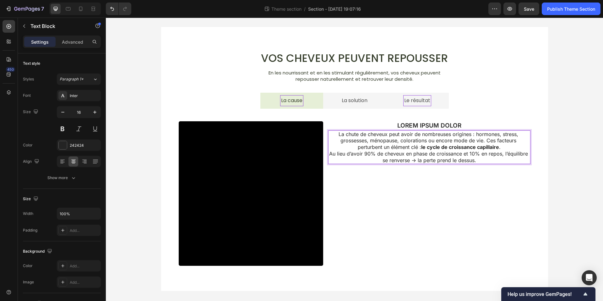
click at [486, 140] on p "La chute de cheveux peut avoir de nombreuses origines : hormones, stress, gross…" at bounding box center [429, 147] width 201 height 33
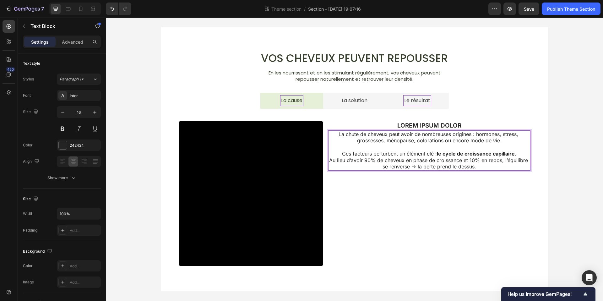
click at [523, 154] on p "Ces facteurs perturbent un élément clé : le cycle de croissance capillaire . Au…" at bounding box center [429, 159] width 201 height 19
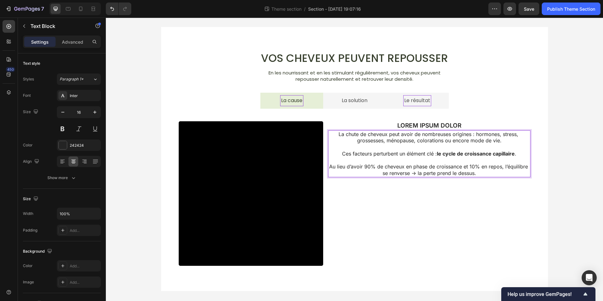
click at [577, 178] on div "Vos cheveux peuvent repousser Heading En les nourrissant et en les stimulant ré…" at bounding box center [354, 159] width 497 height 284
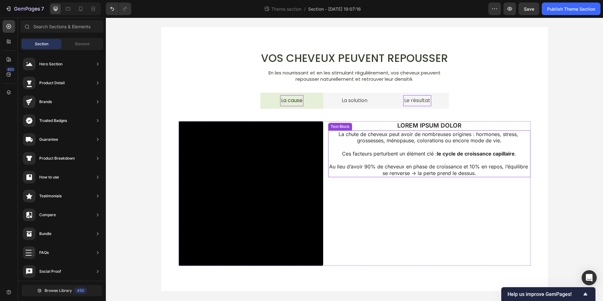
click at [425, 159] on p "⁠⁠⁠⁠⁠⁠⁠ Au lieu d’avoir 90% de cheveux en phase de croissance et 10% en repos, …" at bounding box center [429, 166] width 201 height 19
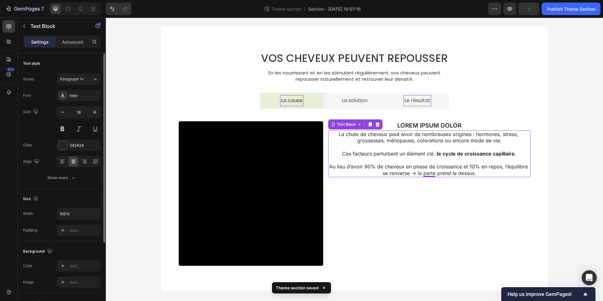
drag, startPoint x: 87, startPoint y: 97, endPoint x: 87, endPoint y: 103, distance: 6.0
click at [87, 97] on div "Inter" at bounding box center [85, 96] width 30 height 6
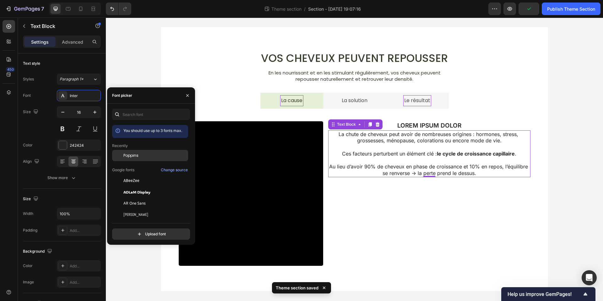
click at [148, 150] on div "Poppins" at bounding box center [150, 155] width 76 height 11
click at [441, 125] on p "LOREM IPSUM DOLOR" at bounding box center [429, 126] width 201 height 8
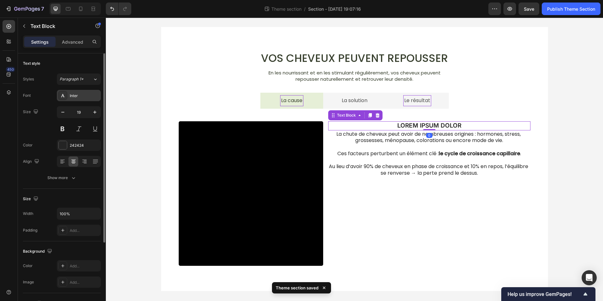
click at [83, 100] on div "Inter" at bounding box center [79, 95] width 44 height 11
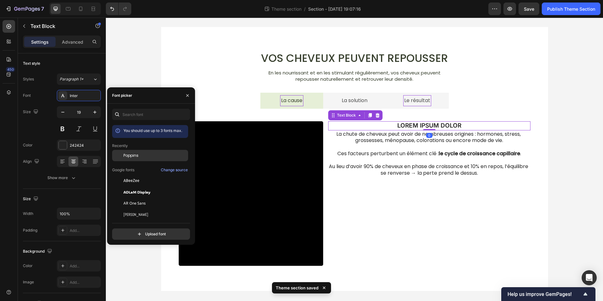
click at [134, 157] on span "Poppins" at bounding box center [130, 156] width 15 height 6
click at [93, 111] on icon "button" at bounding box center [95, 112] width 6 height 6
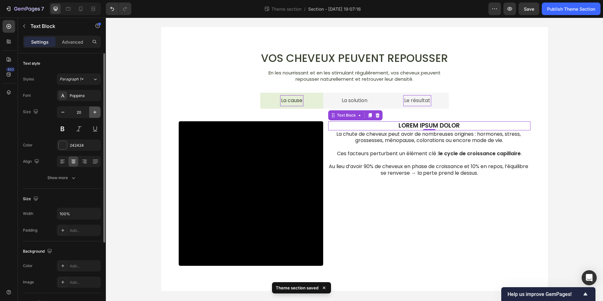
click at [93, 111] on icon "button" at bounding box center [95, 112] width 6 height 6
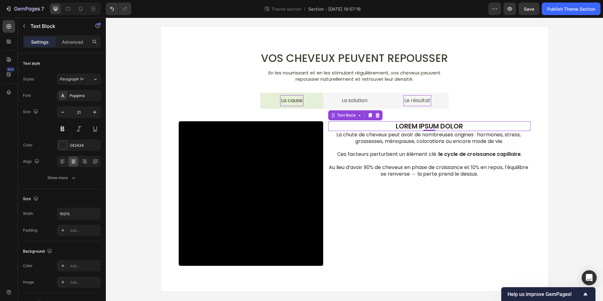
click at [433, 128] on p "LOREM IPSUM DOLOR" at bounding box center [429, 126] width 201 height 8
click at [439, 126] on p "Quelle est la cause de la chute de cheveux ?" at bounding box center [429, 126] width 201 height 8
click at [439, 127] on p "Quelle est la cause de la chute de cheveux ?" at bounding box center [429, 126] width 201 height 8
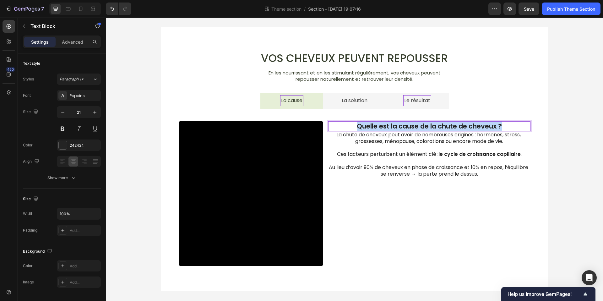
click at [439, 127] on p "Quelle est la cause de la chute de cheveux ?" at bounding box center [429, 126] width 201 height 8
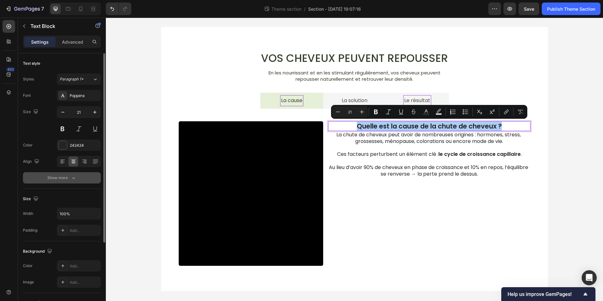
click at [69, 178] on div "Show more" at bounding box center [61, 178] width 29 height 6
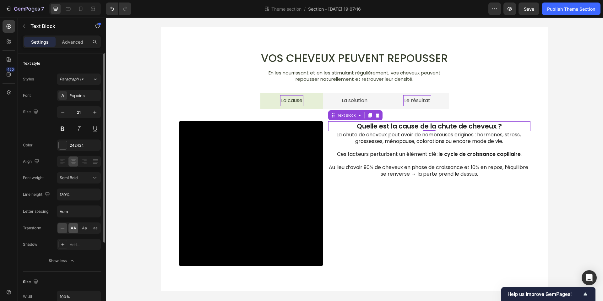
click at [68, 229] on div "AA" at bounding box center [73, 228] width 10 height 10
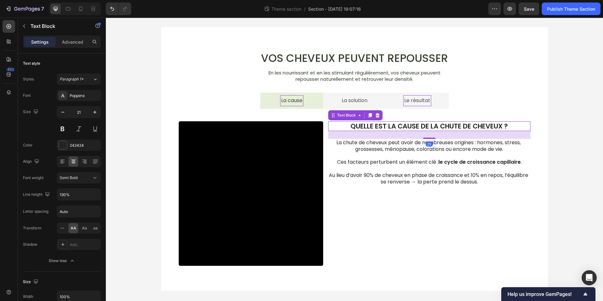
drag, startPoint x: 424, startPoint y: 129, endPoint x: 428, endPoint y: 140, distance: 11.3
click at [425, 138] on div at bounding box center [429, 138] width 13 height 1
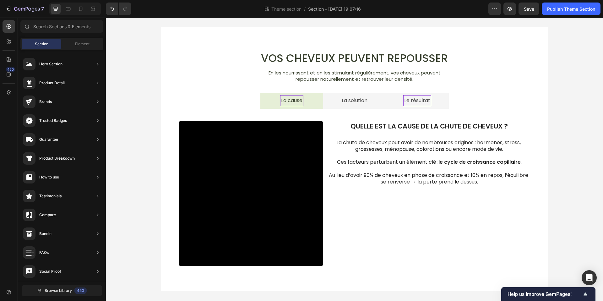
click at [569, 182] on div "Vos cheveux peuvent repousser Heading En les nourrissant et en les stimulant ré…" at bounding box center [354, 159] width 497 height 284
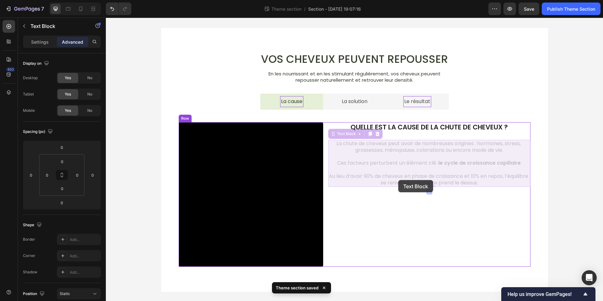
drag, startPoint x: 400, startPoint y: 160, endPoint x: 397, endPoint y: 173, distance: 13.4
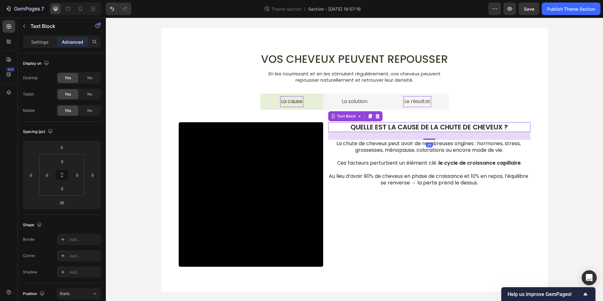
click at [433, 127] on p "Quelle est la cause de la chute de cheveux ?" at bounding box center [429, 127] width 201 height 8
click at [42, 46] on div "Settings" at bounding box center [39, 42] width 31 height 10
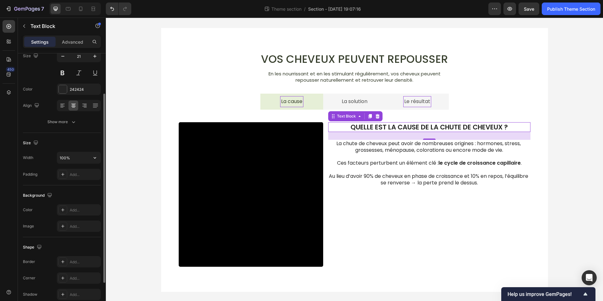
scroll to position [56, 0]
click at [71, 119] on icon "button" at bounding box center [73, 121] width 6 height 6
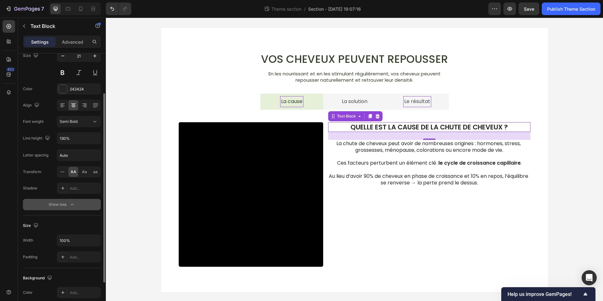
click at [70, 209] on button "Show less" at bounding box center [62, 204] width 78 height 11
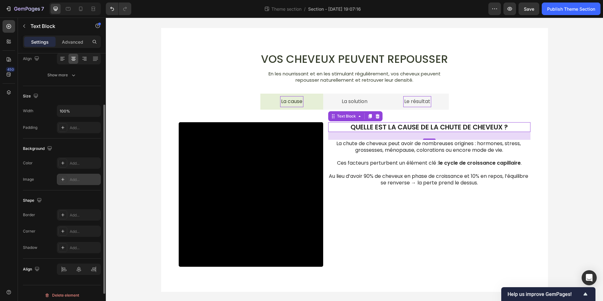
scroll to position [107, 0]
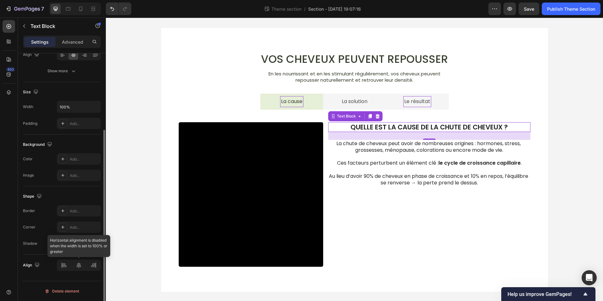
click at [77, 268] on div at bounding box center [79, 265] width 44 height 11
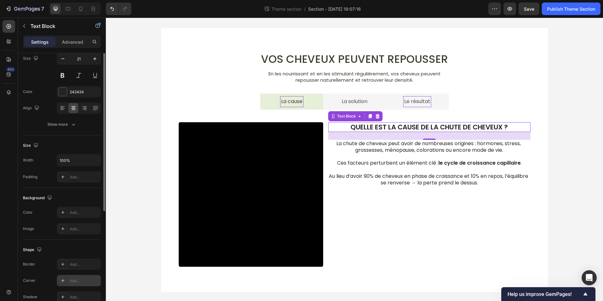
scroll to position [0, 0]
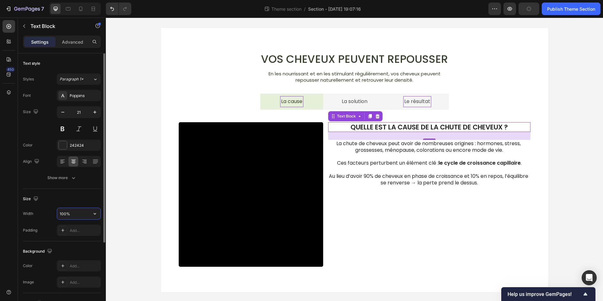
click at [83, 215] on input "100%" at bounding box center [78, 213] width 43 height 11
click at [94, 218] on button "button" at bounding box center [94, 213] width 11 height 11
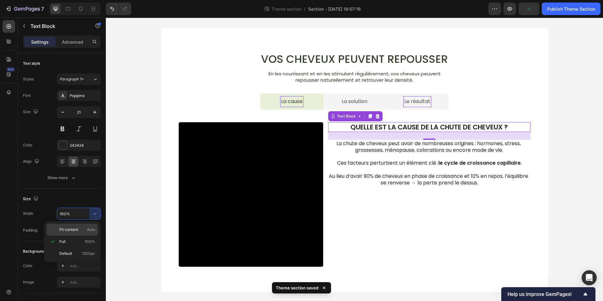
click at [78, 228] on span "Fit content" at bounding box center [68, 230] width 19 height 6
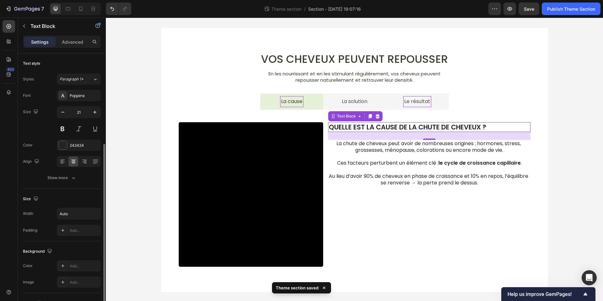
scroll to position [107, 0]
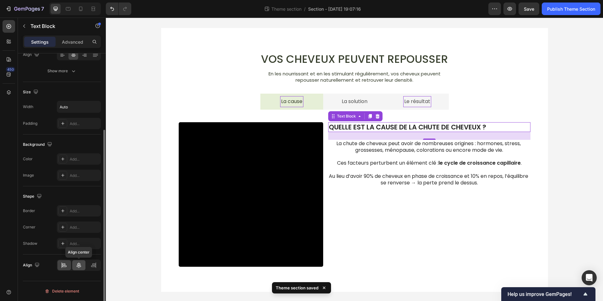
click at [75, 262] on div at bounding box center [79, 265] width 14 height 10
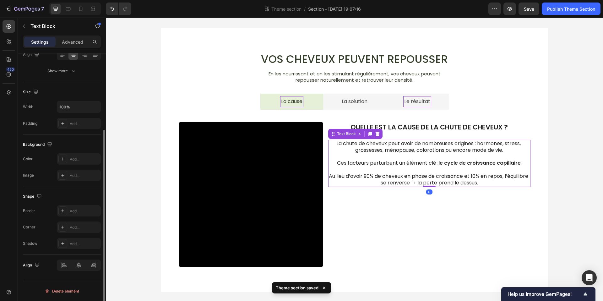
click at [499, 150] on p "La chute de cheveux peut avoir de nombreuses origines : hormones, stress, gross…" at bounding box center [429, 146] width 201 height 13
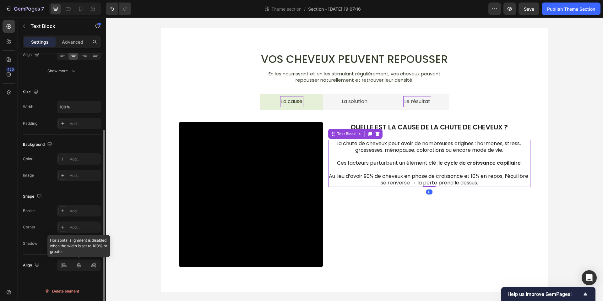
click at [75, 263] on div at bounding box center [79, 265] width 44 height 11
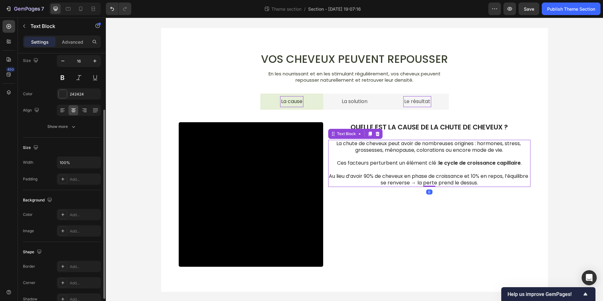
scroll to position [0, 0]
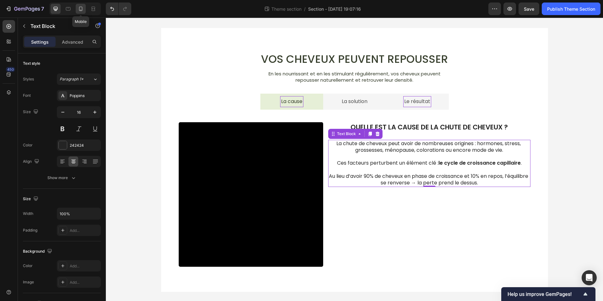
click at [79, 7] on icon at bounding box center [81, 9] width 6 height 6
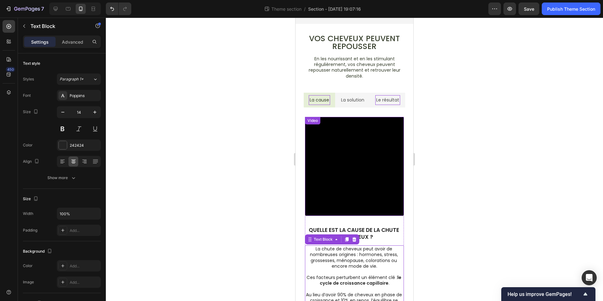
scroll to position [64, 0]
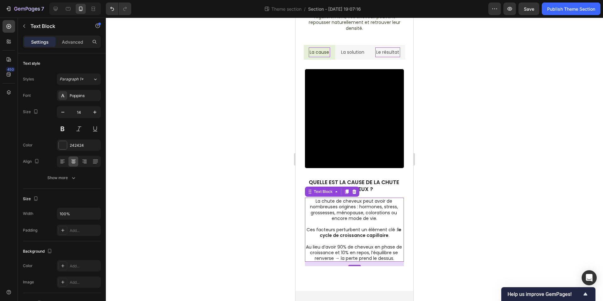
click at [465, 182] on div at bounding box center [354, 159] width 497 height 283
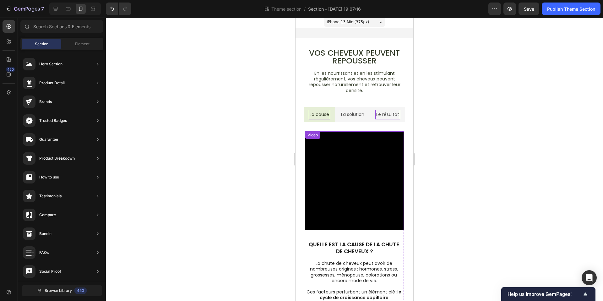
scroll to position [0, 0]
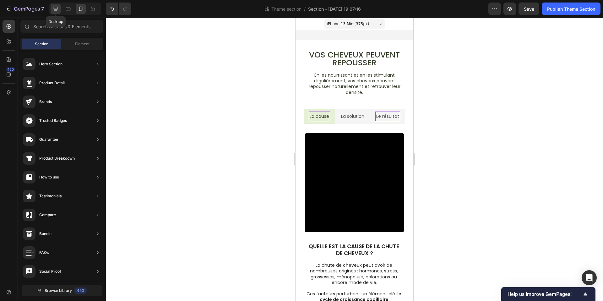
click at [52, 9] on div at bounding box center [56, 9] width 10 height 10
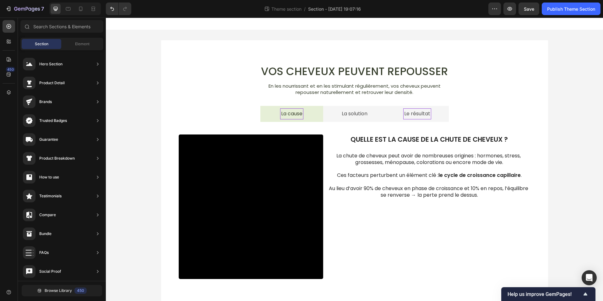
scroll to position [13, 0]
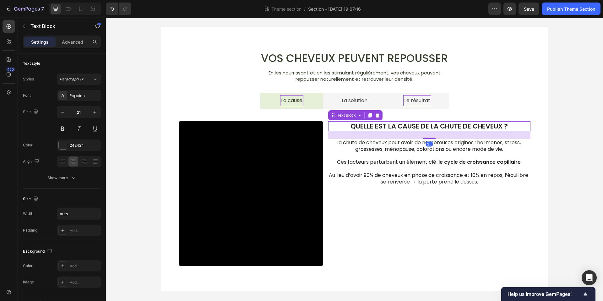
click at [342, 128] on div "Quelle est la cause de la chute de cheveux ?" at bounding box center [429, 126] width 202 height 10
click at [380, 208] on div "Quelle est la cause de la chute de cheveux ? Text Block 25 La chute de cheveux …" at bounding box center [429, 193] width 202 height 145
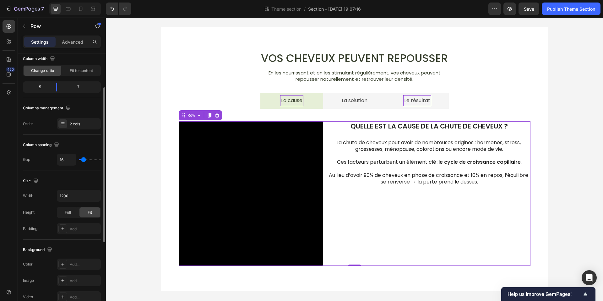
scroll to position [56, 0]
click at [84, 159] on input "range" at bounding box center [90, 157] width 22 height 1
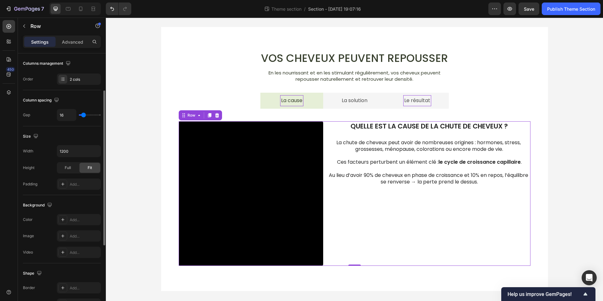
scroll to position [100, 0]
click at [70, 167] on span "Full" at bounding box center [68, 166] width 6 height 6
drag, startPoint x: 88, startPoint y: 167, endPoint x: 82, endPoint y: 167, distance: 6.0
click at [88, 167] on span "Fit" at bounding box center [90, 166] width 4 height 6
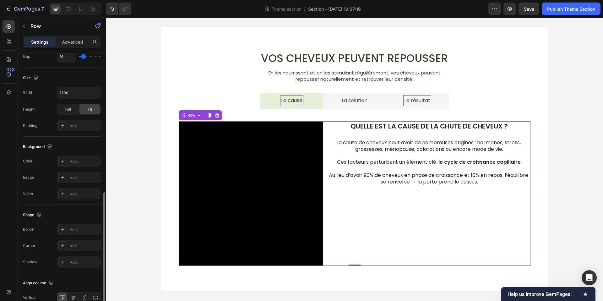
scroll to position [189, 0]
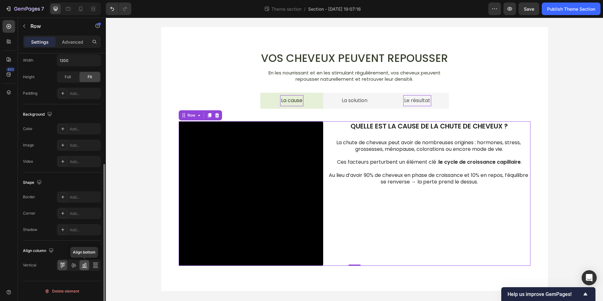
click at [83, 267] on icon at bounding box center [84, 265] width 6 height 6
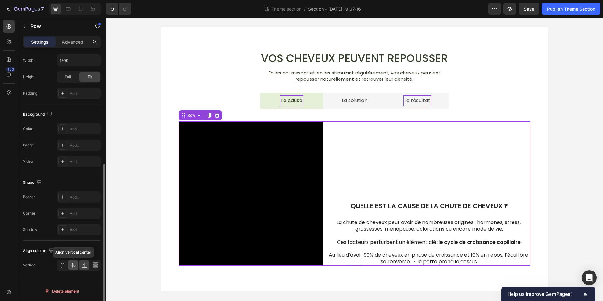
click at [71, 265] on icon at bounding box center [73, 265] width 5 height 4
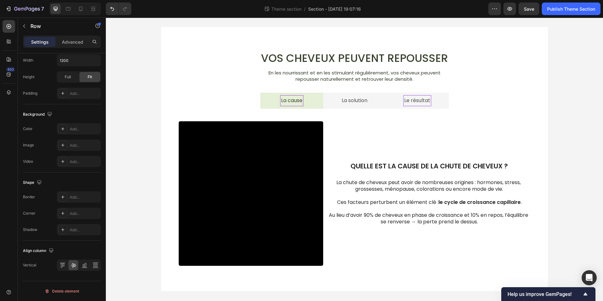
click at [581, 172] on div "Vos cheveux peuvent repousser Heading En les nourrissant et en les stimulant ré…" at bounding box center [354, 159] width 497 height 284
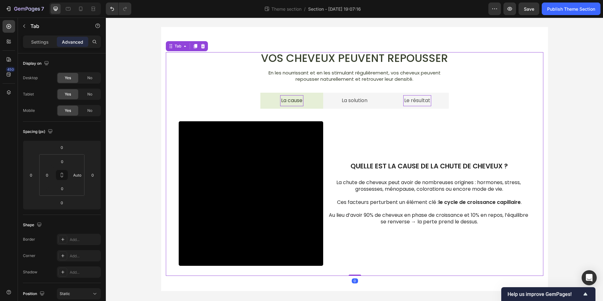
click at [374, 102] on li "La solution" at bounding box center [354, 101] width 63 height 16
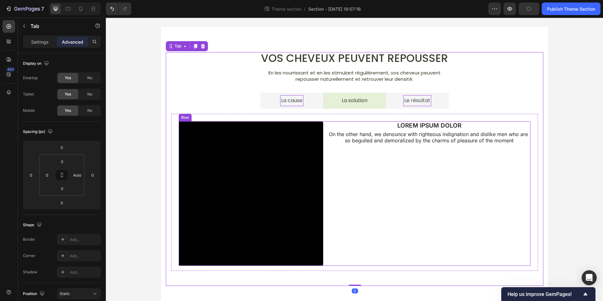
click at [386, 188] on div "LOREM IPSUM DOLOR Text Block On the other hand, we denounce with righteous indi…" at bounding box center [429, 193] width 202 height 145
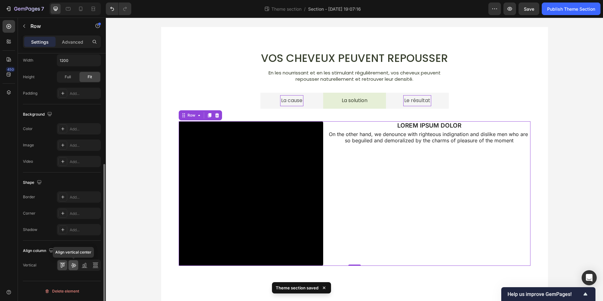
click at [77, 265] on div at bounding box center [73, 265] width 10 height 10
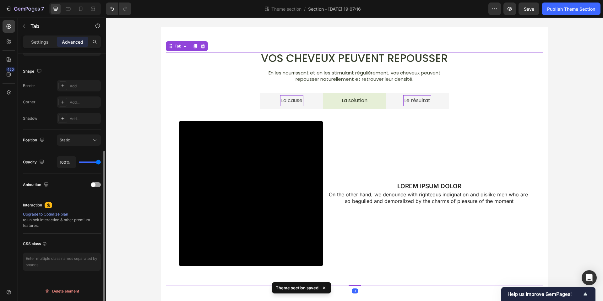
click at [397, 106] on li "Le résultat" at bounding box center [417, 101] width 63 height 16
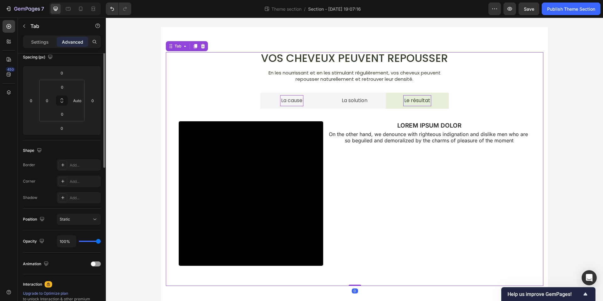
scroll to position [0, 0]
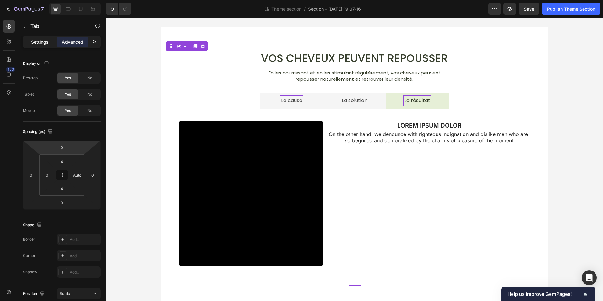
click at [42, 44] on p "Settings" at bounding box center [40, 42] width 18 height 7
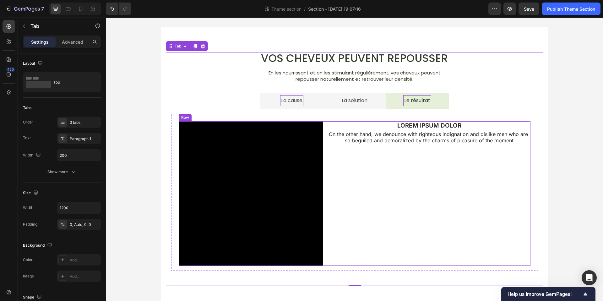
click at [428, 205] on div "LOREM IPSUM DOLOR Text Block On the other hand, we denounce with righteous indi…" at bounding box center [429, 193] width 202 height 145
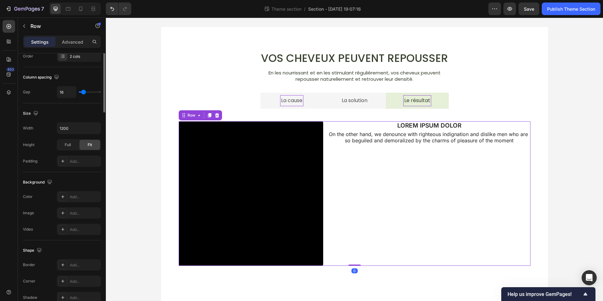
scroll to position [189, 0]
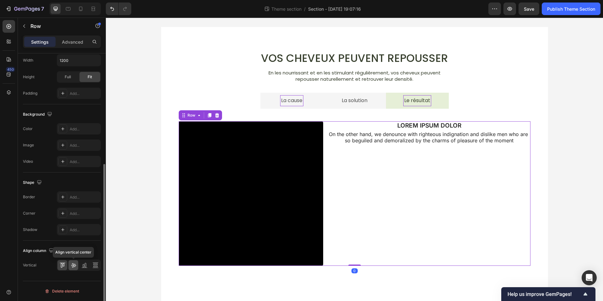
click at [72, 264] on icon at bounding box center [73, 265] width 6 height 6
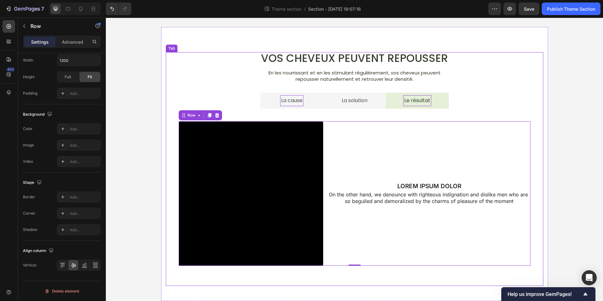
click at [327, 103] on li "La solution" at bounding box center [354, 101] width 63 height 16
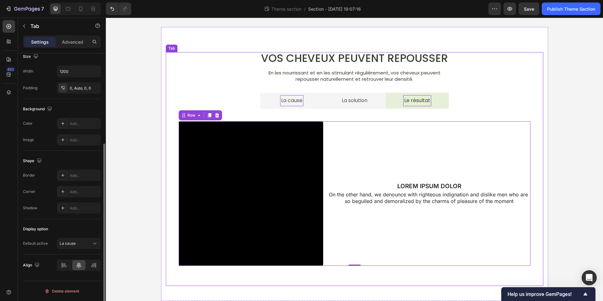
scroll to position [0, 0]
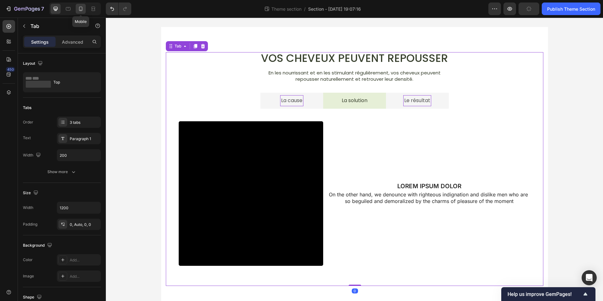
click at [78, 8] on icon at bounding box center [81, 9] width 6 height 6
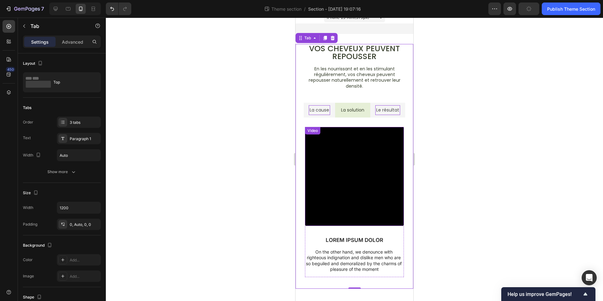
scroll to position [17, 0]
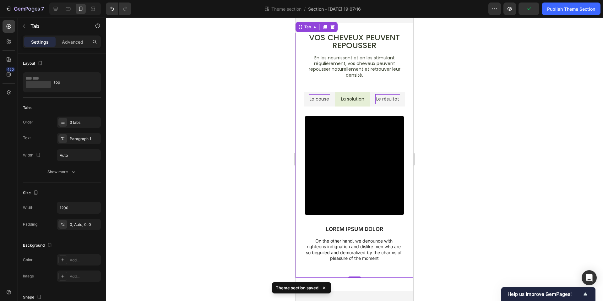
click at [320, 104] on li "La cause" at bounding box center [319, 99] width 31 height 15
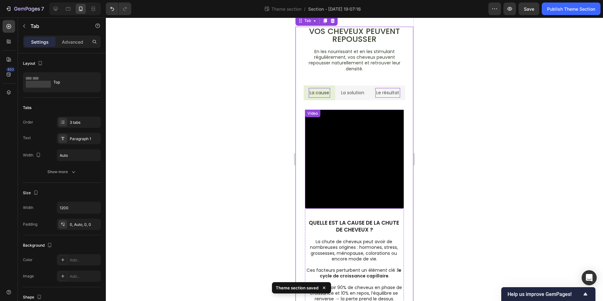
scroll to position [0, 0]
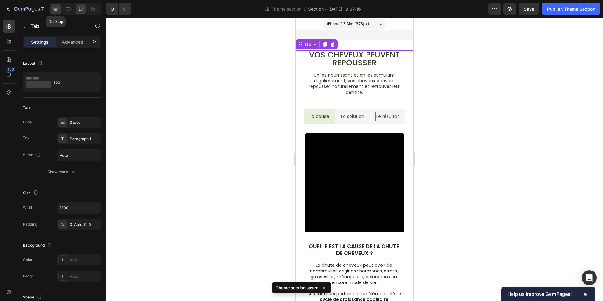
click at [58, 11] on icon at bounding box center [55, 9] width 6 height 6
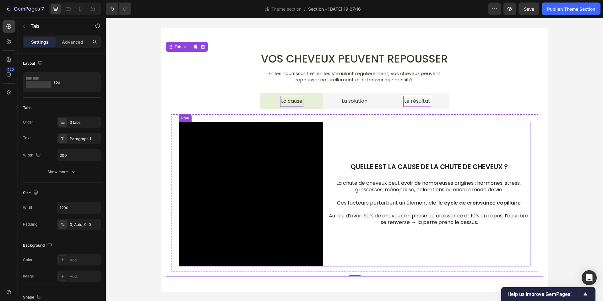
scroll to position [13, 0]
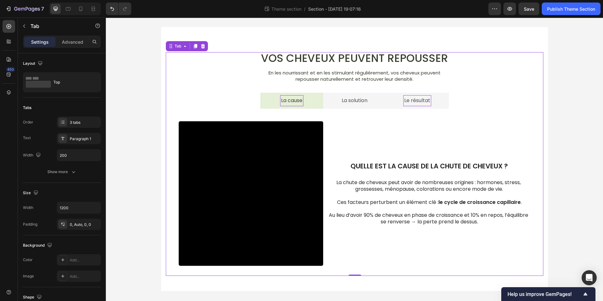
click at [379, 102] on li "La solution" at bounding box center [354, 101] width 63 height 16
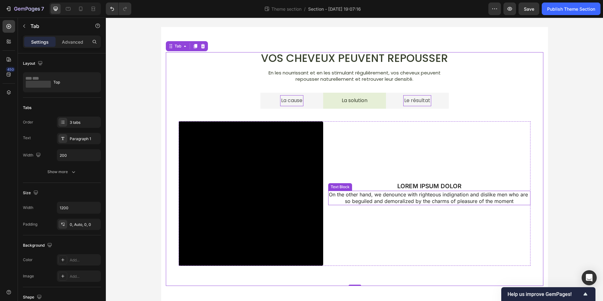
click at [398, 198] on p "On the other hand, we denounce with righteous indignation and dislike men who a…" at bounding box center [429, 197] width 201 height 13
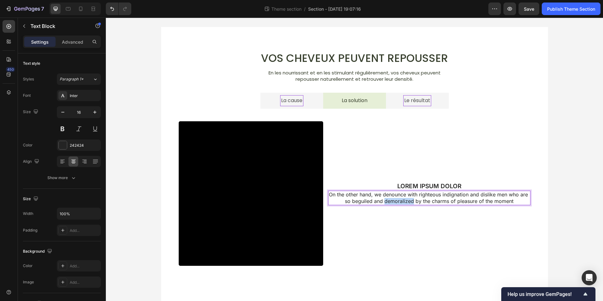
click at [398, 198] on p "On the other hand, we denounce with righteous indignation and dislike men who a…" at bounding box center [429, 197] width 201 height 13
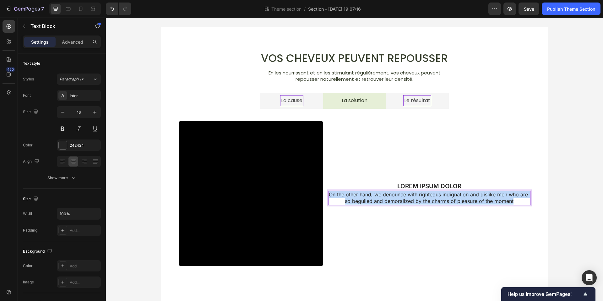
click at [398, 198] on p "On the other hand, we denounce with righteous indignation and dislike men who a…" at bounding box center [429, 197] width 201 height 13
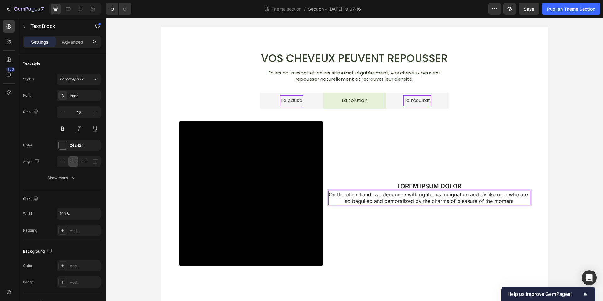
scroll to position [3, 0]
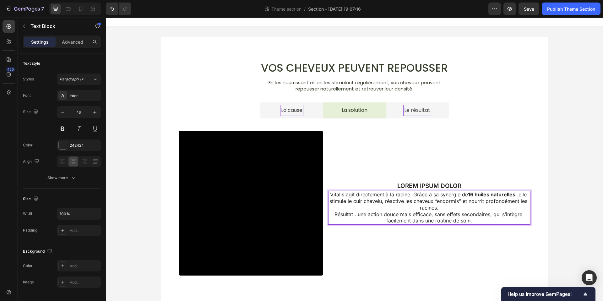
click at [445, 207] on p "Vitalis agit directement à la racine. Grâce à sa synergie de 16 huiles naturell…" at bounding box center [429, 207] width 201 height 33
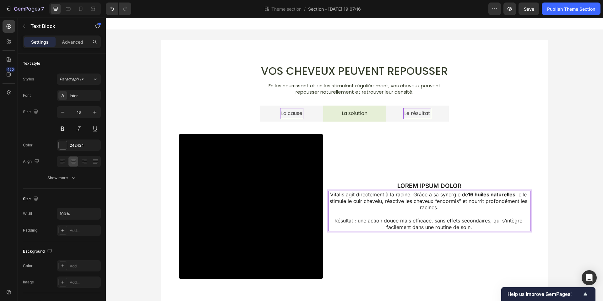
click at [485, 214] on p "⁠⁠⁠⁠⁠⁠⁠ Résultat : une action douce mais efficace, sans effets secondaires, qui…" at bounding box center [429, 220] width 201 height 19
drag, startPoint x: 78, startPoint y: 98, endPoint x: 84, endPoint y: 116, distance: 18.6
click at [78, 98] on div "Inter" at bounding box center [85, 96] width 30 height 6
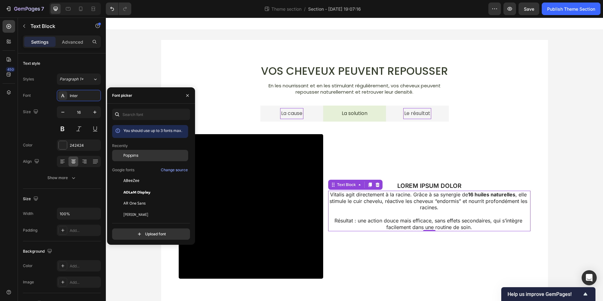
click at [134, 155] on span "Poppins" at bounding box center [130, 156] width 15 height 6
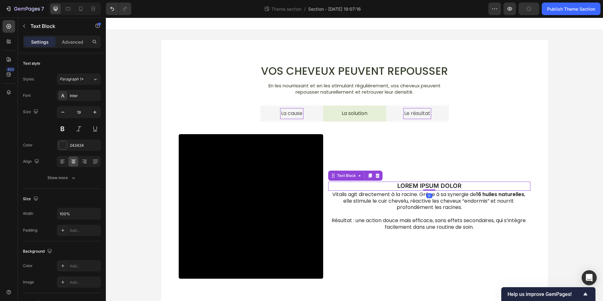
click at [426, 186] on p "LOREM IPSUM DOLOR" at bounding box center [429, 186] width 201 height 8
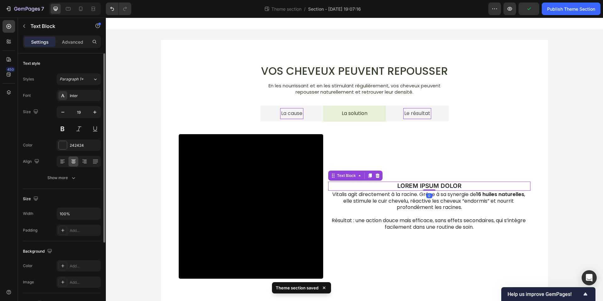
drag, startPoint x: 88, startPoint y: 93, endPoint x: 88, endPoint y: 104, distance: 10.7
click at [88, 93] on div "Inter" at bounding box center [85, 96] width 30 height 6
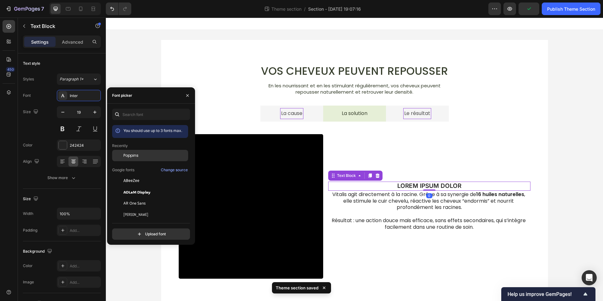
click at [135, 151] on div "Poppins" at bounding box center [150, 155] width 76 height 11
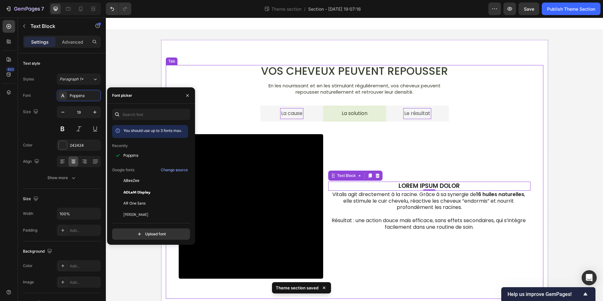
click at [284, 120] on li "La cause" at bounding box center [291, 114] width 63 height 16
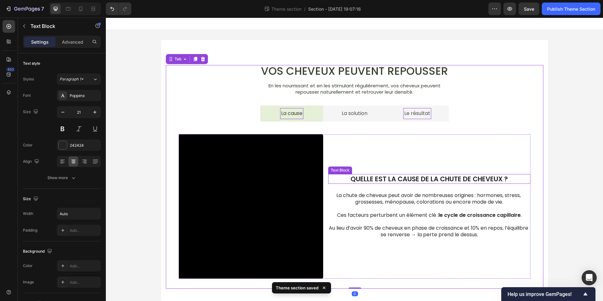
click at [414, 179] on p "Quelle est la cause de la chute de cheveux ?" at bounding box center [429, 179] width 157 height 8
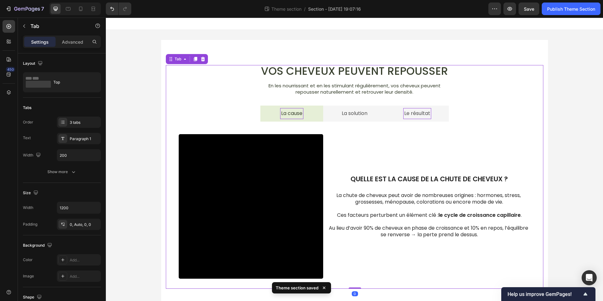
click at [374, 119] on li "La solution" at bounding box center [354, 114] width 63 height 16
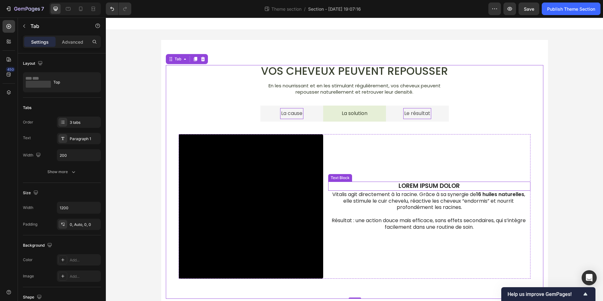
click at [415, 184] on p "LOREM IPSUM DOLOR" at bounding box center [429, 186] width 201 height 8
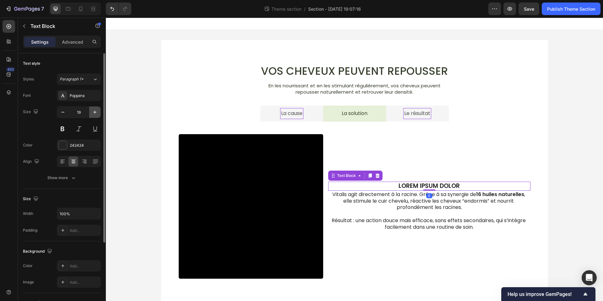
click at [93, 113] on icon "button" at bounding box center [95, 112] width 6 height 6
click at [76, 179] on icon "button" at bounding box center [73, 178] width 6 height 6
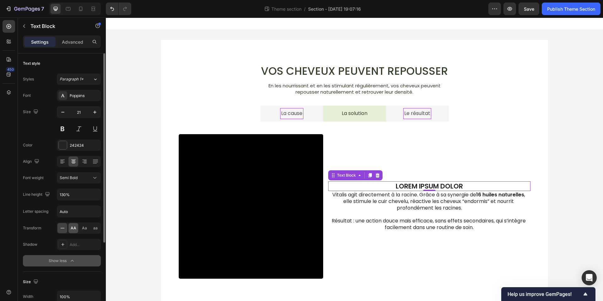
click at [75, 229] on span "AA" at bounding box center [74, 228] width 6 height 6
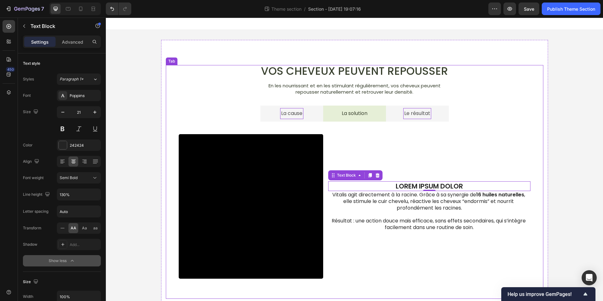
click at [307, 113] on li "La cause" at bounding box center [291, 114] width 63 height 16
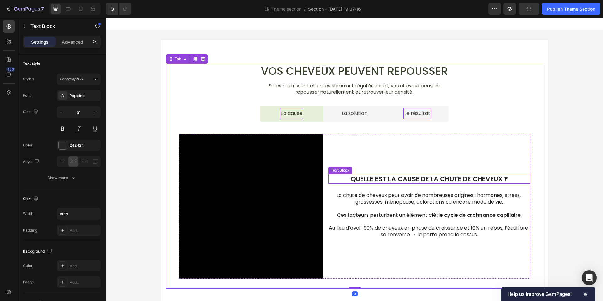
click at [402, 180] on p "Quelle est la cause de la chute de cheveux ?" at bounding box center [429, 179] width 157 height 8
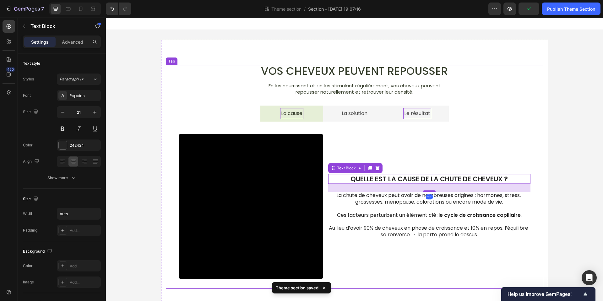
drag, startPoint x: 376, startPoint y: 115, endPoint x: 403, endPoint y: 145, distance: 40.2
click at [376, 115] on li "La solution" at bounding box center [354, 114] width 63 height 16
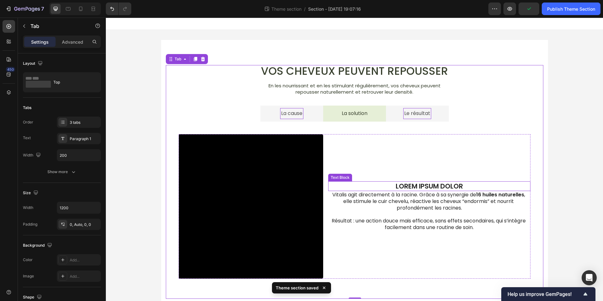
click at [440, 184] on p "LOREM IPSUM DOLOR" at bounding box center [429, 186] width 201 height 8
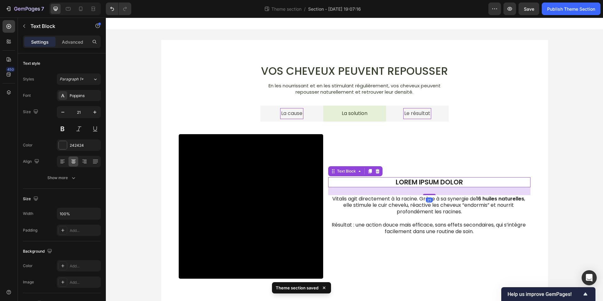
drag, startPoint x: 429, startPoint y: 190, endPoint x: 433, endPoint y: 198, distance: 8.9
click at [433, 198] on div "LOREM IPSUM DOLOR Text Block 25 Vitalis agit directement à la racine. Grâce à s…" at bounding box center [429, 206] width 202 height 145
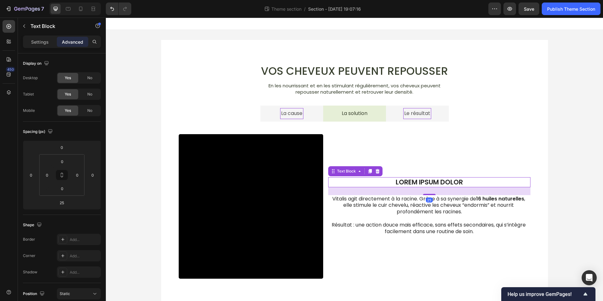
click at [406, 181] on p "LOREM IPSUM DOLOR" at bounding box center [429, 182] width 201 height 8
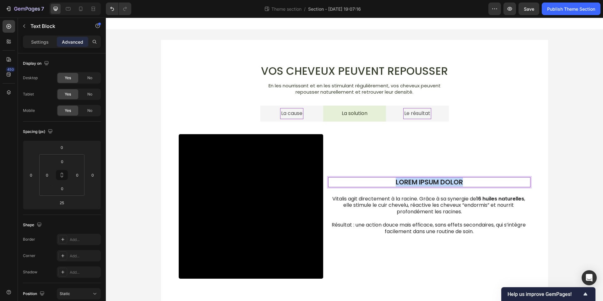
click at [406, 181] on p "LOREM IPSUM DOLOR" at bounding box center [429, 182] width 201 height 8
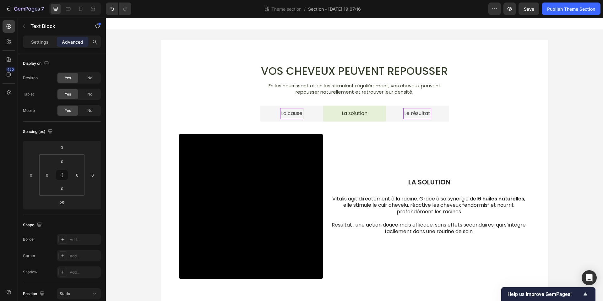
click at [562, 186] on div "Vos cheveux peuvent repousser Heading En les nourrissant et en les stimulant ré…" at bounding box center [354, 177] width 497 height 294
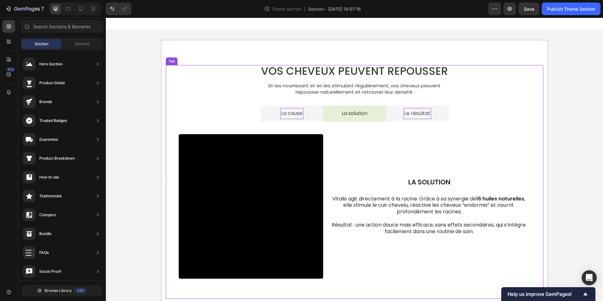
click at [311, 116] on li "La cause" at bounding box center [291, 114] width 63 height 16
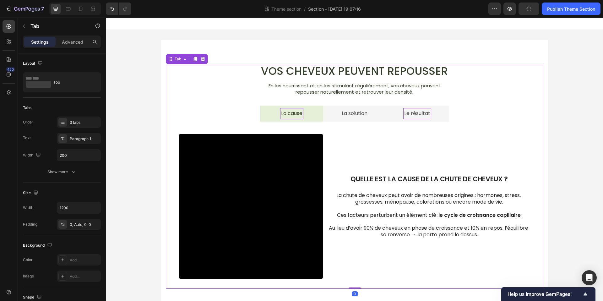
click at [377, 114] on li "La solution" at bounding box center [354, 114] width 63 height 16
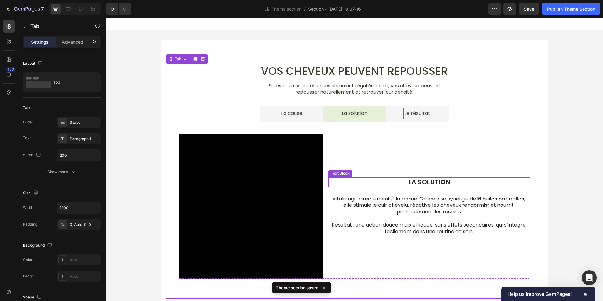
click at [446, 181] on p "LA SOLUTION" at bounding box center [429, 182] width 201 height 8
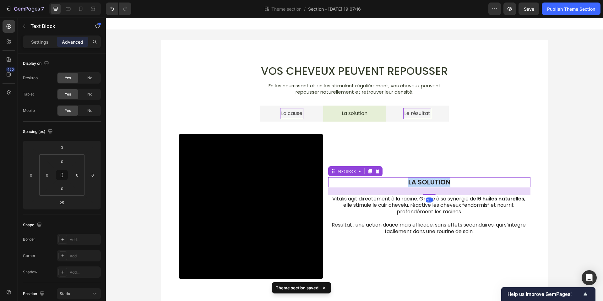
click at [446, 181] on p "LA SOLUTION" at bounding box center [429, 182] width 201 height 8
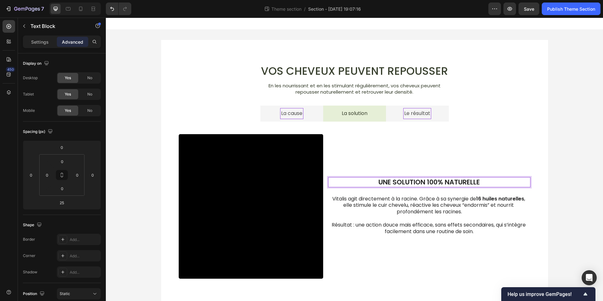
click at [550, 189] on div "Vos cheveux peuvent repousser Heading En les nourrissant et en les stimulant ré…" at bounding box center [354, 177] width 497 height 294
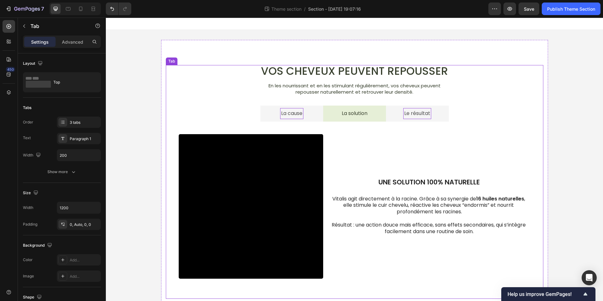
click at [392, 116] on li "Le résultat" at bounding box center [417, 114] width 63 height 16
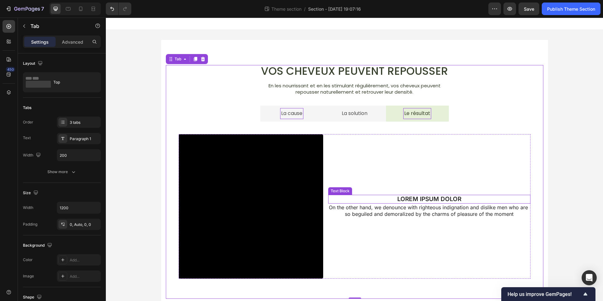
click at [436, 199] on p "LOREM IPSUM DOLOR" at bounding box center [429, 199] width 201 height 8
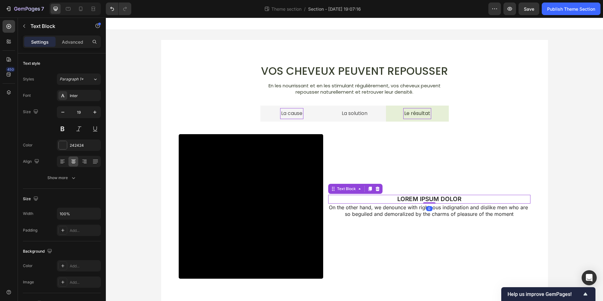
click at [436, 199] on p "LOREM IPSUM DOLOR" at bounding box center [429, 199] width 201 height 8
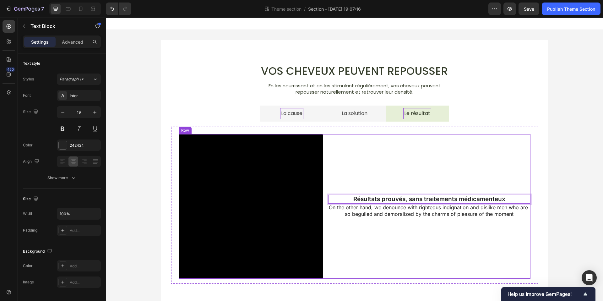
click at [456, 177] on div "Résultats prouvés, sans traitements médicamenteux Text Block 0 On the other han…" at bounding box center [429, 206] width 202 height 145
click at [454, 197] on p "Résultats prouvés, sans traitements médicamenteux" at bounding box center [429, 199] width 201 height 8
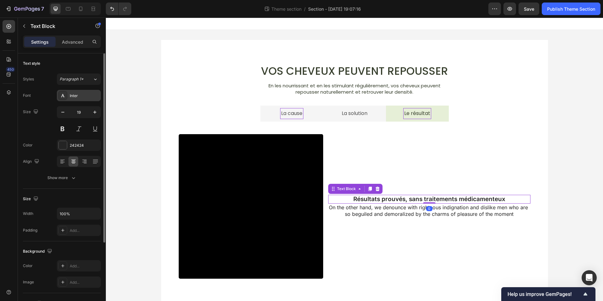
click at [77, 97] on div "Inter" at bounding box center [85, 96] width 30 height 6
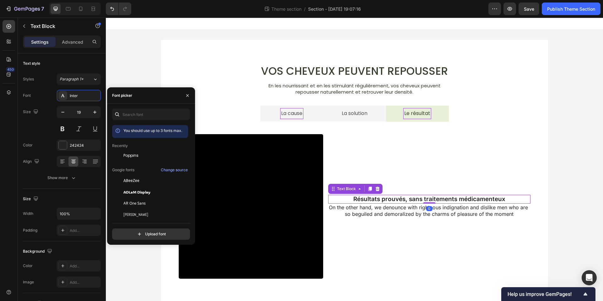
drag, startPoint x: 139, startPoint y: 158, endPoint x: 110, endPoint y: 124, distance: 44.6
click at [139, 158] on div "Poppins" at bounding box center [150, 155] width 76 height 11
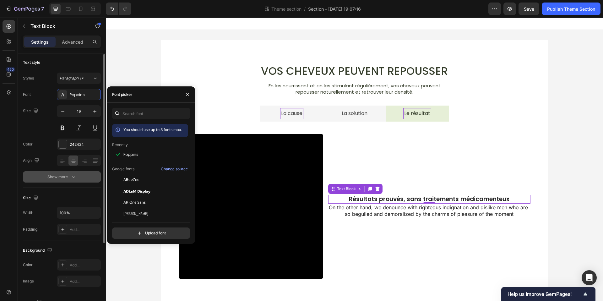
click at [71, 174] on icon "button" at bounding box center [73, 177] width 6 height 6
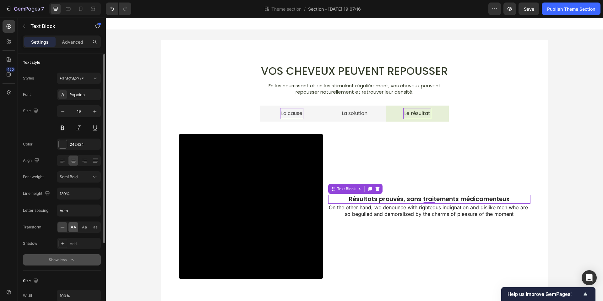
click at [74, 226] on span "AA" at bounding box center [74, 227] width 6 height 6
click at [73, 147] on div "242424" at bounding box center [79, 144] width 44 height 11
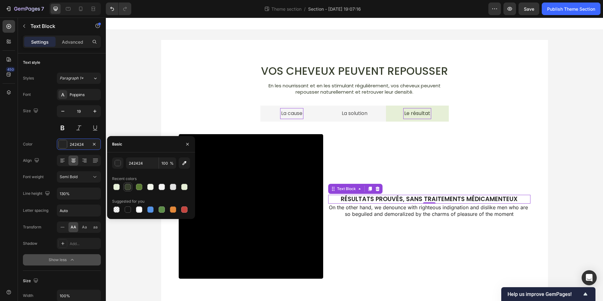
click at [126, 188] on div at bounding box center [128, 187] width 6 height 6
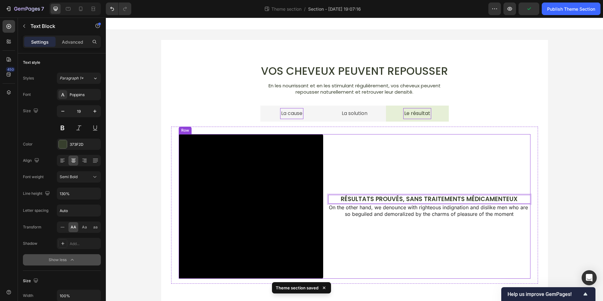
drag, startPoint x: 438, startPoint y: 186, endPoint x: 437, endPoint y: 196, distance: 10.1
click at [438, 186] on div "Résultats prouvés, sans traitements médicamenteux Text Block 0 On the other han…" at bounding box center [429, 206] width 202 height 145
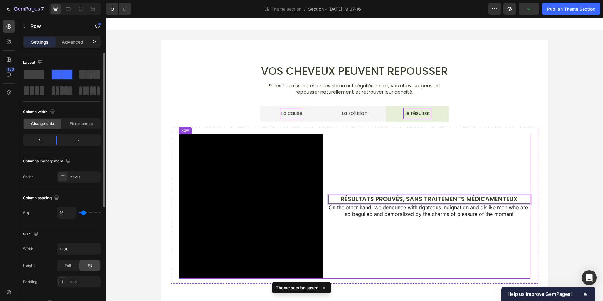
scroll to position [0, 0]
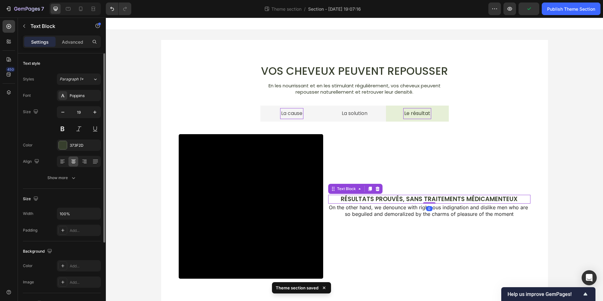
click at [435, 199] on p "Résultats prouvés, sans traitements médicamenteux" at bounding box center [429, 199] width 201 height 8
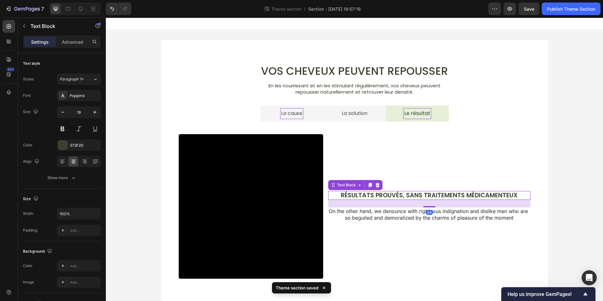
drag, startPoint x: 431, startPoint y: 203, endPoint x: 432, endPoint y: 211, distance: 7.6
click at [432, 200] on div "24" at bounding box center [429, 200] width 202 height 0
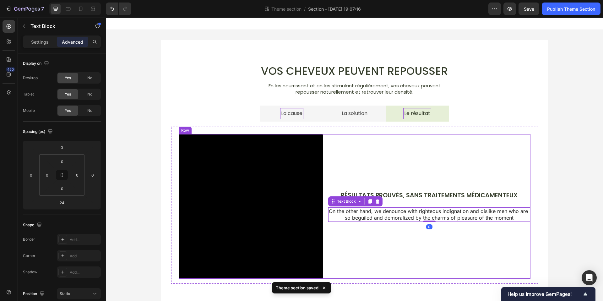
click at [430, 200] on div "Résultats prouvés, sans traitements médicamenteux" at bounding box center [429, 195] width 202 height 9
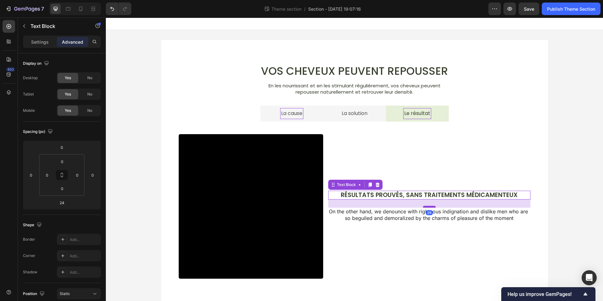
click at [430, 207] on div at bounding box center [429, 207] width 13 height 2
click at [430, 206] on div at bounding box center [429, 207] width 13 height 2
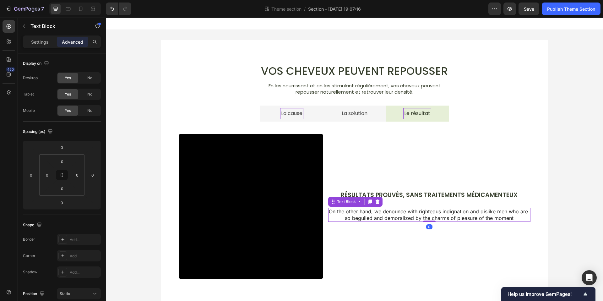
click at [443, 217] on p "On the other hand, we denounce with righteous indignation and dislike men who a…" at bounding box center [429, 214] width 201 height 13
click at [46, 41] on p "Settings" at bounding box center [40, 42] width 18 height 7
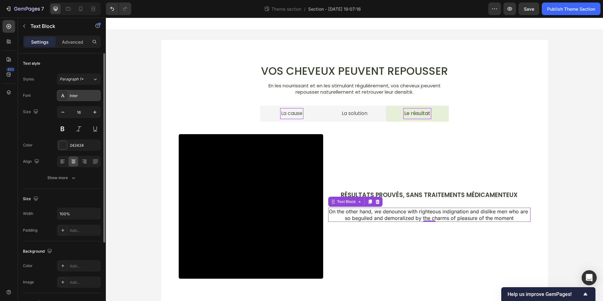
click at [79, 98] on div "Inter" at bounding box center [85, 96] width 30 height 6
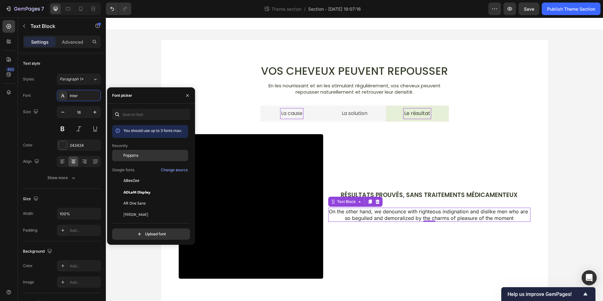
click at [129, 156] on span "Poppins" at bounding box center [130, 156] width 15 height 6
drag, startPoint x: 74, startPoint y: 145, endPoint x: 83, endPoint y: 154, distance: 12.9
click at [74, 144] on div "242424" at bounding box center [85, 146] width 30 height 6
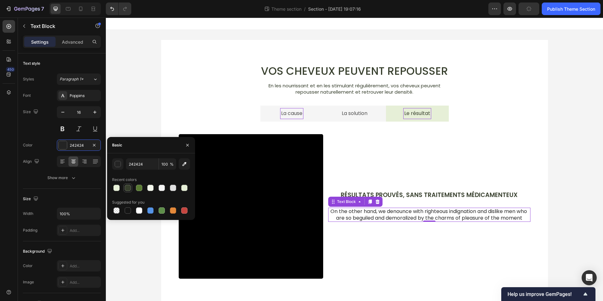
click at [130, 189] on div at bounding box center [128, 188] width 6 height 6
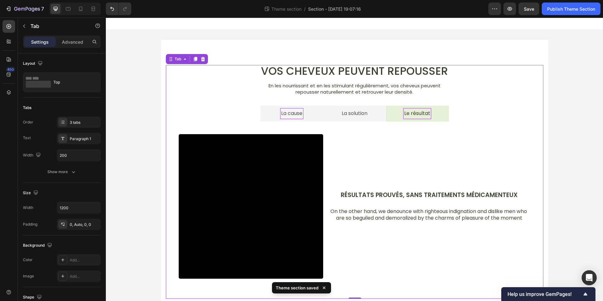
click at [374, 117] on li "La solution" at bounding box center [354, 114] width 63 height 16
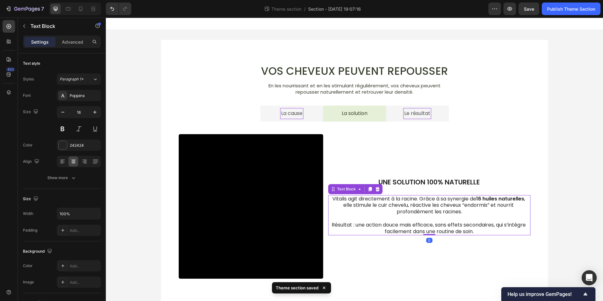
click at [405, 208] on p "Vitalis agit directement à la racine. Grâce à sa synergie de 16 huiles naturell…" at bounding box center [429, 205] width 201 height 19
click at [70, 147] on div "242424" at bounding box center [79, 146] width 18 height 6
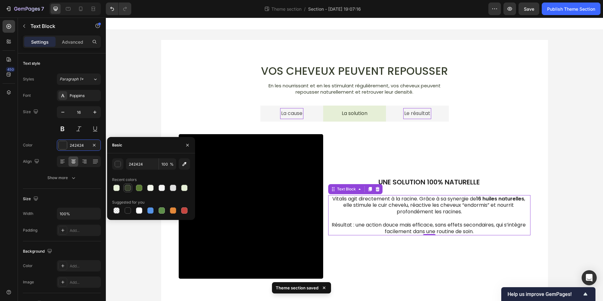
click at [125, 189] on div at bounding box center [128, 188] width 6 height 6
click at [413, 181] on p "une solution 100% NATURELLE" at bounding box center [429, 182] width 201 height 8
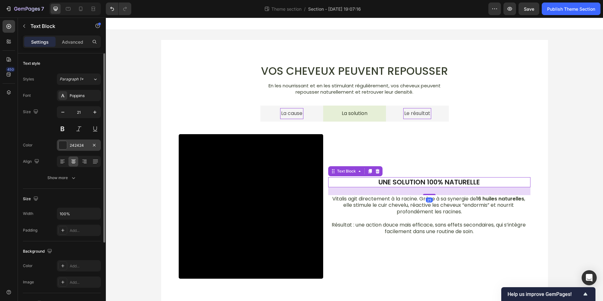
click at [86, 145] on div "242424" at bounding box center [79, 146] width 18 height 6
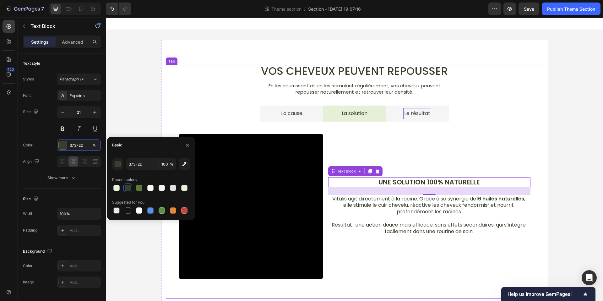
click at [404, 115] on p "Le résultat" at bounding box center [417, 113] width 26 height 9
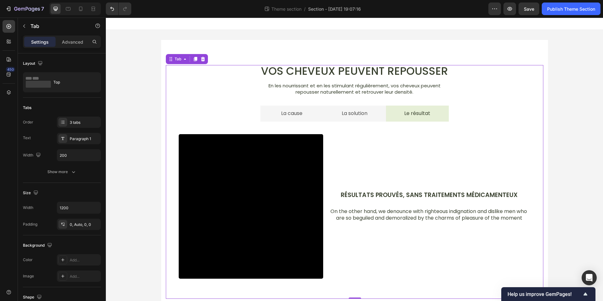
click at [400, 116] on li "Le résultat" at bounding box center [417, 114] width 63 height 16
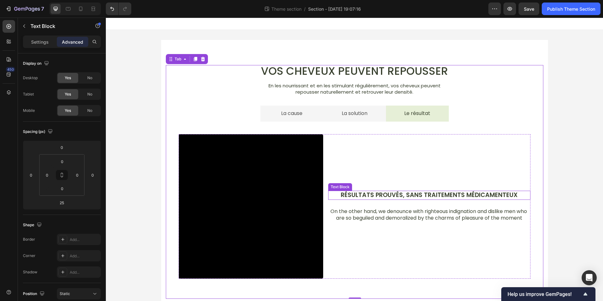
click at [403, 193] on p "Résultats prouvés, sans traitements médicamenteux" at bounding box center [429, 195] width 201 height 8
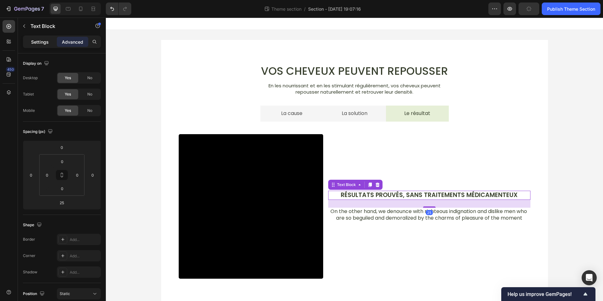
click at [44, 41] on p "Settings" at bounding box center [40, 42] width 18 height 7
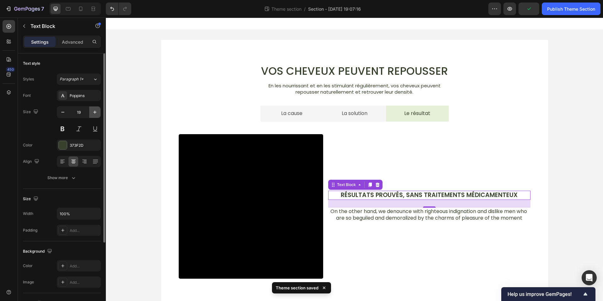
click at [92, 114] on icon "button" at bounding box center [95, 112] width 6 height 6
type input "21"
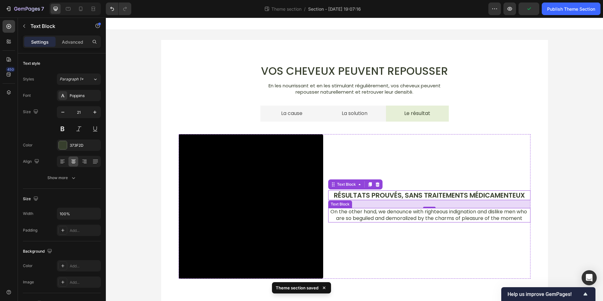
click at [422, 222] on p "On the other hand, we denounce with righteous indignation and dislike men who a…" at bounding box center [429, 215] width 201 height 13
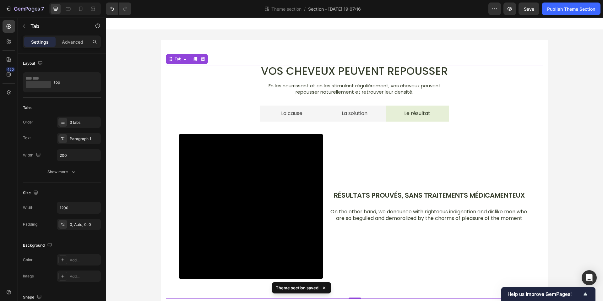
click at [313, 117] on li "La cause" at bounding box center [291, 114] width 63 height 16
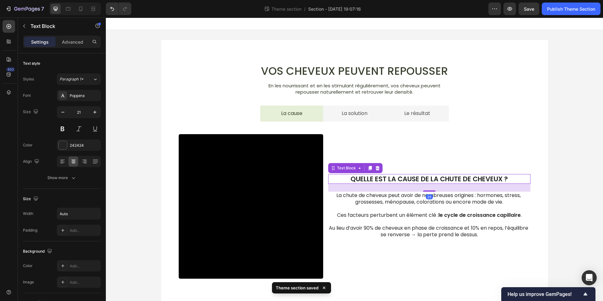
click at [427, 175] on p "Quelle est la cause de la chute de cheveux ?" at bounding box center [429, 179] width 157 height 8
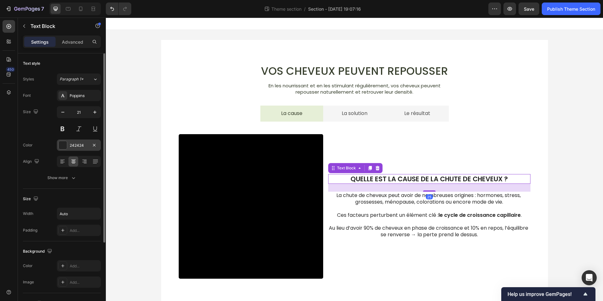
click at [71, 145] on div "242424" at bounding box center [79, 146] width 18 height 6
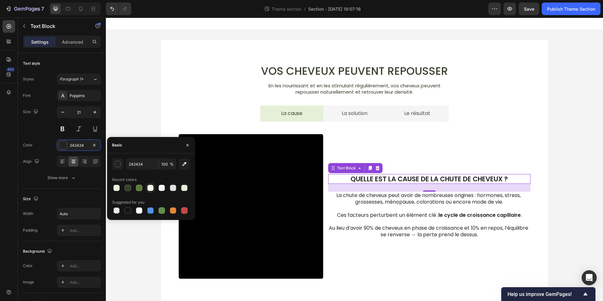
drag, startPoint x: 129, startPoint y: 187, endPoint x: 149, endPoint y: 189, distance: 20.5
click at [129, 187] on div at bounding box center [128, 188] width 6 height 6
type input "373F2D"
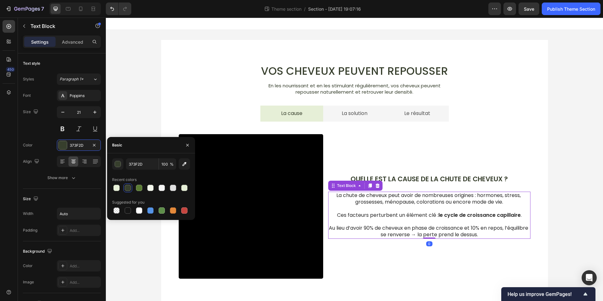
click at [400, 208] on p "Rich Text Editor. Editing area: main" at bounding box center [429, 208] width 201 height 7
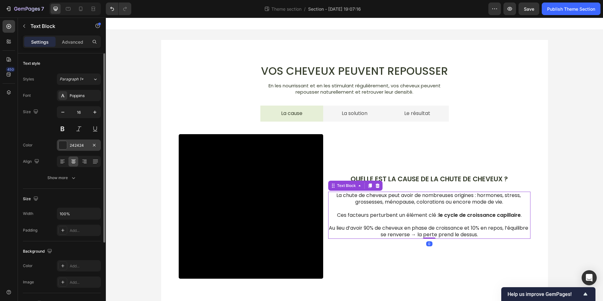
click at [61, 145] on div at bounding box center [63, 145] width 8 height 8
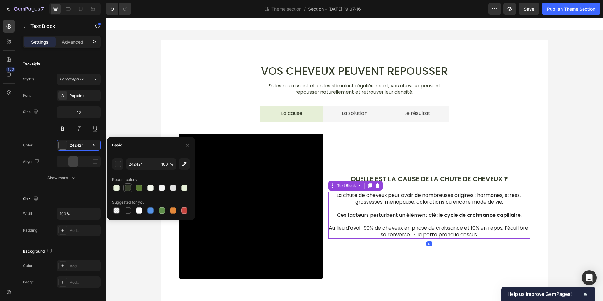
click at [129, 190] on div at bounding box center [128, 188] width 6 height 6
type input "373F2D"
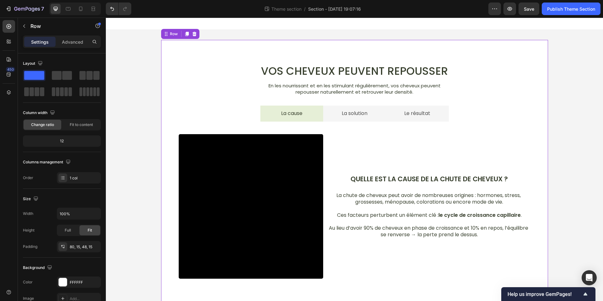
click at [544, 164] on div "Vos cheveux peuvent repousser Heading En les nourrissant et en les stimulant ré…" at bounding box center [354, 172] width 387 height 264
click at [383, 118] on li "La solution" at bounding box center [354, 114] width 63 height 16
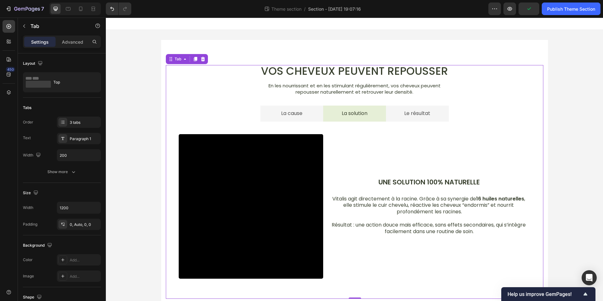
click at [397, 121] on li "Le résultat" at bounding box center [417, 114] width 63 height 16
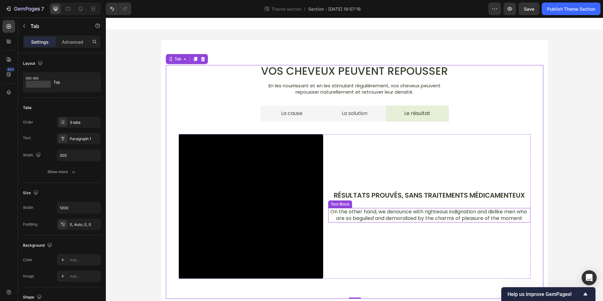
click at [418, 210] on p "On the other hand, we denounce with righteous indignation and dislike men who a…" at bounding box center [429, 215] width 201 height 13
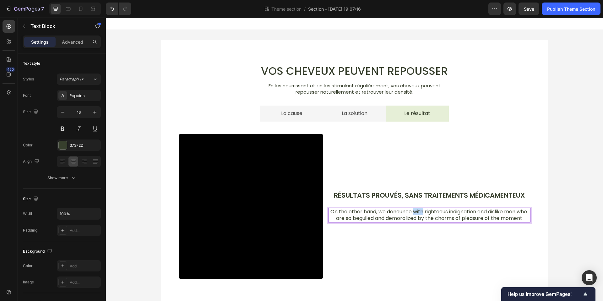
click at [418, 210] on p "On the other hand, we denounce with righteous indignation and dislike men who a…" at bounding box center [429, 215] width 201 height 13
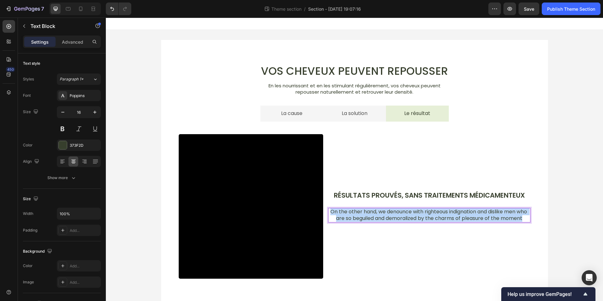
click at [418, 210] on p "On the other hand, we denounce with righteous indignation and dislike men who a…" at bounding box center [429, 215] width 201 height 13
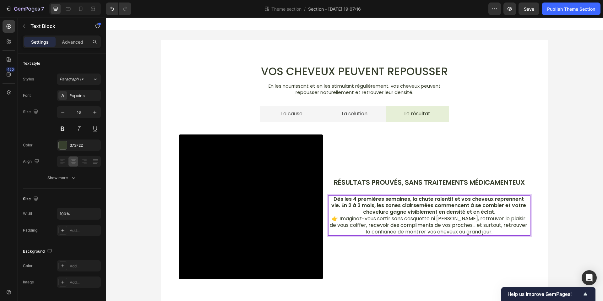
click at [503, 211] on p "Dès les 4 premières semaines, la chute ralentit et vos cheveux reprennent vie. …" at bounding box center [429, 205] width 201 height 19
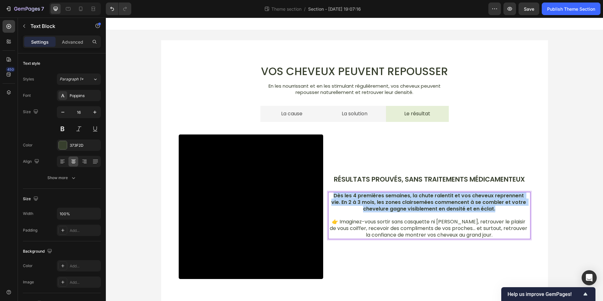
drag, startPoint x: 499, startPoint y: 208, endPoint x: 330, endPoint y: 194, distance: 170.3
click at [330, 194] on p "Dès les 4 premières semaines, la chute ralentit et vos cheveux reprennent vie. …" at bounding box center [429, 202] width 201 height 19
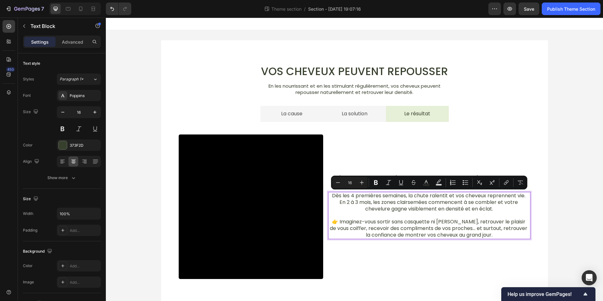
click at [463, 219] on p "👉 Imaginez-vous sortir sans casquette ni foulard, retrouver le plaisir de vous …" at bounding box center [429, 228] width 201 height 19
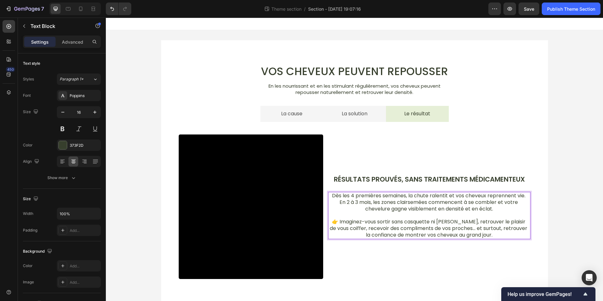
click at [340, 222] on p "👉 Imaginez-vous sortir sans casquette ni foulard, retrouver le plaisir de vous …" at bounding box center [429, 228] width 201 height 19
click at [552, 170] on div "Vos cheveux peuvent repousser Heading En les nourrissant et en les stimulant ré…" at bounding box center [354, 177] width 497 height 294
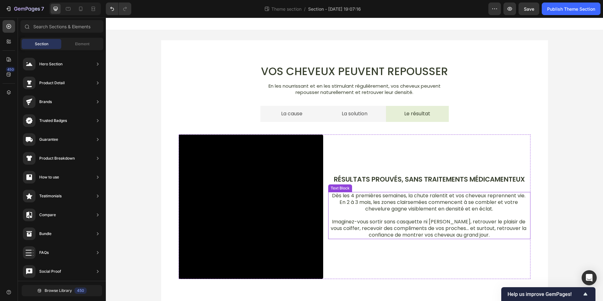
click at [439, 210] on p "Dès les 4 premières semaines, la chute ralentit et vos cheveux reprennent vie. …" at bounding box center [429, 202] width 201 height 19
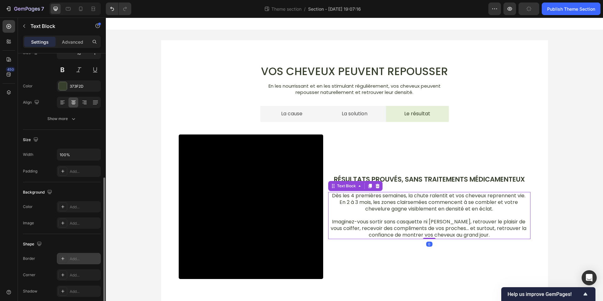
scroll to position [107, 0]
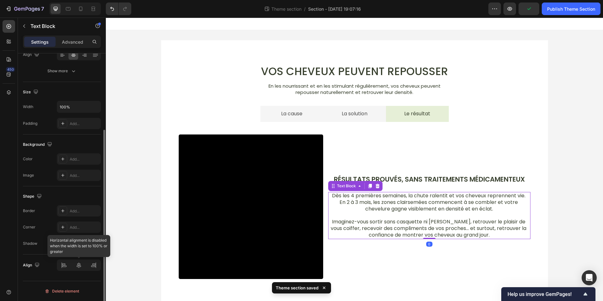
click at [77, 265] on div at bounding box center [79, 265] width 44 height 11
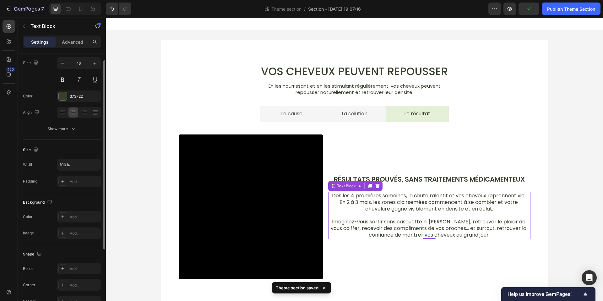
scroll to position [0, 0]
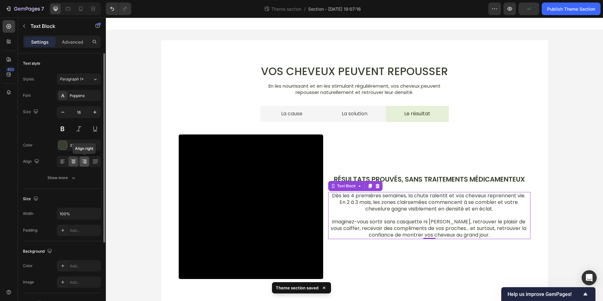
click at [80, 162] on div at bounding box center [84, 161] width 10 height 10
click at [74, 162] on icon at bounding box center [73, 161] width 6 height 6
click at [66, 162] on div at bounding box center [62, 161] width 10 height 10
click at [72, 161] on icon at bounding box center [73, 161] width 6 height 6
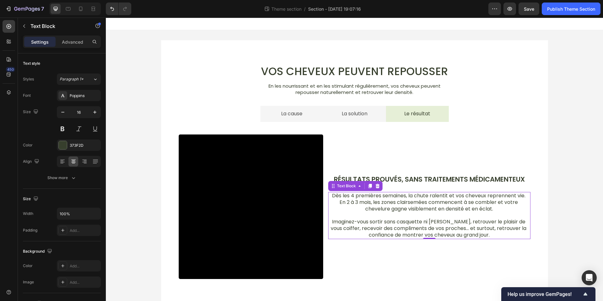
click at [569, 193] on div "Vos cheveux peuvent repousser Heading En les nourrissant et en les stimulant ré…" at bounding box center [354, 177] width 497 height 294
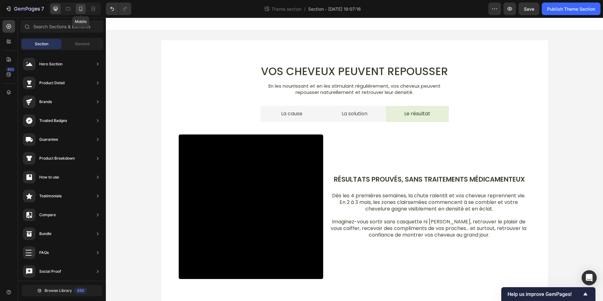
click at [78, 9] on icon at bounding box center [81, 9] width 6 height 6
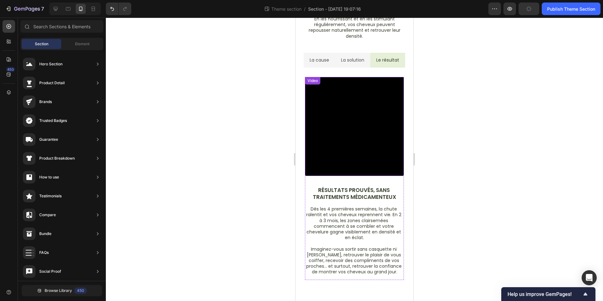
scroll to position [63, 0]
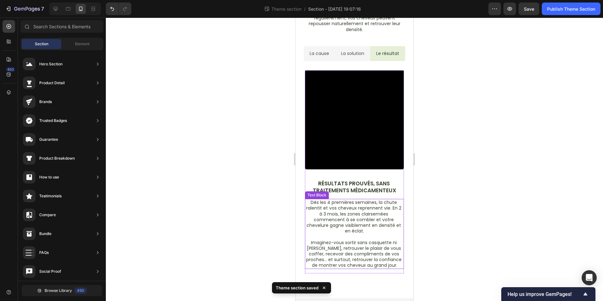
click at [393, 263] on p "Imaginez-vous sortir sans casquette ni foulard, retrouver le plaisir de vous co…" at bounding box center [355, 254] width 98 height 29
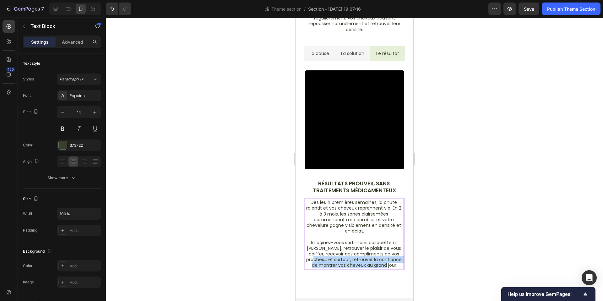
drag, startPoint x: 398, startPoint y: 266, endPoint x: 313, endPoint y: 261, distance: 85.0
click at [313, 261] on p "Imaginez-vous sortir sans casquette ni foulard, retrouver le plaisir de vous co…" at bounding box center [355, 254] width 98 height 29
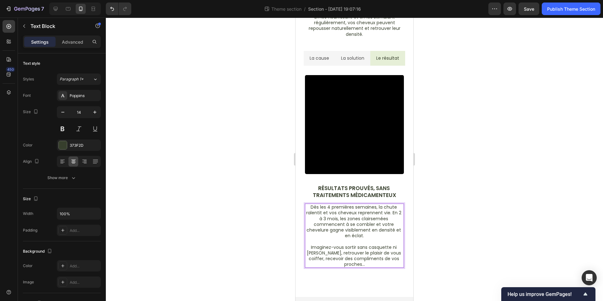
scroll to position [58, 0]
drag, startPoint x: 373, startPoint y: 236, endPoint x: 383, endPoint y: 233, distance: 10.8
click at [383, 233] on p "Dès les 4 premières semaines, la chute ralentit et vos cheveux reprennent vie. …" at bounding box center [355, 221] width 98 height 34
click at [374, 237] on p "Dès les 4 premières semaines, la chute ralentit et vos cheveux reprennent vie. …" at bounding box center [355, 221] width 98 height 34
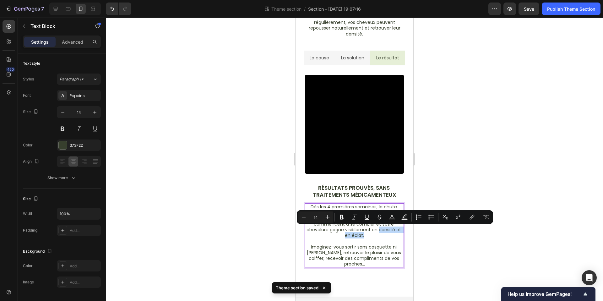
drag, startPoint x: 373, startPoint y: 232, endPoint x: 378, endPoint y: 230, distance: 5.3
click at [378, 230] on p "Dès les 4 premières semaines, la chute ralentit et vos cheveux reprennent vie. …" at bounding box center [355, 221] width 98 height 34
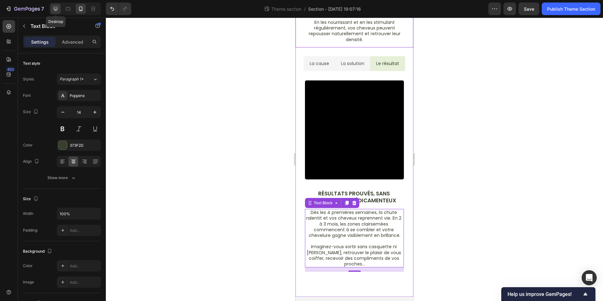
drag, startPoint x: 53, startPoint y: 8, endPoint x: 93, endPoint y: 64, distance: 68.6
click at [53, 8] on icon at bounding box center [55, 9] width 6 height 6
type input "16"
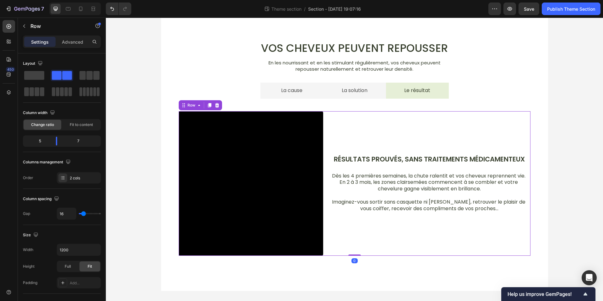
click at [495, 226] on div "Résultats prouvés, sans traitements médicamenteux Text Block Dès les 4 première…" at bounding box center [429, 183] width 202 height 145
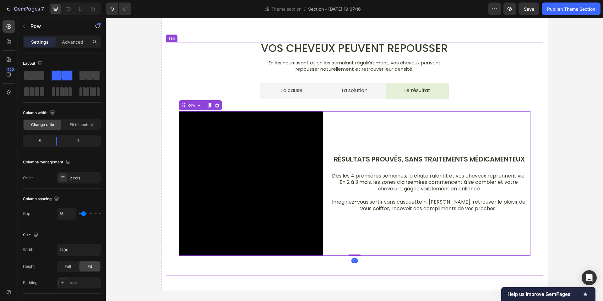
click at [376, 96] on li "La solution" at bounding box center [354, 91] width 63 height 16
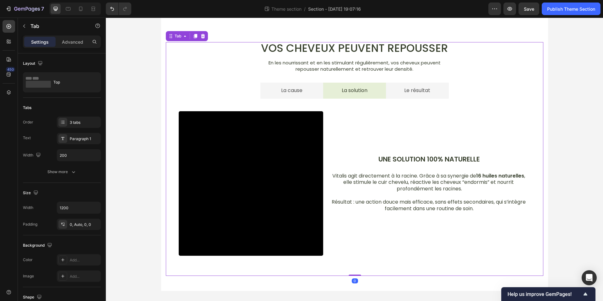
click at [306, 95] on li "La cause" at bounding box center [291, 91] width 63 height 16
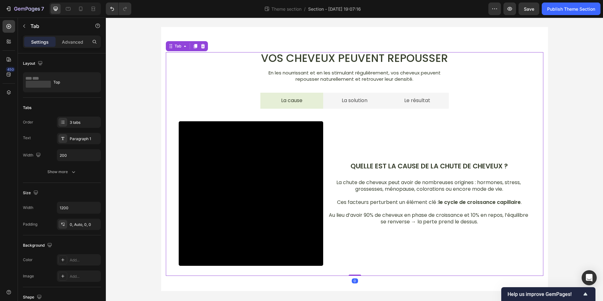
click at [377, 103] on li "La solution" at bounding box center [354, 101] width 63 height 16
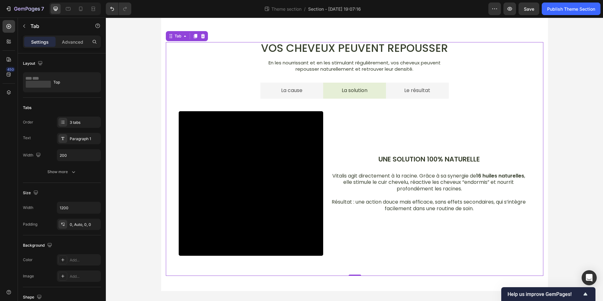
click at [394, 93] on li "Le résultat" at bounding box center [417, 91] width 63 height 16
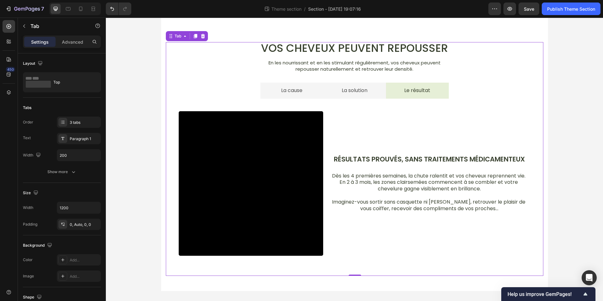
click at [324, 92] on li "La solution" at bounding box center [354, 91] width 63 height 16
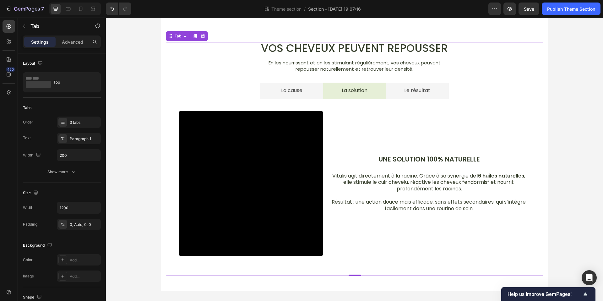
click at [306, 92] on li "La cause" at bounding box center [291, 91] width 63 height 16
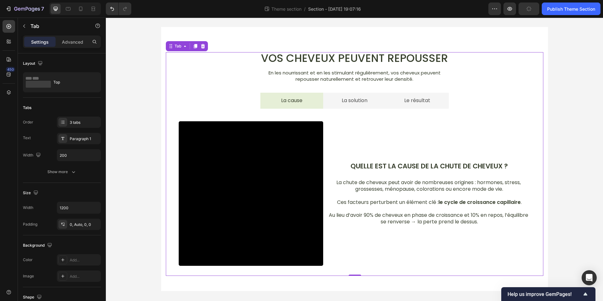
click at [320, 93] on li "La cause" at bounding box center [291, 101] width 63 height 16
click at [329, 99] on li "La solution" at bounding box center [354, 101] width 63 height 16
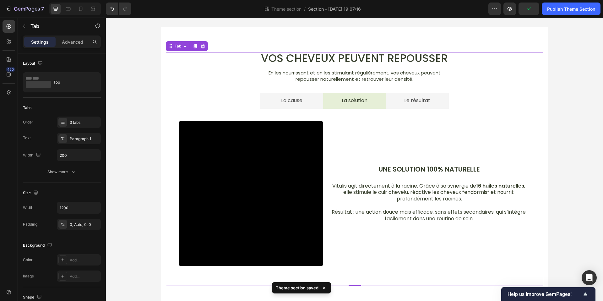
scroll to position [23, 0]
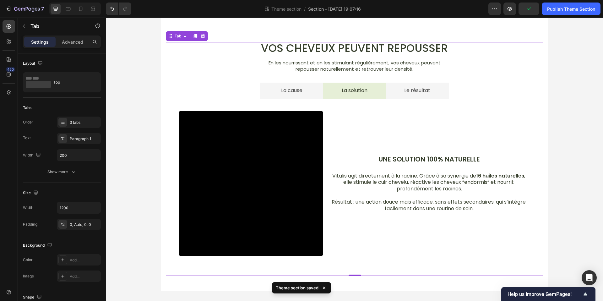
click at [394, 94] on li "Le résultat" at bounding box center [417, 91] width 63 height 16
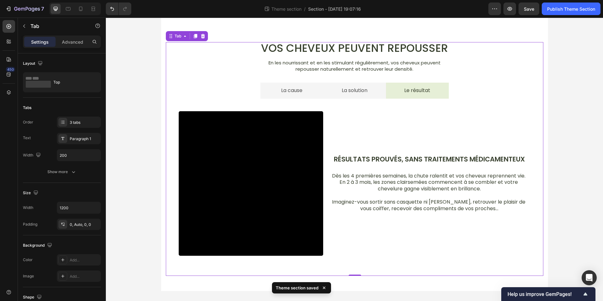
click at [331, 94] on li "La solution" at bounding box center [354, 91] width 63 height 16
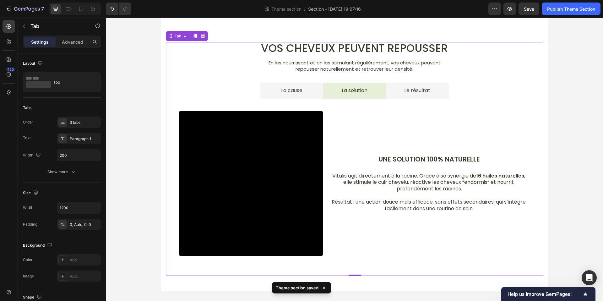
click at [309, 95] on li "La cause" at bounding box center [291, 91] width 63 height 16
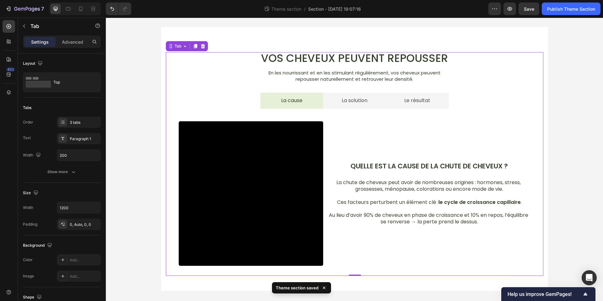
scroll to position [13, 0]
click at [318, 94] on li "La cause" at bounding box center [291, 101] width 63 height 16
click at [332, 97] on li "La solution" at bounding box center [354, 101] width 63 height 16
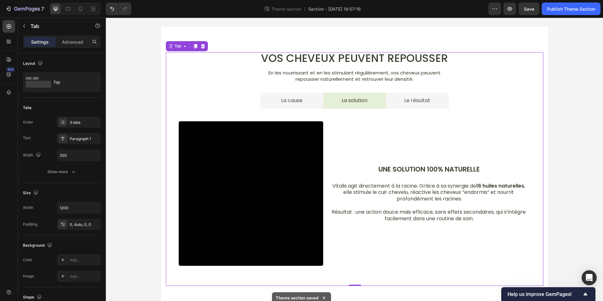
scroll to position [23, 0]
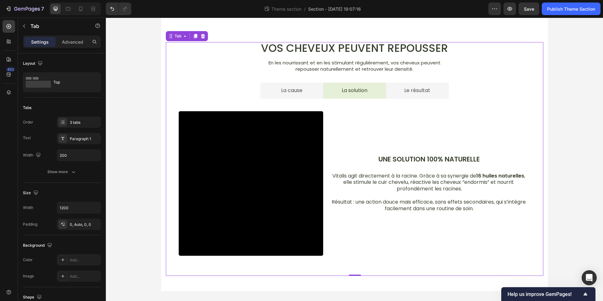
click at [317, 95] on li "La cause" at bounding box center [291, 91] width 63 height 16
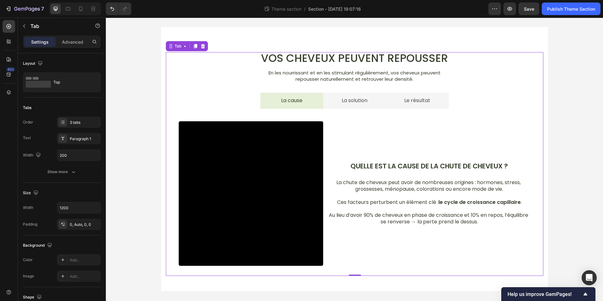
scroll to position [0, 0]
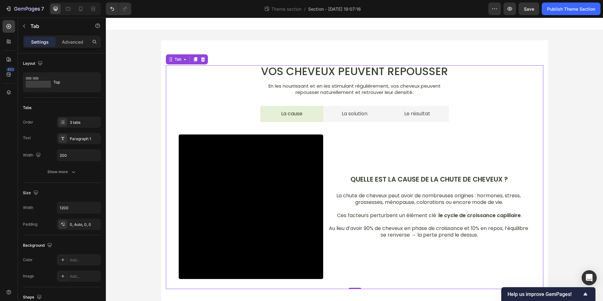
click at [329, 115] on li "La solution" at bounding box center [354, 114] width 63 height 16
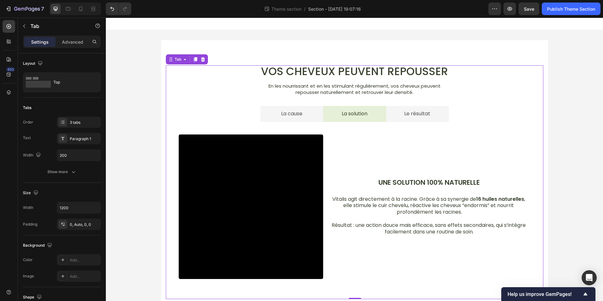
click at [389, 112] on li "Le résultat" at bounding box center [417, 114] width 63 height 16
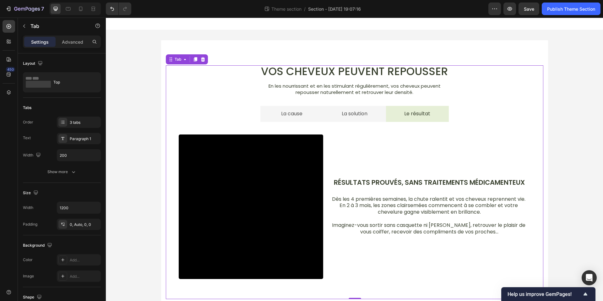
click at [332, 112] on li "La solution" at bounding box center [354, 114] width 63 height 16
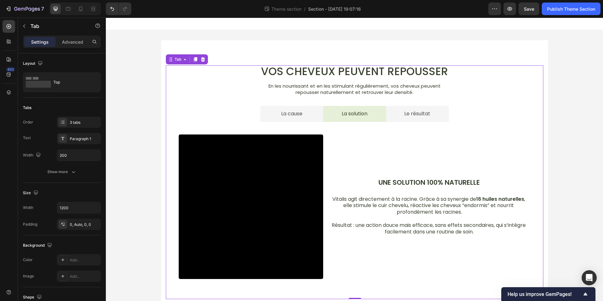
click at [312, 111] on li "La cause" at bounding box center [291, 114] width 63 height 16
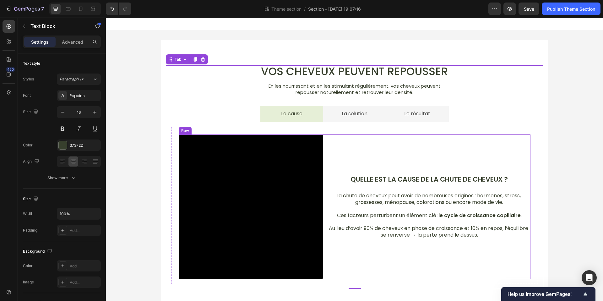
click at [396, 196] on p "La chute de cheveux peut avoir de nombreuses origines : hormones, stress, gross…" at bounding box center [429, 199] width 201 height 13
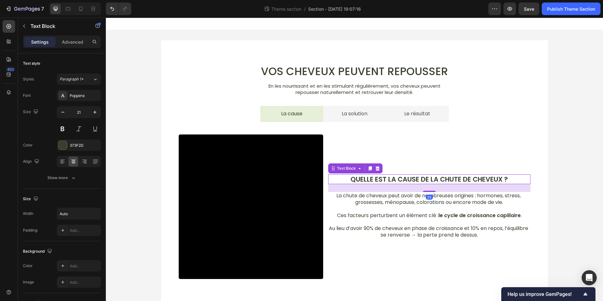
click at [392, 176] on p "Quelle est la cause de la chute de cheveux ?" at bounding box center [429, 179] width 157 height 8
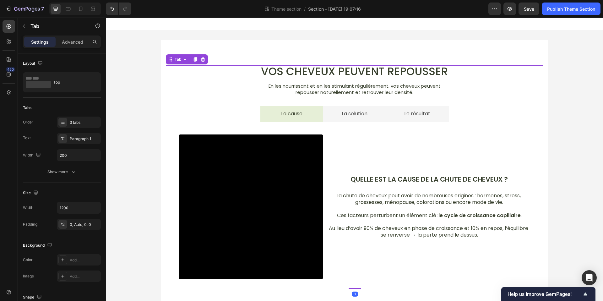
click at [331, 113] on li "La solution" at bounding box center [354, 114] width 63 height 16
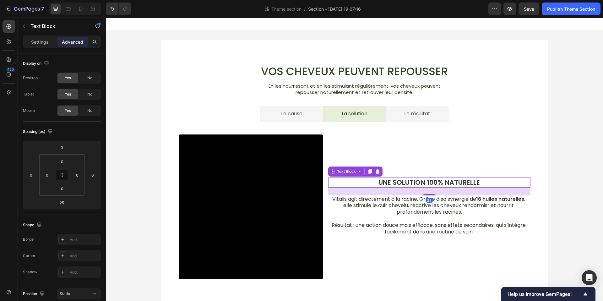
click at [400, 181] on p "une solution 100% NATURELLE" at bounding box center [429, 182] width 201 height 8
click at [39, 39] on p "Settings" at bounding box center [40, 42] width 18 height 7
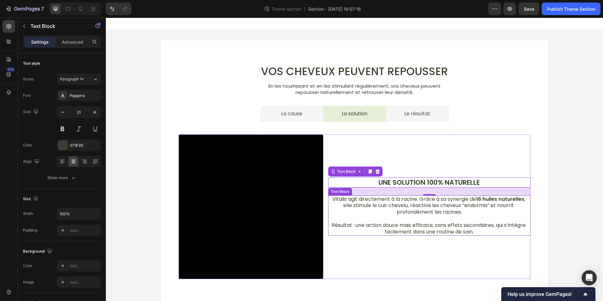
click at [378, 217] on p "⁠⁠⁠⁠⁠⁠⁠ Résultat : une action douce mais efficace, sans effets secondaires, qui…" at bounding box center [429, 225] width 201 height 19
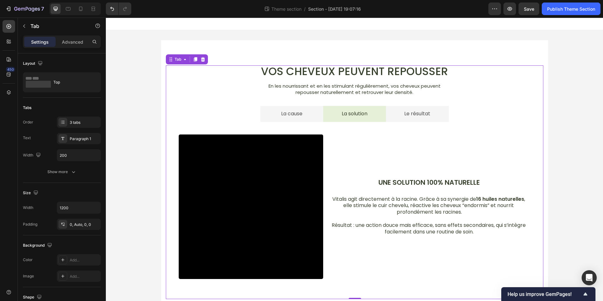
click at [313, 117] on li "La cause" at bounding box center [291, 114] width 63 height 16
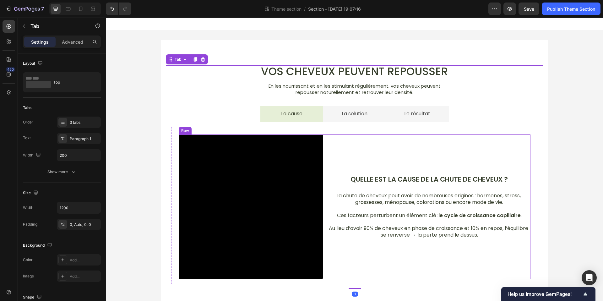
scroll to position [13, 0]
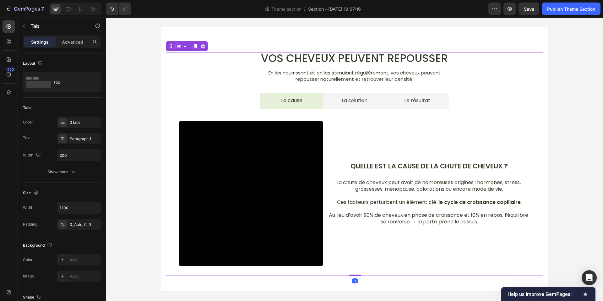
click at [572, 159] on div "Vos cheveux peuvent repousser Heading En les nourrissant et en les stimulant ré…" at bounding box center [354, 159] width 497 height 284
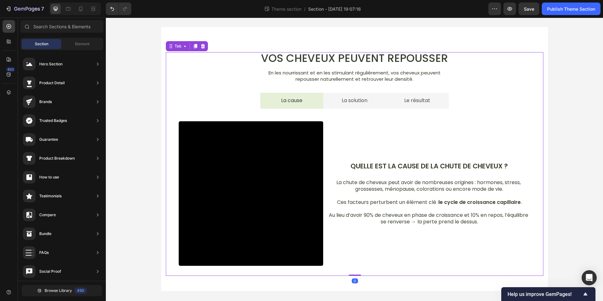
click at [379, 104] on li "La solution" at bounding box center [354, 101] width 63 height 16
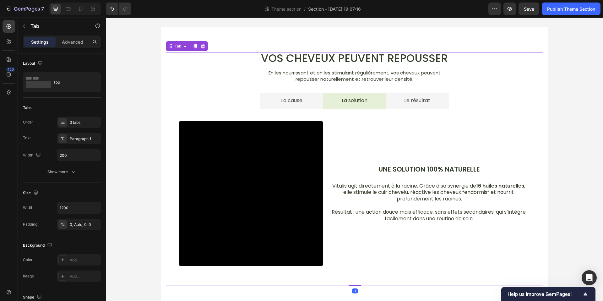
click at [310, 102] on li "La cause" at bounding box center [291, 101] width 63 height 16
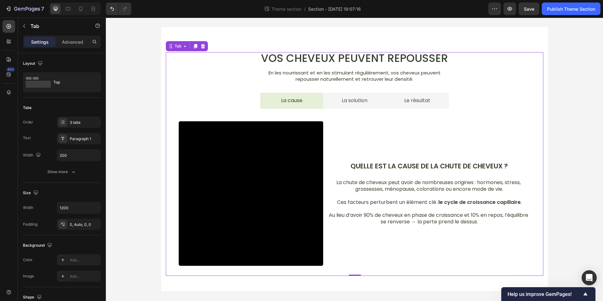
click at [329, 106] on li "La solution" at bounding box center [354, 101] width 63 height 16
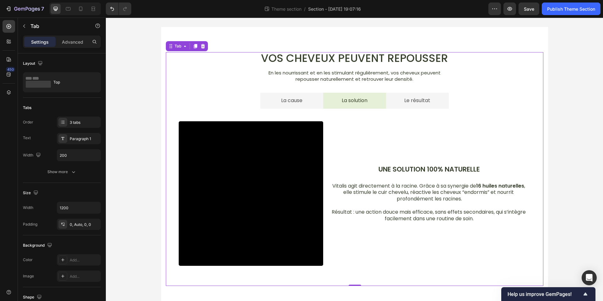
click at [317, 106] on li "La cause" at bounding box center [291, 101] width 63 height 16
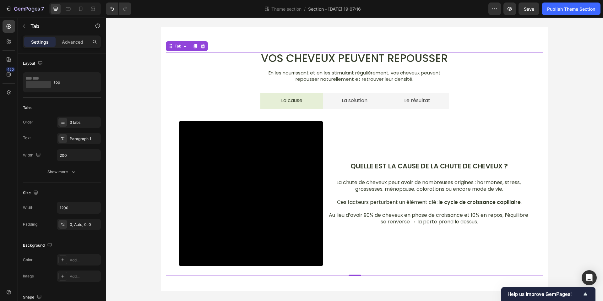
click at [333, 106] on li "La solution" at bounding box center [354, 101] width 63 height 16
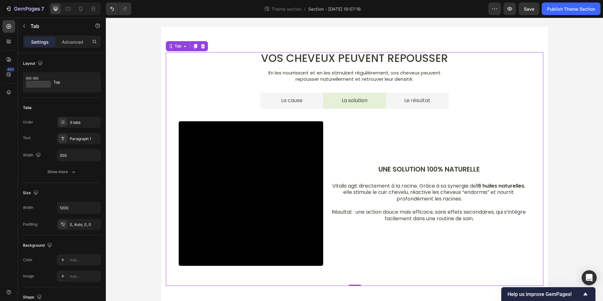
click at [313, 106] on li "La cause" at bounding box center [291, 101] width 63 height 16
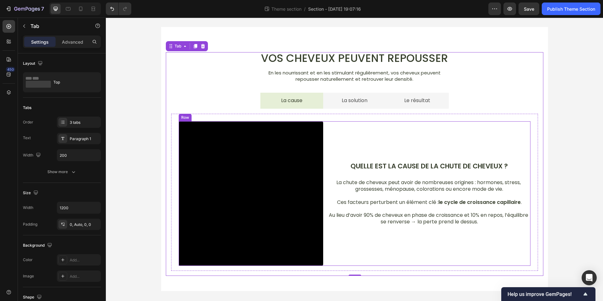
click at [400, 226] on div "Quelle est la cause de la chute de cheveux ? Text Block La chute de cheveux peu…" at bounding box center [429, 193] width 202 height 145
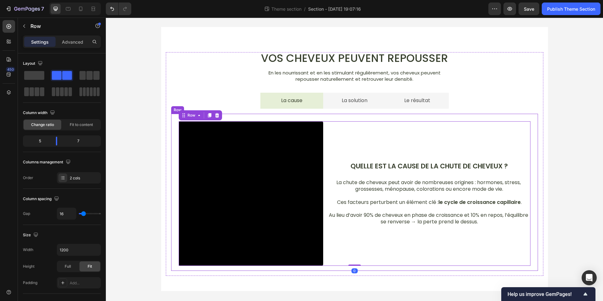
click at [367, 268] on div "Video Quelle est la cause de la chute de cheveux ? Text Block La chute de cheve…" at bounding box center [354, 192] width 367 height 157
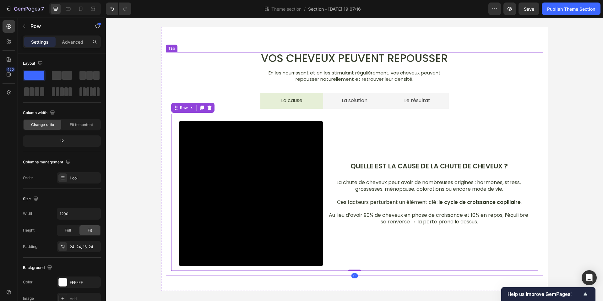
click at [336, 106] on li "La solution" at bounding box center [354, 101] width 63 height 16
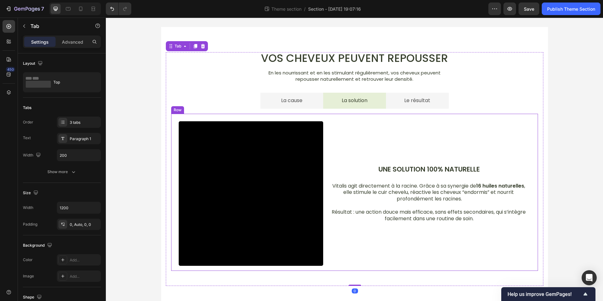
click at [375, 267] on div "Video une solution 100% NATURELLE Text Block Vitalis agit directement à la raci…" at bounding box center [354, 192] width 367 height 157
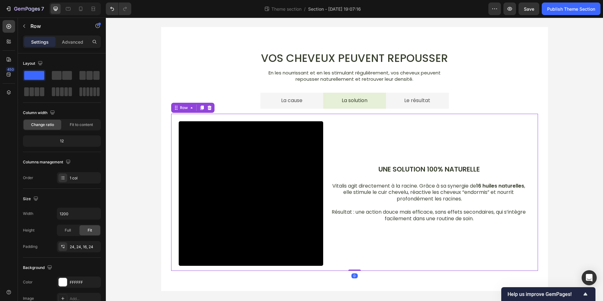
drag, startPoint x: 358, startPoint y: 279, endPoint x: 354, endPoint y: 264, distance: 15.9
click at [354, 264] on div "Video une solution 100% NATURELLE Text Block Vitalis agit directement à la raci…" at bounding box center [354, 192] width 367 height 157
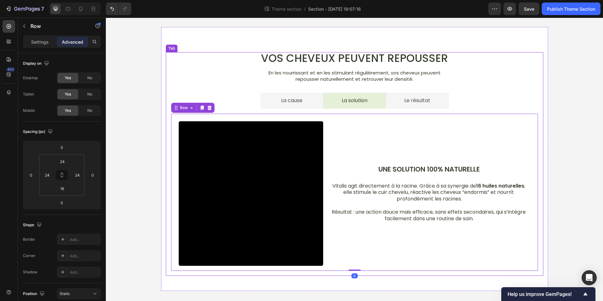
click at [310, 110] on div "Video Quelle est la cause de la chute de cheveux ? Text Block La chute de cheve…" at bounding box center [354, 192] width 377 height 167
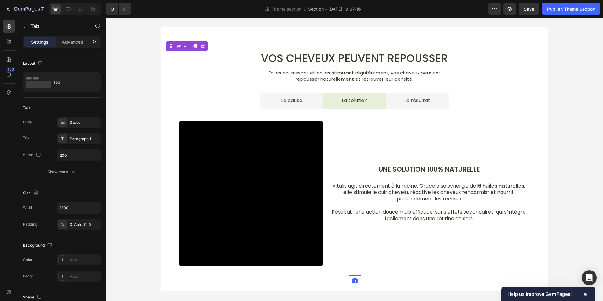
click at [389, 104] on li "Le résultat" at bounding box center [417, 101] width 63 height 16
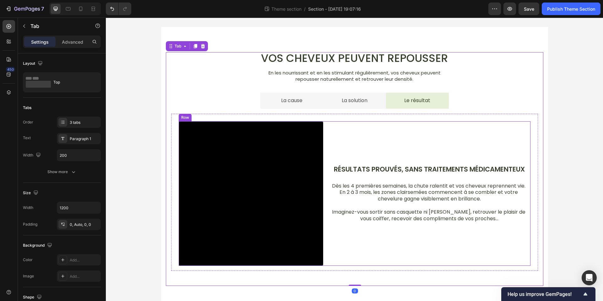
drag, startPoint x: 369, startPoint y: 256, endPoint x: 368, endPoint y: 260, distance: 3.4
click at [369, 256] on div "Résultats prouvés, sans traitements médicamenteux Text Block Dès les 4 première…" at bounding box center [429, 193] width 202 height 145
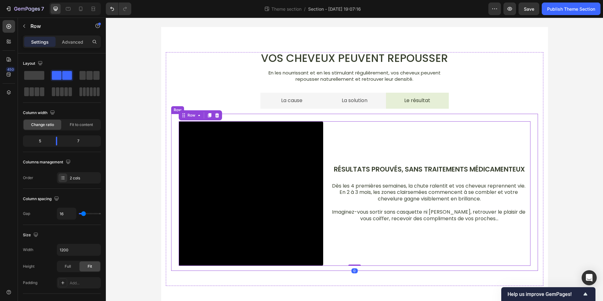
click at [364, 269] on div "Video Résultats prouvés, sans traitements médicamenteux Text Block Dès les 4 pr…" at bounding box center [354, 192] width 367 height 157
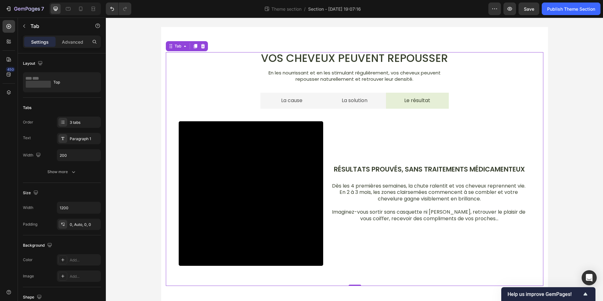
click at [359, 271] on div "Video Résultats prouvés, sans traitements médicamenteux Text Block Dès les 4 pr…" at bounding box center [354, 197] width 367 height 167
click at [367, 266] on div "Video Résultats prouvés, sans traitements médicamenteux Text Block Dès les 4 pr…" at bounding box center [354, 192] width 367 height 157
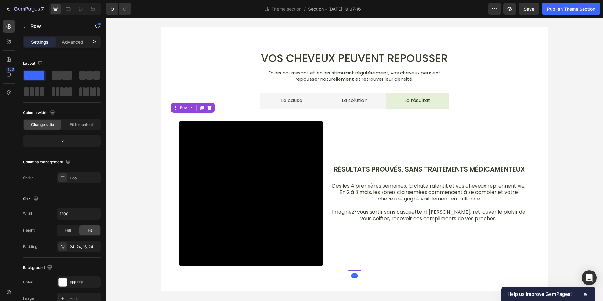
drag, startPoint x: 355, startPoint y: 279, endPoint x: 355, endPoint y: 266, distance: 12.9
click at [355, 266] on div "Video Résultats prouvés, sans traitements médicamenteux Text Block Dès les 4 pr…" at bounding box center [354, 192] width 367 height 157
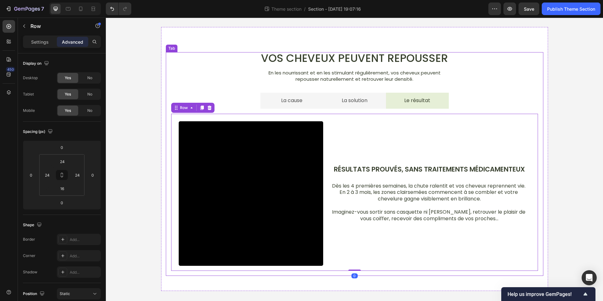
click at [314, 105] on li "La cause" at bounding box center [291, 101] width 63 height 16
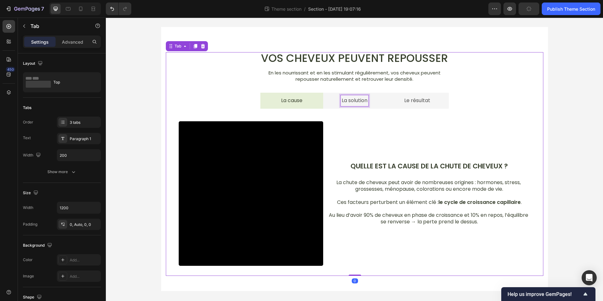
click at [368, 104] on div "La solution" at bounding box center [355, 100] width 28 height 11
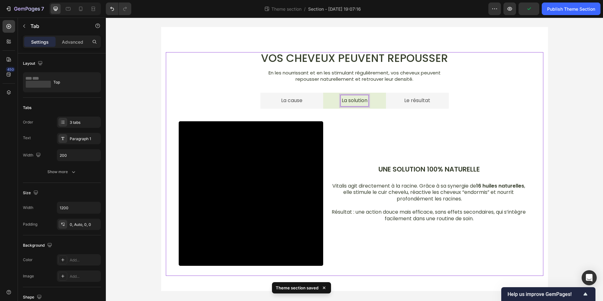
click at [394, 101] on li "Le résultat" at bounding box center [417, 101] width 63 height 16
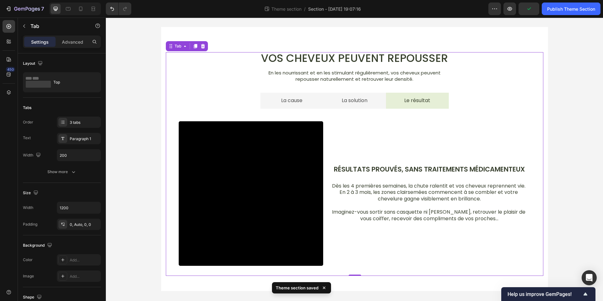
drag, startPoint x: 318, startPoint y: 102, endPoint x: 337, endPoint y: 106, distance: 19.2
click at [318, 102] on li "La cause" at bounding box center [291, 101] width 63 height 16
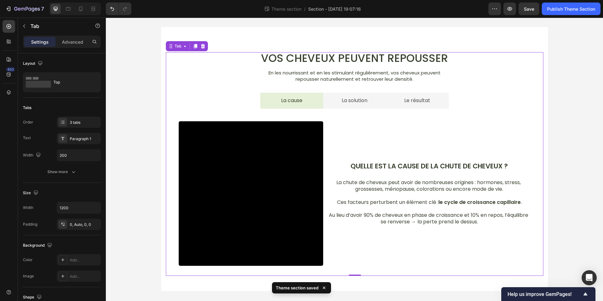
click at [581, 138] on div "Vos cheveux peuvent repousser Heading En les nourrissant et en les stimulant ré…" at bounding box center [354, 159] width 497 height 284
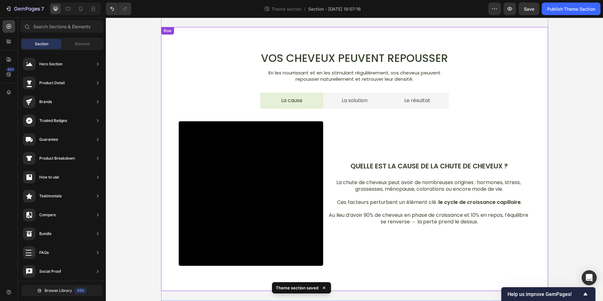
click at [402, 43] on div "Vos cheveux peuvent repousser Heading En les nourrissant et en les stimulant ré…" at bounding box center [354, 159] width 387 height 264
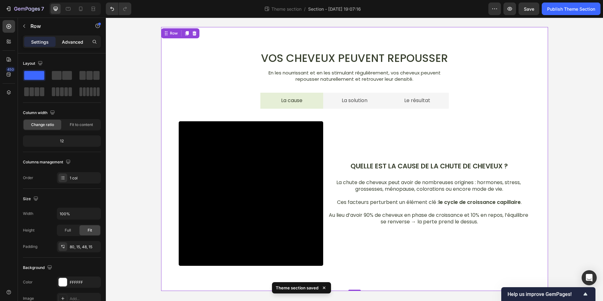
click at [74, 42] on p "Advanced" at bounding box center [72, 42] width 21 height 7
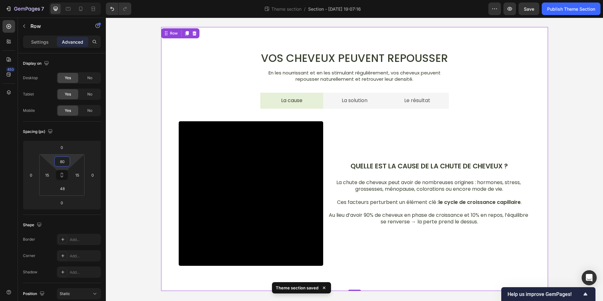
drag, startPoint x: 64, startPoint y: 164, endPoint x: 77, endPoint y: 197, distance: 35.4
click at [64, 164] on input "80" at bounding box center [62, 161] width 13 height 9
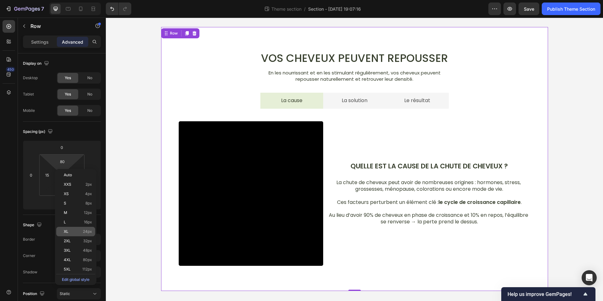
click at [82, 229] on p "XL 24px" at bounding box center [78, 231] width 28 height 4
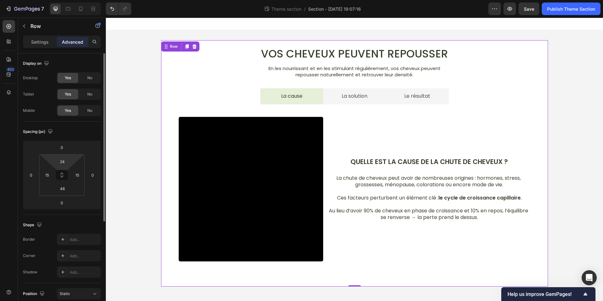
click at [63, 0] on html "7 Theme section / Section - Sep 26 19:07:16 Preview Save Publish Theme Section …" at bounding box center [301, 0] width 603 height 0
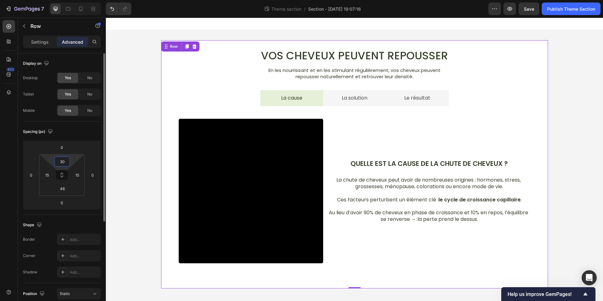
type input "30"
click at [388, 280] on div "Vos cheveux peuvent repousser Heading En les nourrissant et en les stimulant ré…" at bounding box center [354, 164] width 387 height 248
click at [68, 189] on input "48" at bounding box center [62, 188] width 13 height 9
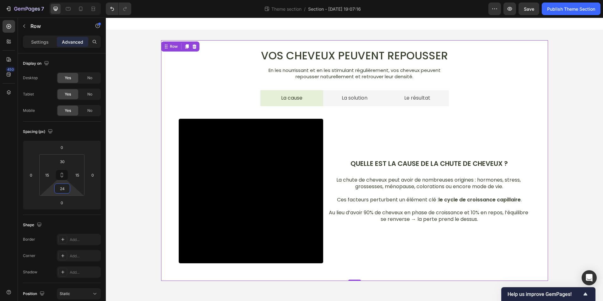
type input "24"
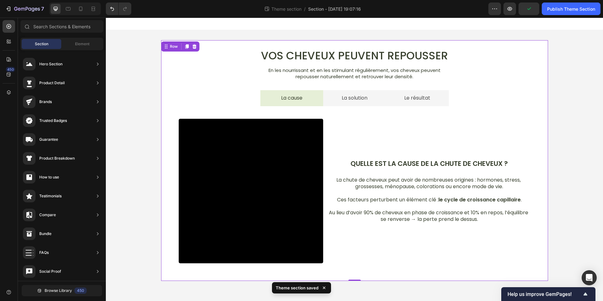
click at [143, 192] on div "Vos cheveux peuvent repousser Heading En les nourrissant et en les stimulant ré…" at bounding box center [354, 160] width 497 height 261
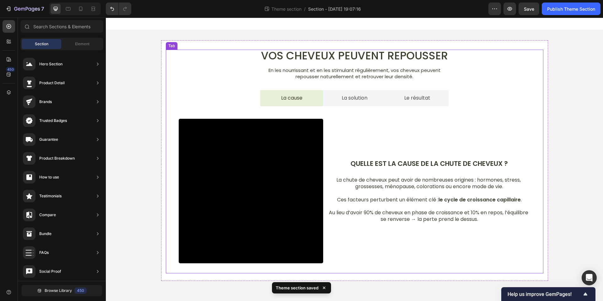
click at [383, 272] on div "Video Quelle est la cause de la chute de cheveux ? Text Block La chute de cheve…" at bounding box center [354, 189] width 377 height 167
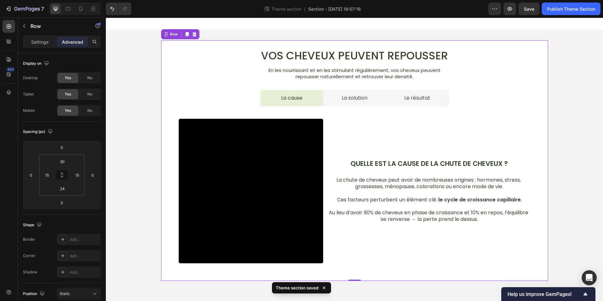
click at [377, 277] on div "Vos cheveux peuvent repousser Heading En les nourrissant et en les stimulant ré…" at bounding box center [354, 160] width 387 height 241
click at [373, 287] on div "Vos cheveux peuvent repousser Heading En les nourrissant et en les stimulant ré…" at bounding box center [354, 160] width 387 height 261
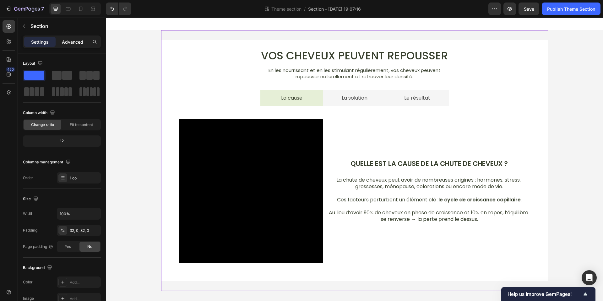
click at [73, 39] on p "Advanced" at bounding box center [72, 42] width 21 height 7
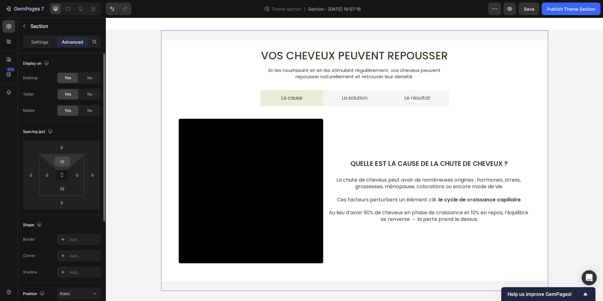
click at [62, 161] on input "32" at bounding box center [62, 161] width 13 height 9
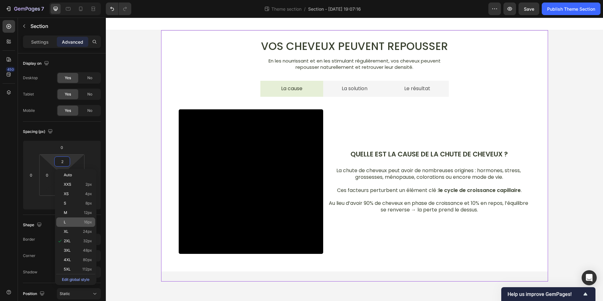
click at [83, 217] on div "L 16px" at bounding box center [75, 221] width 39 height 9
type input "16"
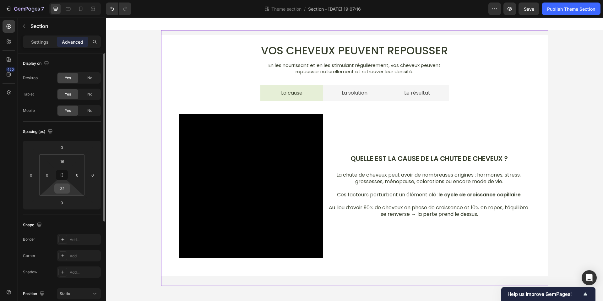
click at [63, 190] on input "32" at bounding box center [62, 188] width 13 height 9
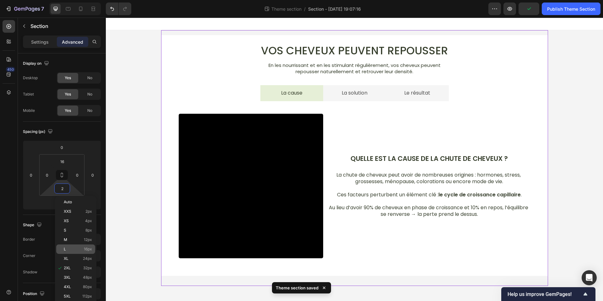
click at [84, 248] on span "16px" at bounding box center [88, 249] width 8 height 4
type input "16"
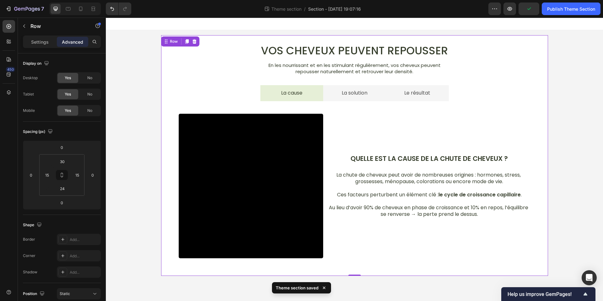
click at [382, 273] on div "Vos cheveux peuvent repousser Heading En les nourrissant et en les stimulant ré…" at bounding box center [354, 155] width 387 height 241
click at [63, 164] on input "30" at bounding box center [62, 161] width 13 height 9
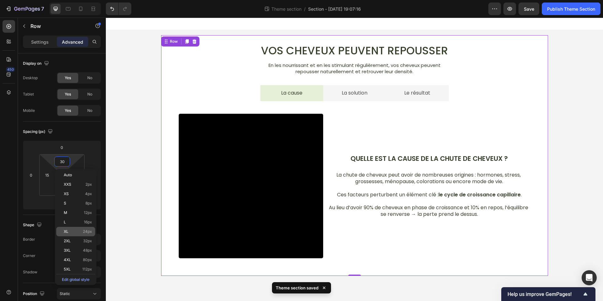
click at [84, 231] on span "24px" at bounding box center [87, 231] width 9 height 4
type input "24"
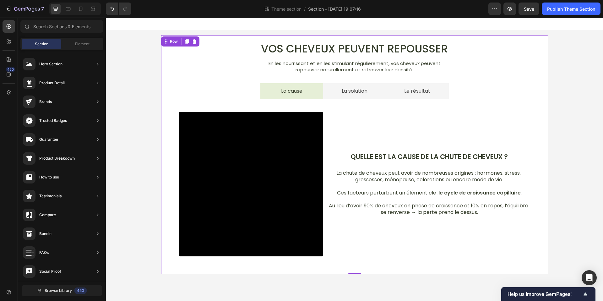
click at [597, 204] on div "Vos cheveux peuvent repousser Heading En les nourrissant et en les stimulant ré…" at bounding box center [354, 154] width 497 height 249
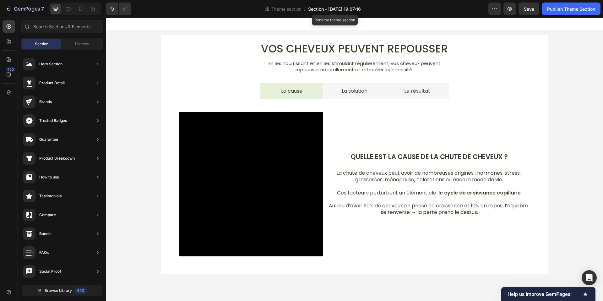
click at [335, 9] on span "Section - Sep 26 19:07:16" at bounding box center [334, 9] width 53 height 7
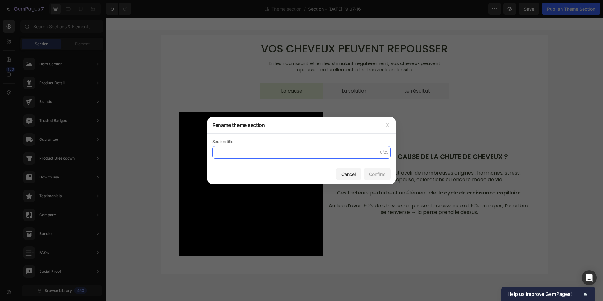
click at [257, 151] on input "text" at bounding box center [301, 152] width 178 height 13
type input "CAUSE RESULT"
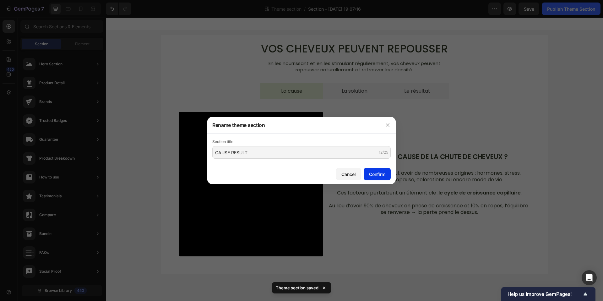
click at [378, 176] on div "Confirm" at bounding box center [377, 174] width 16 height 7
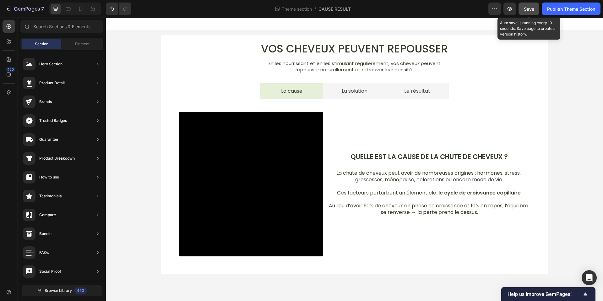
click at [527, 10] on span "Save" at bounding box center [529, 8] width 10 height 5
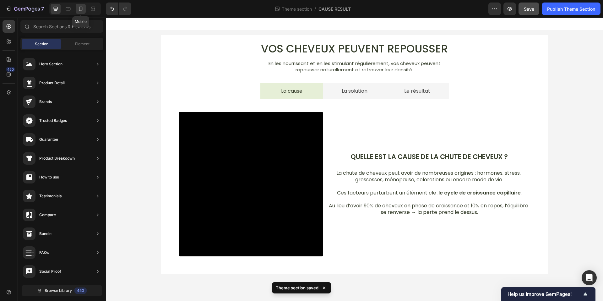
click at [76, 8] on div at bounding box center [81, 9] width 10 height 10
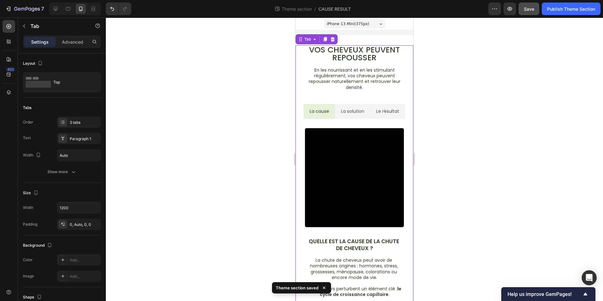
click at [366, 114] on li "La solution" at bounding box center [352, 111] width 35 height 15
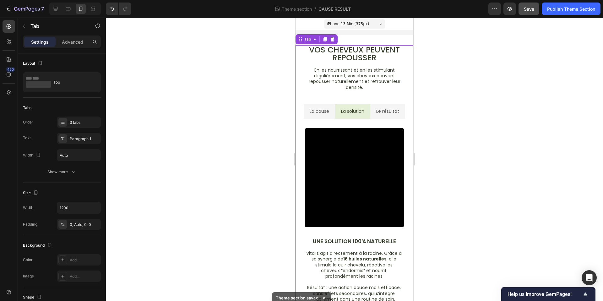
click at [372, 107] on li "Le résultat" at bounding box center [387, 111] width 35 height 15
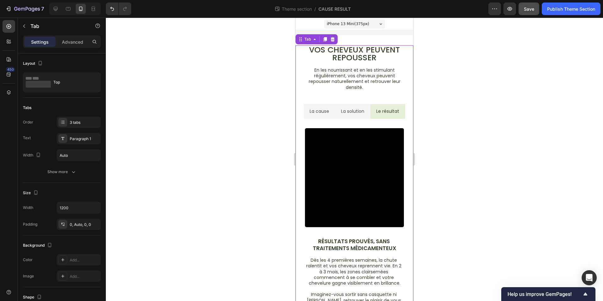
click at [335, 106] on li "La cause" at bounding box center [319, 111] width 31 height 15
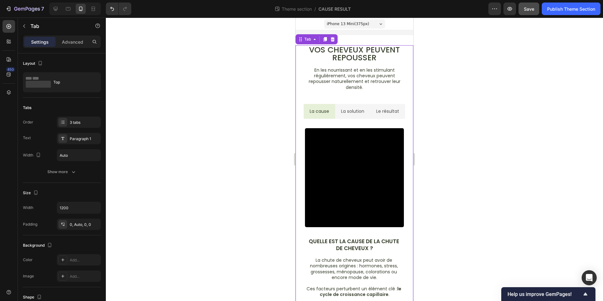
click at [367, 106] on li "La solution" at bounding box center [352, 111] width 35 height 15
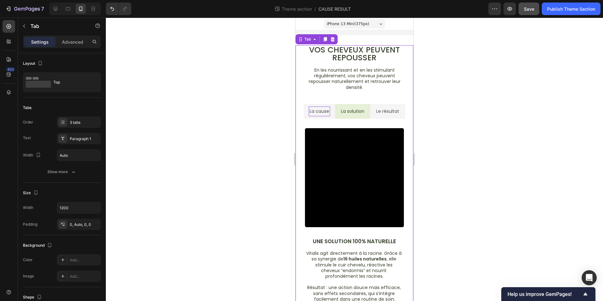
click at [330, 107] on div "La cause" at bounding box center [319, 112] width 21 height 10
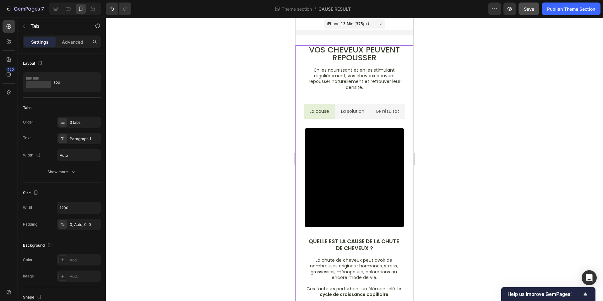
click at [333, 106] on li "La cause" at bounding box center [319, 111] width 31 height 15
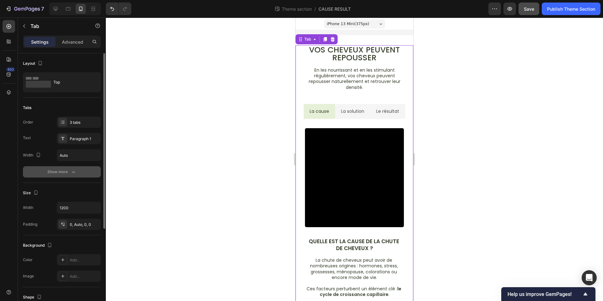
click at [69, 172] on div "Show more" at bounding box center [61, 172] width 29 height 6
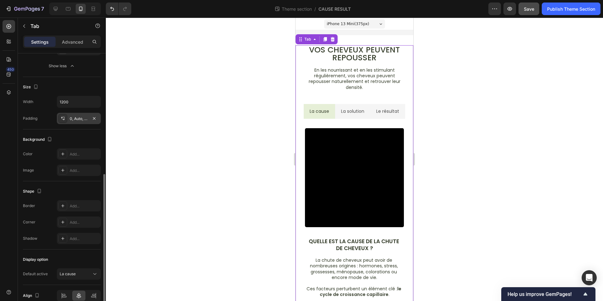
scroll to position [209, 0]
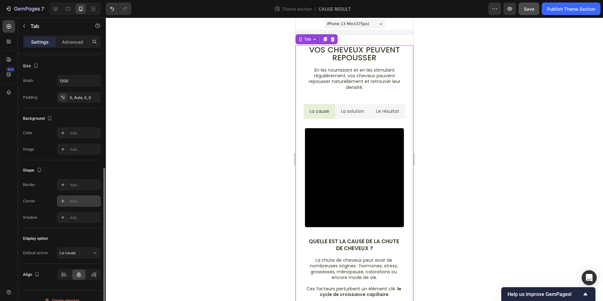
click at [65, 199] on div at bounding box center [62, 201] width 9 height 9
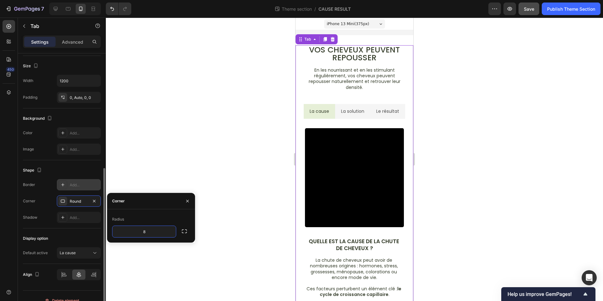
click at [86, 185] on div "Add..." at bounding box center [85, 185] width 30 height 6
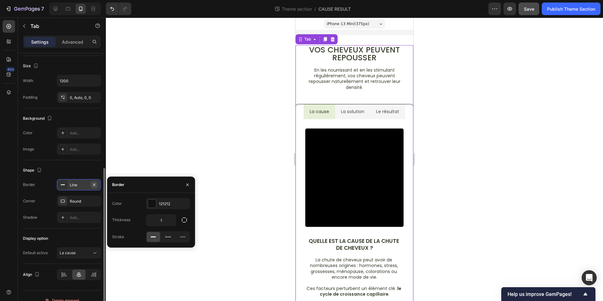
click at [96, 183] on icon "button" at bounding box center [94, 184] width 5 height 5
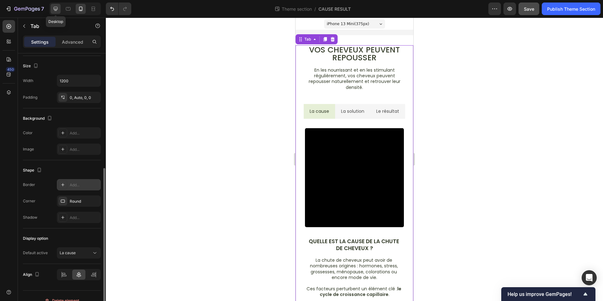
click at [55, 10] on icon at bounding box center [55, 9] width 6 height 6
type input "200"
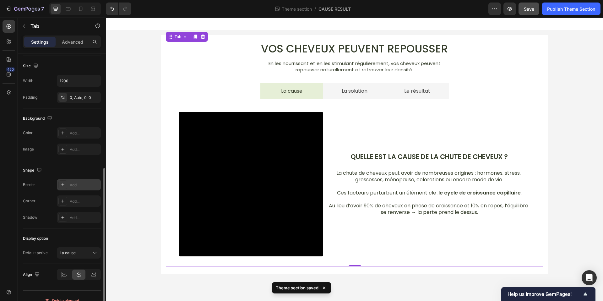
click at [383, 97] on li "La solution" at bounding box center [354, 91] width 63 height 16
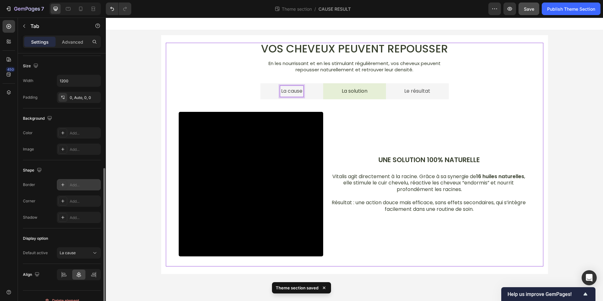
click at [311, 96] on li "La cause" at bounding box center [291, 91] width 63 height 16
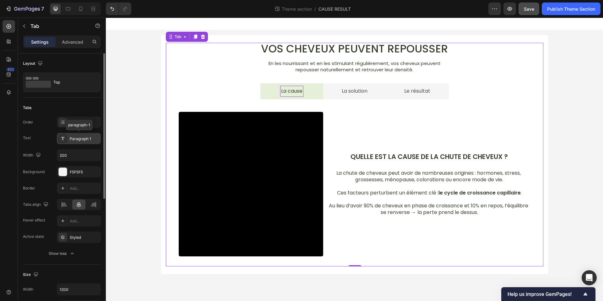
click at [81, 144] on div "Paragraph 1" at bounding box center [79, 138] width 44 height 11
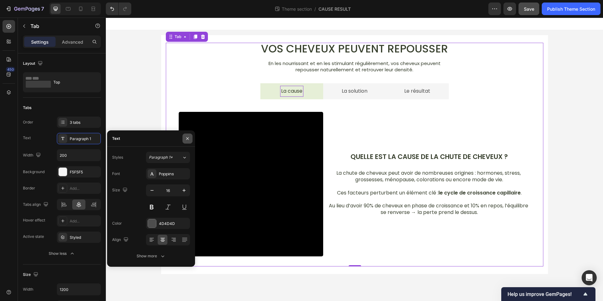
click at [183, 137] on button "button" at bounding box center [188, 139] width 10 height 10
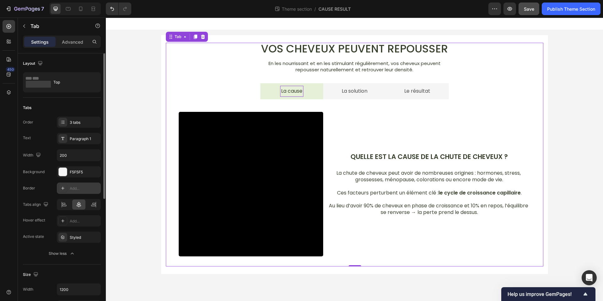
click at [74, 190] on div "Add..." at bounding box center [85, 189] width 30 height 6
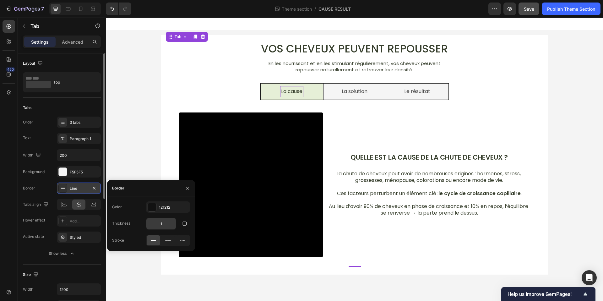
click at [167, 224] on input "1" at bounding box center [161, 223] width 30 height 11
click at [183, 221] on icon "button" at bounding box center [184, 223] width 6 height 6
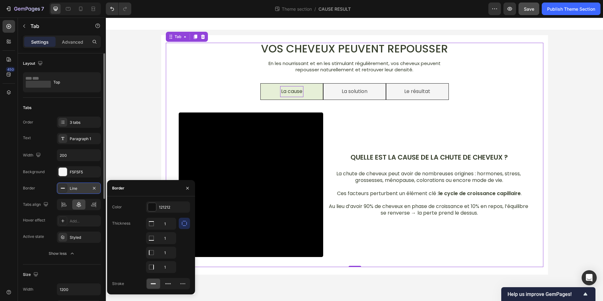
click at [184, 220] on button "button" at bounding box center [184, 223] width 11 height 11
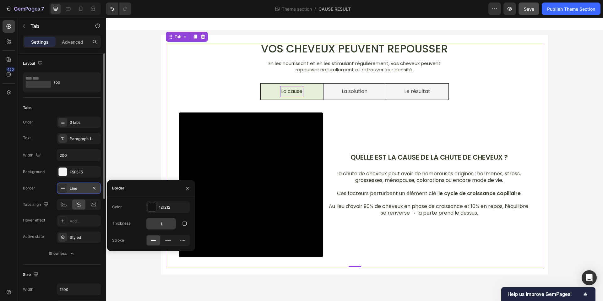
click at [162, 225] on input "1" at bounding box center [161, 223] width 30 height 11
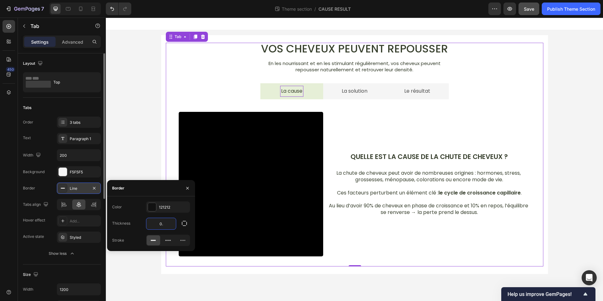
type input "0.2"
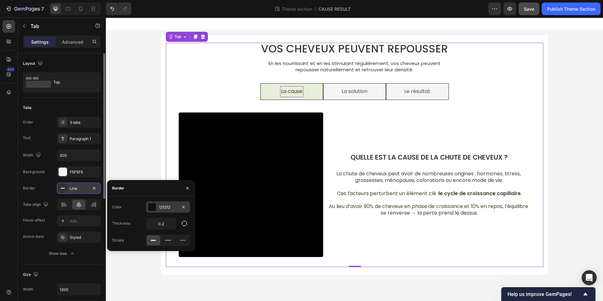
click at [170, 209] on div "121212" at bounding box center [168, 208] width 18 height 6
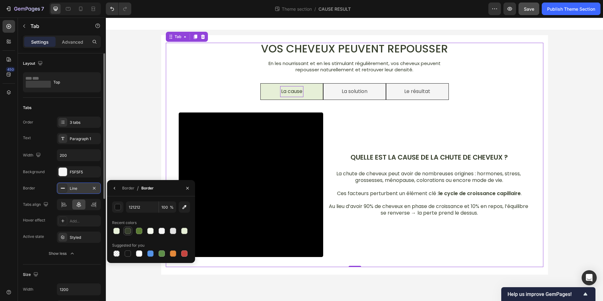
click at [130, 231] on div at bounding box center [128, 231] width 6 height 6
type input "373F2D"
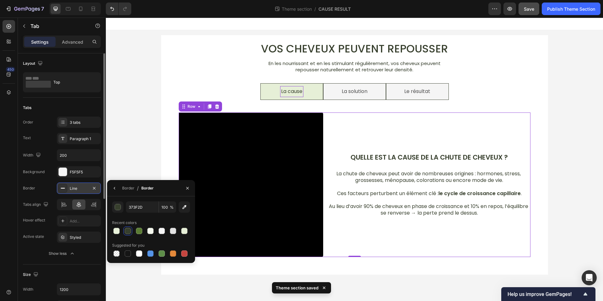
click at [501, 114] on div "Quelle est la cause de la chute de cheveux ? Text Block La chute de cheveux peu…" at bounding box center [429, 184] width 202 height 145
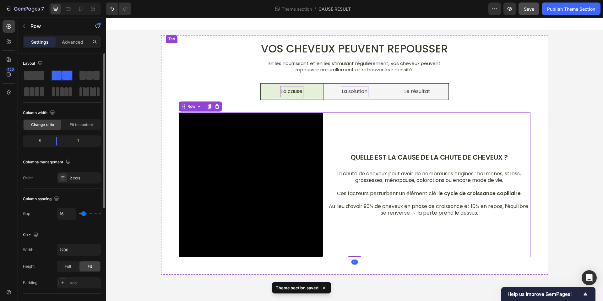
click at [349, 93] on p "La solution" at bounding box center [355, 91] width 26 height 9
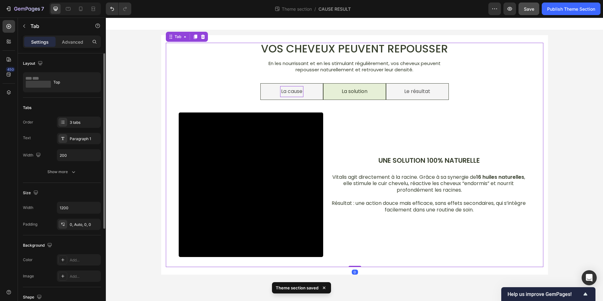
click at [307, 93] on li "La cause" at bounding box center [291, 91] width 63 height 17
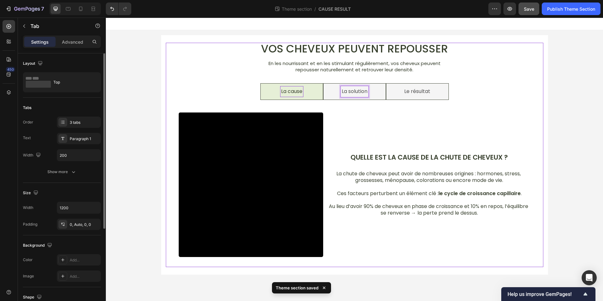
click at [392, 92] on li "Le résultat" at bounding box center [417, 91] width 63 height 17
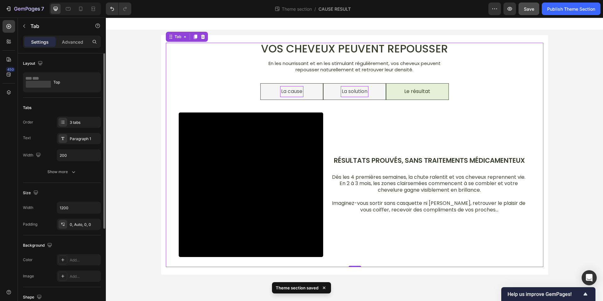
click at [379, 93] on li "La solution" at bounding box center [354, 91] width 63 height 17
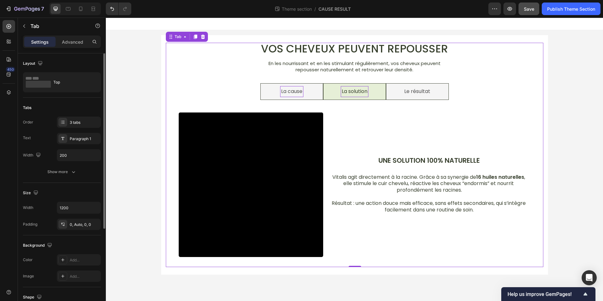
click at [308, 94] on li "La cause" at bounding box center [291, 91] width 63 height 17
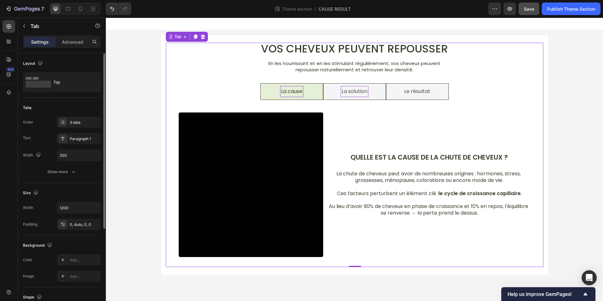
click at [331, 96] on li "La solution" at bounding box center [354, 91] width 63 height 17
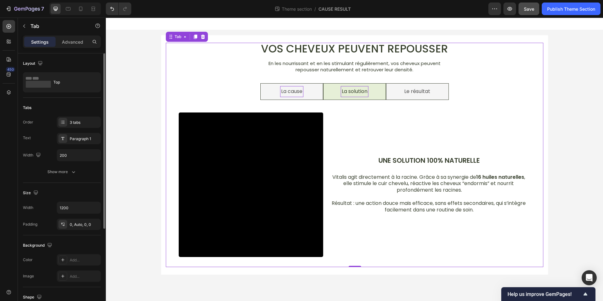
click at [311, 93] on li "La cause" at bounding box center [291, 91] width 63 height 17
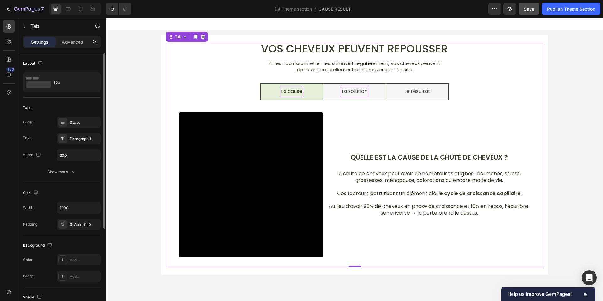
click at [332, 95] on li "La solution" at bounding box center [354, 91] width 63 height 17
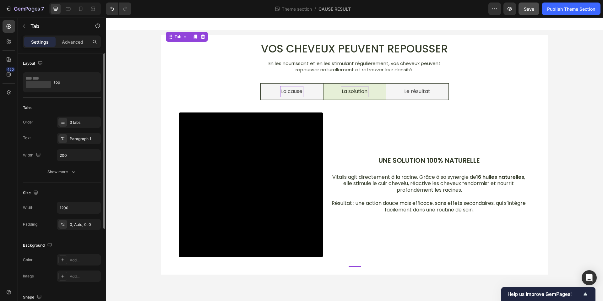
click at [314, 95] on li "La cause" at bounding box center [291, 91] width 63 height 17
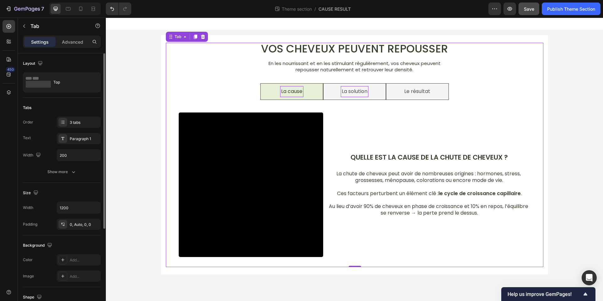
click at [331, 95] on li "La solution" at bounding box center [354, 91] width 63 height 17
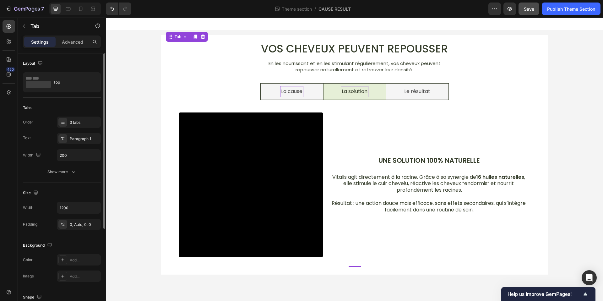
click at [399, 94] on li "Le résultat" at bounding box center [417, 91] width 63 height 17
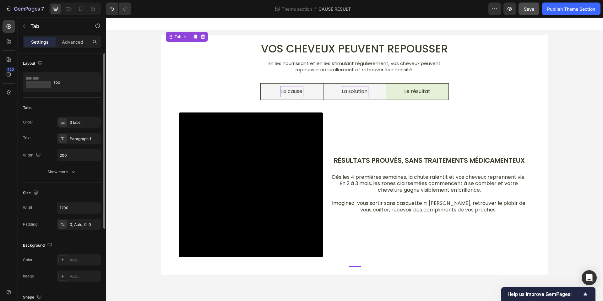
click at [306, 95] on li "La cause" at bounding box center [291, 91] width 63 height 17
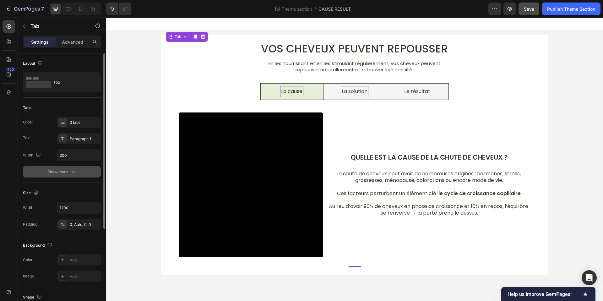
click at [80, 173] on button "Show more" at bounding box center [62, 171] width 78 height 11
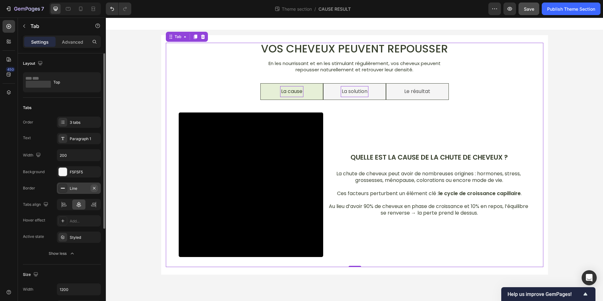
click at [96, 188] on icon "button" at bounding box center [94, 188] width 5 height 5
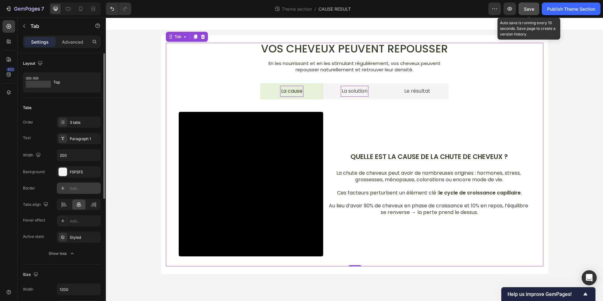
click at [532, 8] on span "Save" at bounding box center [529, 8] width 10 height 5
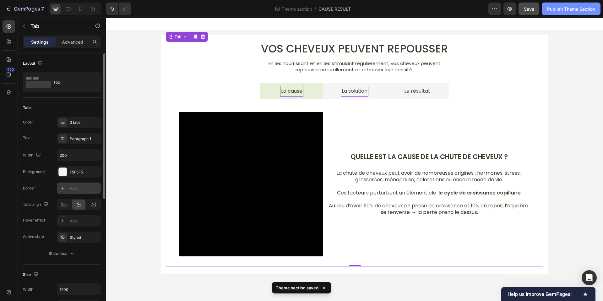
click at [559, 9] on div "Publish Theme Section" at bounding box center [571, 9] width 48 height 7
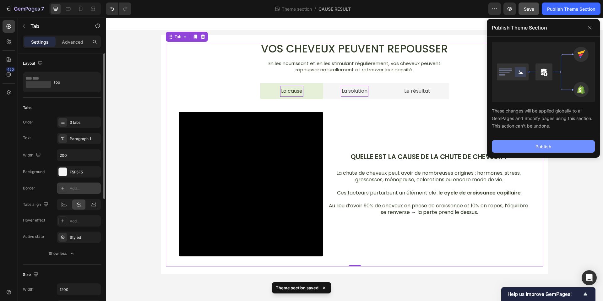
click at [550, 147] on div "Publish" at bounding box center [544, 146] width 16 height 7
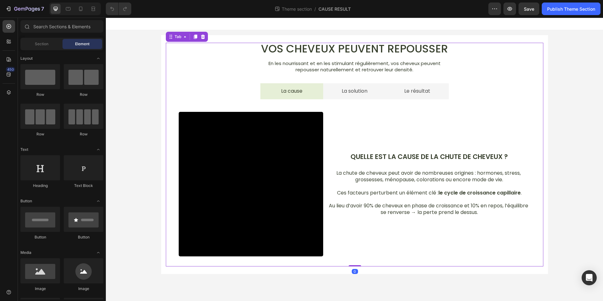
click at [375, 87] on li "La solution" at bounding box center [354, 91] width 63 height 16
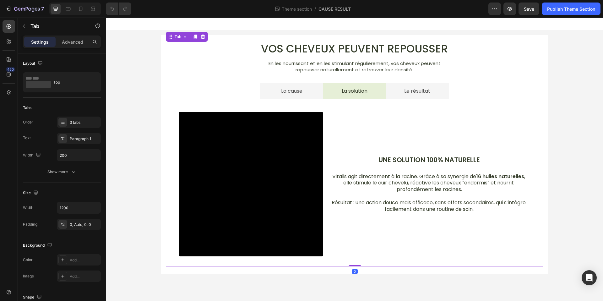
click at [392, 86] on li "Le résultat" at bounding box center [417, 91] width 63 height 16
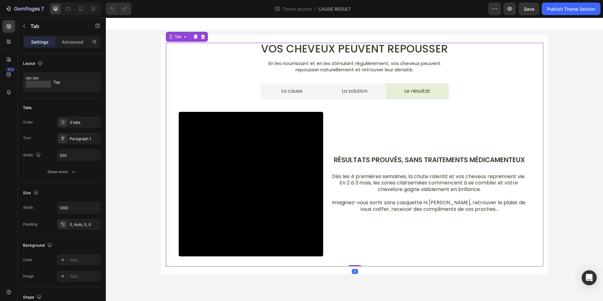
click at [317, 91] on li "La cause" at bounding box center [291, 91] width 63 height 16
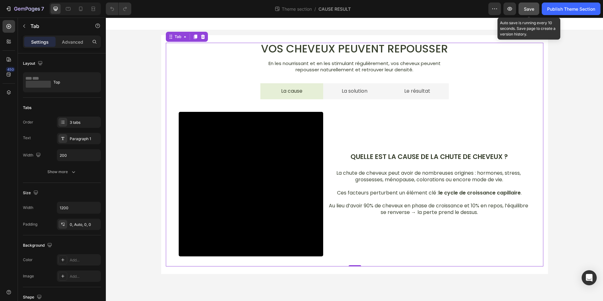
click at [526, 11] on span "Save" at bounding box center [529, 8] width 10 height 5
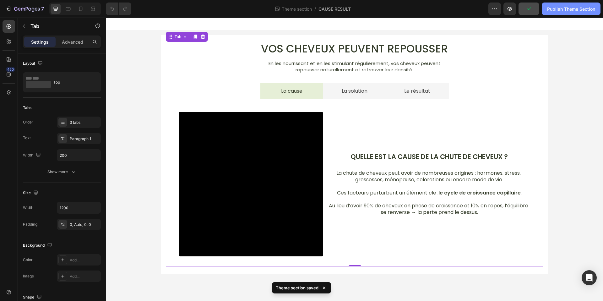
click at [575, 9] on div "Publish Theme Section" at bounding box center [571, 9] width 48 height 7
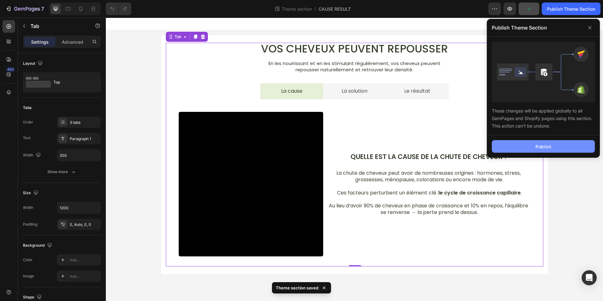
click at [521, 150] on button "Publish" at bounding box center [543, 146] width 103 height 13
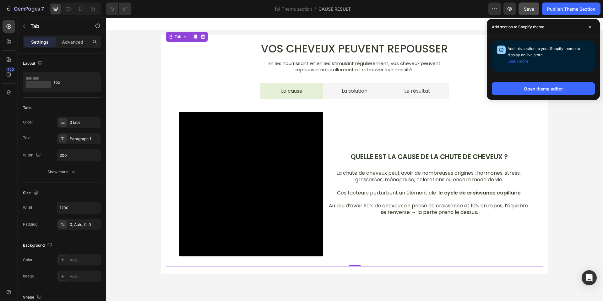
click at [595, 25] on div "Add section to Shopify theme" at bounding box center [543, 27] width 113 height 17
click at [591, 27] on icon at bounding box center [589, 26] width 3 height 3
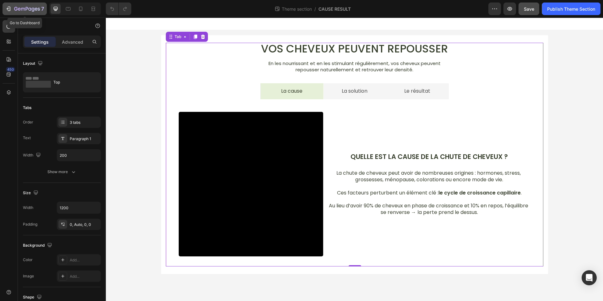
click at [18, 9] on icon "button" at bounding box center [19, 9] width 3 height 3
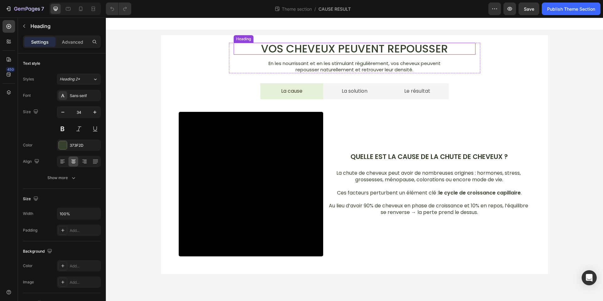
click at [306, 52] on h2 "Vos cheveux peuvent repousser" at bounding box center [355, 49] width 242 height 12
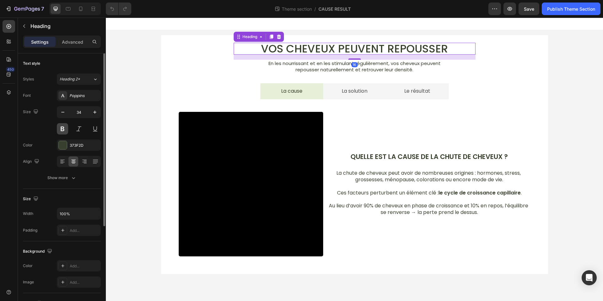
click at [64, 127] on button at bounding box center [62, 128] width 11 height 11
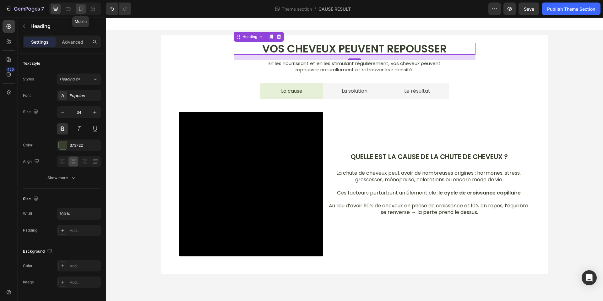
click at [83, 6] on icon at bounding box center [81, 9] width 6 height 6
type input "25"
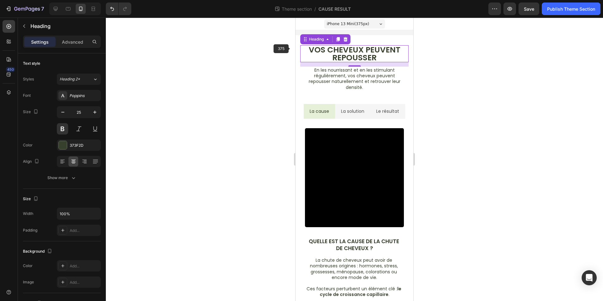
scroll to position [6, 0]
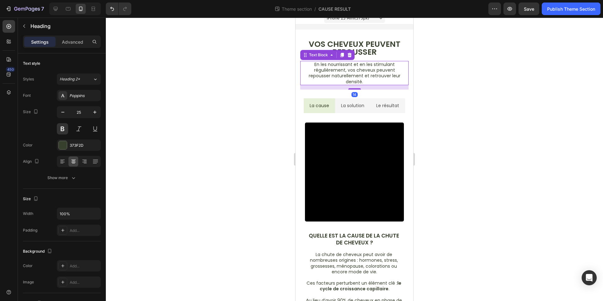
click at [354, 74] on p "repousser naturellement et retrouver leur densité." at bounding box center [354, 78] width 107 height 11
click at [362, 51] on h2 "Vos cheveux peuvent repousser" at bounding box center [354, 48] width 108 height 17
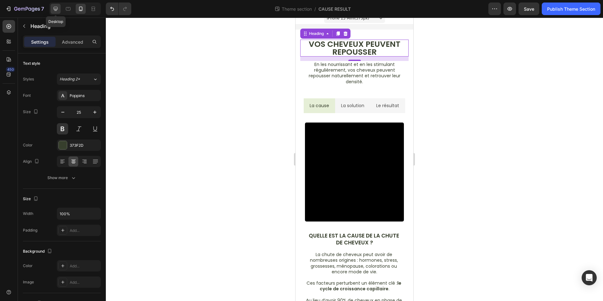
click at [53, 6] on icon at bounding box center [55, 9] width 6 height 6
type input "34"
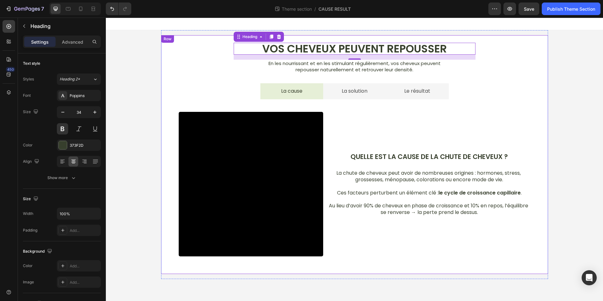
click at [338, 37] on div "Vos cheveux peuvent repousser Heading 14 En les nourrissant et en les stimulant…" at bounding box center [354, 154] width 387 height 239
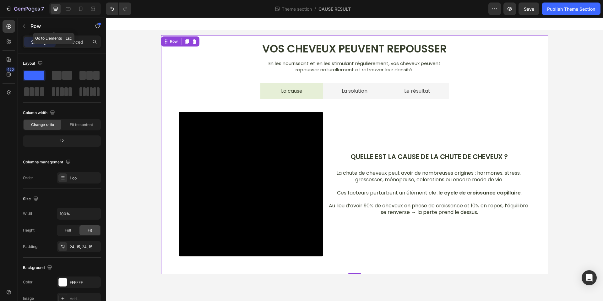
click at [61, 35] on div "Row" at bounding box center [54, 27] width 72 height 18
click at [79, 42] on p "Advanced" at bounding box center [72, 42] width 21 height 7
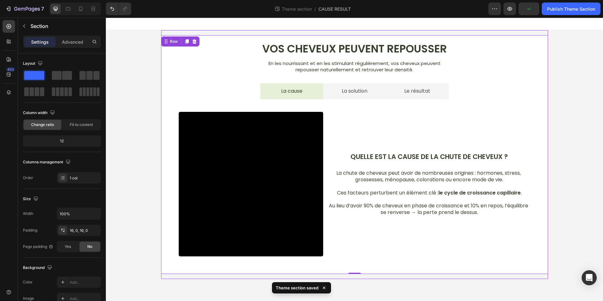
click at [311, 32] on div "Vos cheveux peuvent repousser Heading En les nourrissant et en les stimulant ré…" at bounding box center [354, 154] width 387 height 249
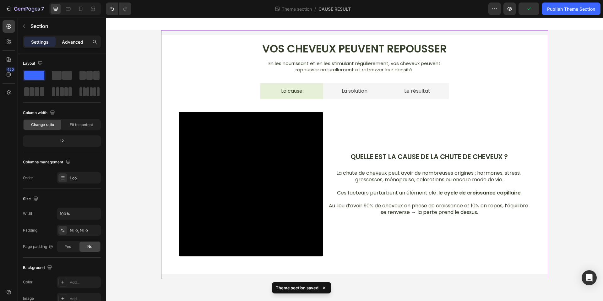
click at [71, 39] on p "Advanced" at bounding box center [72, 42] width 21 height 7
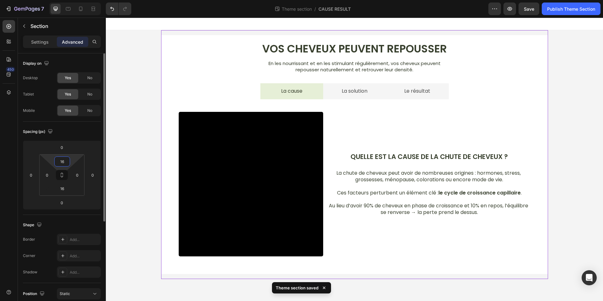
click at [64, 159] on input "16" at bounding box center [62, 161] width 13 height 9
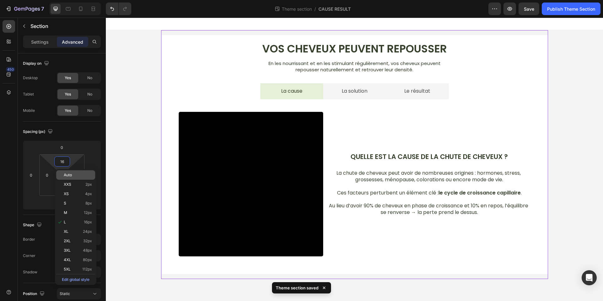
click at [70, 178] on div "Auto" at bounding box center [75, 174] width 39 height 9
type input "Auto"
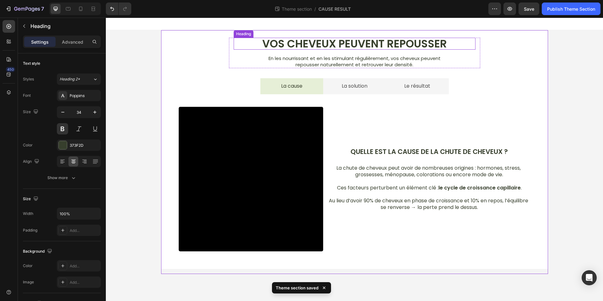
click at [297, 40] on h2 "Vos cheveux peuvent repousser" at bounding box center [355, 44] width 242 height 12
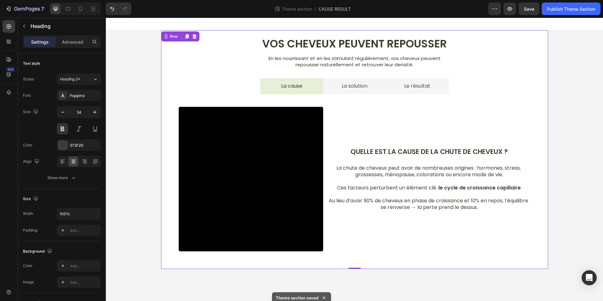
click at [298, 34] on div "Vos cheveux peuvent repousser Heading En les nourrissant et en les stimulant ré…" at bounding box center [354, 149] width 387 height 239
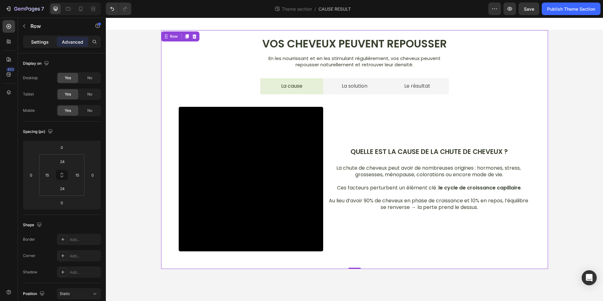
click at [46, 42] on p "Settings" at bounding box center [40, 42] width 18 height 7
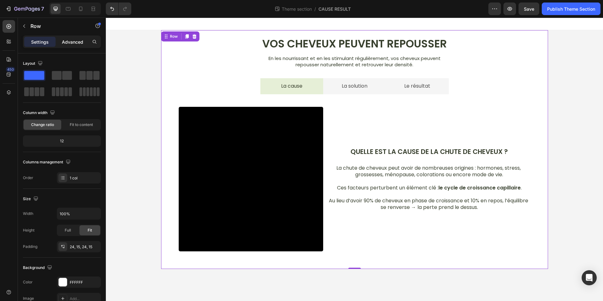
click at [71, 39] on p "Advanced" at bounding box center [72, 42] width 21 height 7
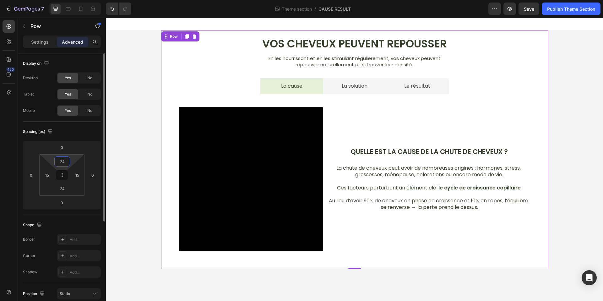
click at [64, 165] on input "24" at bounding box center [62, 161] width 13 height 9
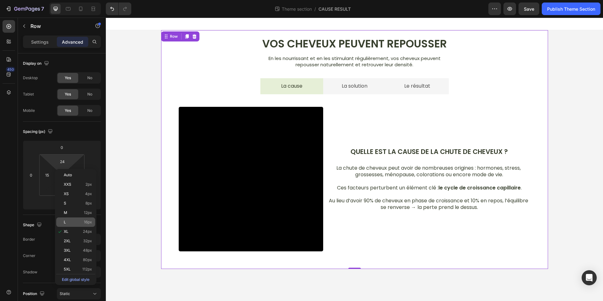
click at [82, 223] on p "L 16px" at bounding box center [78, 222] width 28 height 4
type input "16"
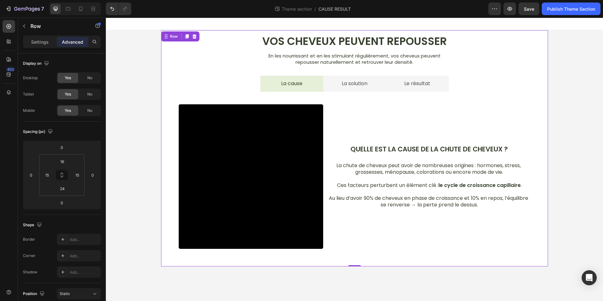
click at [394, 262] on div "Vos cheveux peuvent repousser Heading En les nourrissant et en les stimulant ré…" at bounding box center [354, 148] width 387 height 236
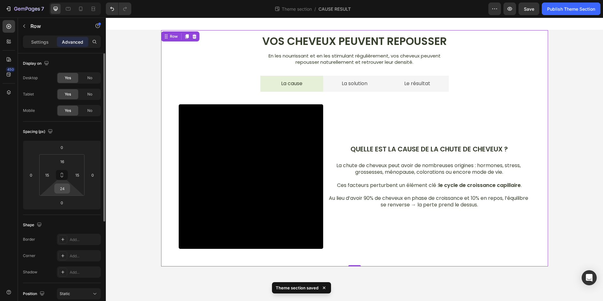
click at [62, 188] on input "24" at bounding box center [62, 188] width 13 height 9
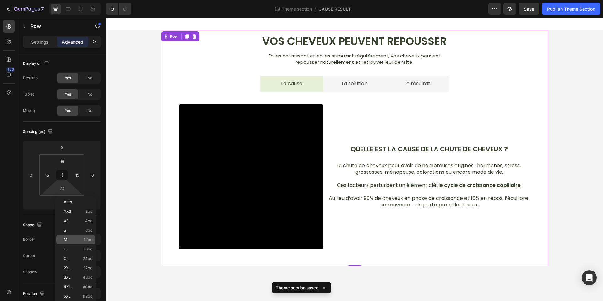
click at [76, 238] on p "M 12px" at bounding box center [78, 240] width 28 height 4
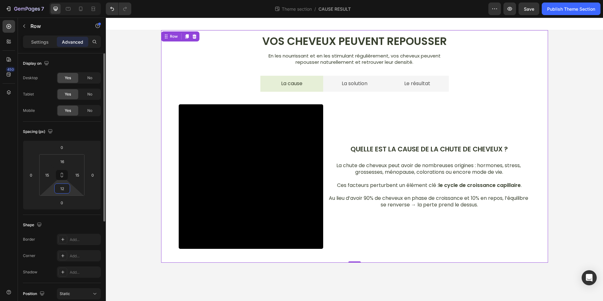
click at [63, 191] on input "12" at bounding box center [62, 188] width 13 height 9
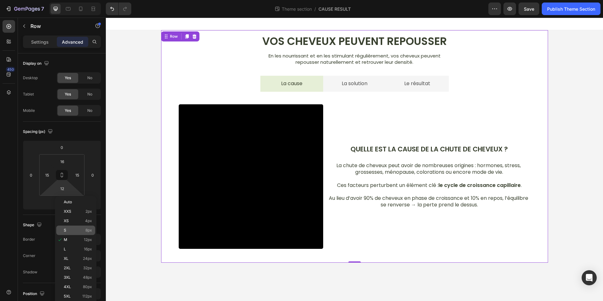
click at [78, 228] on p "S 8px" at bounding box center [78, 230] width 28 height 4
type input "8"
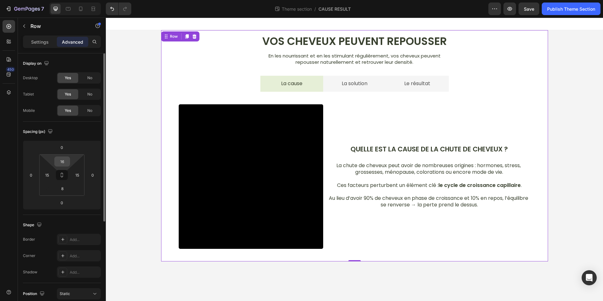
click at [64, 161] on input "16" at bounding box center [62, 161] width 13 height 9
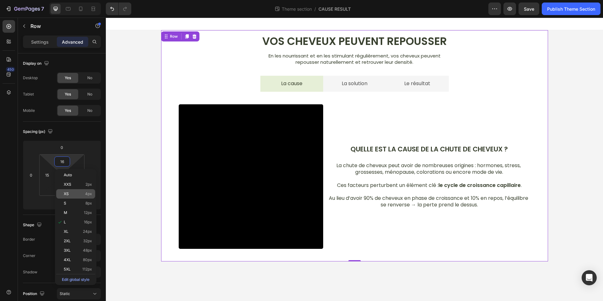
click at [74, 194] on p "XS 4px" at bounding box center [78, 194] width 28 height 4
type input "4"
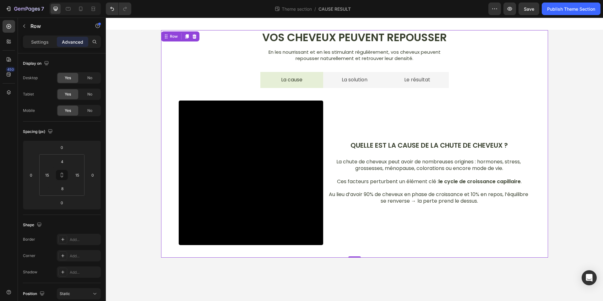
click at [590, 152] on div "Vos cheveux peuvent repousser Heading En les nourrissant et en les stimulant ré…" at bounding box center [354, 146] width 497 height 233
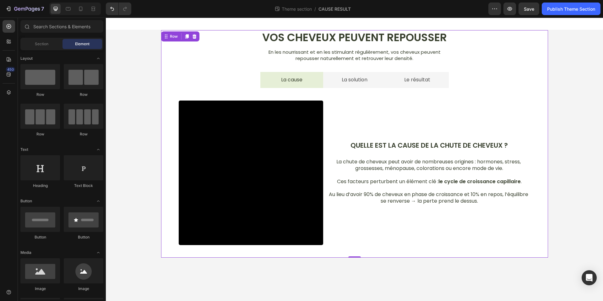
click at [484, 39] on div "Vos cheveux peuvent repousser Heading En les nourrissant et en les stimulant ré…" at bounding box center [355, 143] width 378 height 224
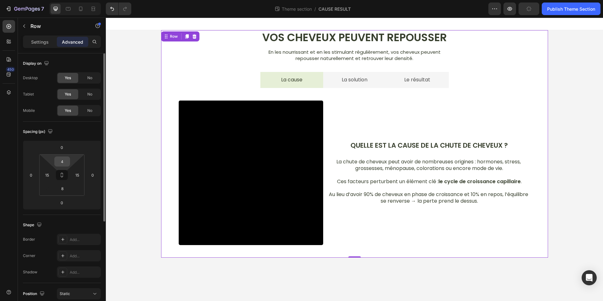
click at [61, 162] on input "4" at bounding box center [62, 161] width 13 height 9
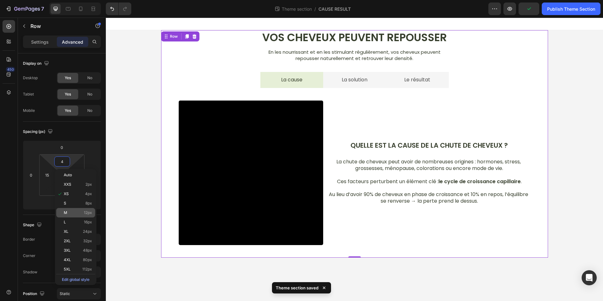
click at [81, 211] on p "M 12px" at bounding box center [78, 213] width 28 height 4
type input "12"
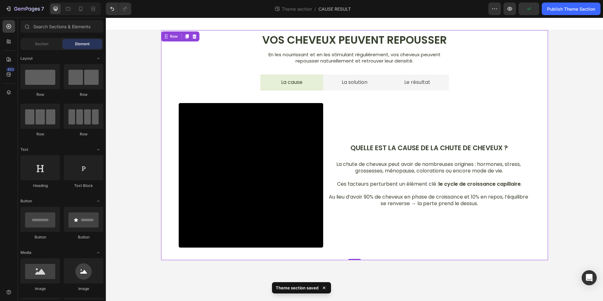
click at [574, 131] on div "Vos cheveux peuvent repousser Heading En les nourrissant et en les stimulant ré…" at bounding box center [354, 147] width 497 height 235
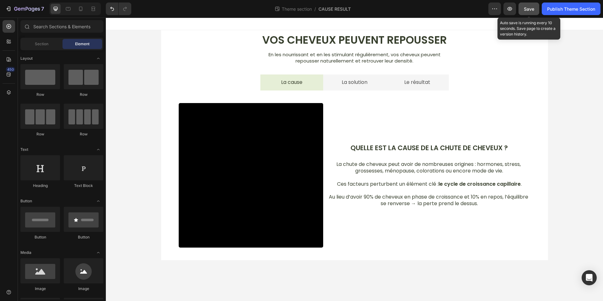
click at [536, 13] on button "Save" at bounding box center [529, 9] width 21 height 13
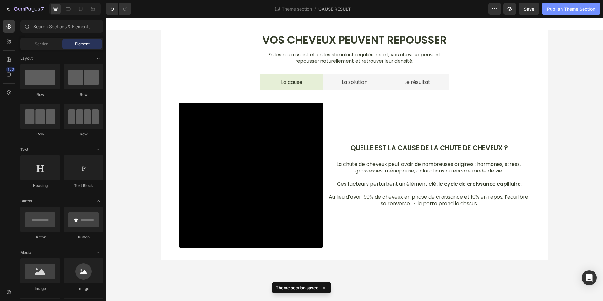
click at [555, 14] on button "Publish Theme Section" at bounding box center [571, 9] width 59 height 13
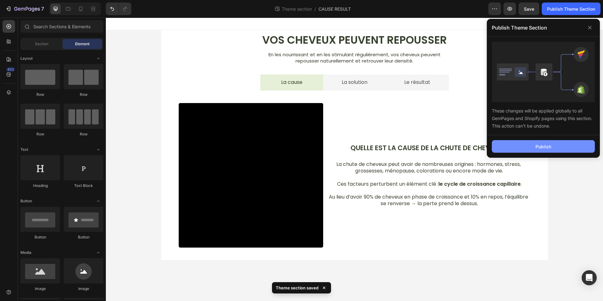
click at [550, 145] on div "Publish" at bounding box center [544, 146] width 16 height 7
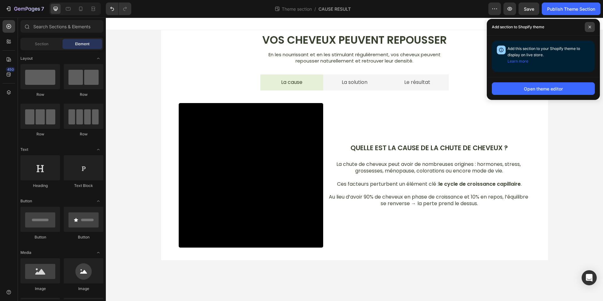
click at [591, 28] on icon at bounding box center [590, 27] width 3 height 3
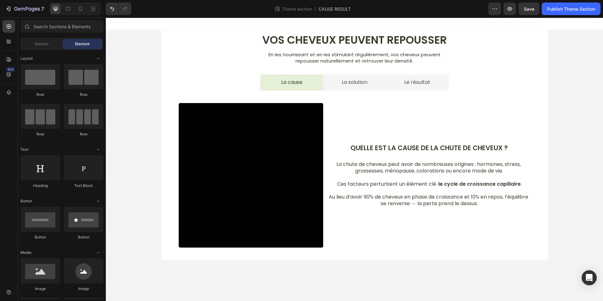
click at [547, 30] on div at bounding box center [354, 24] width 497 height 13
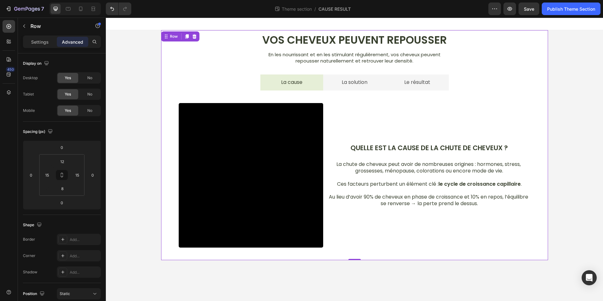
click at [547, 30] on div "Vos cheveux peuvent repousser Heading En les nourrissant et en les stimulant ré…" at bounding box center [354, 145] width 387 height 230
click at [204, 263] on div "Vos cheveux peuvent repousser Heading En les nourrissant et en les stimulant ré…" at bounding box center [354, 147] width 387 height 235
click at [60, 159] on input "Auto" at bounding box center [62, 161] width 13 height 9
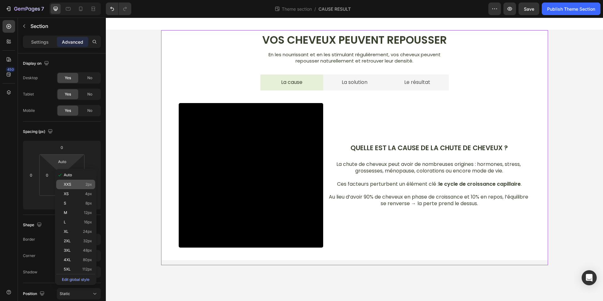
click at [74, 186] on p "XXS 2px" at bounding box center [78, 184] width 28 height 4
type input "2"
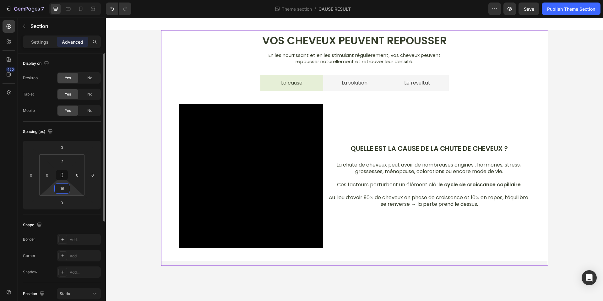
click at [64, 190] on input "16" at bounding box center [62, 188] width 13 height 9
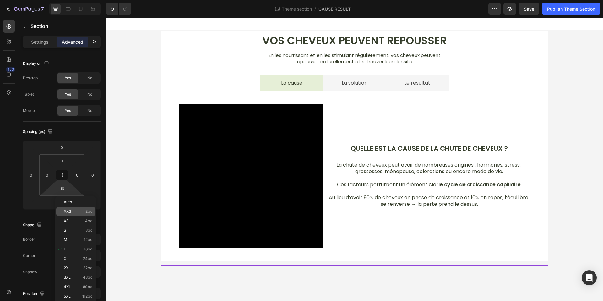
click at [70, 211] on span "XXS" at bounding box center [68, 211] width 8 height 4
type input "2"
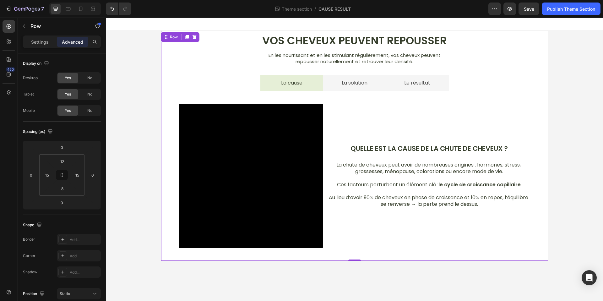
click at [544, 260] on div "Vos cheveux peuvent repousser Heading En les nourrissant et en les stimulant ré…" at bounding box center [354, 146] width 387 height 230
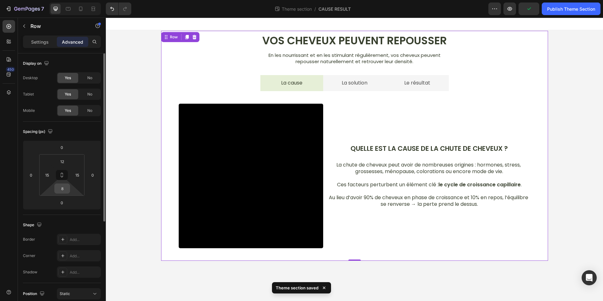
click at [55, 190] on div "8" at bounding box center [62, 188] width 16 height 10
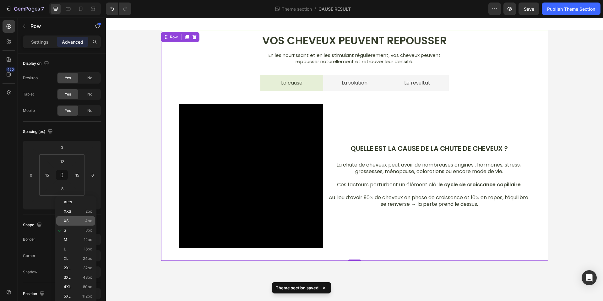
click at [76, 222] on p "XS 4px" at bounding box center [78, 221] width 28 height 4
type input "4"
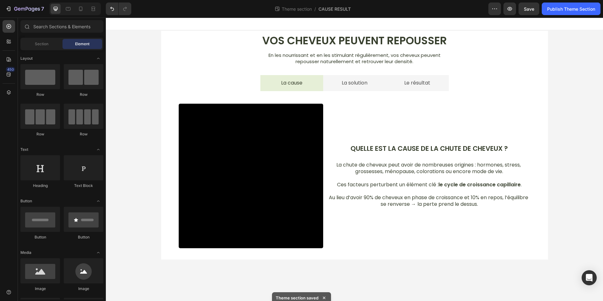
click at [536, 260] on body "Vos cheveux peuvent repousser Heading En les nourrissant et en les stimulant ré…" at bounding box center [354, 159] width 497 height 283
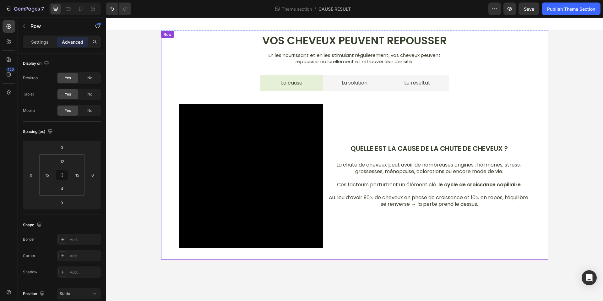
click at [532, 259] on div "Vos cheveux peuvent repousser Heading En les nourrissant et en les stimulant ré…" at bounding box center [354, 145] width 387 height 229
drag, startPoint x: 574, startPoint y: 259, endPoint x: 561, endPoint y: 259, distance: 12.3
click at [573, 259] on div "Vos cheveux peuvent repousser Heading En les nourrissant et en les stimulant ré…" at bounding box center [354, 145] width 497 height 230
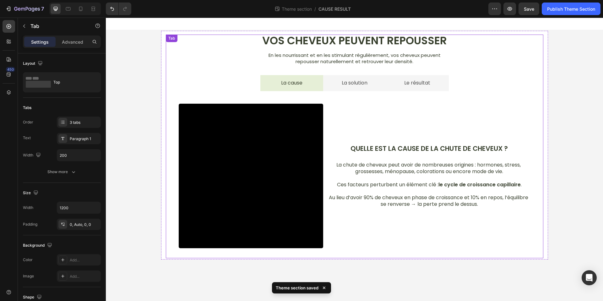
click at [533, 253] on div "Video Quelle est la cause de la chute de cheveux ? Text Block La chute de cheve…" at bounding box center [354, 174] width 377 height 167
click at [80, 42] on p "Advanced" at bounding box center [72, 42] width 21 height 7
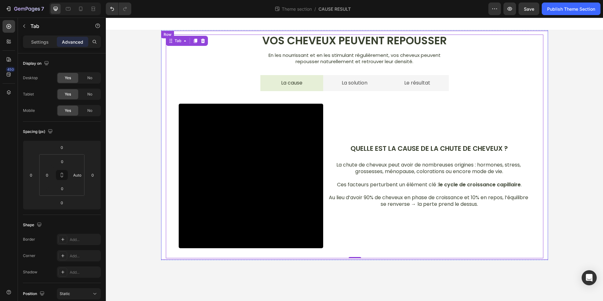
click at [545, 240] on div "Vos cheveux peuvent repousser Heading En les nourrissant et en les stimulant ré…" at bounding box center [354, 145] width 387 height 229
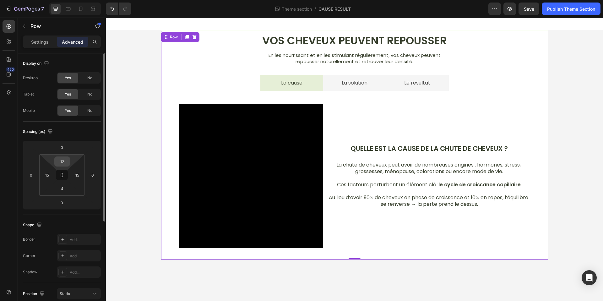
click at [62, 164] on input "12" at bounding box center [62, 161] width 13 height 9
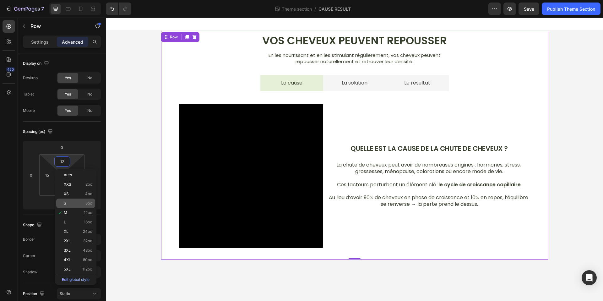
click at [73, 202] on p "S 8px" at bounding box center [78, 203] width 28 height 4
type input "8"
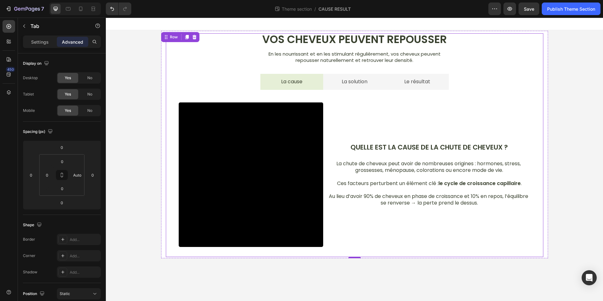
click at [331, 256] on div "Video Quelle est la cause de la chute de cheveux ? Text Block La chute de cheve…" at bounding box center [354, 173] width 377 height 167
click at [331, 259] on div "Vos cheveux peuvent repousser Heading En les nourrissant et en les stimulant ré…" at bounding box center [354, 144] width 387 height 229
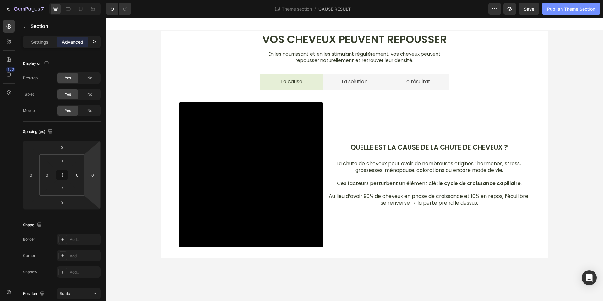
click at [566, 8] on div "Publish Theme Section" at bounding box center [571, 9] width 48 height 7
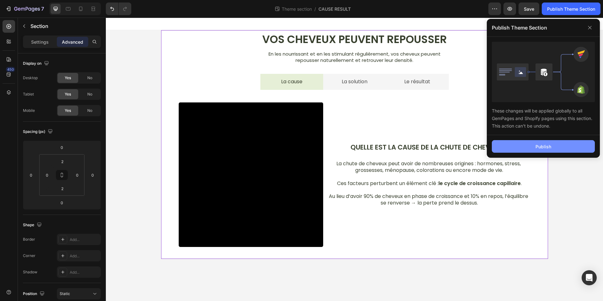
click at [537, 142] on button "Publish" at bounding box center [543, 146] width 103 height 13
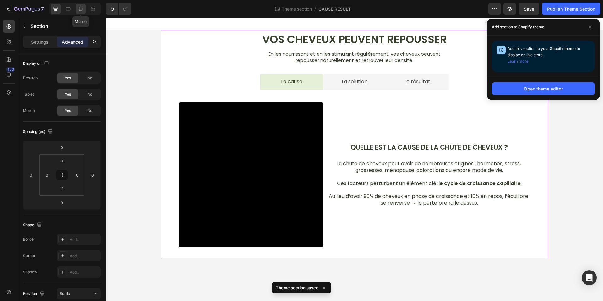
click at [81, 7] on icon at bounding box center [81, 9] width 6 height 6
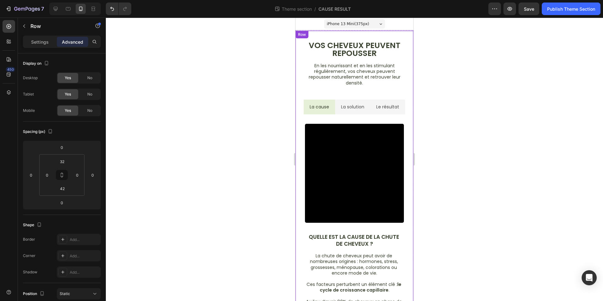
click at [373, 33] on div "Vos cheveux peuvent repousser Heading En les nourrissant et en les stimulant ré…" at bounding box center [355, 188] width 118 height 315
click at [385, 31] on div "Vos cheveux peuvent repousser Heading En les nourrissant et en les stimulant ré…" at bounding box center [355, 188] width 118 height 315
click at [386, 30] on div "Vos cheveux peuvent repousser Heading En les nourrissant et en les stimulant ré…" at bounding box center [355, 188] width 118 height 316
click at [404, 36] on div "Vos cheveux peuvent repousser Heading En les nourrissant et en les stimulant ré…" at bounding box center [355, 188] width 118 height 315
click at [61, 190] on input "42" at bounding box center [62, 188] width 13 height 9
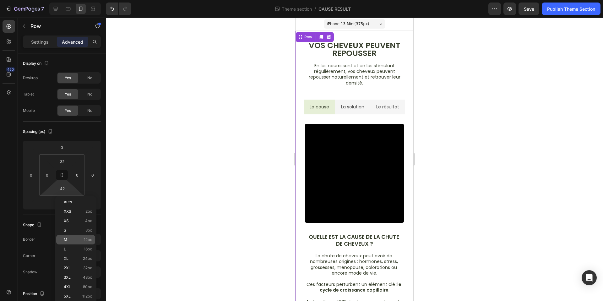
click at [82, 238] on p "M 12px" at bounding box center [78, 240] width 28 height 4
type input "12"
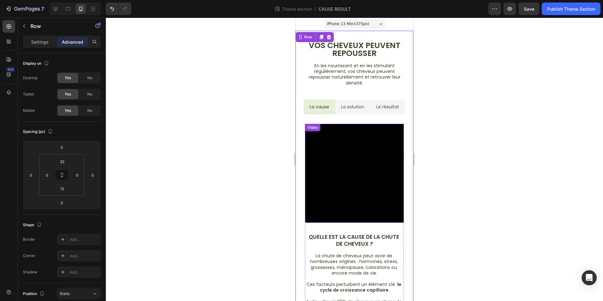
scroll to position [38, 0]
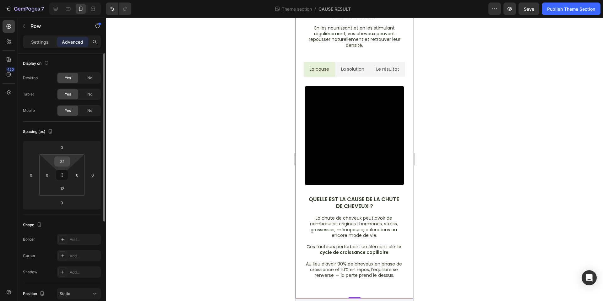
click at [58, 160] on input "32" at bounding box center [62, 161] width 13 height 9
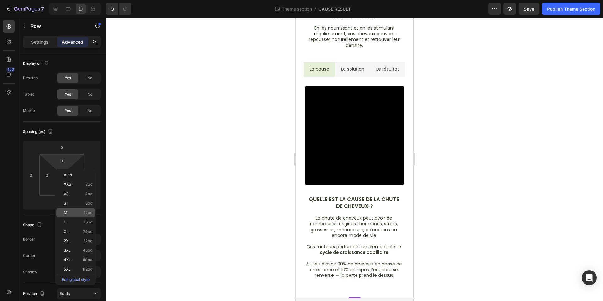
scroll to position [28, 0]
click at [79, 208] on div "M 12px" at bounding box center [75, 212] width 39 height 9
type input "12"
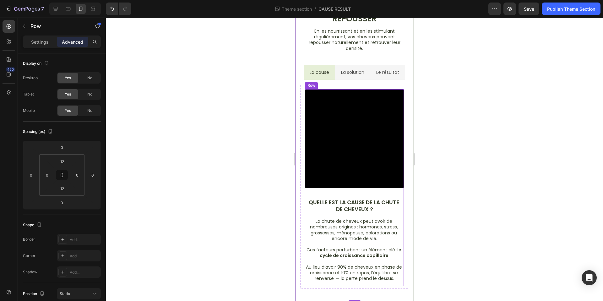
scroll to position [0, 0]
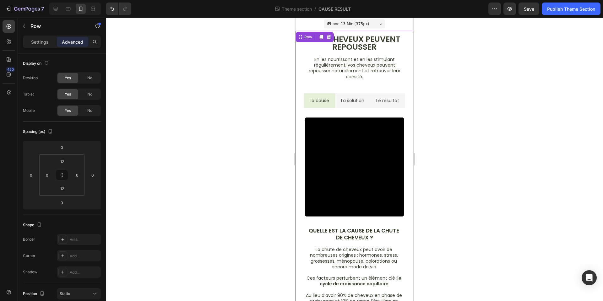
click at [434, 145] on div at bounding box center [354, 159] width 497 height 283
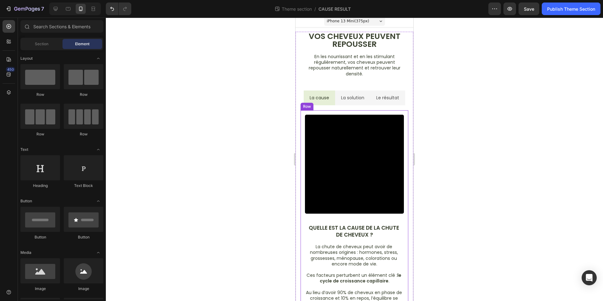
scroll to position [30, 0]
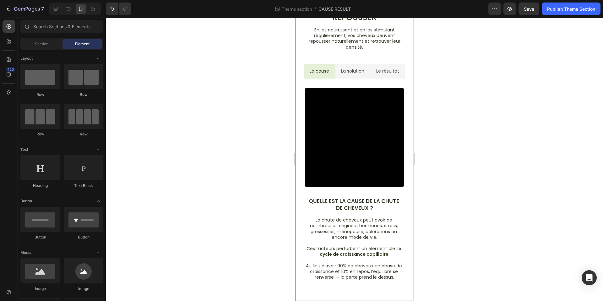
click at [379, 298] on div "Vos cheveux peuvent repousser Heading En les nourrissant et en les stimulant ré…" at bounding box center [355, 150] width 118 height 299
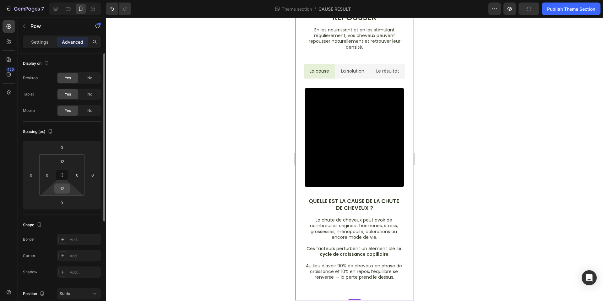
click at [63, 191] on input "12" at bounding box center [62, 188] width 13 height 9
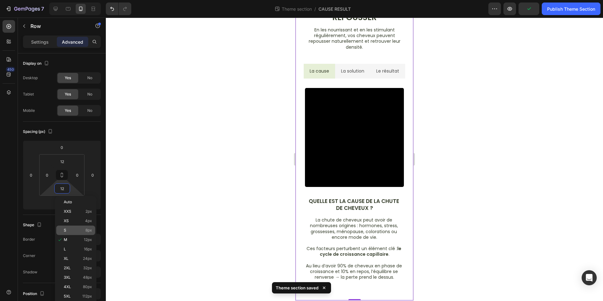
click at [78, 230] on p "S 8px" at bounding box center [78, 230] width 28 height 4
type input "8"
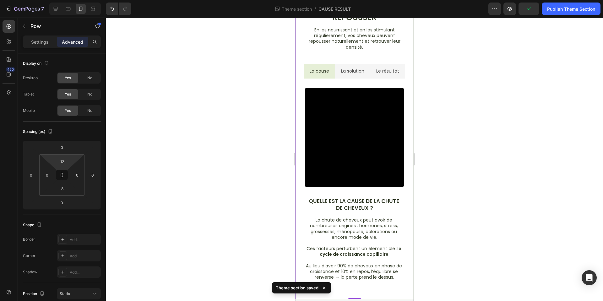
drag, startPoint x: 63, startPoint y: 163, endPoint x: 73, endPoint y: 183, distance: 21.9
click at [63, 163] on input "12" at bounding box center [62, 161] width 13 height 9
click at [80, 208] on div "M 12px" at bounding box center [75, 212] width 39 height 9
click at [64, 161] on input "12" at bounding box center [62, 161] width 13 height 9
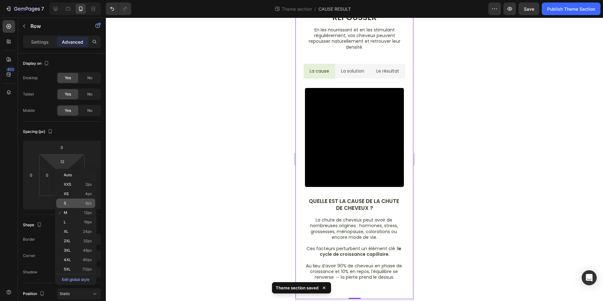
click at [80, 202] on p "S 8px" at bounding box center [78, 203] width 28 height 4
type input "8"
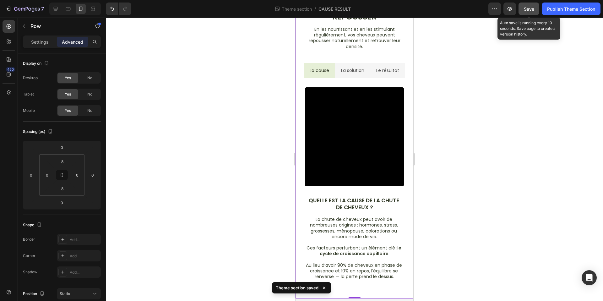
click at [534, 10] on button "Save" at bounding box center [529, 9] width 21 height 13
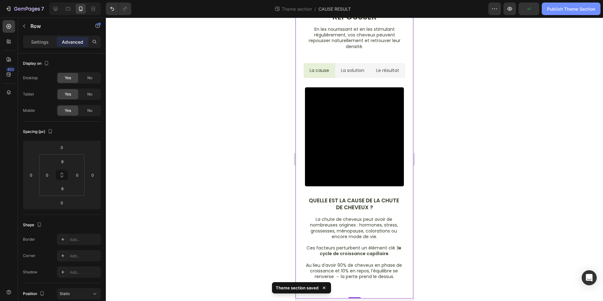
click at [561, 9] on div "Publish Theme Section" at bounding box center [571, 9] width 48 height 7
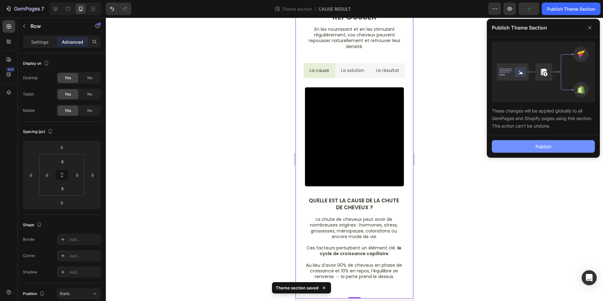
click at [543, 150] on button "Publish" at bounding box center [543, 146] width 103 height 13
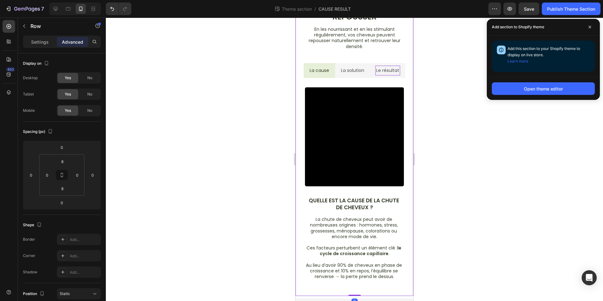
click at [381, 66] on div "Le résultat" at bounding box center [387, 71] width 25 height 10
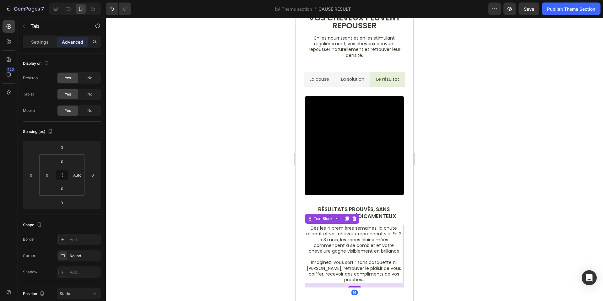
scroll to position [16, 0]
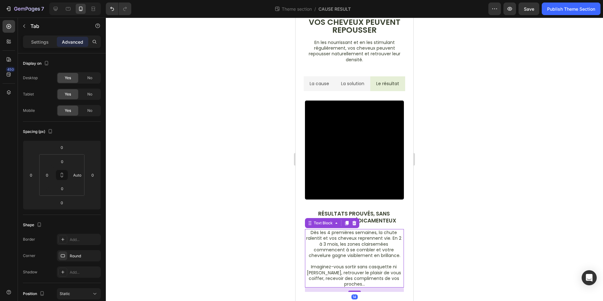
click at [392, 232] on p "Dès les 4 premières semaines, la chute ralentit et vos cheveux reprennent vie. …" at bounding box center [355, 244] width 98 height 29
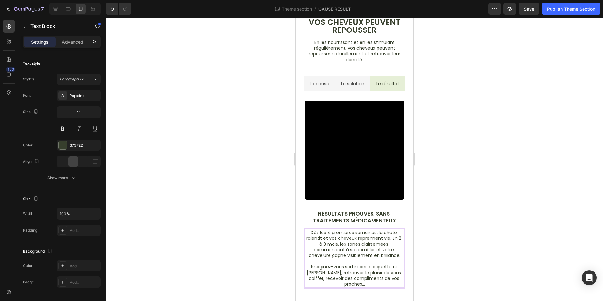
click at [392, 238] on p "Dès les 4 premières semaines, la chute ralentit et vos cheveux reprennent vie. …" at bounding box center [355, 244] width 98 height 29
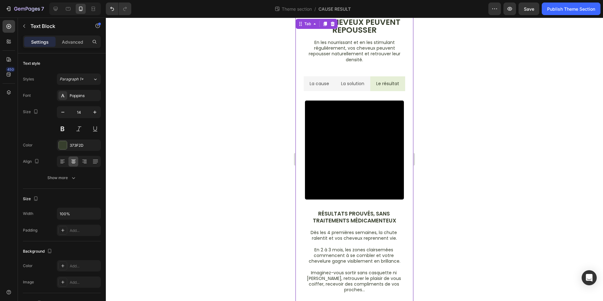
click at [361, 89] on li "La solution" at bounding box center [352, 83] width 35 height 15
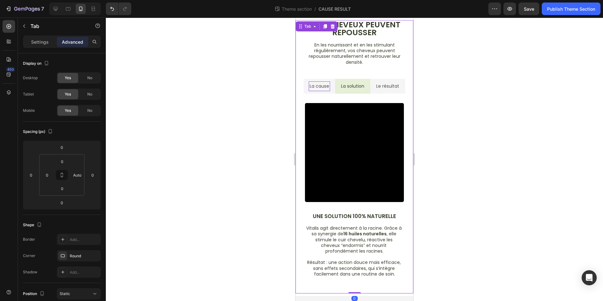
click at [325, 90] on div "La cause" at bounding box center [319, 86] width 21 height 10
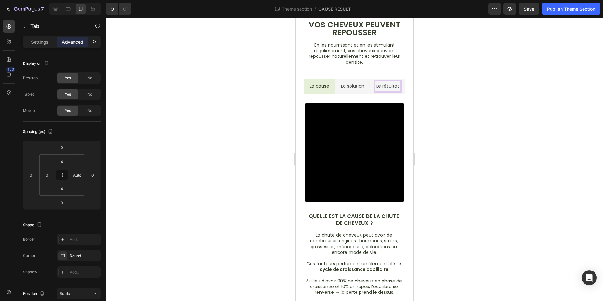
drag, startPoint x: 377, startPoint y: 90, endPoint x: 373, endPoint y: 91, distance: 4.3
click at [377, 90] on p "Le résultat" at bounding box center [387, 86] width 23 height 8
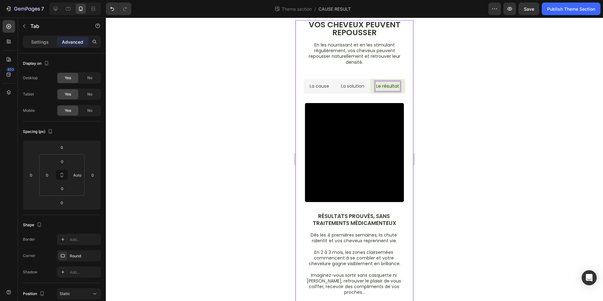
click at [373, 91] on li "Le résultat" at bounding box center [387, 86] width 35 height 15
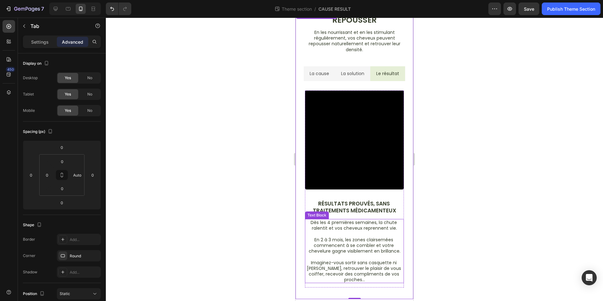
click at [320, 238] on div "Dès les 4 premières semaines, la chute ralentit et vos cheveux reprennent vie. …" at bounding box center [354, 251] width 99 height 64
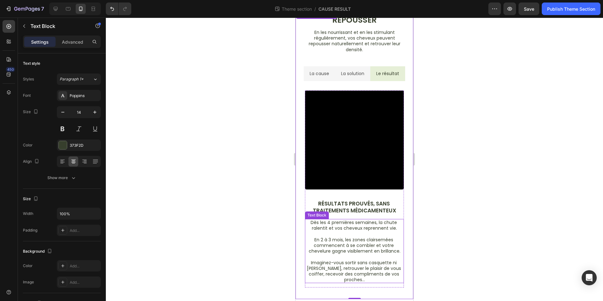
scroll to position [21, 0]
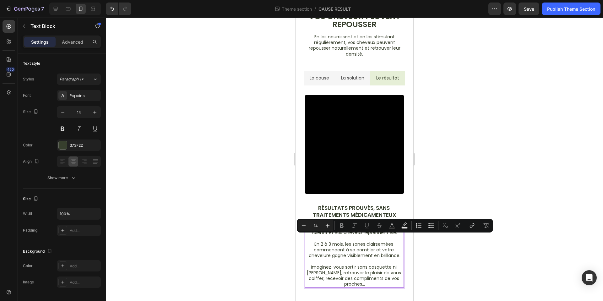
click at [337, 238] on p "Rich Text Editor. Editing area: main" at bounding box center [355, 239] width 98 height 6
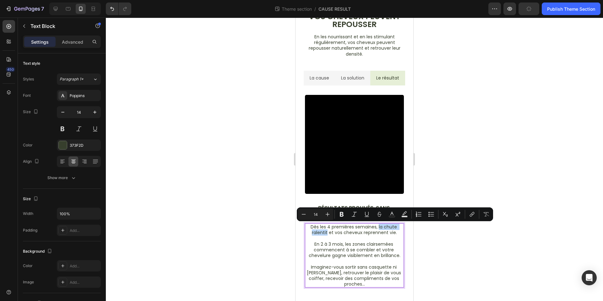
drag, startPoint x: 379, startPoint y: 227, endPoint x: 327, endPoint y: 234, distance: 51.9
click at [327, 234] on p "Dès les 4 premières semaines, la chute ralentit et vos cheveux reprennent vie." at bounding box center [355, 229] width 98 height 11
click at [348, 250] on p "En 2 à 3 mois, les zones clairsemées commencent à se combler et votre chevelure…" at bounding box center [355, 249] width 98 height 17
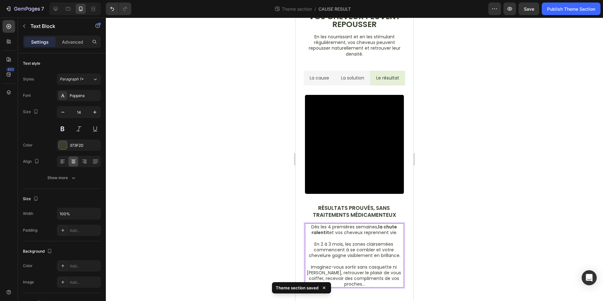
click at [340, 256] on p "En 2 à 3 mois, les zones clairsemées commencent à se combler et votre chevelure…" at bounding box center [355, 249] width 98 height 17
drag, startPoint x: 375, startPoint y: 256, endPoint x: 400, endPoint y: 256, distance: 25.1
click at [400, 256] on p "En 2 à 3 mois, les zones clairsemées commencent à se combler et votre chevelure…" at bounding box center [355, 249] width 98 height 17
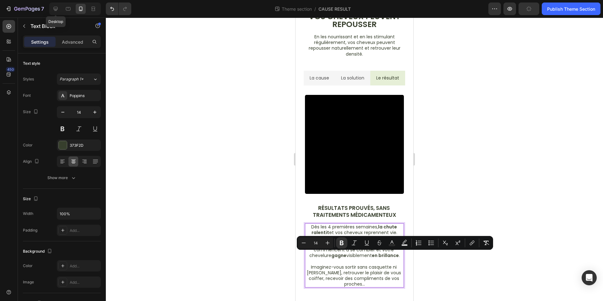
drag, startPoint x: 55, startPoint y: 10, endPoint x: 90, endPoint y: 29, distance: 39.6
click at [55, 10] on icon at bounding box center [56, 9] width 4 height 4
type input "16"
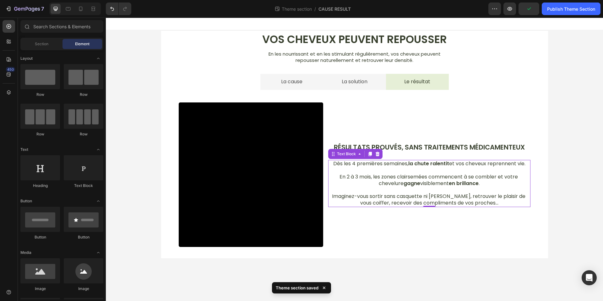
click at [561, 154] on div "Vos cheveux peuvent repousser Heading En les nourrissant et en les stimulant ré…" at bounding box center [354, 144] width 497 height 229
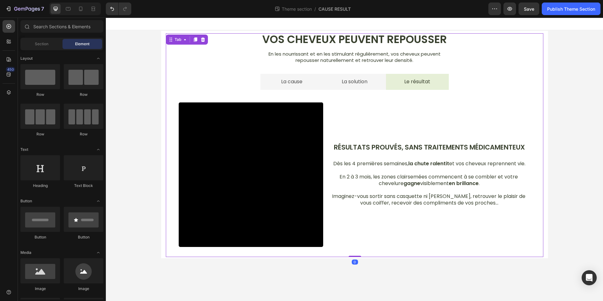
click at [440, 257] on div "Video Quelle est la cause de la chute de cheveux ? Text Block La chute de cheve…" at bounding box center [354, 173] width 377 height 167
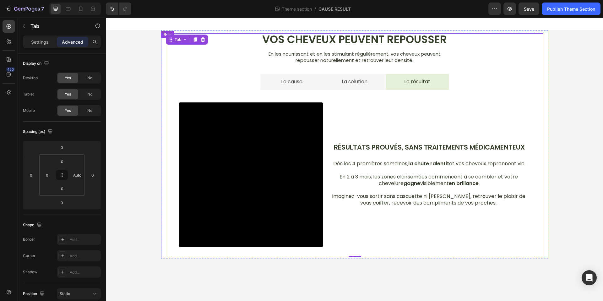
click at [381, 257] on div "Vos cheveux peuvent repousser Heading En les nourrissant et en les stimulant ré…" at bounding box center [354, 144] width 387 height 227
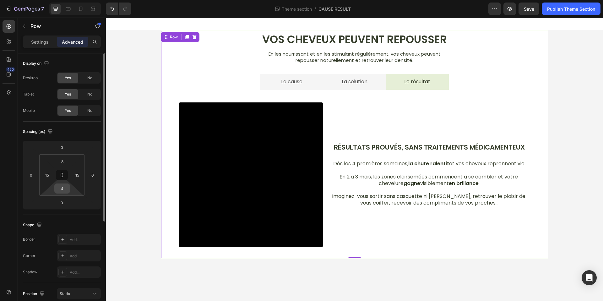
click at [61, 191] on input "4" at bounding box center [62, 188] width 13 height 9
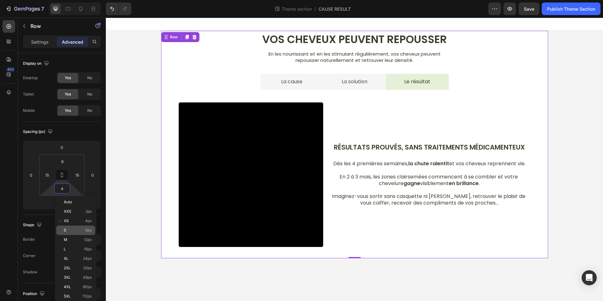
click at [78, 232] on p "S 8px" at bounding box center [78, 230] width 28 height 4
type input "8"
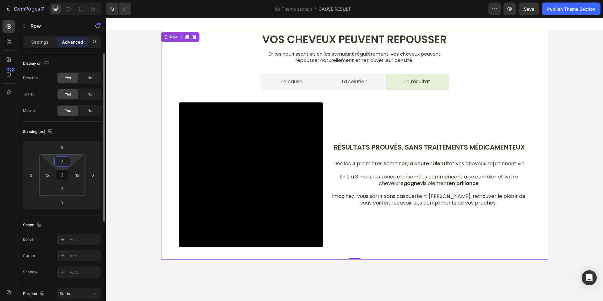
click at [67, 163] on input "8" at bounding box center [62, 161] width 13 height 9
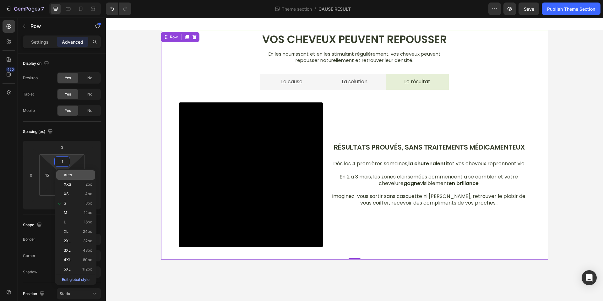
type input "10"
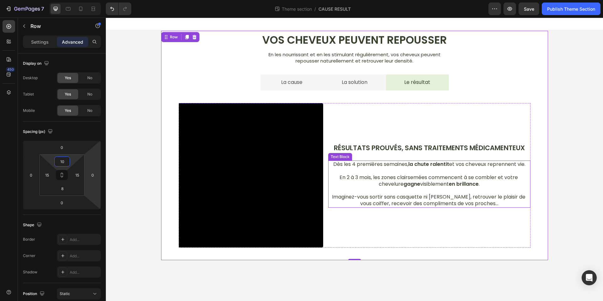
click at [497, 196] on p "Imaginez-vous sortir sans casquette ni [PERSON_NAME], retrouver le plaisir de v…" at bounding box center [429, 200] width 201 height 13
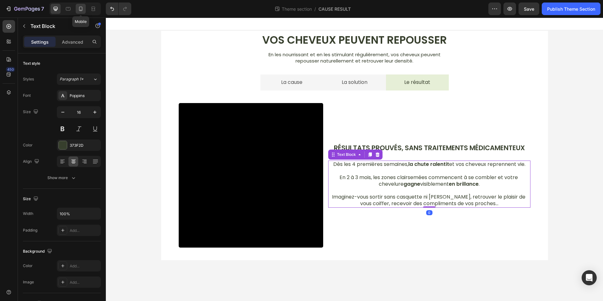
click at [81, 8] on icon at bounding box center [81, 9] width 6 height 6
type input "14"
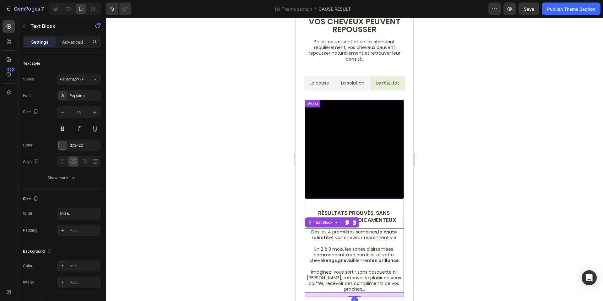
scroll to position [21, 0]
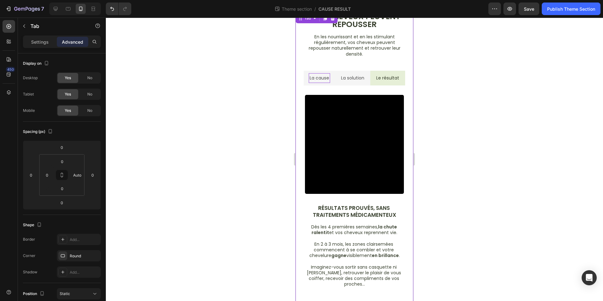
click at [327, 80] on p "La cause" at bounding box center [319, 78] width 19 height 8
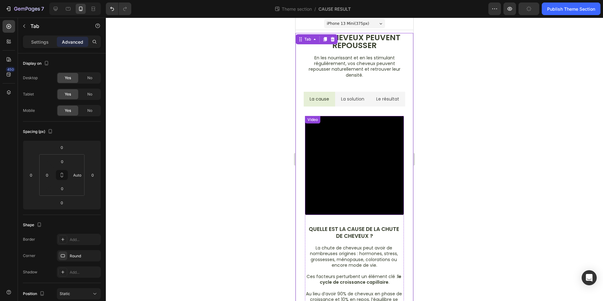
scroll to position [31, 0]
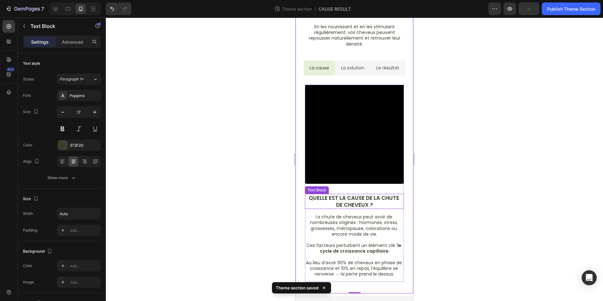
click at [371, 198] on div "Video Quelle est la cause de la chute de cheveux ? Text Block La chute de cheve…" at bounding box center [354, 183] width 99 height 197
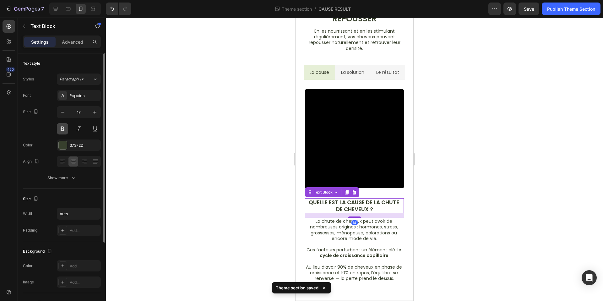
click at [59, 129] on button at bounding box center [62, 128] width 11 height 11
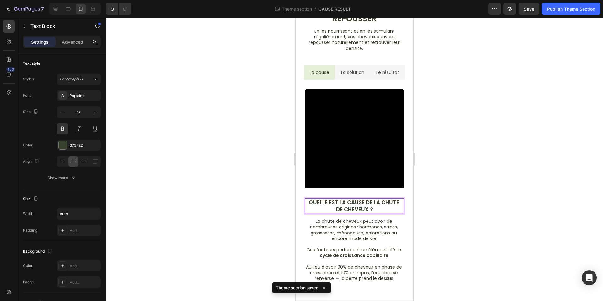
click at [362, 206] on p "Quelle est la cause de la chute de cheveux ?" at bounding box center [355, 206] width 98 height 14
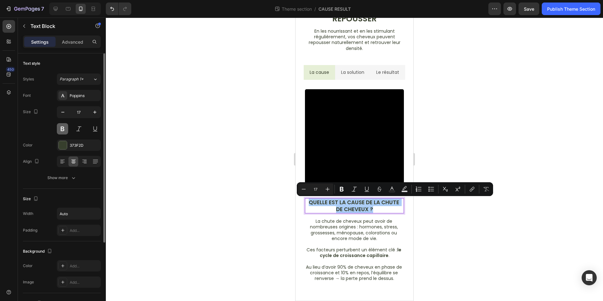
click at [63, 130] on button at bounding box center [62, 128] width 11 height 11
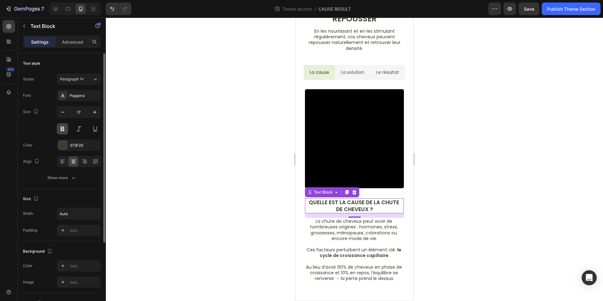
click at [63, 130] on button at bounding box center [62, 128] width 11 height 11
click at [79, 131] on button at bounding box center [78, 128] width 11 height 11
click at [77, 131] on button at bounding box center [78, 128] width 11 height 11
click at [61, 130] on button at bounding box center [62, 128] width 11 height 11
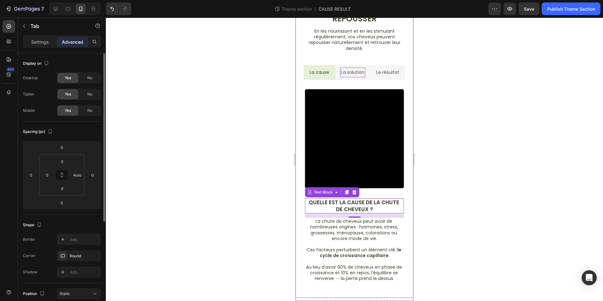
click at [354, 73] on p "La solution" at bounding box center [352, 72] width 23 height 8
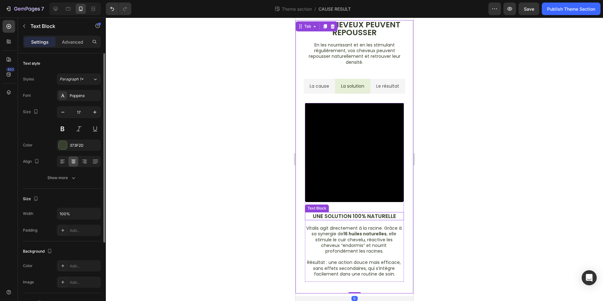
click at [375, 218] on p "une solution 100% NATURELLE" at bounding box center [355, 216] width 98 height 7
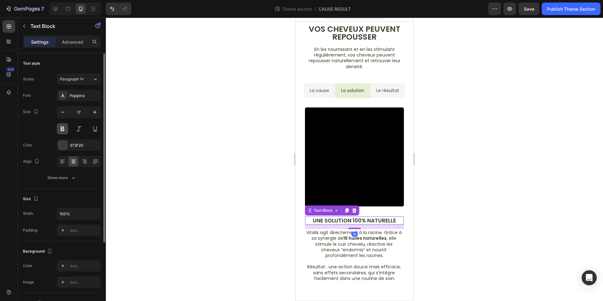
click at [62, 125] on button at bounding box center [62, 128] width 11 height 11
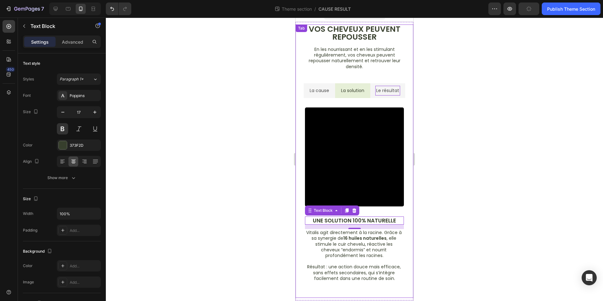
click at [397, 92] on li "Le résultat" at bounding box center [387, 90] width 35 height 15
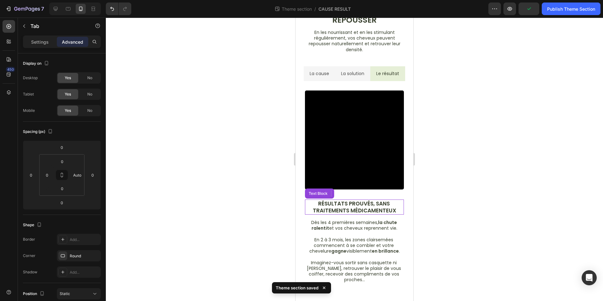
scroll to position [21, 0]
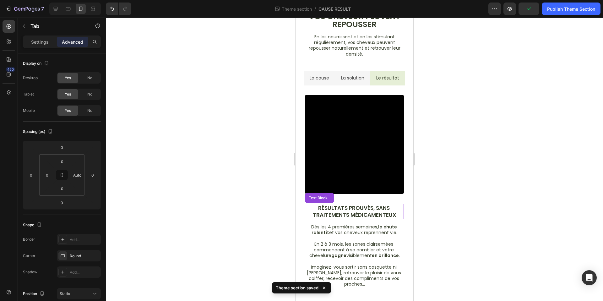
click at [340, 208] on p "Résultats prouvés, sans traitements médicamenteux" at bounding box center [355, 212] width 98 height 14
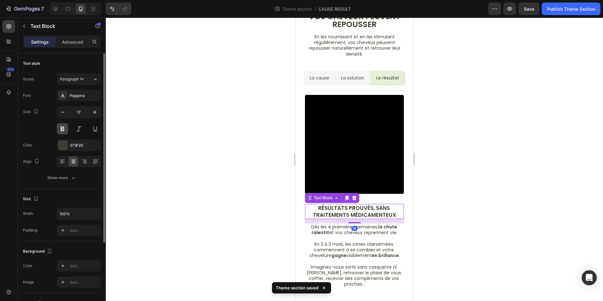
click at [65, 127] on button at bounding box center [62, 128] width 11 height 11
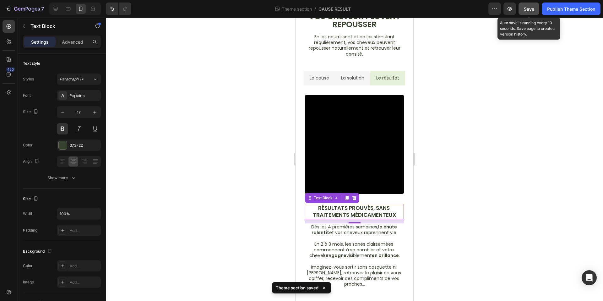
click at [531, 8] on span "Save" at bounding box center [529, 8] width 10 height 5
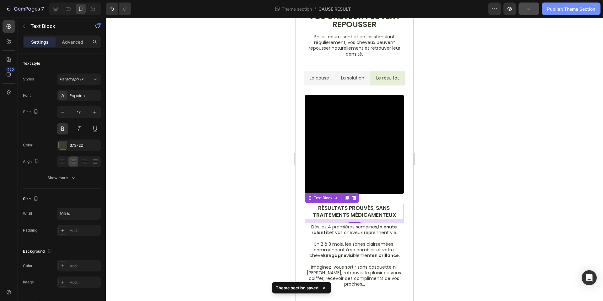
click at [564, 12] on div "Publish Theme Section" at bounding box center [571, 9] width 48 height 7
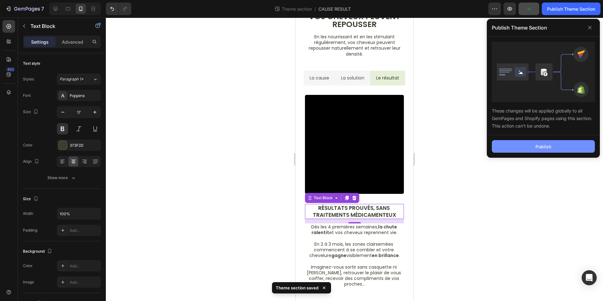
click at [549, 144] on div "Publish" at bounding box center [544, 146] width 16 height 7
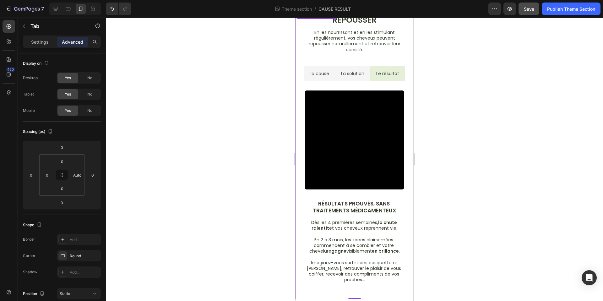
click at [364, 84] on div "La cause La solution Le résultat Video Quelle est la cause de la chute de cheve…" at bounding box center [355, 182] width 118 height 233
click at [363, 79] on li "La solution" at bounding box center [352, 73] width 35 height 15
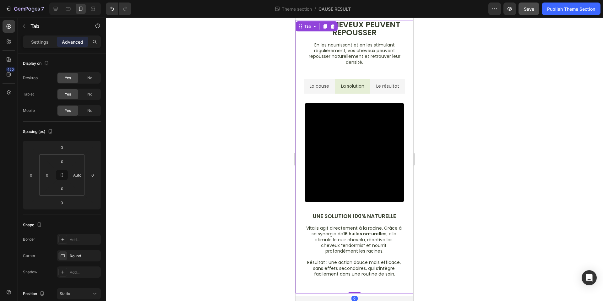
click at [384, 79] on li "Le résultat" at bounding box center [387, 86] width 35 height 15
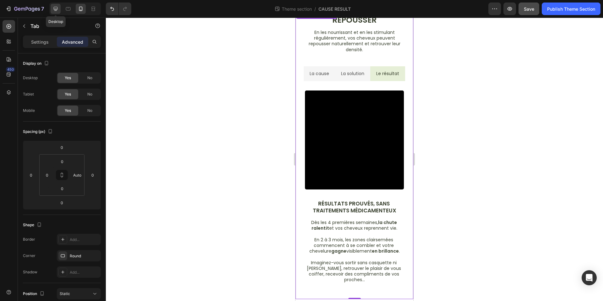
click at [56, 8] on icon at bounding box center [55, 9] width 6 height 6
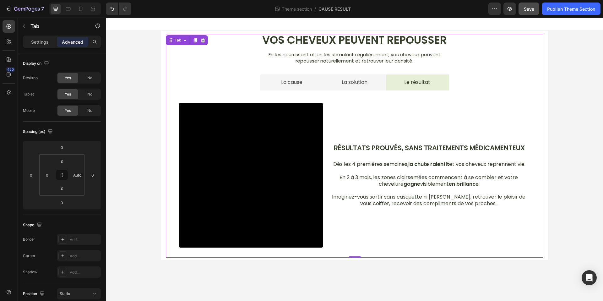
click at [379, 86] on li "La solution" at bounding box center [354, 82] width 63 height 16
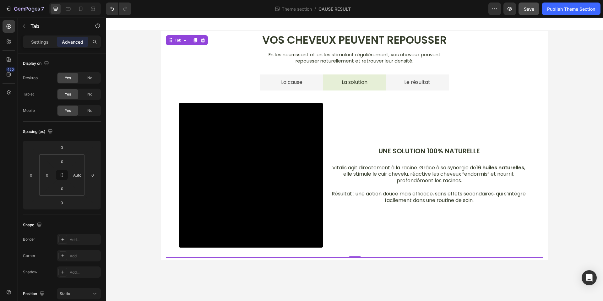
click at [311, 88] on li "La cause" at bounding box center [291, 82] width 63 height 16
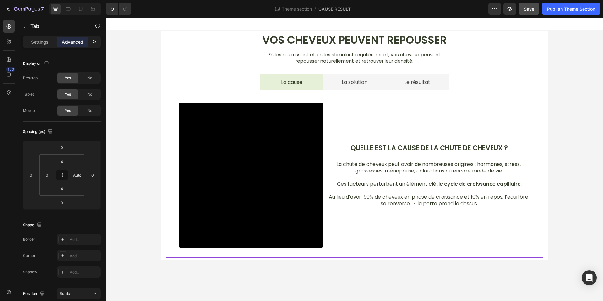
click at [375, 86] on li "La solution" at bounding box center [354, 82] width 63 height 16
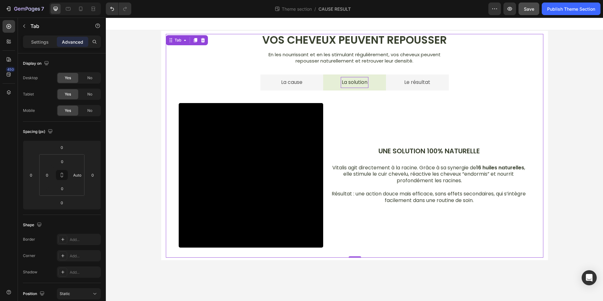
click at [391, 86] on li "Le résultat" at bounding box center [417, 82] width 63 height 16
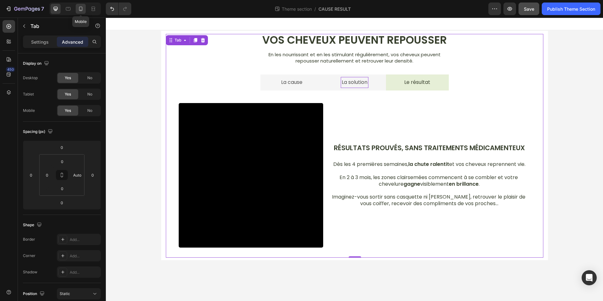
click at [82, 10] on icon at bounding box center [80, 9] width 3 height 4
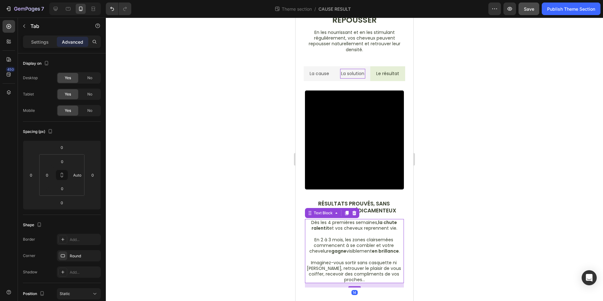
scroll to position [21, 0]
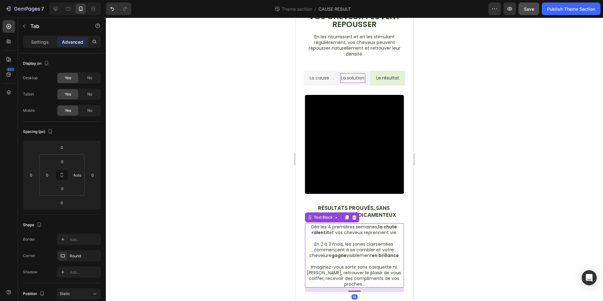
click at [375, 249] on p "En 2 à 3 mois, les zones clairsemées commencent à se combler et votre chevelure…" at bounding box center [355, 249] width 98 height 17
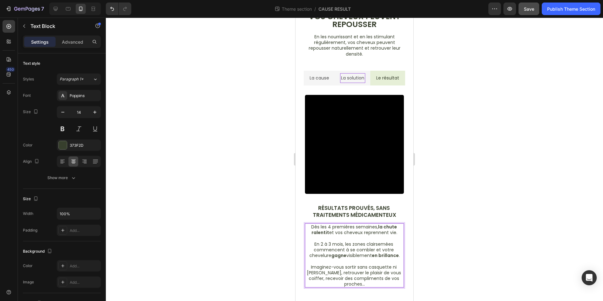
click at [368, 241] on p "En 2 à 3 mois, les zones clairsemées commencent à se combler et votre chevelure…" at bounding box center [355, 249] width 98 height 17
click at [344, 240] on p "Rich Text Editor. Editing area: main" at bounding box center [355, 239] width 98 height 6
drag, startPoint x: 457, startPoint y: 228, endPoint x: 428, endPoint y: 233, distance: 29.3
click at [457, 228] on div at bounding box center [354, 159] width 497 height 283
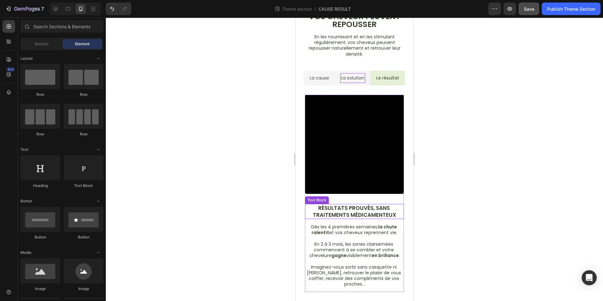
click at [369, 210] on p "Résultats prouvés, sans traitements médicamenteux" at bounding box center [355, 212] width 98 height 14
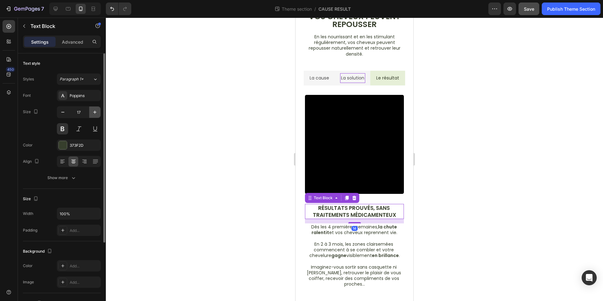
click at [93, 115] on button "button" at bounding box center [94, 112] width 11 height 11
type input "18"
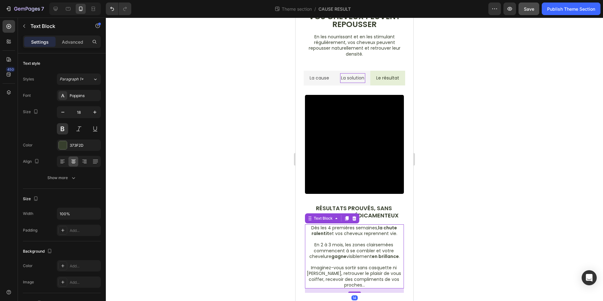
click at [340, 250] on p "En 2 à 3 mois, les zones clairsemées commencent à se combler et votre chevelure…" at bounding box center [355, 250] width 98 height 17
click at [96, 116] on button "button" at bounding box center [94, 112] width 11 height 11
type input "15"
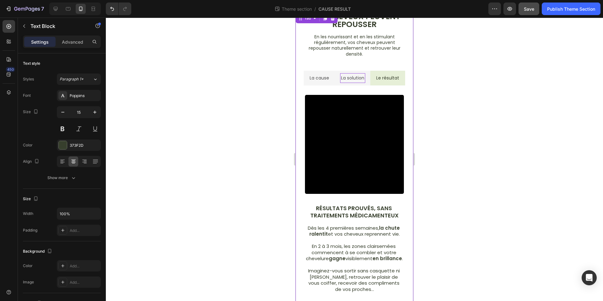
click at [355, 79] on p "La solution" at bounding box center [352, 78] width 23 height 8
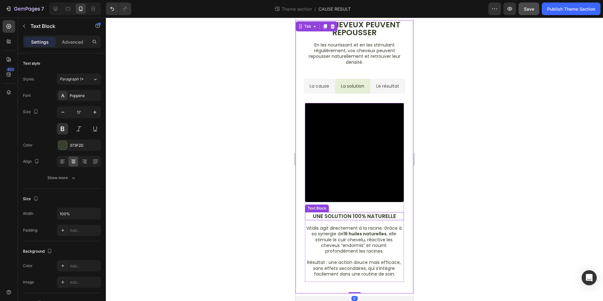
click at [355, 217] on p "une solution 100% NATURELLE" at bounding box center [355, 216] width 98 height 7
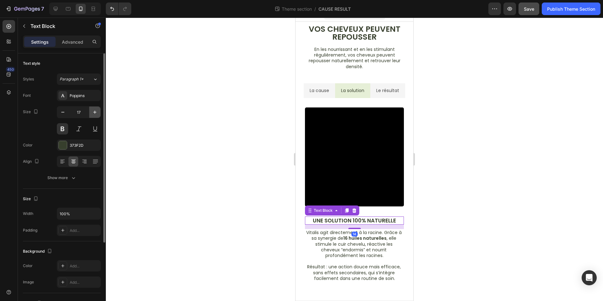
click at [96, 112] on icon "button" at bounding box center [95, 112] width 6 height 6
type input "18"
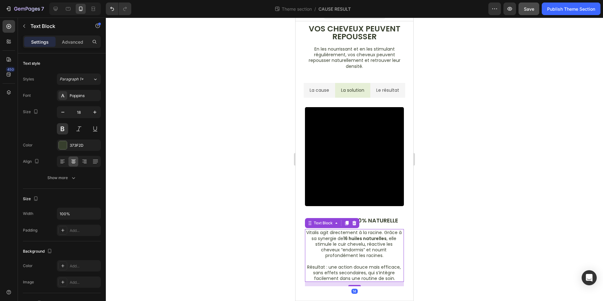
click at [345, 262] on p "Résultat : une action douce mais efficace, sans effets secondaires, qui s’intèg…" at bounding box center [355, 269] width 98 height 23
click at [95, 113] on icon "button" at bounding box center [94, 112] width 3 height 3
type input "15"
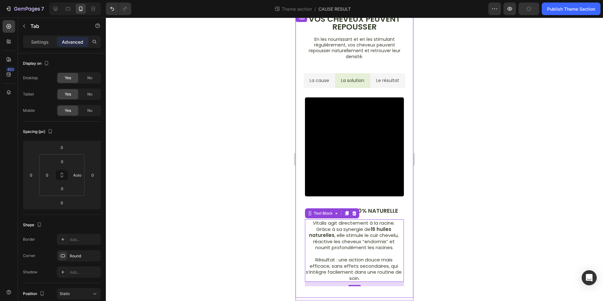
click at [321, 75] on li "La cause" at bounding box center [319, 80] width 31 height 15
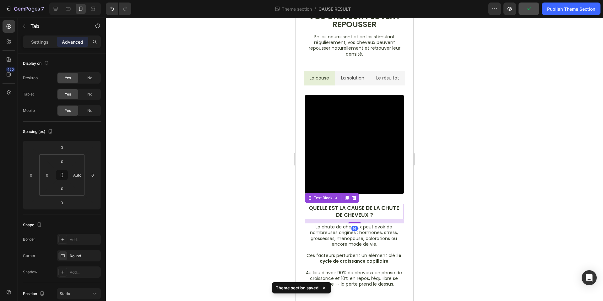
click at [355, 207] on p "Quelle est la cause de la chute de cheveux ?" at bounding box center [355, 212] width 98 height 14
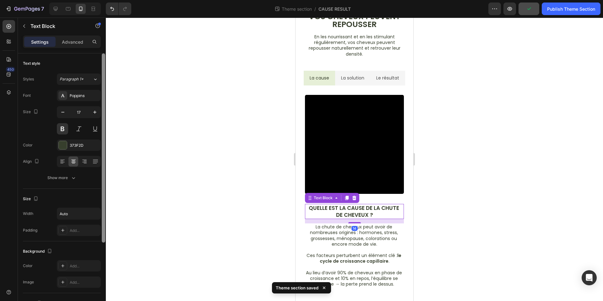
drag, startPoint x: 97, startPoint y: 113, endPoint x: 101, endPoint y: 116, distance: 5.4
click at [97, 113] on icon "button" at bounding box center [95, 112] width 6 height 6
type input "18"
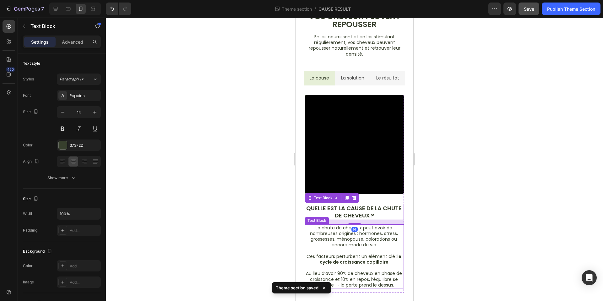
click at [350, 251] on p at bounding box center [355, 251] width 98 height 6
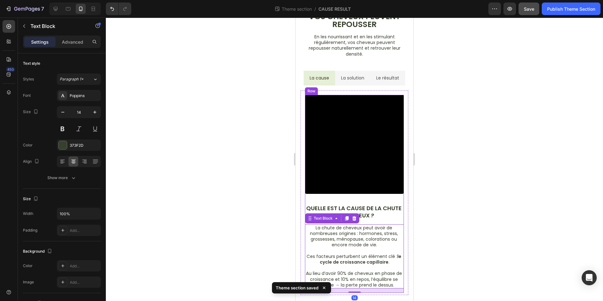
scroll to position [28, 0]
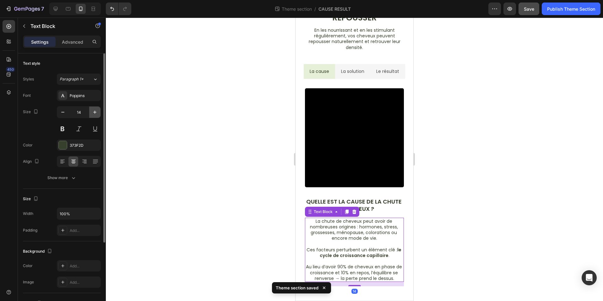
click at [95, 114] on icon "button" at bounding box center [95, 112] width 6 height 6
type input "15"
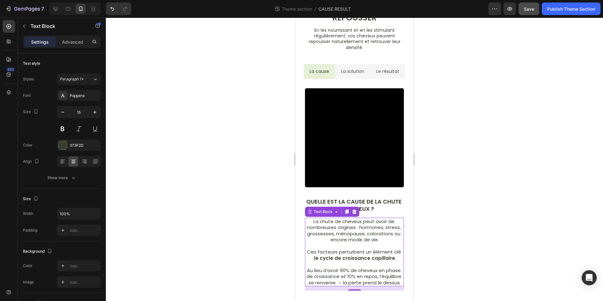
click at [432, 194] on div at bounding box center [354, 159] width 497 height 283
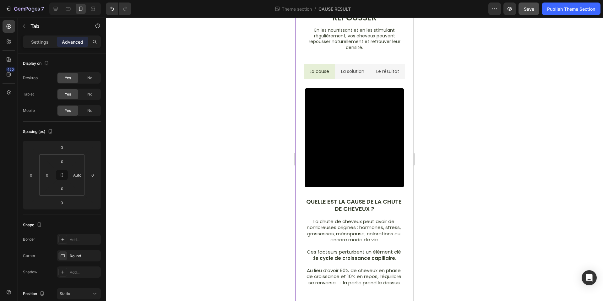
click at [386, 78] on li "Le résultat" at bounding box center [387, 71] width 35 height 15
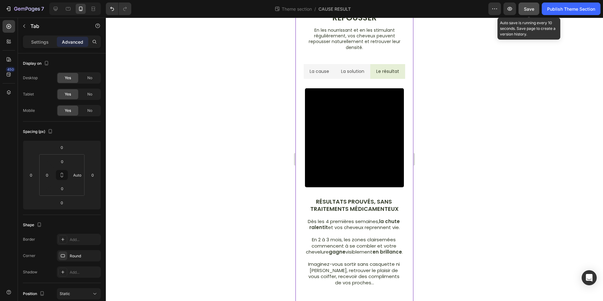
click at [529, 11] on span "Save" at bounding box center [529, 8] width 10 height 5
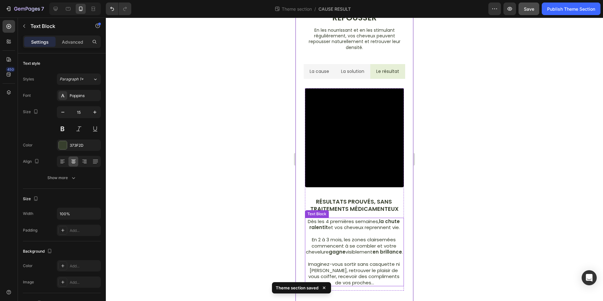
click at [346, 251] on strong "gagne" at bounding box center [337, 252] width 17 height 7
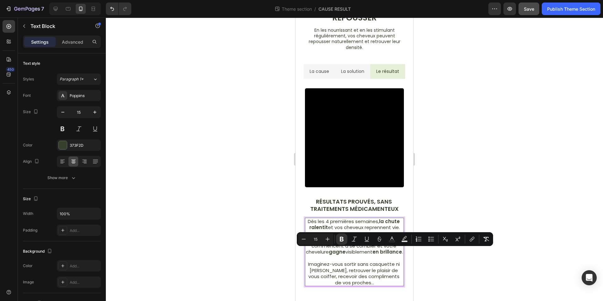
click at [372, 255] on p "En 2 à 3 mois, les zones clairsemées commencent à se combler et votre chevelure…" at bounding box center [355, 246] width 98 height 19
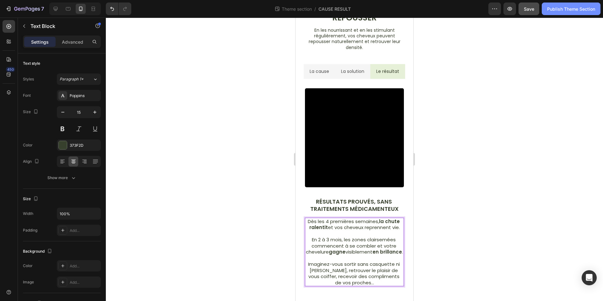
click at [567, 8] on div "Publish Theme Section" at bounding box center [571, 9] width 48 height 7
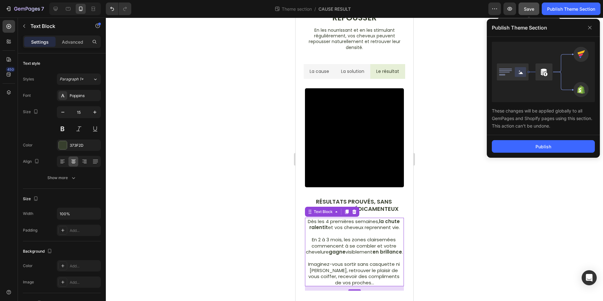
click at [531, 12] on button "Save" at bounding box center [529, 9] width 21 height 13
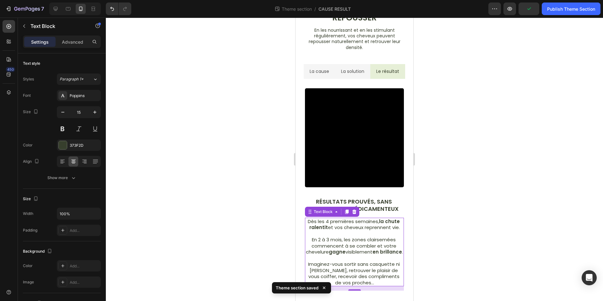
drag, startPoint x: 561, startPoint y: 11, endPoint x: 552, endPoint y: 72, distance: 61.6
click at [561, 11] on div "Publish Theme Section" at bounding box center [571, 9] width 48 height 7
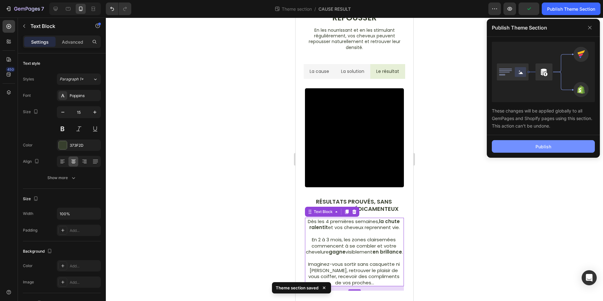
click at [542, 146] on div "Publish" at bounding box center [544, 146] width 16 height 7
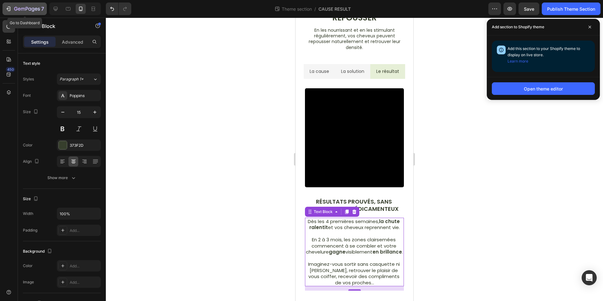
click at [13, 12] on div "7" at bounding box center [24, 9] width 39 height 8
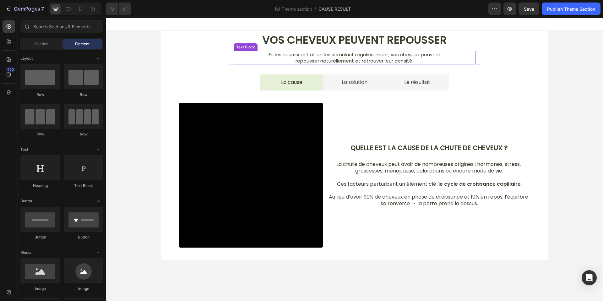
click at [370, 55] on p "En les nourrissant et en les stimulant régulièrement, vos cheveux peuvent" at bounding box center [354, 55] width 241 height 6
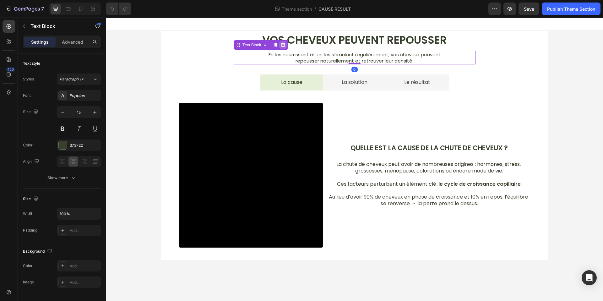
click at [284, 45] on icon at bounding box center [283, 45] width 4 height 4
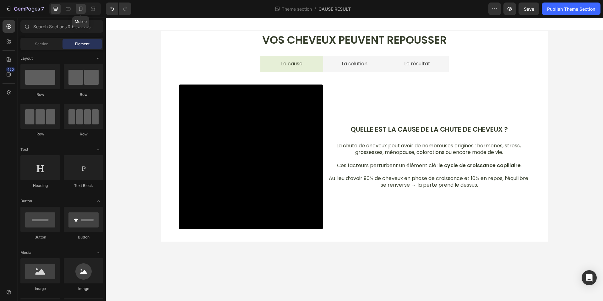
click at [78, 10] on icon at bounding box center [81, 9] width 6 height 6
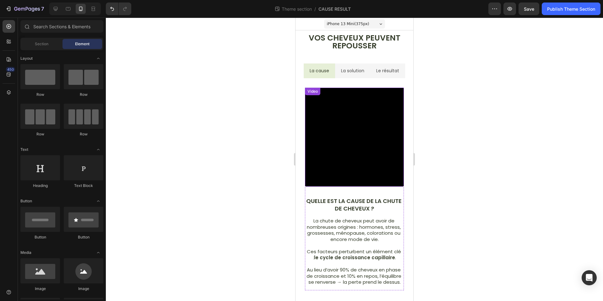
scroll to position [4, 0]
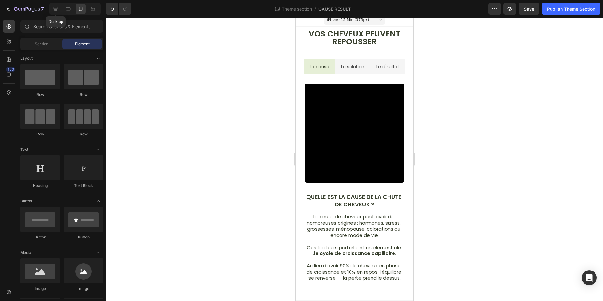
click at [53, 10] on icon at bounding box center [55, 9] width 6 height 6
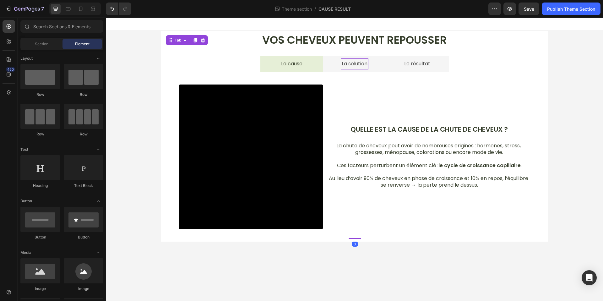
click at [368, 65] on div "La solution" at bounding box center [355, 63] width 28 height 11
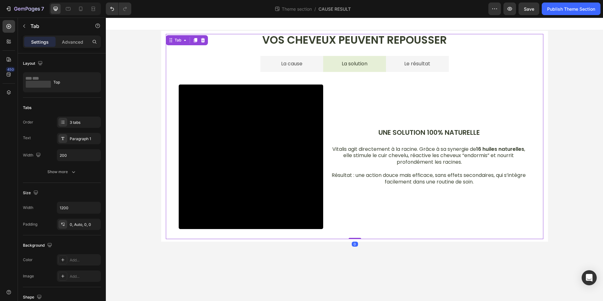
click at [397, 63] on li "Le résultat" at bounding box center [417, 64] width 63 height 16
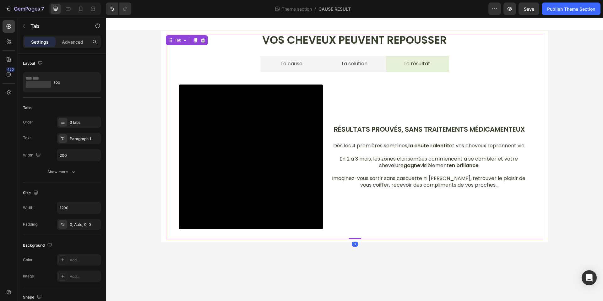
click at [375, 65] on li "La solution" at bounding box center [354, 64] width 63 height 16
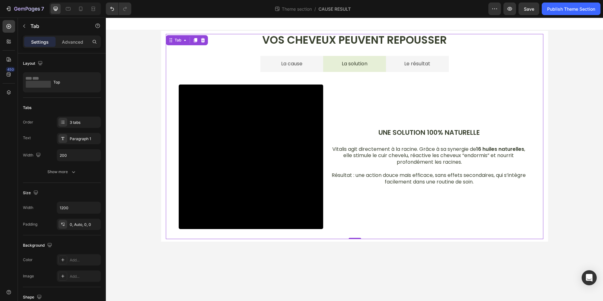
click at [305, 65] on li "La cause" at bounding box center [291, 64] width 63 height 16
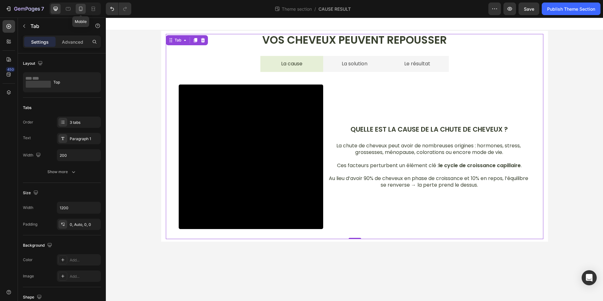
click at [79, 6] on icon at bounding box center [81, 9] width 6 height 6
type input "Auto"
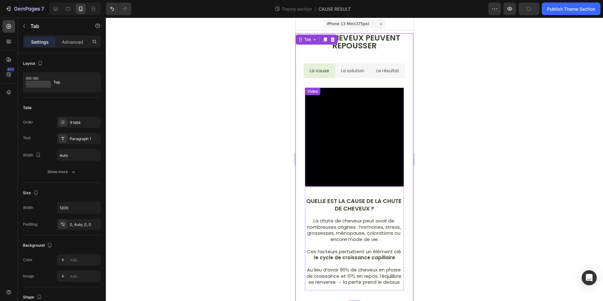
scroll to position [8, 0]
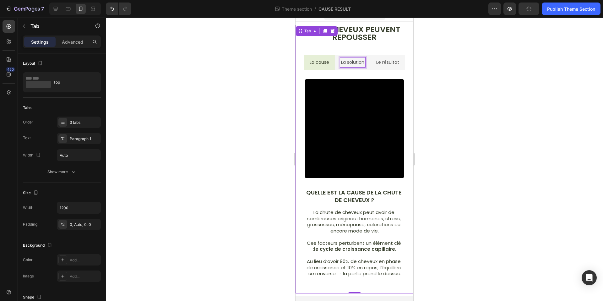
click at [363, 62] on p "La solution" at bounding box center [352, 62] width 23 height 8
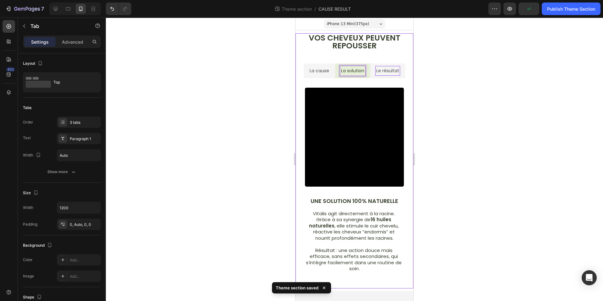
click at [379, 69] on p "Le résultat" at bounding box center [387, 71] width 23 height 8
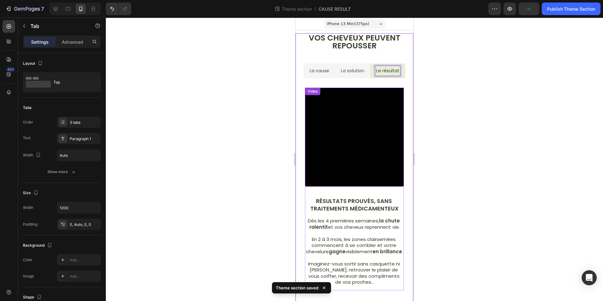
scroll to position [10, 0]
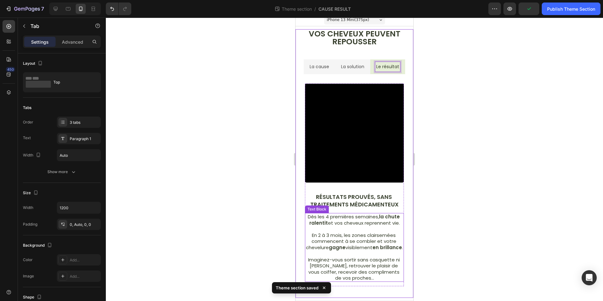
click at [350, 226] on p at bounding box center [355, 229] width 98 height 6
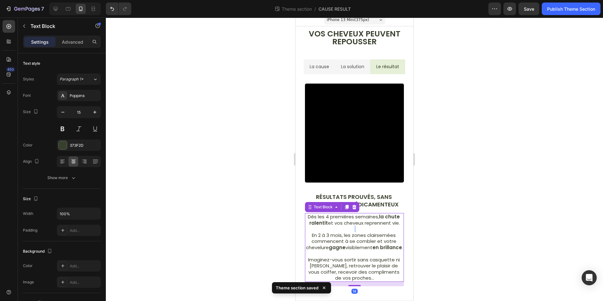
click at [350, 226] on p "Rich Text Editor. Editing area: main" at bounding box center [355, 229] width 98 height 6
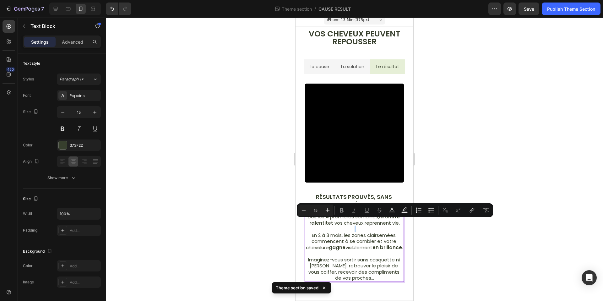
click at [361, 226] on p "Rich Text Editor. Editing area: main" at bounding box center [355, 229] width 98 height 6
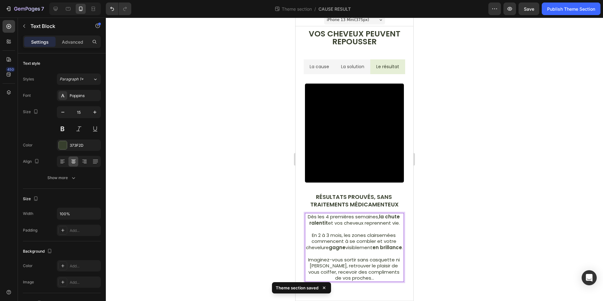
click at [378, 238] on p "En 2 à 3 mois, les zones clairsemées commencent à se combler et votre chevelure…" at bounding box center [355, 241] width 98 height 19
click at [483, 245] on div at bounding box center [354, 159] width 497 height 283
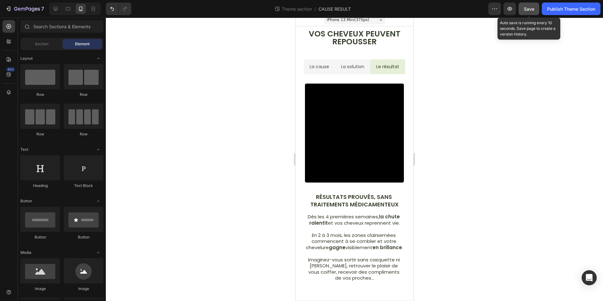
click at [526, 7] on span "Save" at bounding box center [529, 8] width 10 height 5
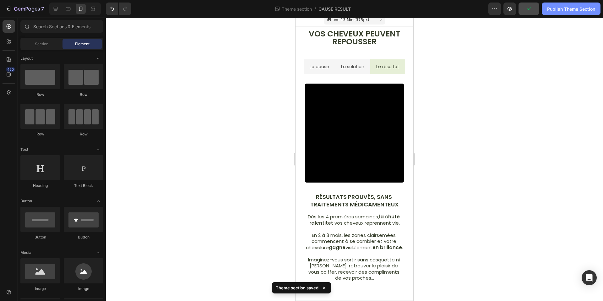
click at [574, 8] on div "Publish Theme Section" at bounding box center [571, 9] width 48 height 7
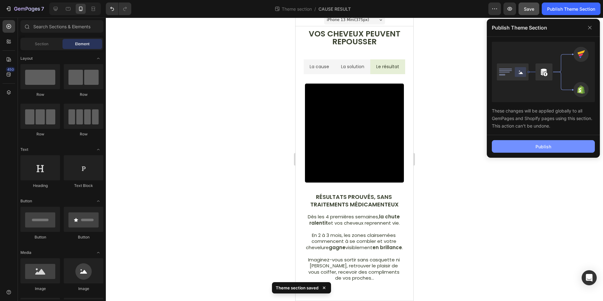
click at [540, 146] on div "Publish" at bounding box center [544, 146] width 16 height 7
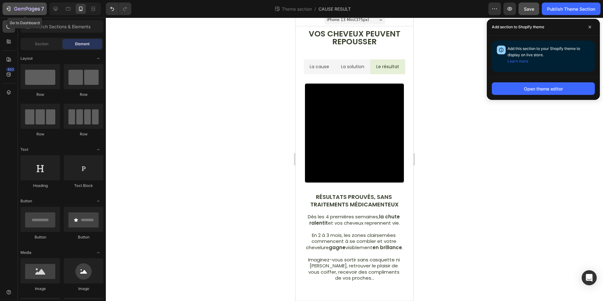
click at [9, 10] on icon "button" at bounding box center [8, 9] width 6 height 6
